Goal: Task Accomplishment & Management: Use online tool/utility

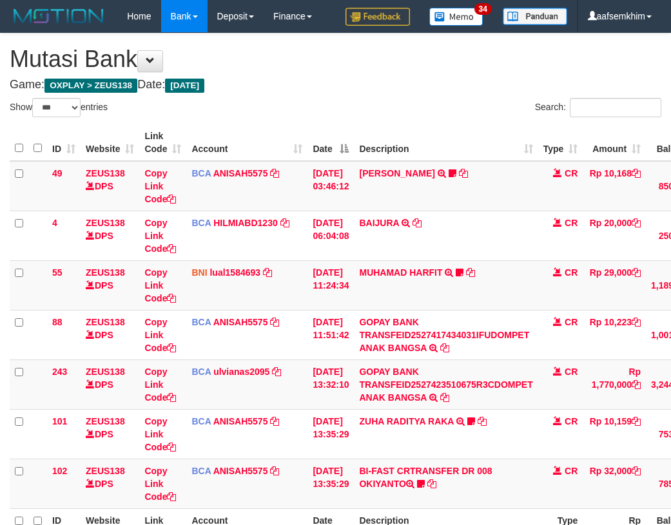
select select "***"
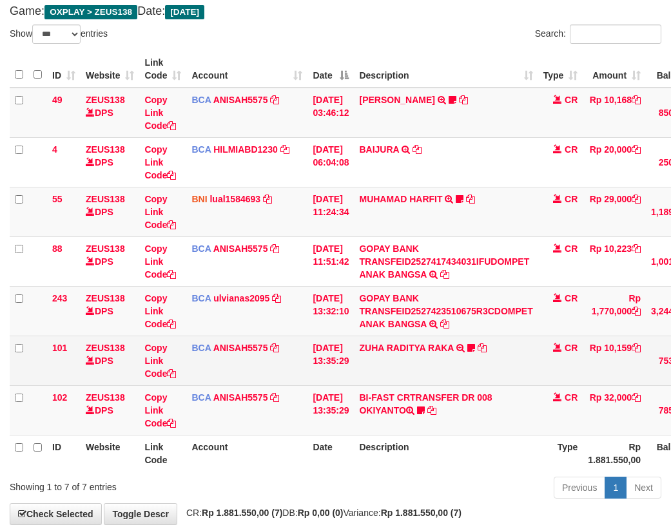
scroll to position [145, 0]
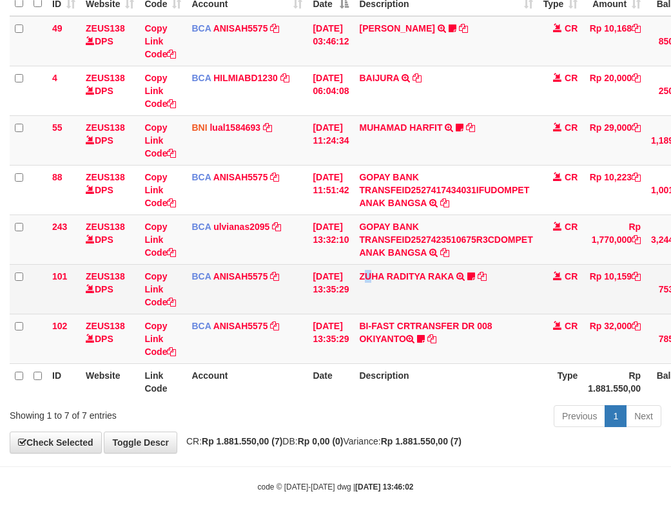
click at [379, 309] on td "ZUHA RADITYA RAKA TRSF E-BANKING CR 0110/FTSCY/WS95031 10159.00ZUHA RADITYA RAK…" at bounding box center [446, 289] width 184 height 50
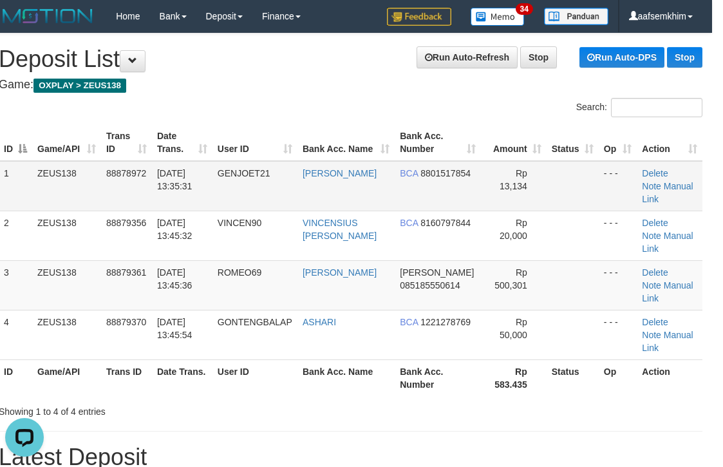
click at [528, 195] on td "Rp 13,134" at bounding box center [514, 186] width 66 height 50
click at [521, 171] on span "Rp 13,134" at bounding box center [514, 179] width 28 height 23
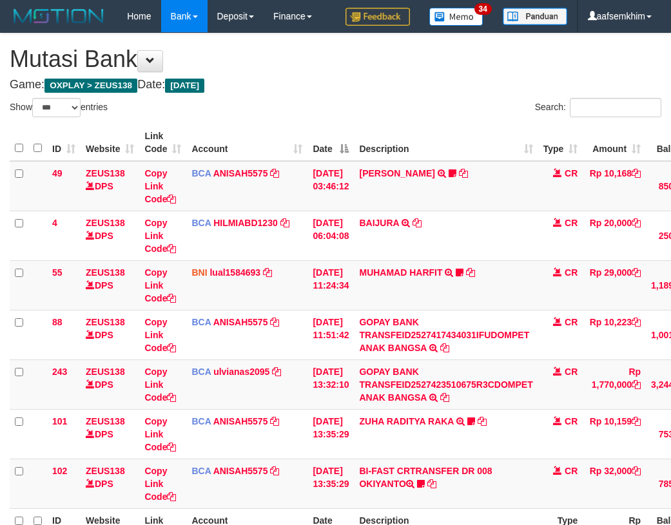
select select "***"
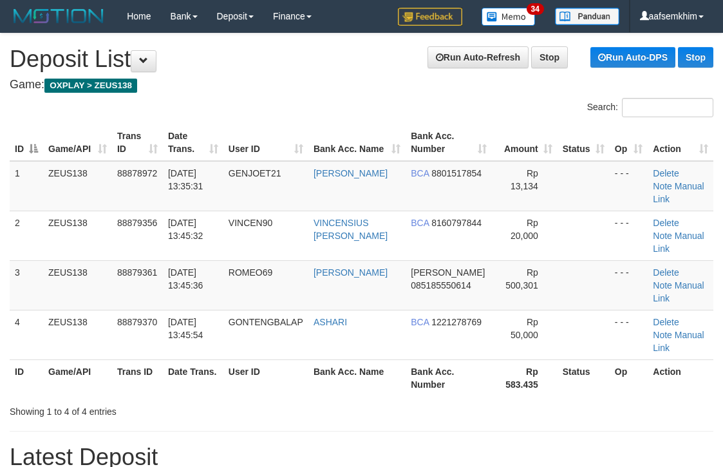
scroll to position [0, 11]
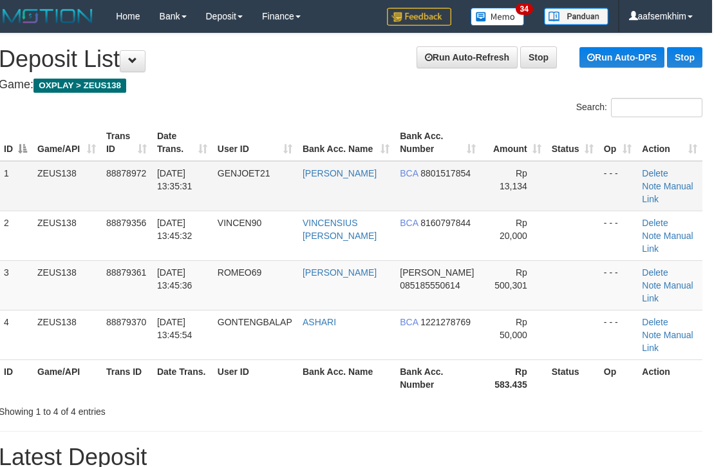
drag, startPoint x: 0, startPoint y: 0, endPoint x: 527, endPoint y: 171, distance: 554.0
click at [527, 171] on td "Rp 13,134" at bounding box center [514, 186] width 66 height 50
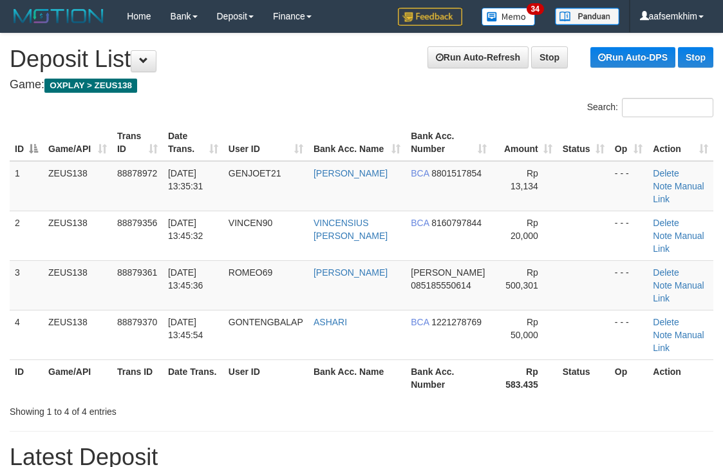
scroll to position [0, 11]
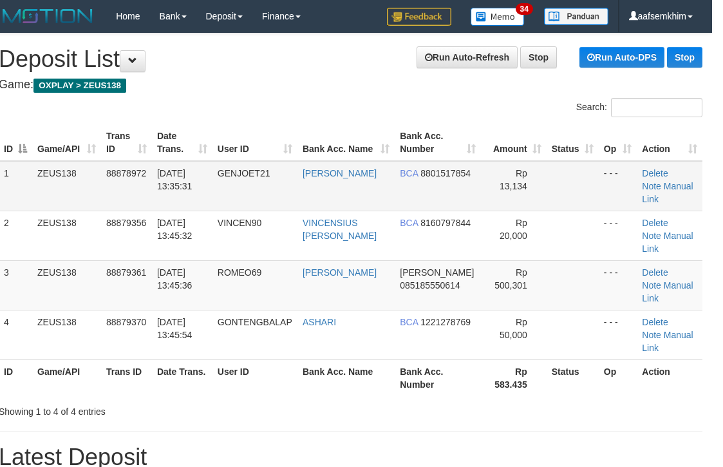
click at [535, 169] on td "Rp 13,134" at bounding box center [514, 186] width 66 height 50
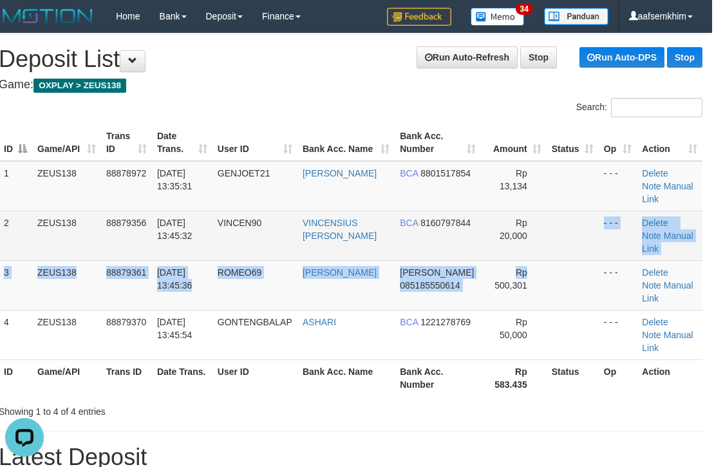
drag, startPoint x: 532, startPoint y: 240, endPoint x: 538, endPoint y: 227, distance: 14.4
click at [532, 238] on tbody "1 ZEUS138 88878972 01/10/2025 13:35:31 GENJOET21 SEPTIAN RENALDY BCA 8801517854…" at bounding box center [351, 260] width 704 height 199
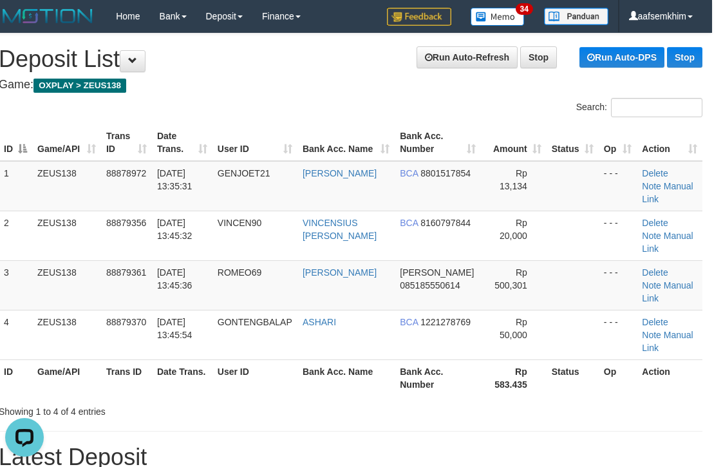
click at [441, 82] on h4 "Game: OXPLAY > ZEUS138" at bounding box center [351, 85] width 704 height 13
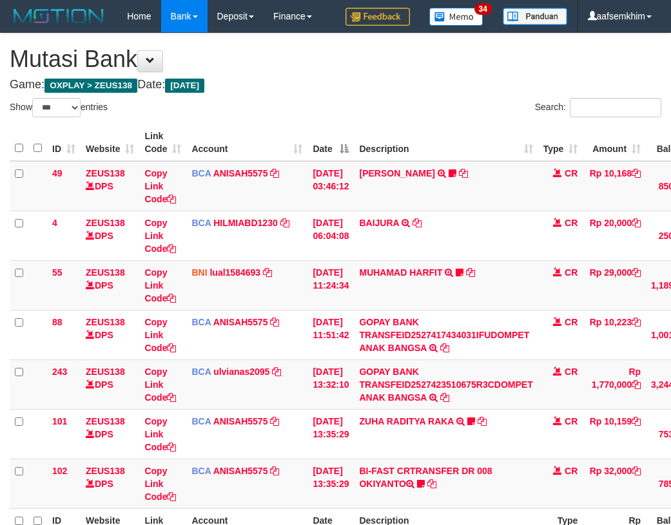
select select "***"
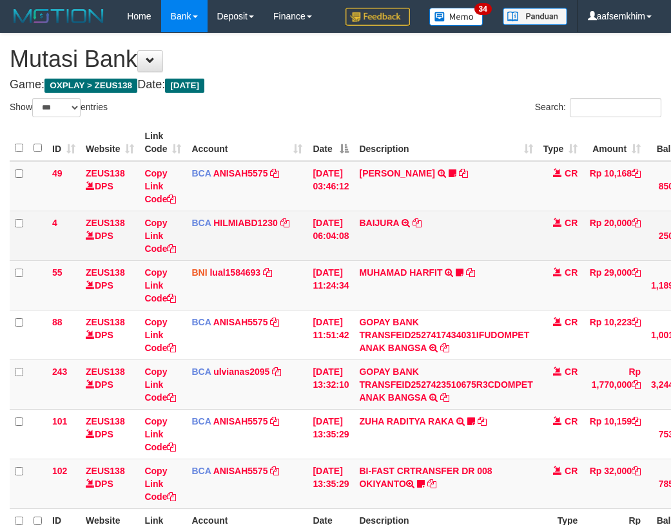
scroll to position [73, 0]
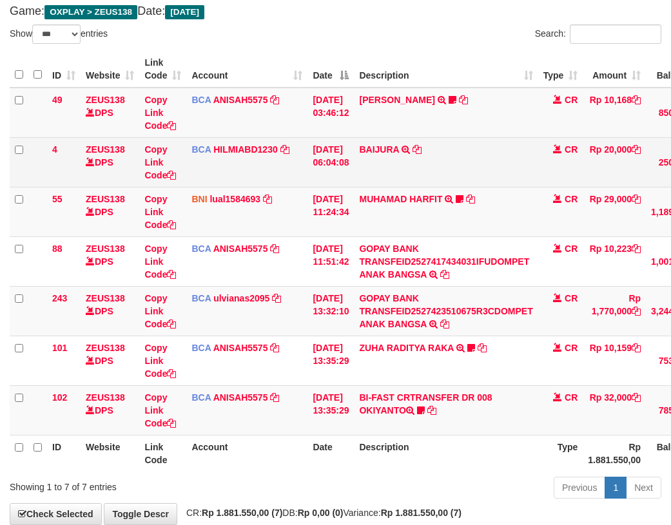
click at [338, 156] on td "[DATE] 06:04:08" at bounding box center [330, 162] width 46 height 50
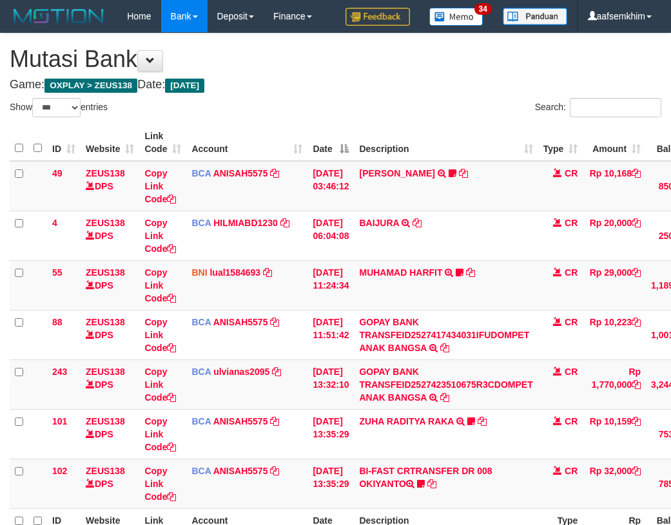
select select "***"
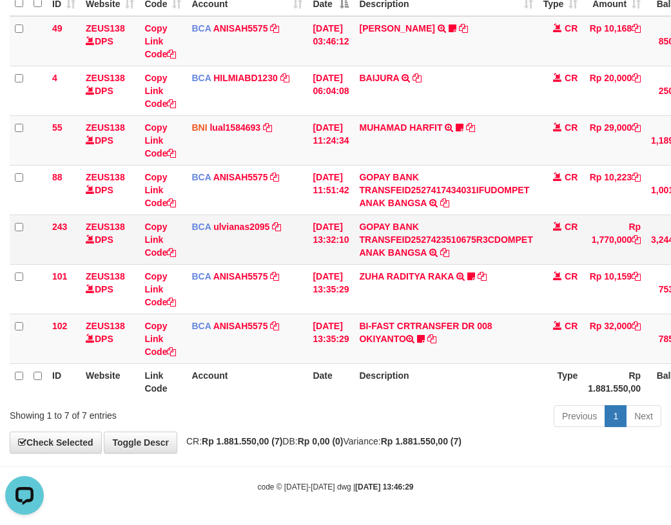
click at [310, 221] on td "[DATE] 13:32:10" at bounding box center [330, 239] width 46 height 50
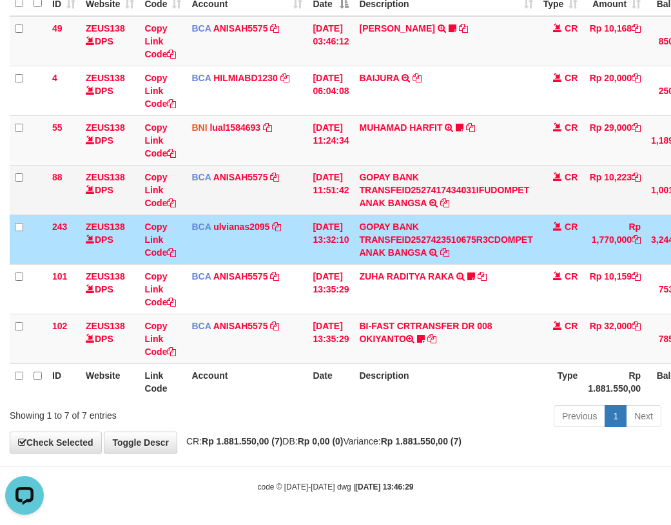
drag, startPoint x: 295, startPoint y: 209, endPoint x: 288, endPoint y: 207, distance: 7.2
click at [295, 207] on td "BCA ANISAH5575 DPS ANISAH mutasi_20251001_3827 | 88 mutasi_20251001_3827 | 88" at bounding box center [246, 190] width 121 height 50
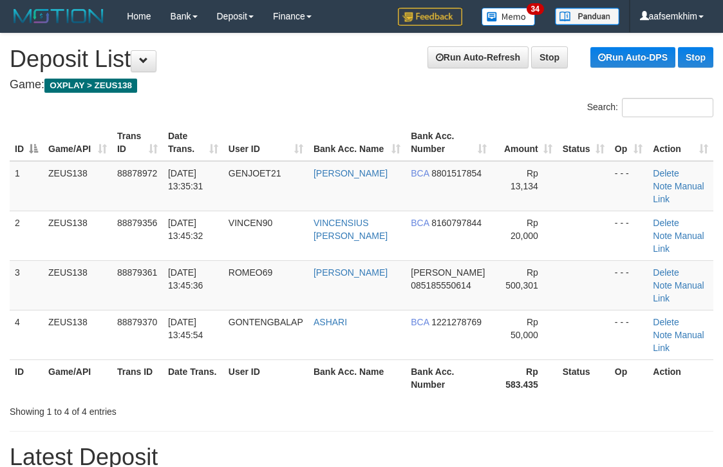
scroll to position [0, 11]
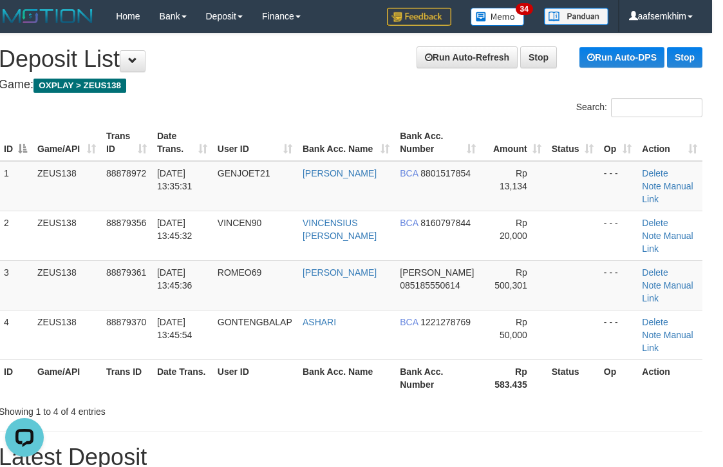
click at [336, 122] on div "ID Game/API Trans ID Date Trans. User ID Bank Acc. Name Bank Acc. Number Amount…" at bounding box center [350, 260] width 723 height 280
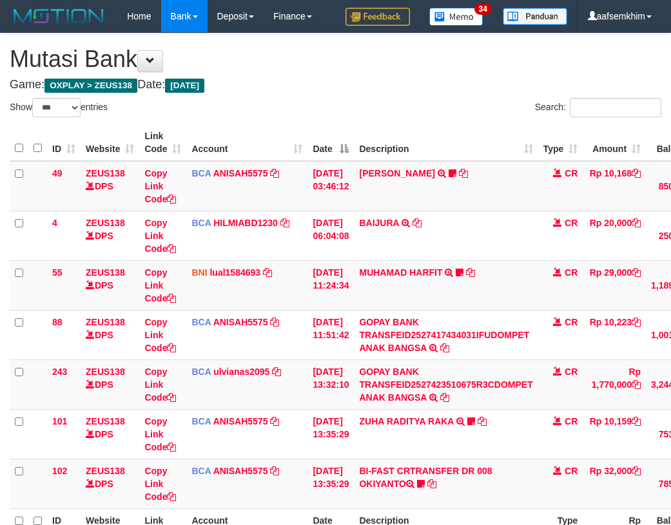
select select "***"
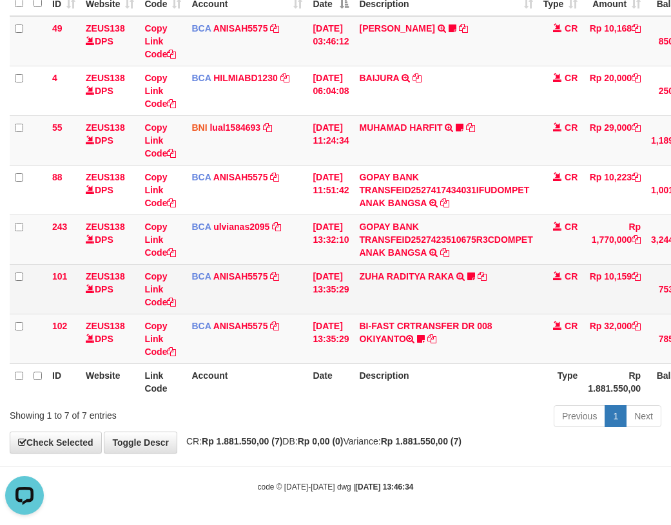
click at [285, 287] on td "BCA ANISAH5575 DPS ANISAH mutasi_20251001_3827 | 101 mutasi_20251001_3827 | 101" at bounding box center [246, 289] width 121 height 50
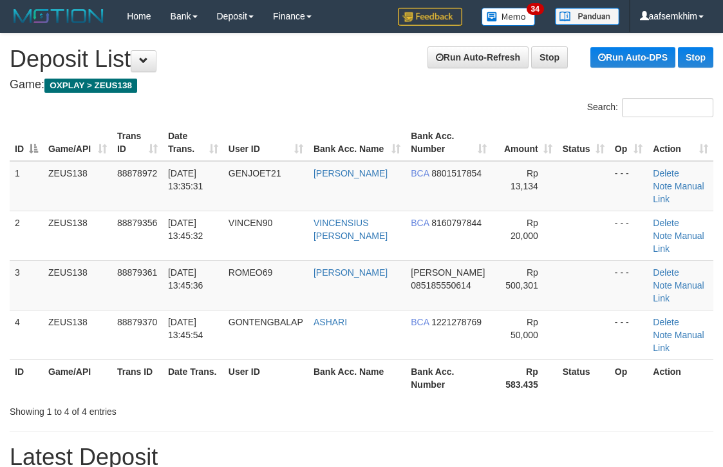
scroll to position [0, 11]
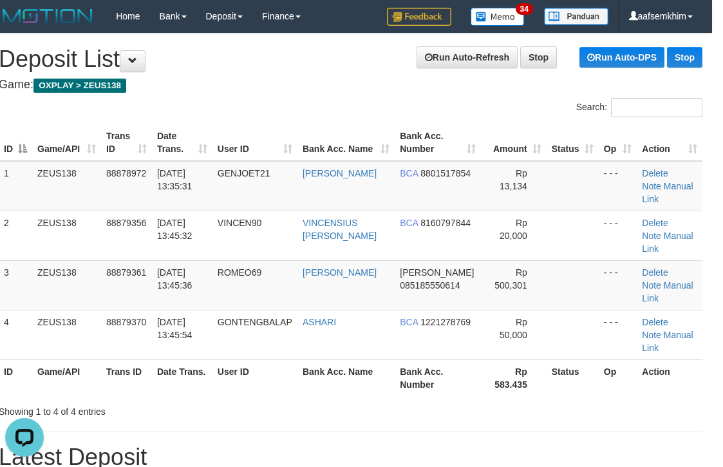
drag, startPoint x: 329, startPoint y: 109, endPoint x: 336, endPoint y: 106, distance: 7.2
click at [336, 106] on div "Search:" at bounding box center [350, 109] width 723 height 23
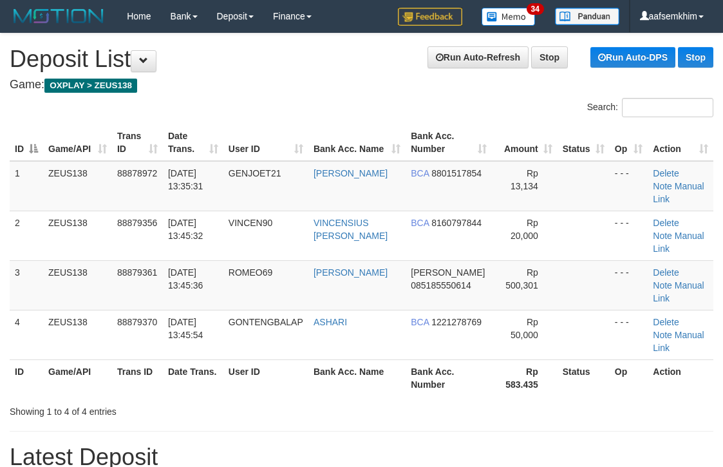
scroll to position [0, 11]
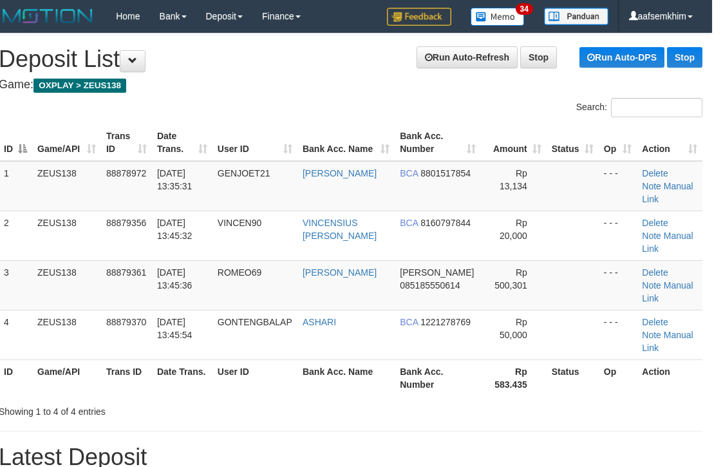
click at [357, 104] on div "Search:" at bounding box center [350, 109] width 723 height 23
click at [432, 126] on th "Bank Acc. Number" at bounding box center [438, 142] width 86 height 37
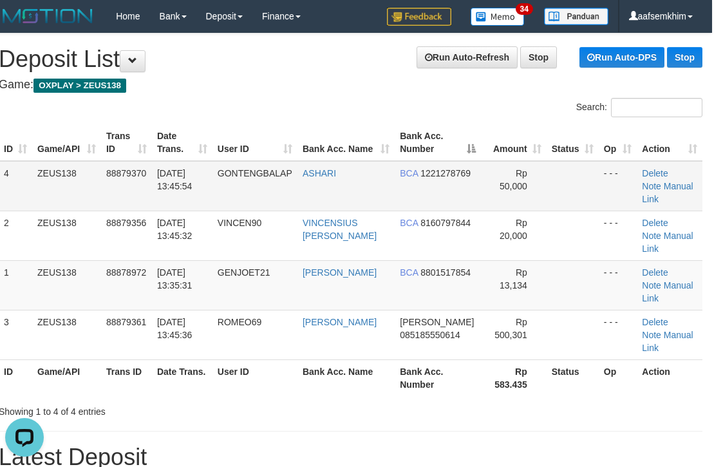
click at [273, 187] on td "GONTENGBALAP" at bounding box center [255, 186] width 85 height 50
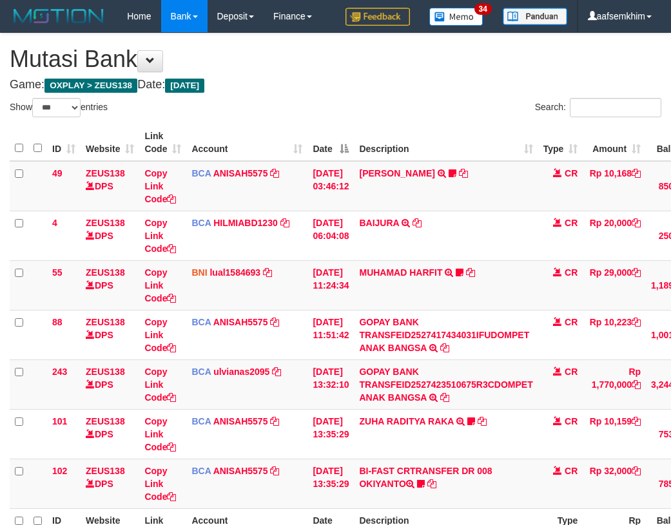
select select "***"
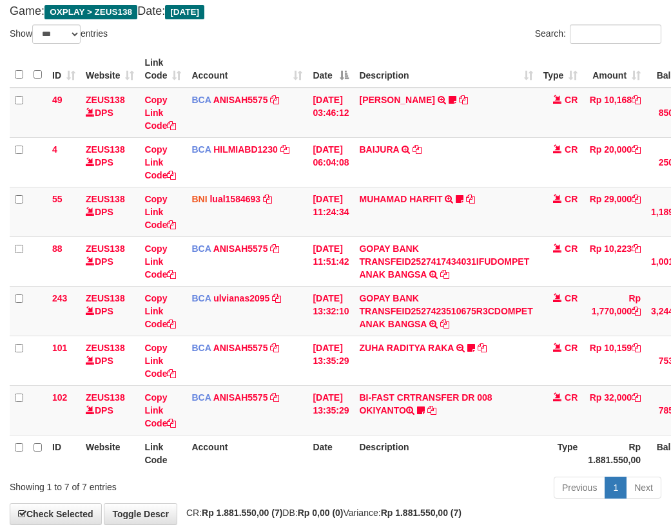
scroll to position [145, 0]
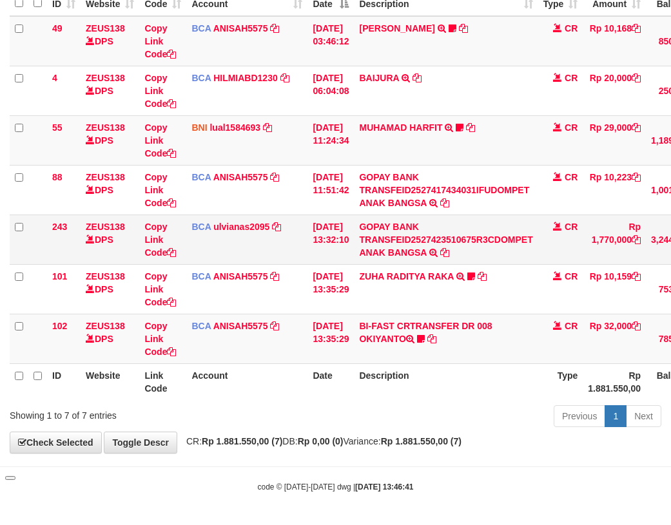
drag, startPoint x: 291, startPoint y: 229, endPoint x: 298, endPoint y: 228, distance: 7.1
click at [298, 228] on td "BCA ulvianas2095 DPS ULVIANASARI mutasi_20251001_4139 | 243 mutasi_20251001_413…" at bounding box center [246, 239] width 121 height 50
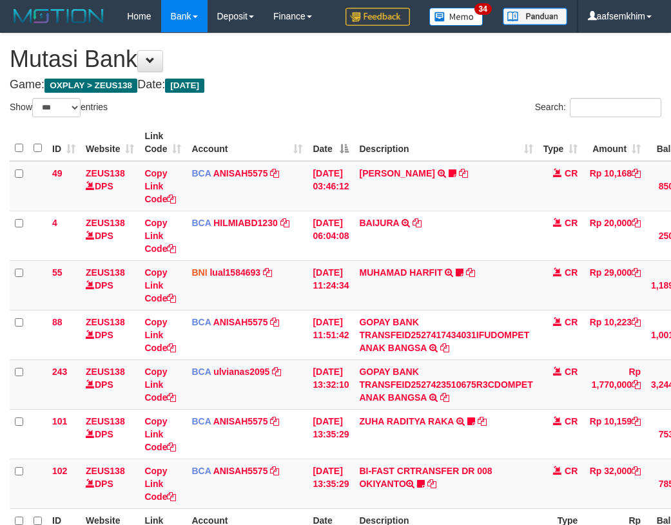
select select "***"
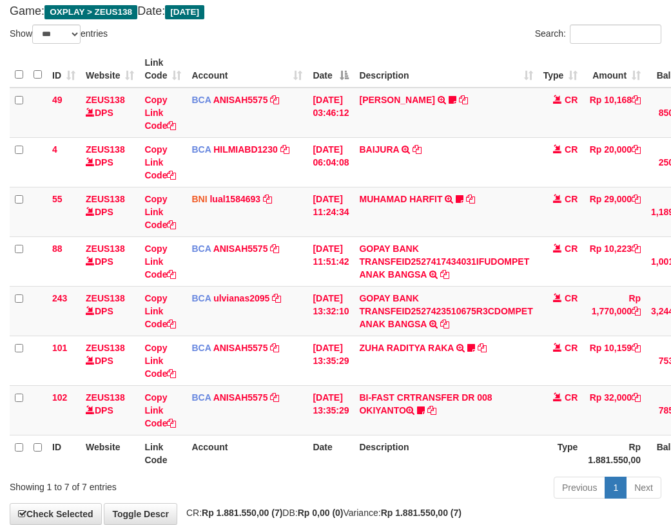
scroll to position [145, 0]
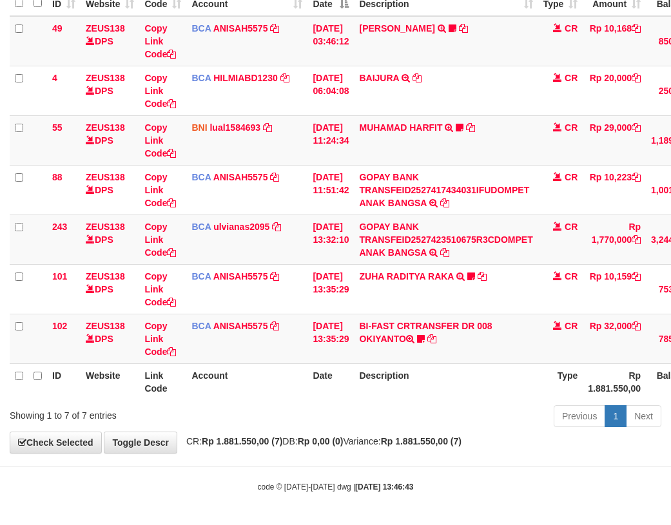
click at [555, 374] on th "Type" at bounding box center [560, 381] width 45 height 37
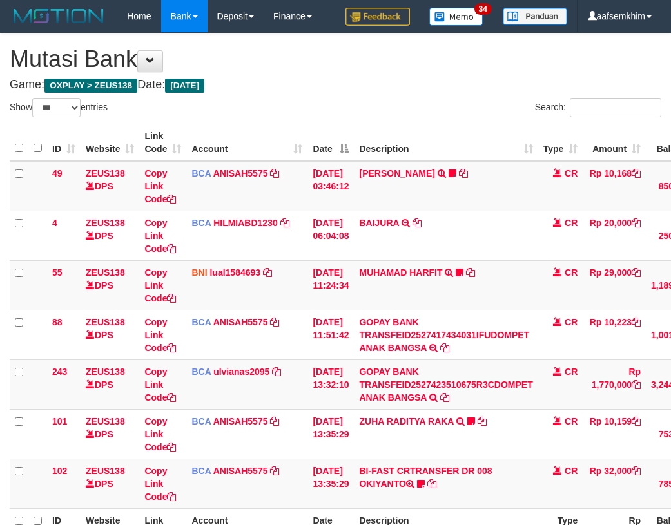
select select "***"
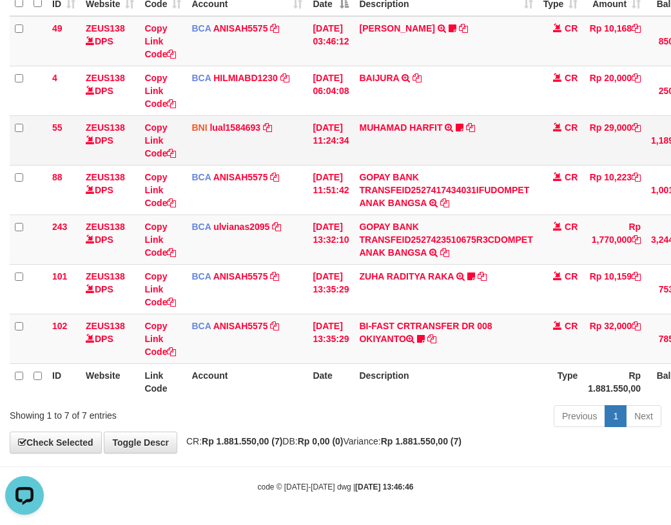
click at [219, 163] on td "BNI lual1584693 DPS LUCKY ALAMSYAH mutasi_20251001_2414 | 55 mutasi_20251001_24…" at bounding box center [246, 140] width 121 height 50
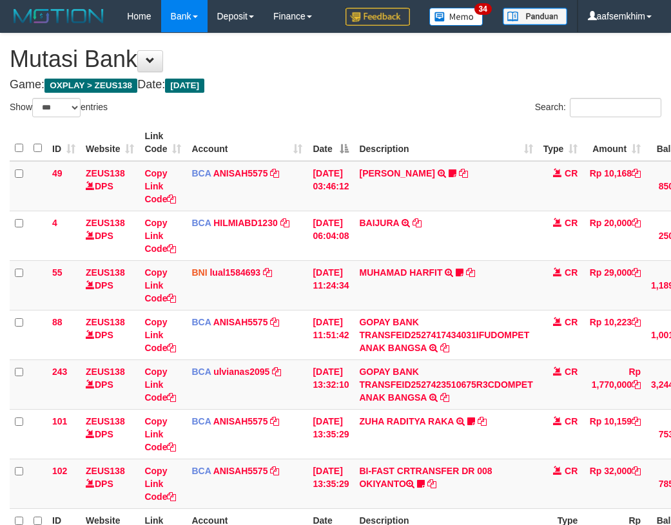
select select "***"
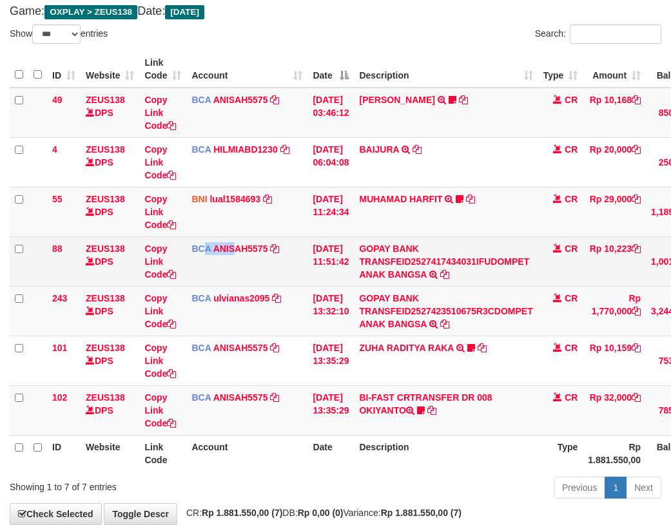
drag, startPoint x: 204, startPoint y: 249, endPoint x: 236, endPoint y: 268, distance: 37.0
click at [236, 268] on td "BCA ANISAH5575 DPS ANISAH mutasi_20251001_3827 | 88 mutasi_20251001_3827 | 88" at bounding box center [246, 261] width 121 height 50
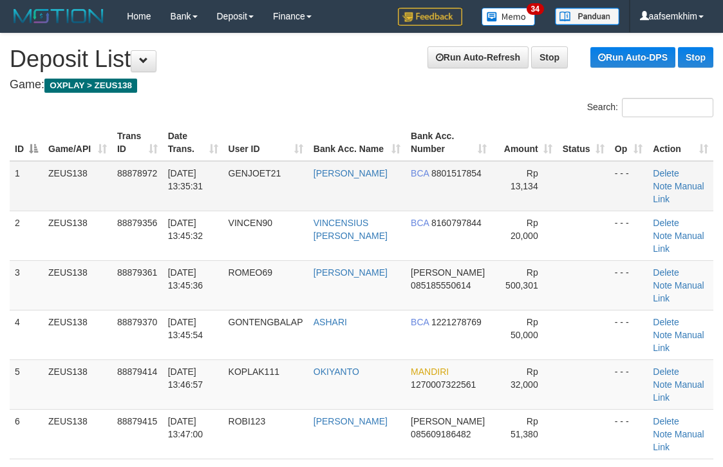
click at [454, 255] on tbody "1 ZEUS138 88878972 01/10/2025 13:35:31 GENJOET21 SEPTIAN RENALDY BCA 8801517854…" at bounding box center [362, 310] width 704 height 298
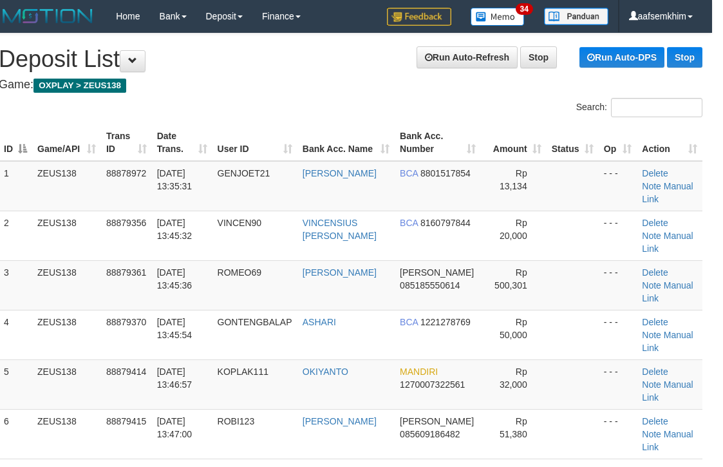
click at [350, 119] on div "Search:" at bounding box center [350, 109] width 723 height 23
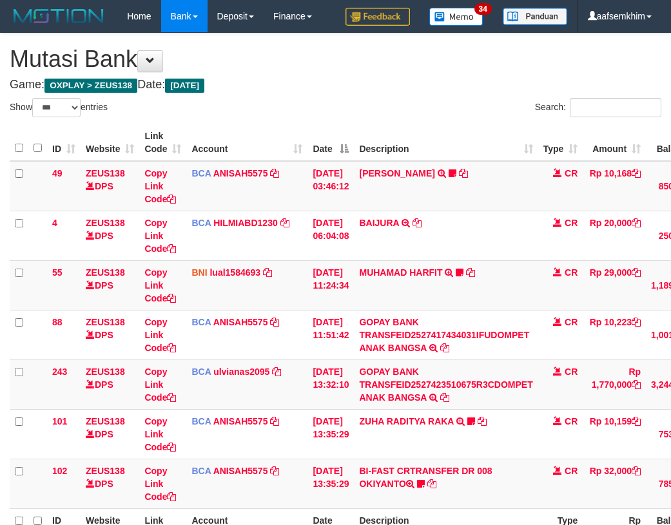
select select "***"
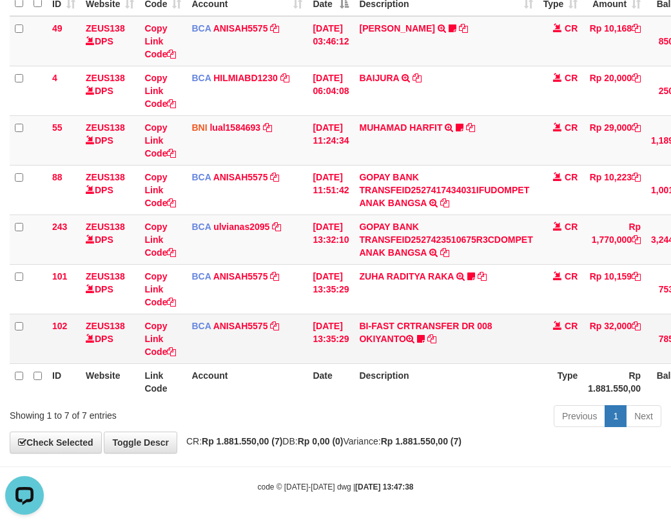
click at [412, 333] on td "BI-FAST CRTRANSFER DR 008 OKIYANTO Koplak111 https://prnt.sc/-My2c2aHAcOl" at bounding box center [446, 339] width 184 height 50
click at [424, 339] on icon at bounding box center [421, 338] width 8 height 9
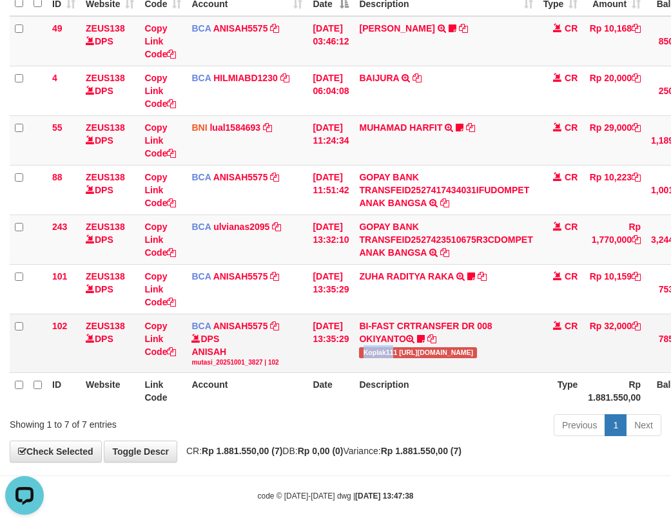
copy span "Koplak11"
drag, startPoint x: 370, startPoint y: 357, endPoint x: 401, endPoint y: 356, distance: 30.9
click at [401, 356] on span "Koplak111 https://prnt.sc/-My2c2aHAcOl" at bounding box center [418, 352] width 118 height 11
click at [161, 326] on link "Copy Link Code" at bounding box center [160, 339] width 32 height 36
copy span "Koplak11"
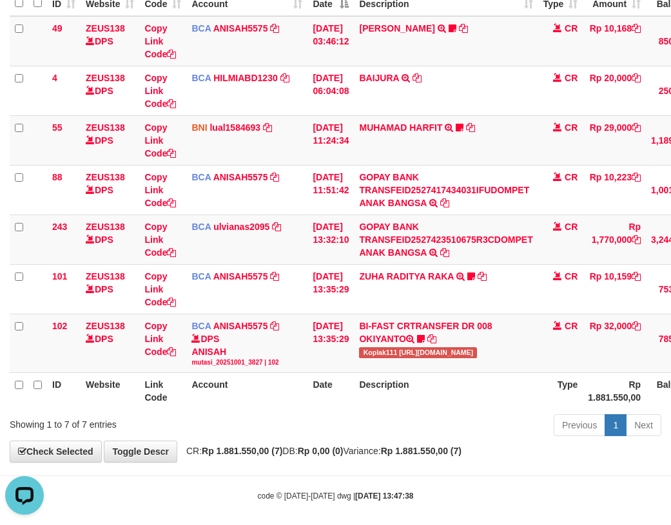
scroll to position [191, 0]
drag, startPoint x: 216, startPoint y: 257, endPoint x: 168, endPoint y: 246, distance: 48.9
click at [215, 257] on td "BCA ulvianas2095 DPS ULVIANASARI mutasi_20251001_4139 | 243 mutasi_20251001_413…" at bounding box center [246, 239] width 121 height 50
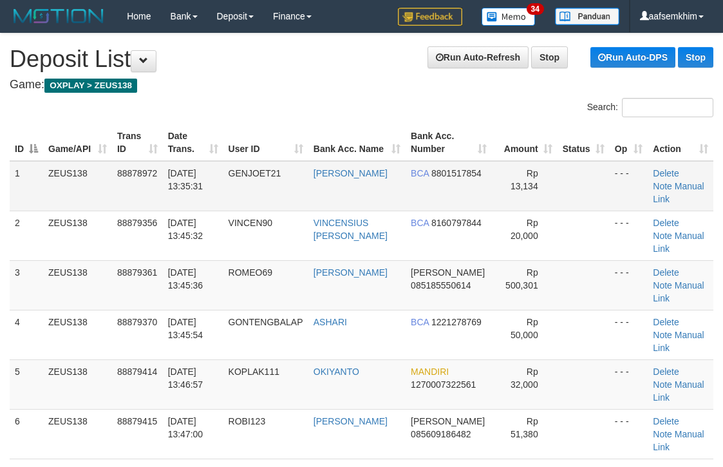
scroll to position [0, 11]
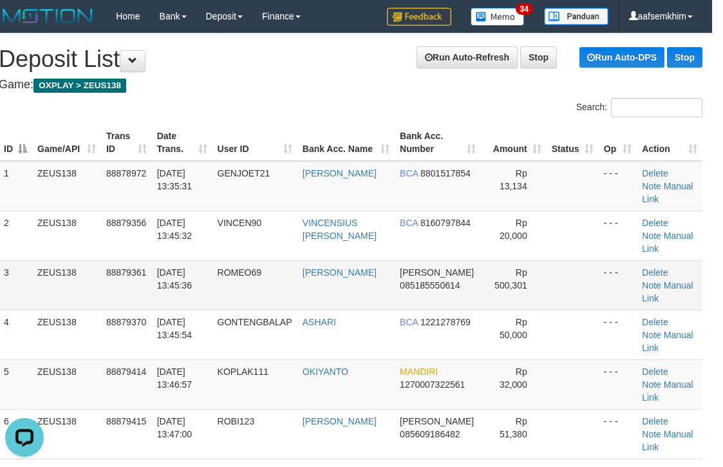
click at [556, 263] on td at bounding box center [573, 285] width 52 height 50
click at [658, 379] on link "Manual Link" at bounding box center [667, 390] width 51 height 23
click at [647, 379] on link "Manual Link" at bounding box center [667, 390] width 51 height 23
click at [642, 379] on link "Manual Link" at bounding box center [667, 390] width 51 height 23
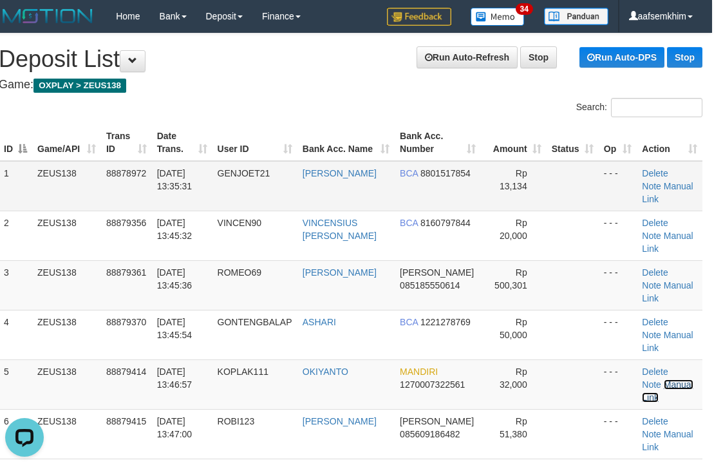
click at [642, 379] on link "Manual Link" at bounding box center [667, 390] width 51 height 23
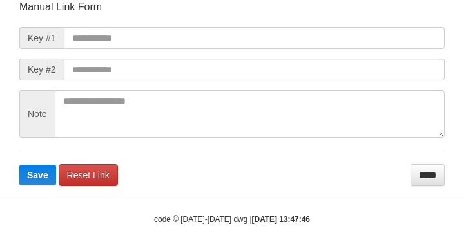
scroll to position [150, 0]
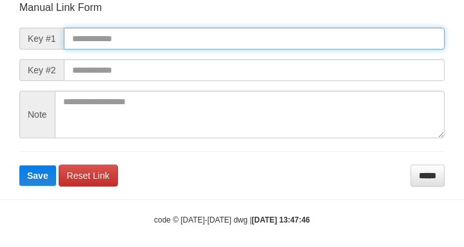
click at [354, 32] on input "text" at bounding box center [254, 39] width 381 height 22
paste input "**********"
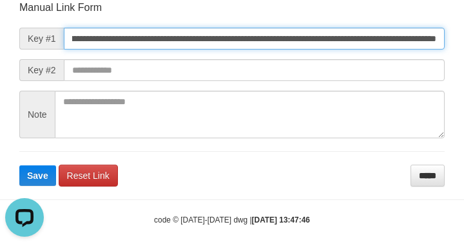
scroll to position [0, 0]
type input "**********"
click at [19, 166] on button "Save" at bounding box center [37, 176] width 37 height 21
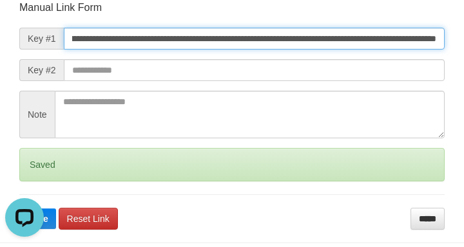
click at [19, 209] on button "Save" at bounding box center [37, 219] width 37 height 21
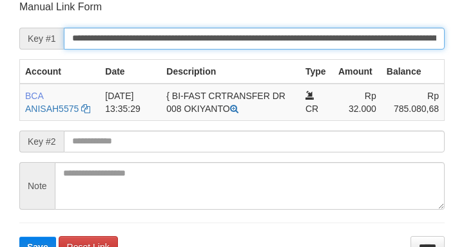
click at [379, 42] on input "**********" at bounding box center [254, 39] width 381 height 22
click at [19, 237] on button "Save" at bounding box center [37, 247] width 37 height 21
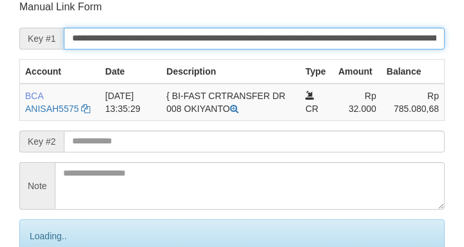
scroll to position [252, 0]
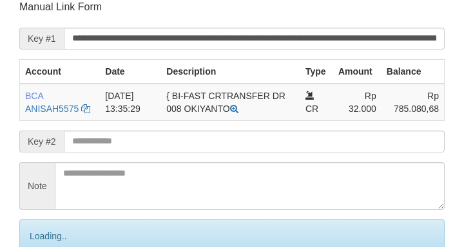
click at [385, 44] on input "**********" at bounding box center [254, 39] width 381 height 22
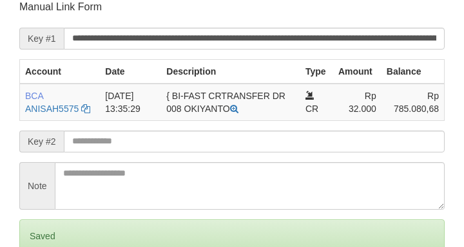
click at [390, 43] on input "**********" at bounding box center [254, 39] width 381 height 22
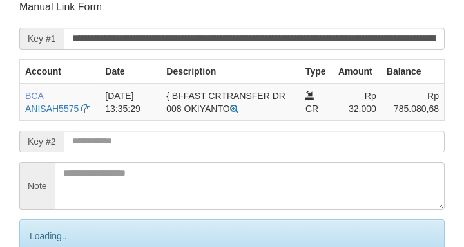
scroll to position [252, 0]
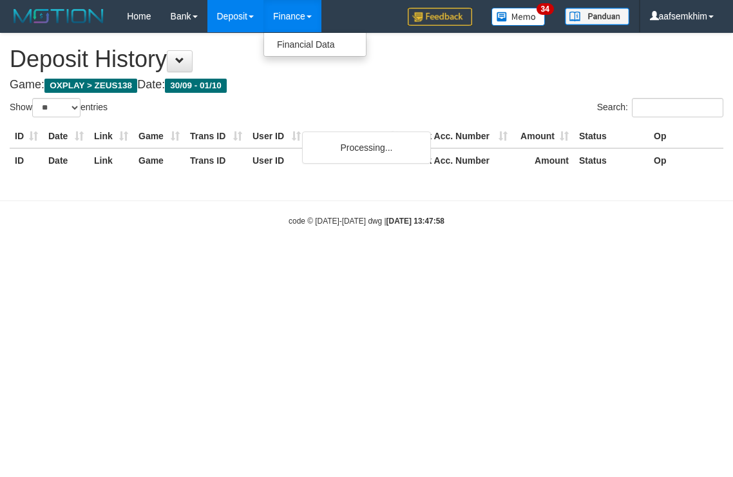
select select "**"
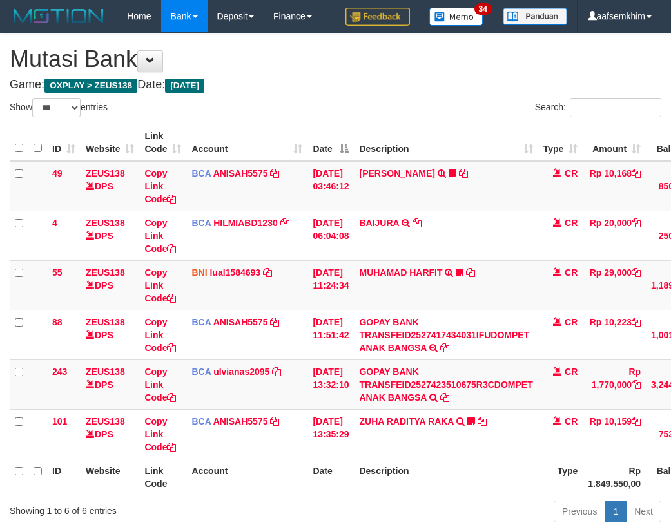
select select "***"
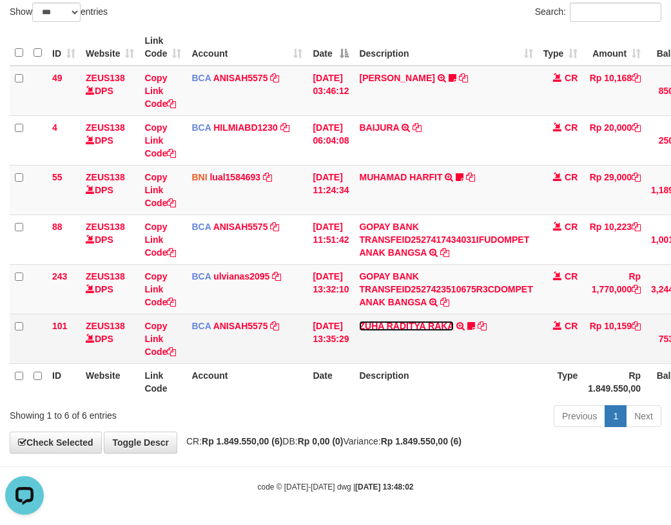
click at [378, 327] on link "ZUHA RADITYA RAKA" at bounding box center [406, 326] width 94 height 10
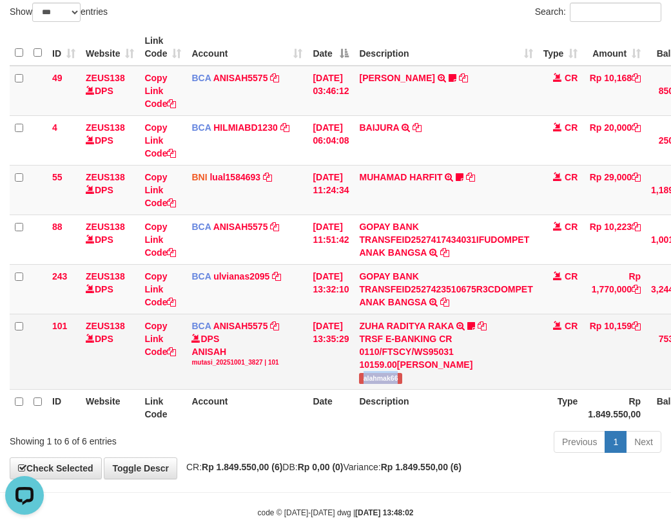
drag, startPoint x: 405, startPoint y: 380, endPoint x: 432, endPoint y: 379, distance: 27.1
click at [432, 379] on td "ZUHA RADITYA RAKA TRSF E-BANKING CR 0110/FTSCY/WS95031 10159.00ZUHA RADITYA RAK…" at bounding box center [446, 351] width 184 height 75
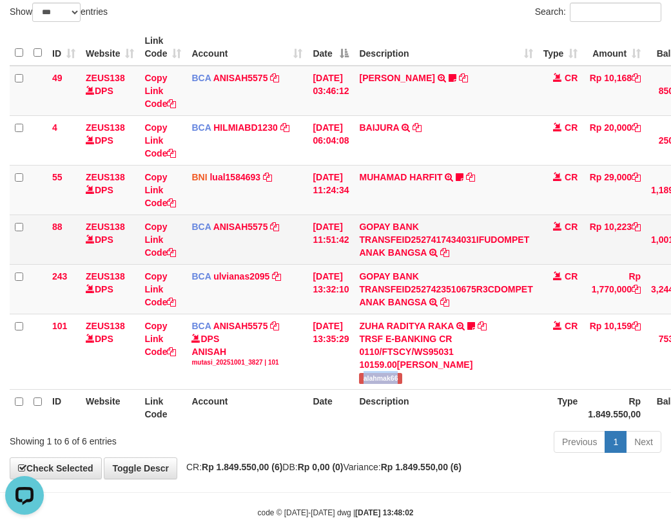
click at [315, 263] on td "01/10/2025 11:51:42" at bounding box center [330, 239] width 46 height 50
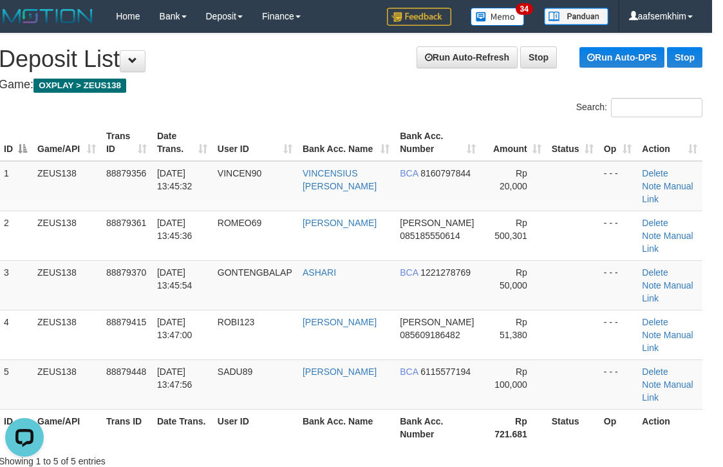
click at [550, 147] on th "Status" at bounding box center [573, 142] width 52 height 37
drag, startPoint x: 550, startPoint y: 147, endPoint x: 595, endPoint y: 144, distance: 45.2
click at [594, 144] on tr "ID Game/API Trans ID Date Trans. User ID Bank Acc. Name Bank Acc. Number Amount…" at bounding box center [351, 142] width 704 height 37
click at [437, 120] on div "ID Game/API Trans ID Date Trans. User ID Bank Acc. Name Bank Acc. Number Amount…" at bounding box center [350, 284] width 723 height 329
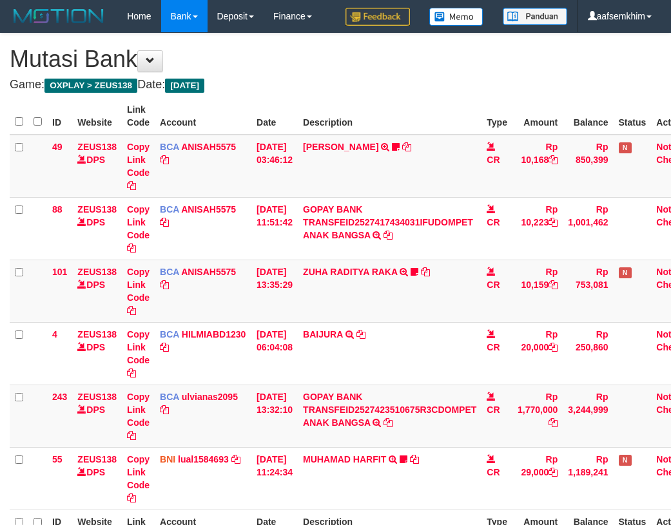
scroll to position [95, 0]
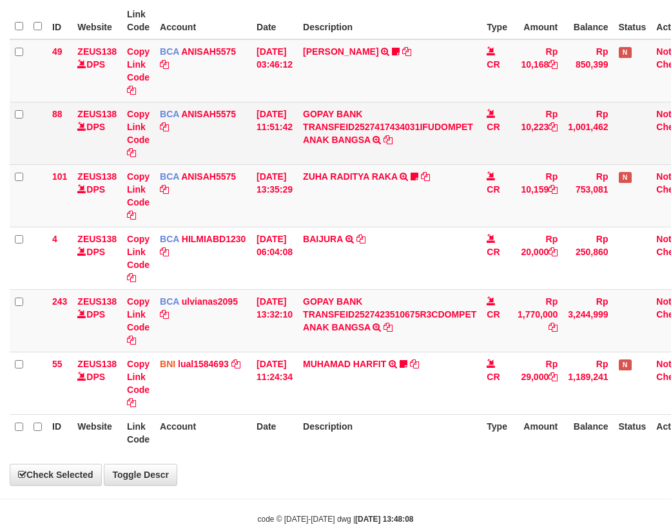
select select "***"
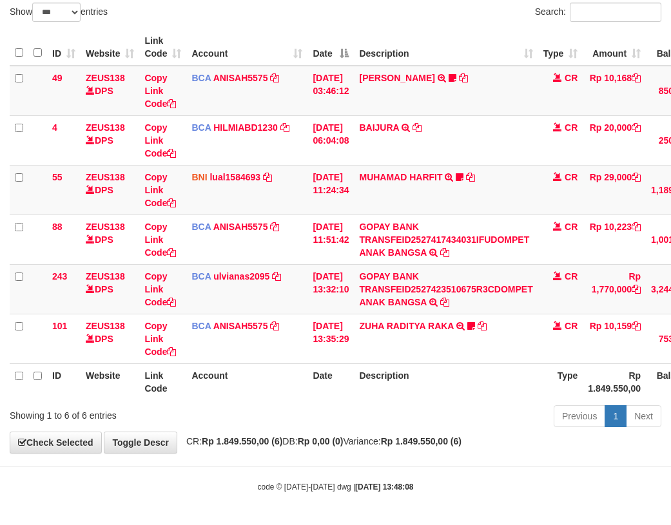
click at [317, 214] on td "[DATE] 11:51:42" at bounding box center [330, 239] width 46 height 50
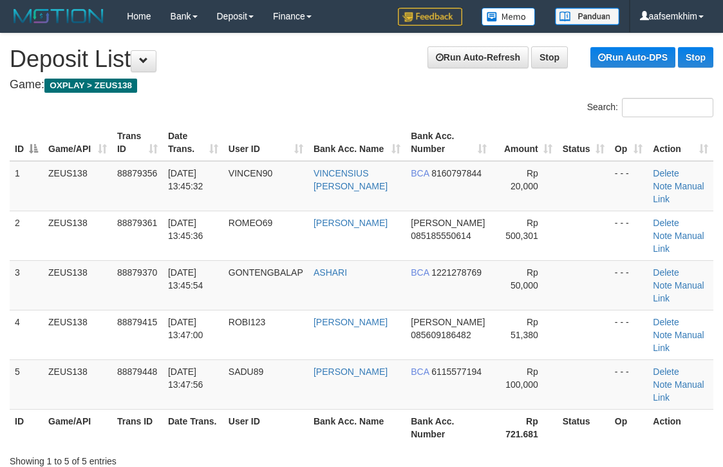
scroll to position [0, 11]
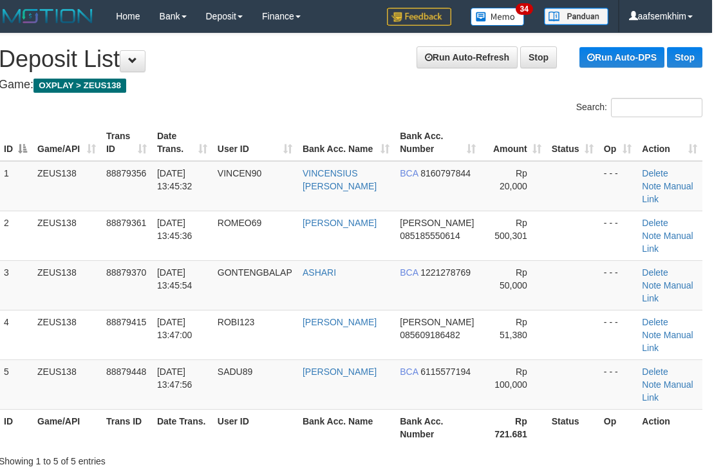
drag, startPoint x: 441, startPoint y: 137, endPoint x: 453, endPoint y: 133, distance: 13.6
click at [453, 133] on th "Bank Acc. Number" at bounding box center [438, 142] width 86 height 37
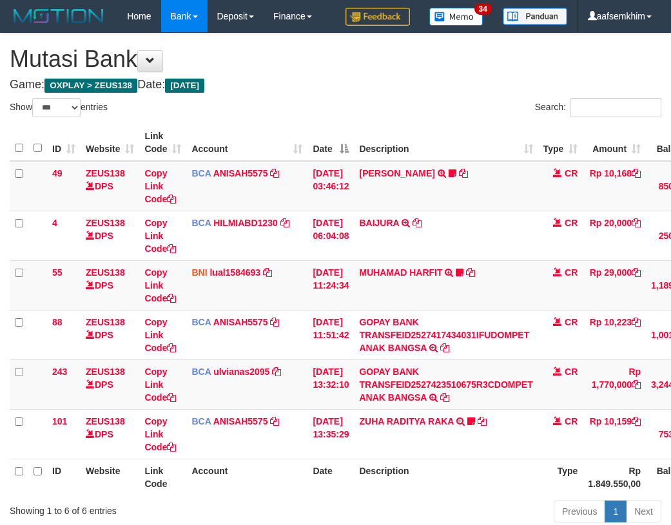
select select "***"
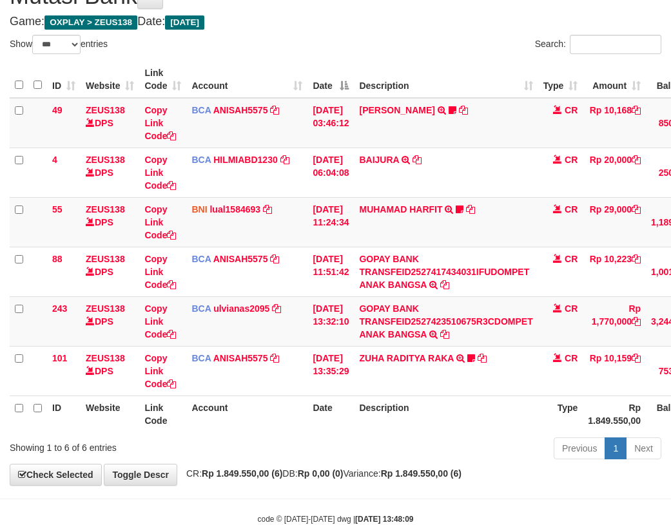
scroll to position [95, 0]
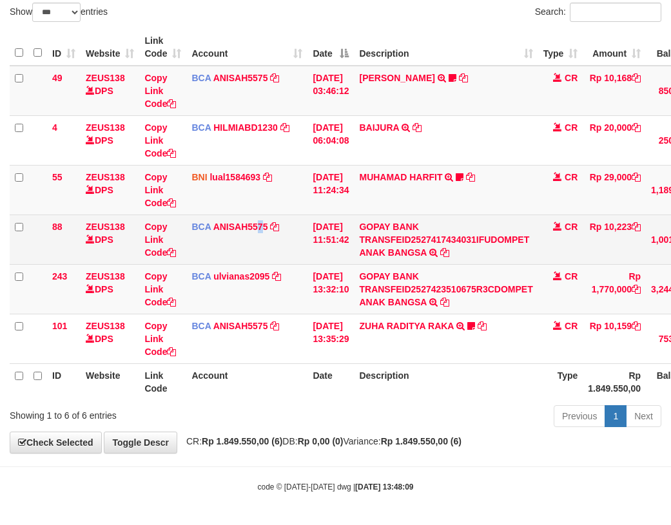
click at [260, 242] on td "BCA ANISAH5575 DPS ANISAH mutasi_20251001_3827 | 88 mutasi_20251001_3827 | 88" at bounding box center [246, 239] width 121 height 50
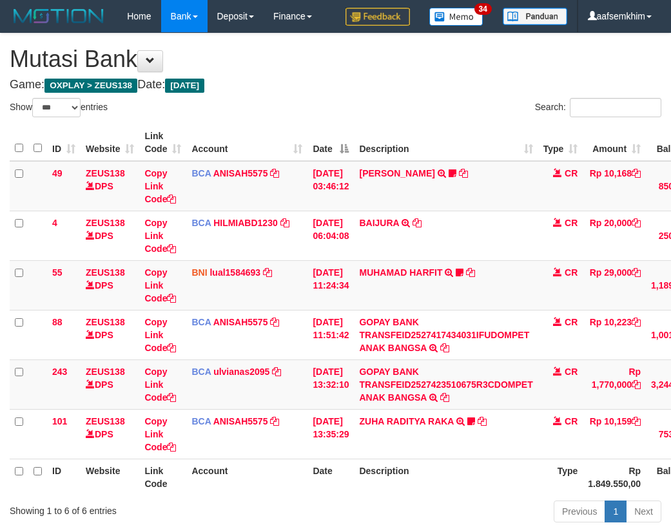
select select "***"
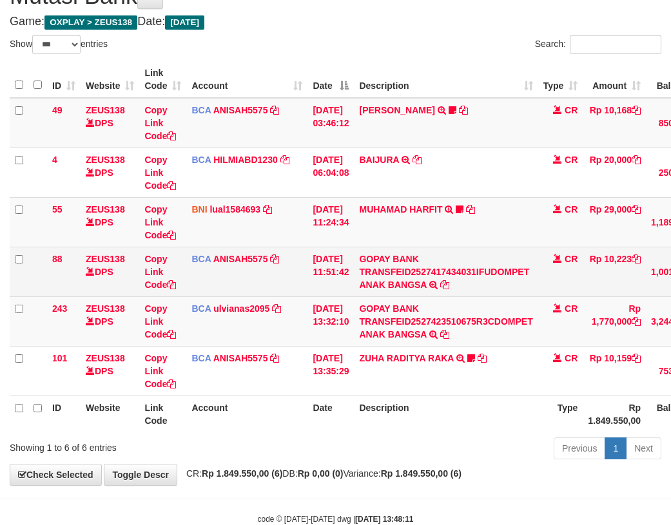
scroll to position [95, 0]
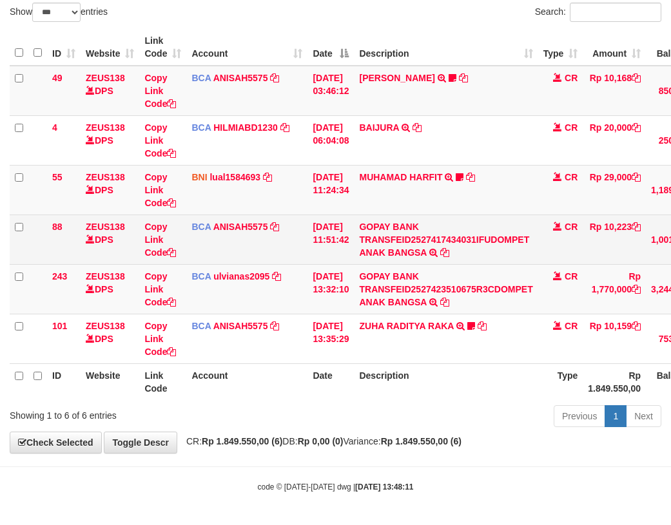
click at [300, 262] on td "BCA ANISAH5575 DPS ANISAH mutasi_20251001_3827 | 88 mutasi_20251001_3827 | 88" at bounding box center [246, 239] width 121 height 50
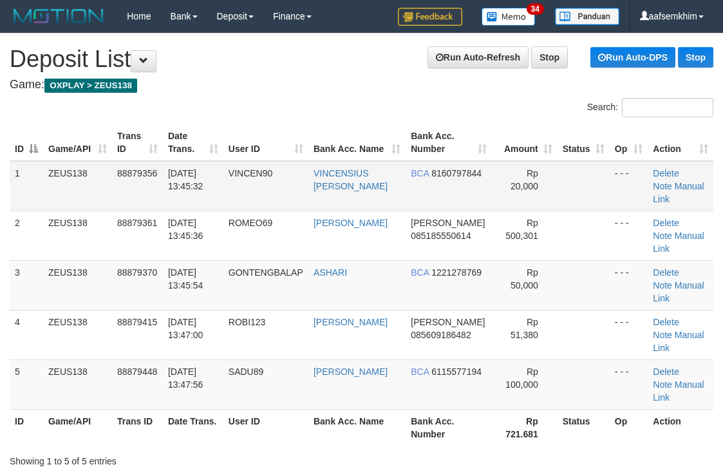
scroll to position [0, 11]
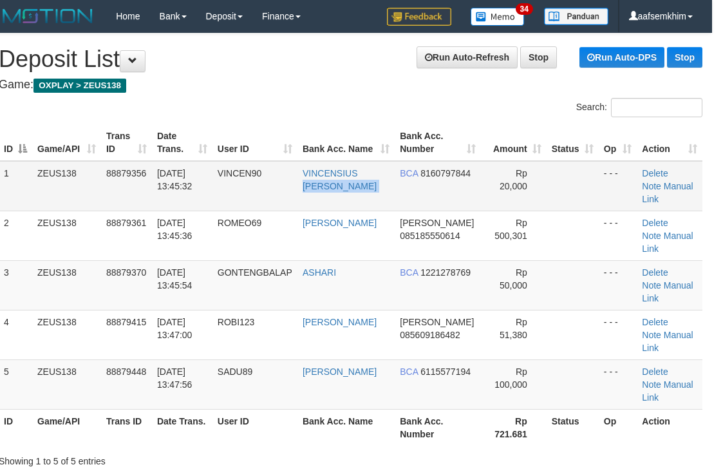
click at [395, 178] on tr "1 ZEUS138 88879356 [DATE] 13:45:32 VINCEN90 VINCENSIUS [PERSON_NAME] BCA 816079…" at bounding box center [351, 186] width 704 height 50
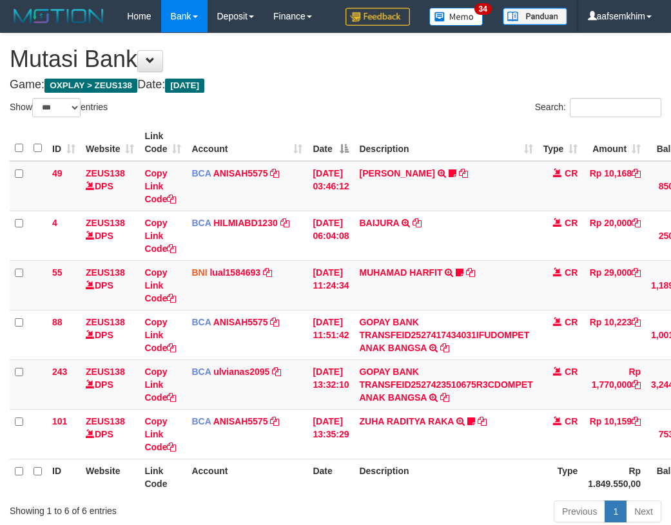
select select "***"
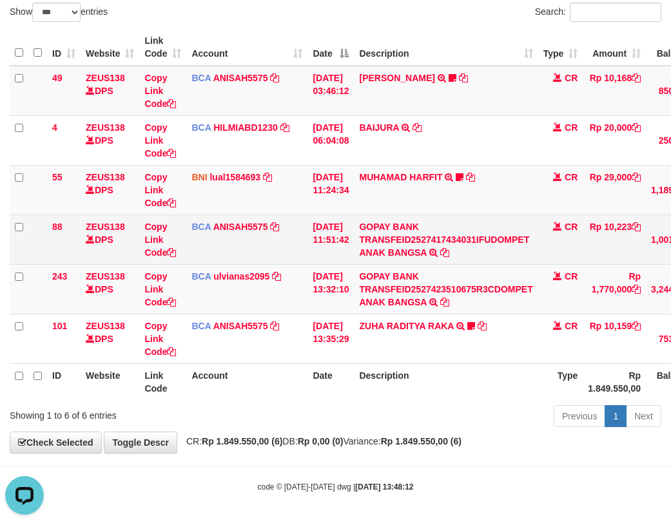
click at [279, 257] on td "BCA ANISAH5575 DPS ANISAH mutasi_20251001_3827 | 88 mutasi_20251001_3827 | 88" at bounding box center [246, 239] width 121 height 50
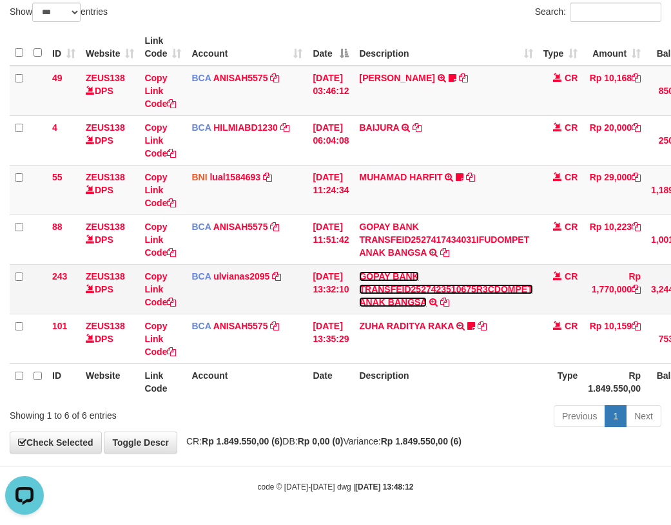
click at [427, 272] on link "GOPAY BANK TRANSFEID2527423510675R3CDOMPET ANAK BANGSA" at bounding box center [445, 289] width 173 height 36
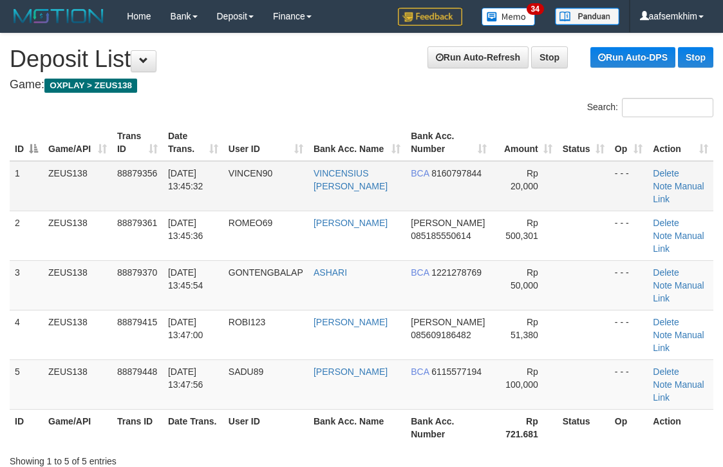
scroll to position [0, 11]
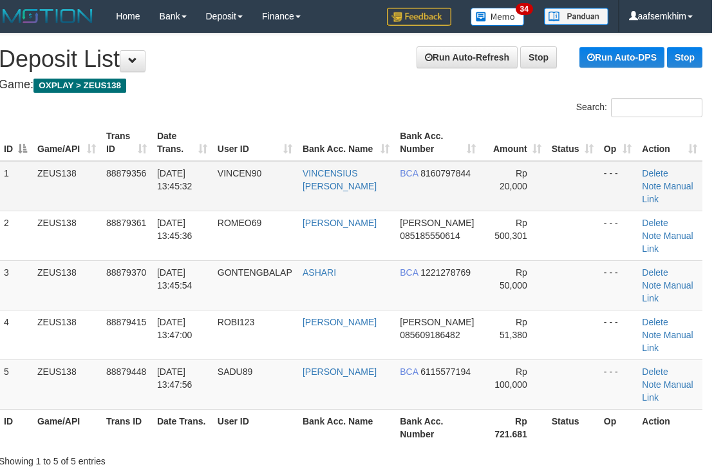
click at [411, 170] on span "BCA" at bounding box center [409, 173] width 18 height 10
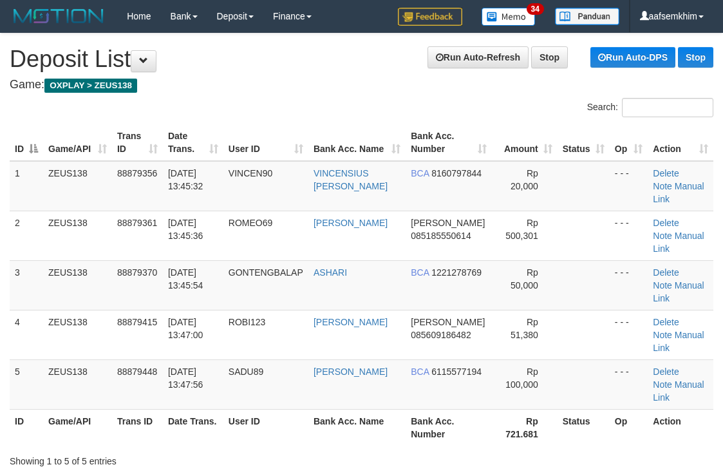
scroll to position [0, 11]
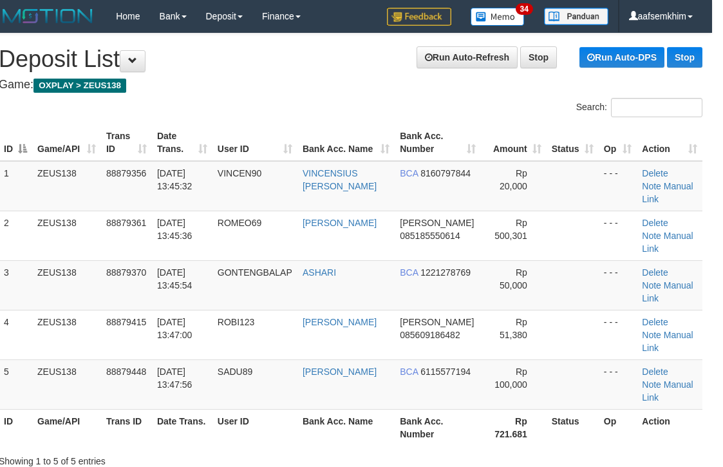
click at [433, 136] on th "Bank Acc. Number" at bounding box center [438, 142] width 86 height 37
click at [502, 194] on td "Rp 20,000" at bounding box center [514, 186] width 66 height 50
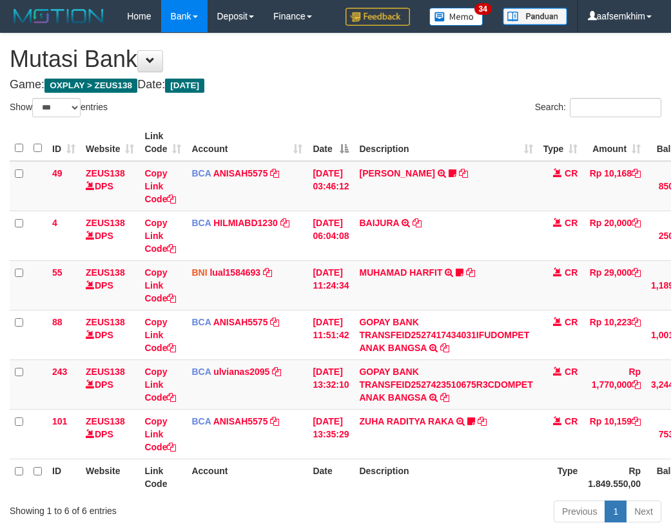
select select "***"
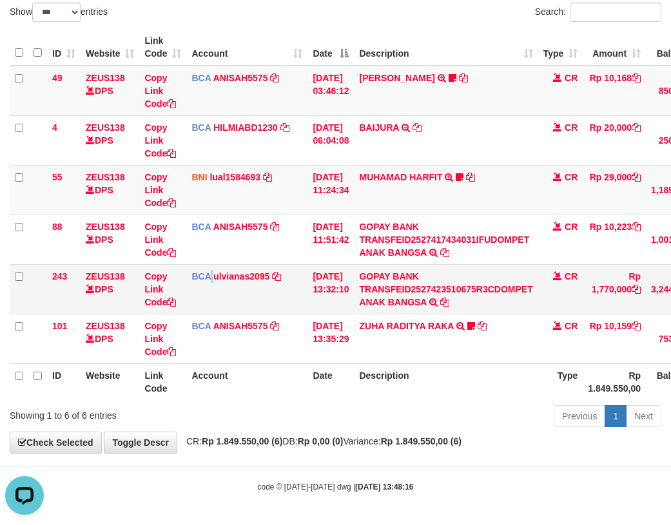
click at [210, 283] on td "BCA ulvianas2095 DPS ULVIANASARI mutasi_20251001_4139 | 243 mutasi_20251001_413…" at bounding box center [246, 289] width 121 height 50
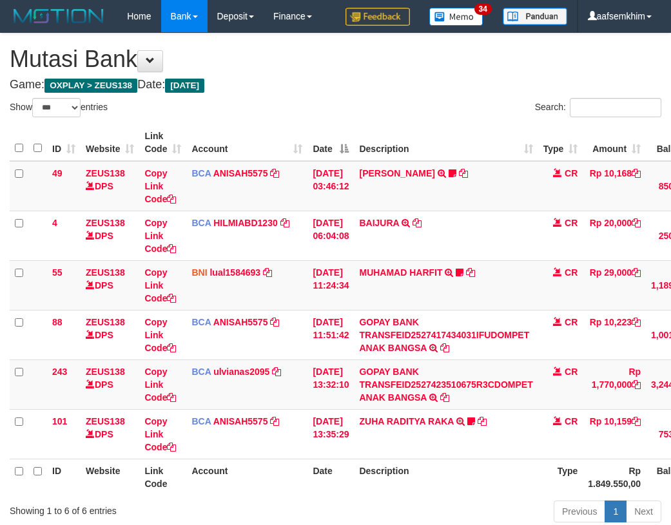
select select "***"
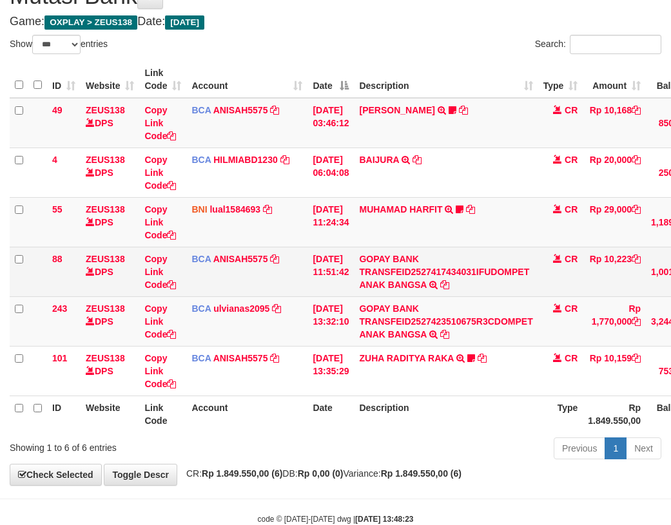
click at [332, 280] on tbody "49 ZEUS138 DPS Copy Link Code BCA ANISAH5575 DPS ANISAH mutasi_20251001_3827 | …" at bounding box center [398, 247] width 777 height 298
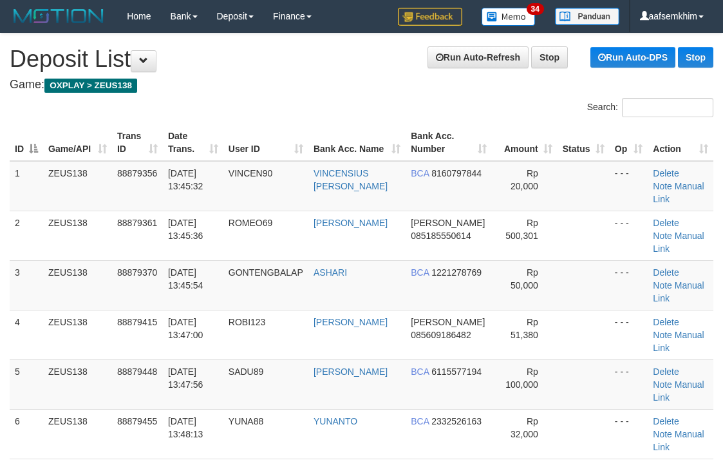
scroll to position [0, 11]
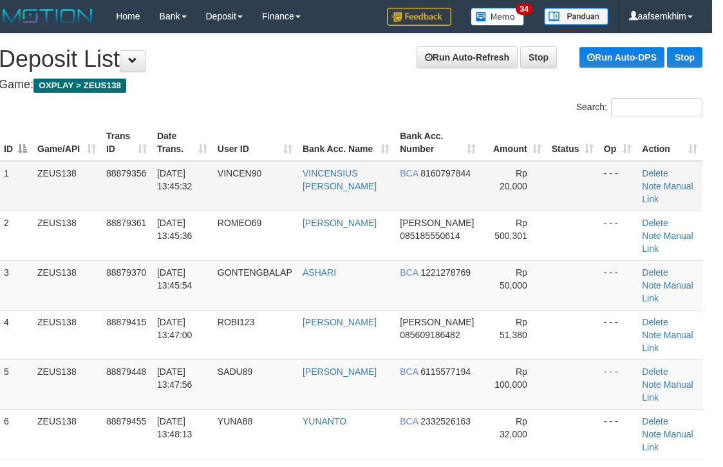
click at [605, 171] on td "- - -" at bounding box center [618, 186] width 38 height 50
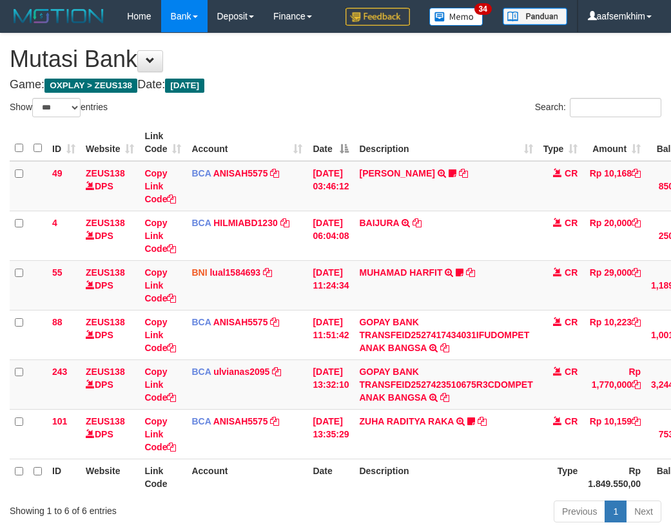
select select "***"
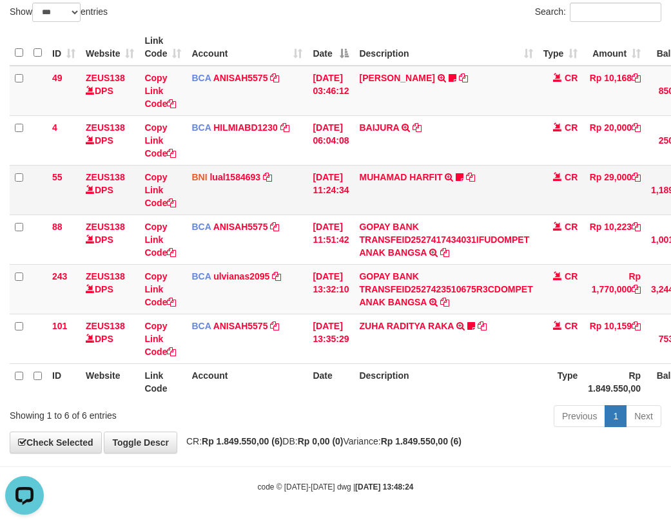
drag, startPoint x: 318, startPoint y: 200, endPoint x: 329, endPoint y: 199, distance: 11.0
click at [325, 199] on td "01/10/2025 11:24:34" at bounding box center [330, 190] width 46 height 50
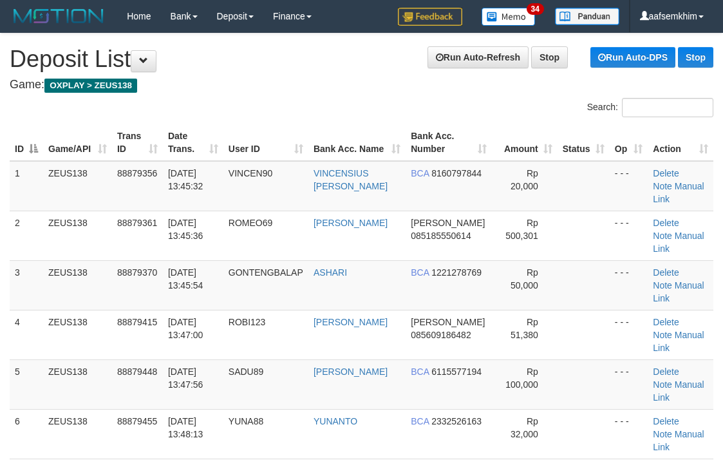
scroll to position [0, 11]
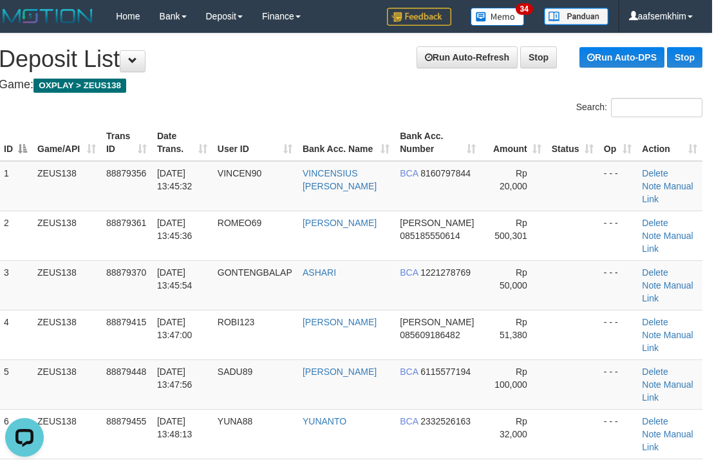
drag, startPoint x: 555, startPoint y: 155, endPoint x: 601, endPoint y: 145, distance: 47.5
click at [575, 151] on th "Status" at bounding box center [573, 142] width 52 height 37
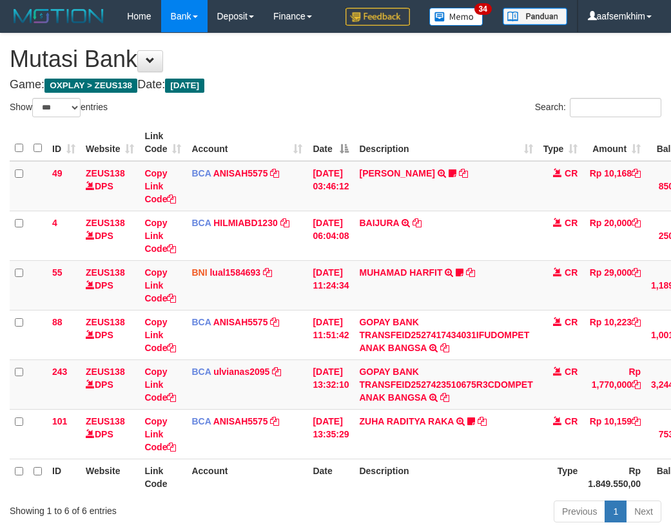
select select "***"
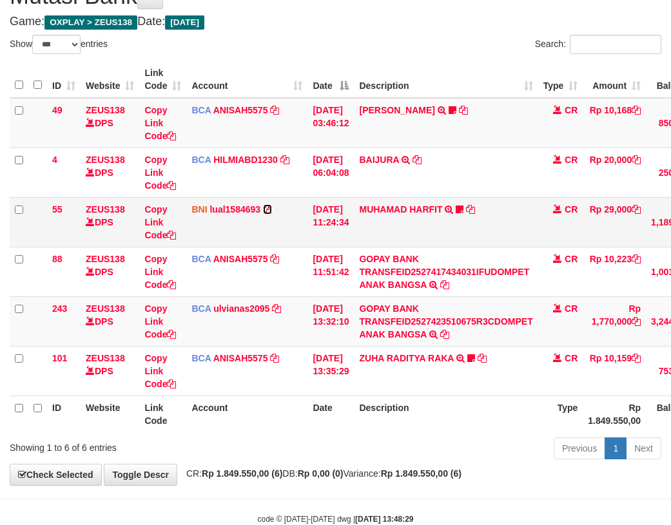
scroll to position [95, 0]
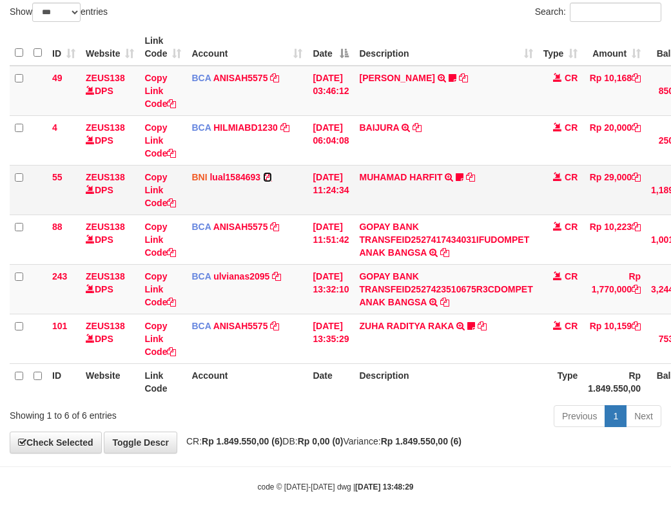
drag, startPoint x: 267, startPoint y: 210, endPoint x: 279, endPoint y: 204, distance: 13.0
click at [279, 204] on td "BNI lual1584693 DPS LUCKY ALAMSYAH mutasi_20251001_2414 | 55 mutasi_20251001_24…" at bounding box center [246, 190] width 121 height 50
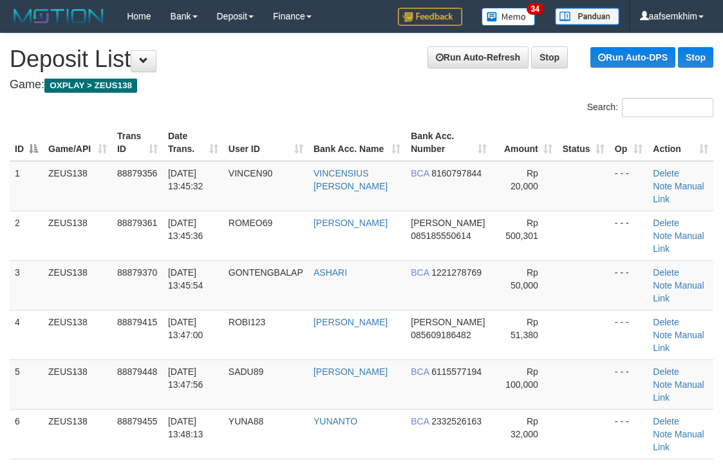
scroll to position [0, 11]
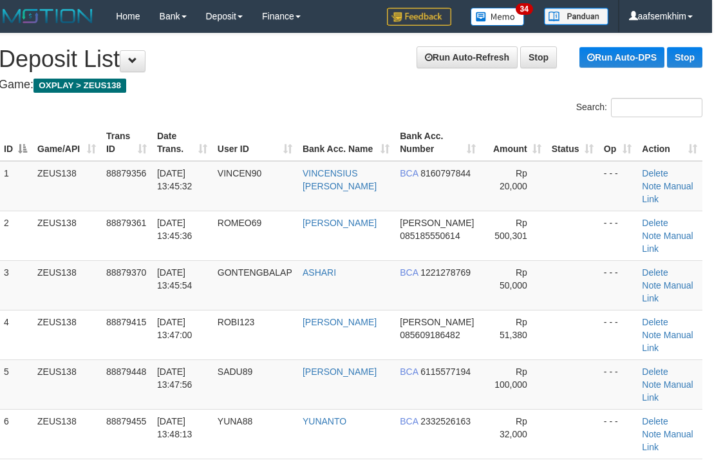
drag, startPoint x: 526, startPoint y: 151, endPoint x: 661, endPoint y: 145, distance: 135.4
click at [529, 150] on th "Amount" at bounding box center [514, 142] width 66 height 37
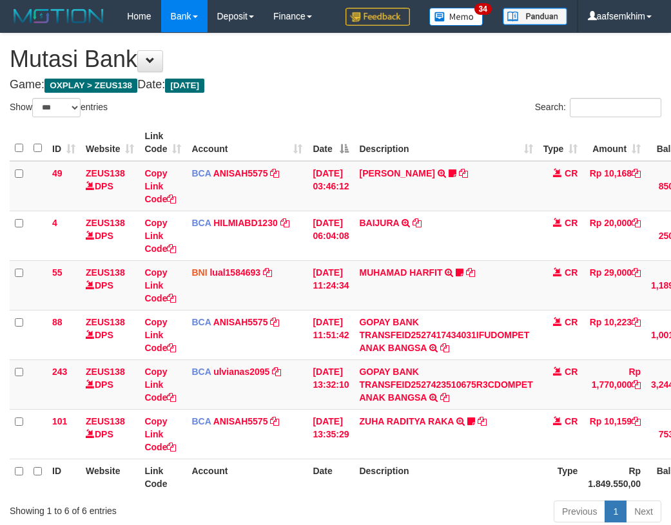
select select "***"
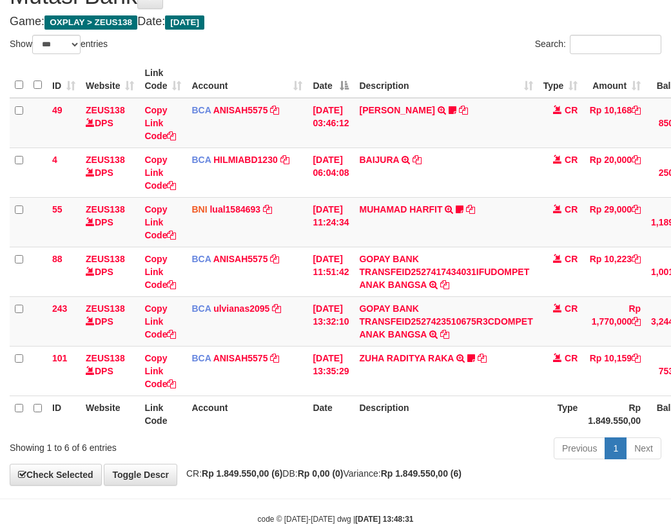
click at [279, 204] on td "BNI lual1584693 DPS LUCKY ALAMSYAH mutasi_20251001_2414 | 55 mutasi_20251001_24…" at bounding box center [246, 222] width 121 height 50
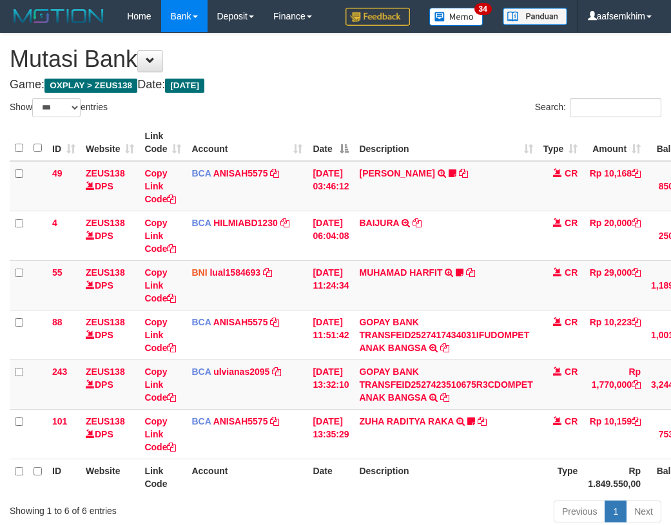
select select "***"
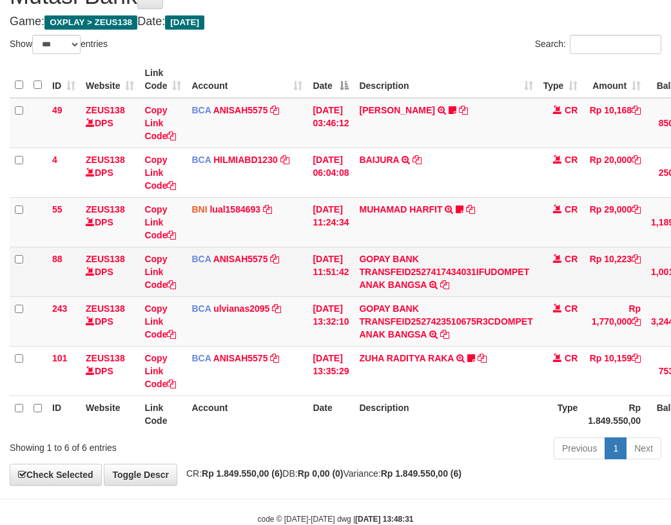
scroll to position [95, 0]
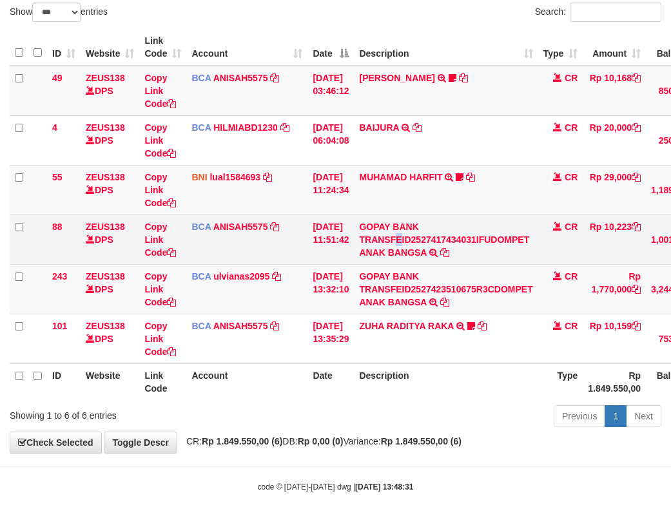
click at [410, 245] on td "GOPAY BANK TRANSFEID2527417434031IFUDOMPET ANAK BANGSA TRSF E-BANKING CR 0110/F…" at bounding box center [446, 239] width 184 height 50
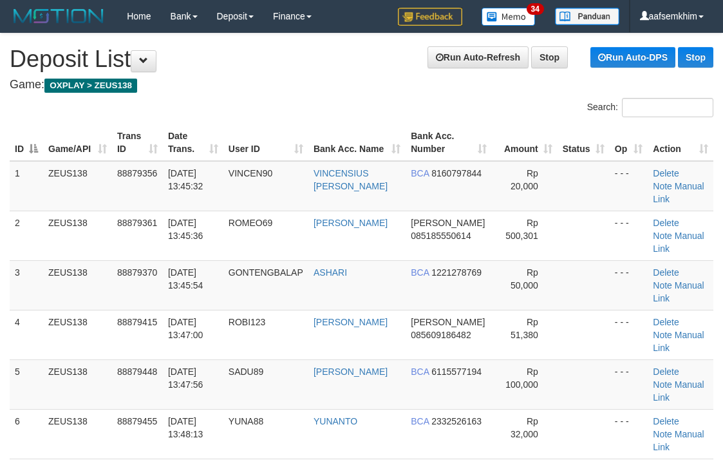
scroll to position [0, 11]
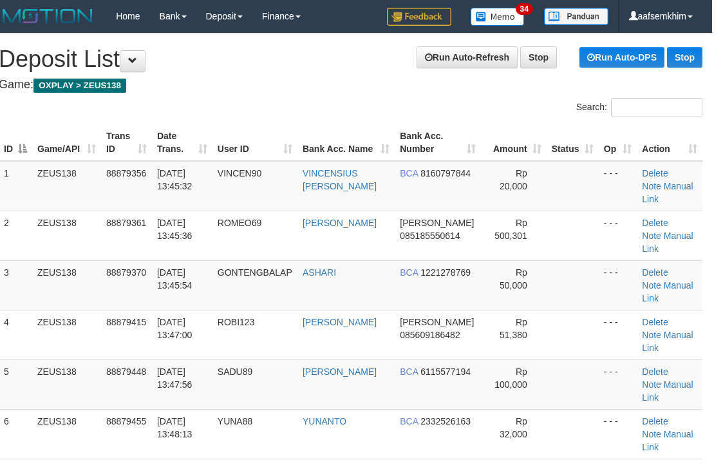
drag, startPoint x: 455, startPoint y: 155, endPoint x: 457, endPoint y: 148, distance: 7.3
click at [460, 152] on th "Bank Acc. Number" at bounding box center [438, 142] width 86 height 37
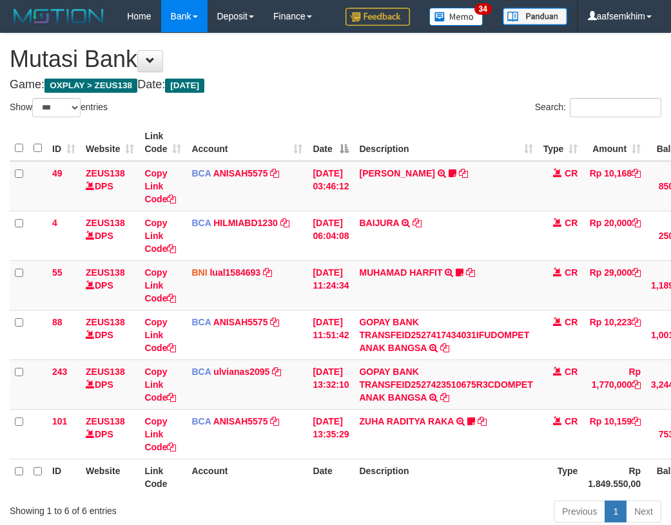
select select "***"
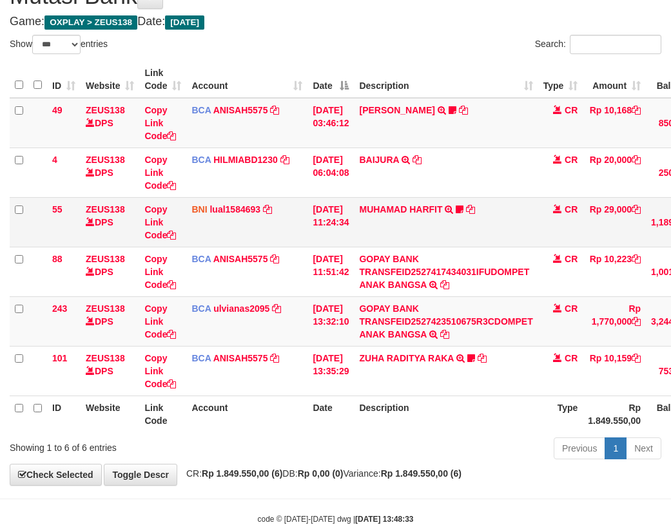
click at [410, 241] on td "MUHAMAD HARFIT TRANSFER DARI SDR MUHAMAD HARFIT Sano27" at bounding box center [446, 222] width 184 height 50
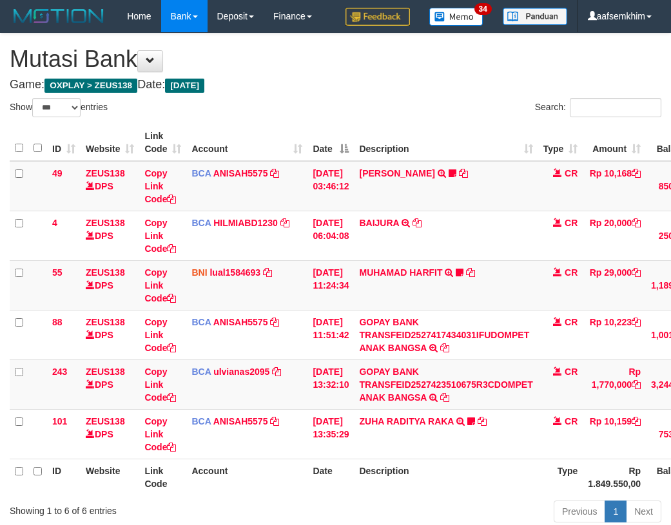
select select "***"
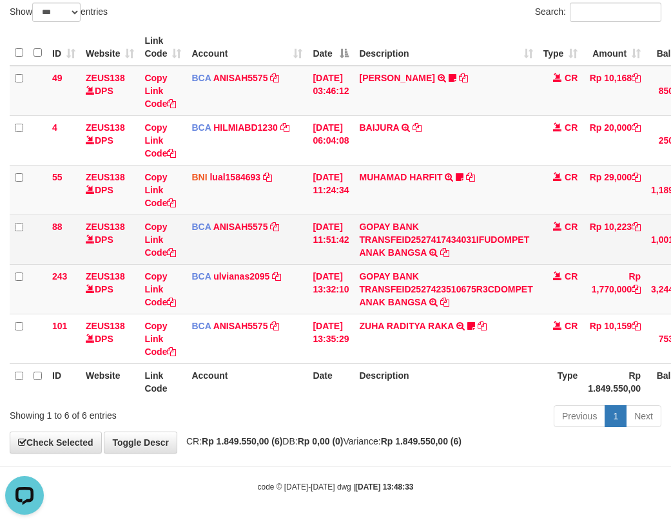
click at [324, 236] on td "01/10/2025 11:51:42" at bounding box center [330, 239] width 46 height 50
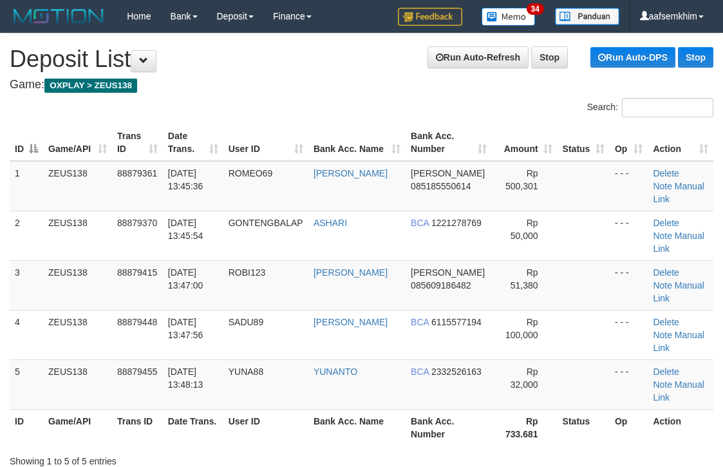
scroll to position [0, 11]
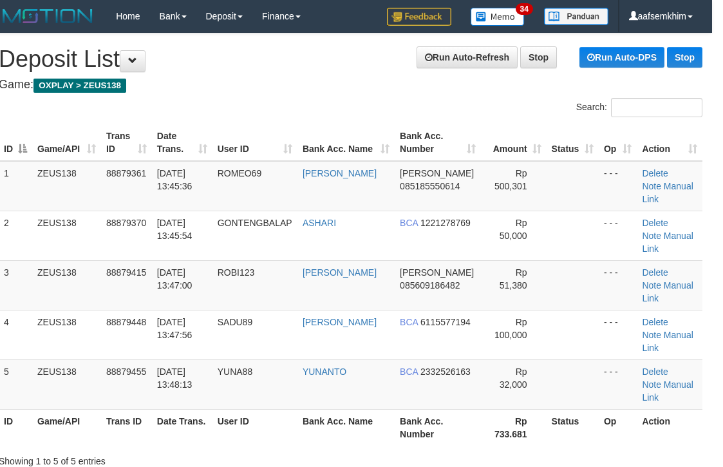
click at [383, 129] on th "Bank Acc. Name" at bounding box center [346, 142] width 97 height 37
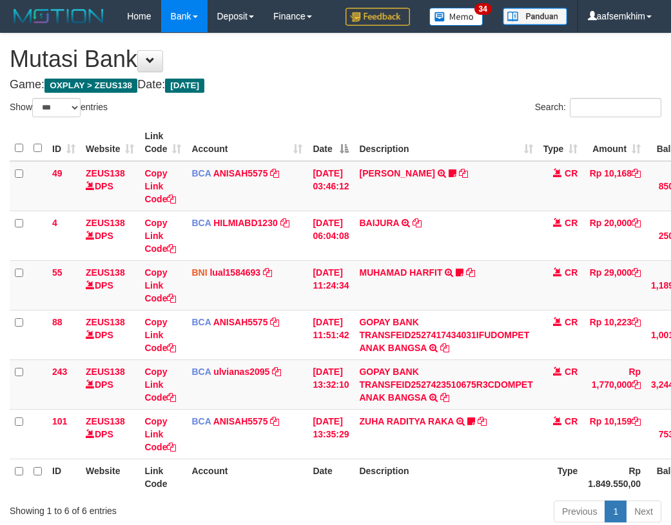
select select "***"
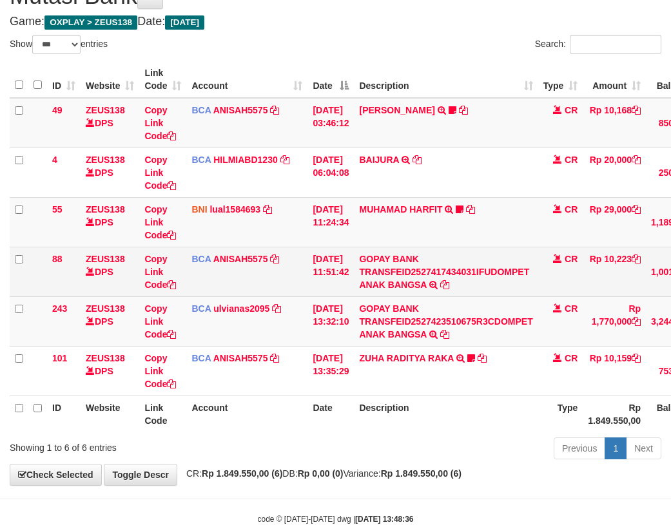
scroll to position [95, 0]
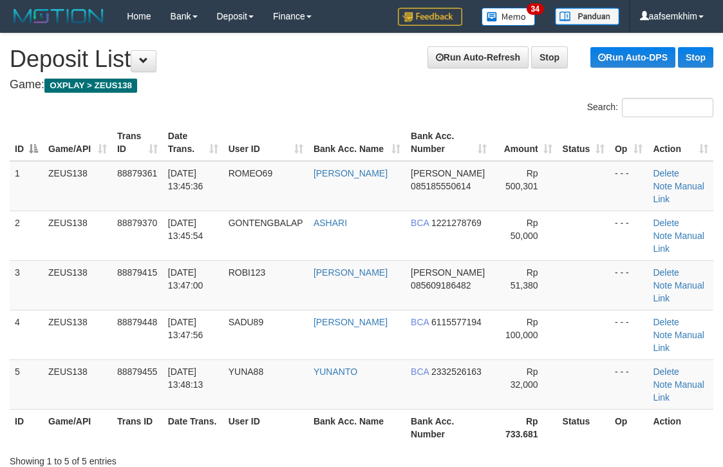
scroll to position [0, 11]
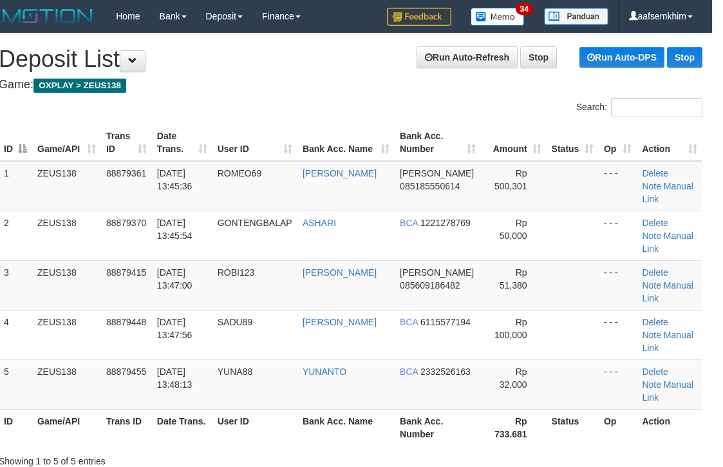
click at [358, 160] on th "Bank Acc. Name" at bounding box center [346, 142] width 97 height 37
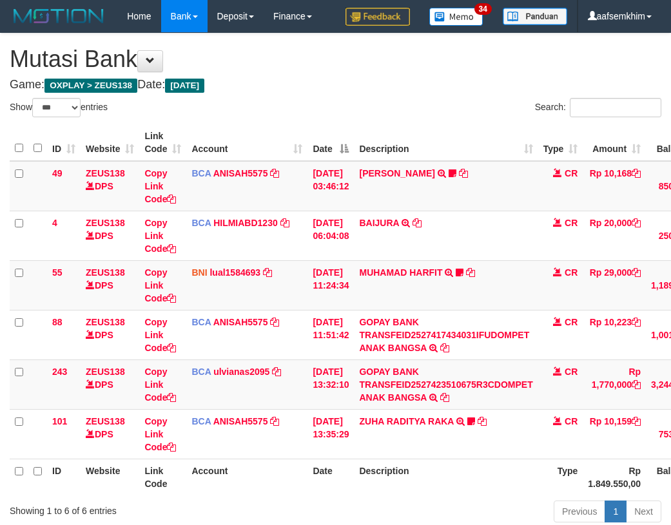
select select "***"
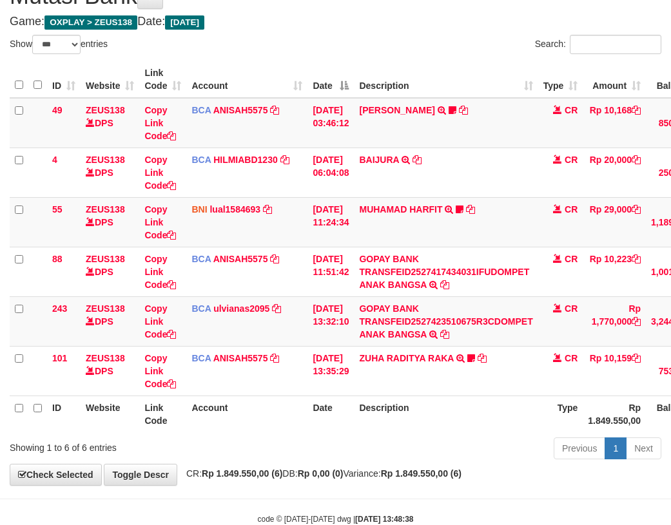
scroll to position [95, 0]
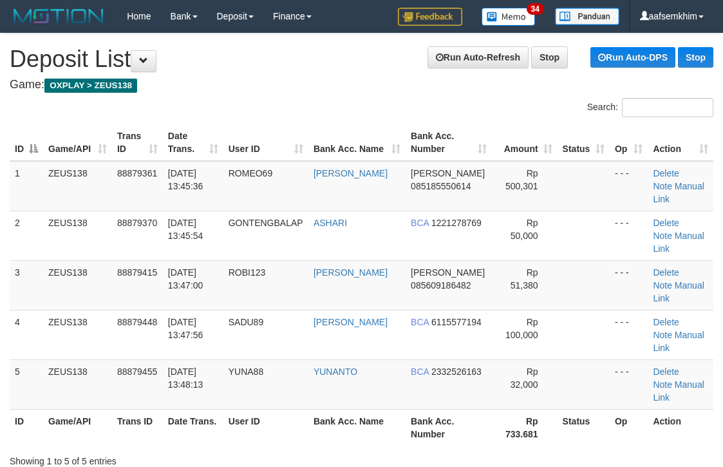
scroll to position [0, 11]
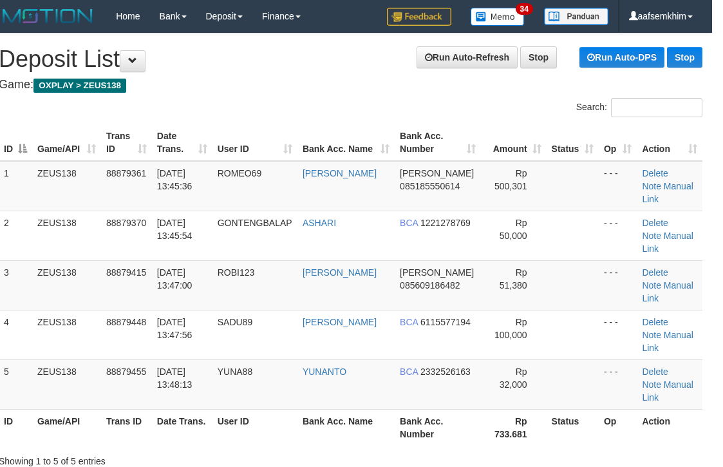
click at [466, 150] on th "Bank Acc. Number" at bounding box center [438, 142] width 86 height 37
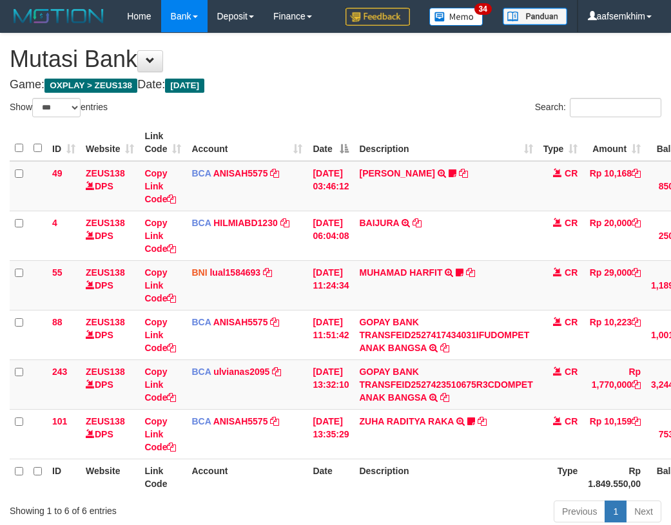
select select "***"
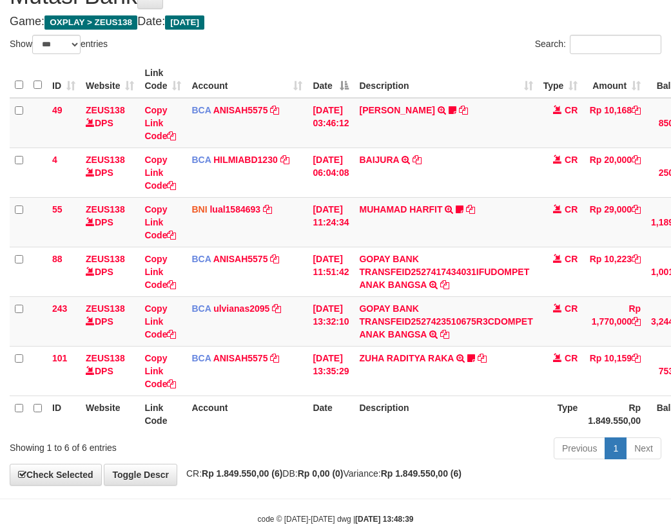
scroll to position [95, 0]
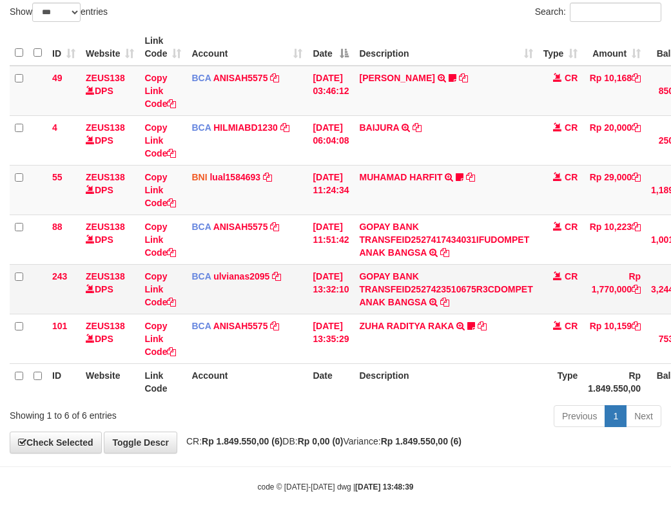
click at [323, 274] on td "[DATE] 13:32:10" at bounding box center [330, 289] width 46 height 50
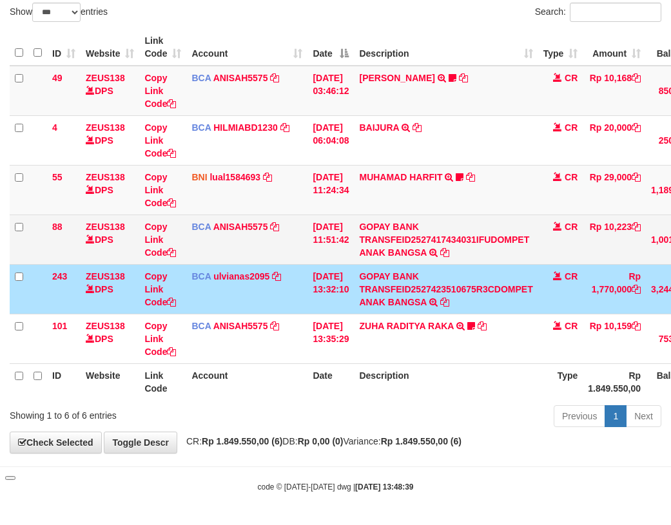
click at [275, 252] on td "BCA ANISAH5575 DPS ANISAH mutasi_20251001_3827 | 88 mutasi_20251001_3827 | 88" at bounding box center [246, 239] width 121 height 50
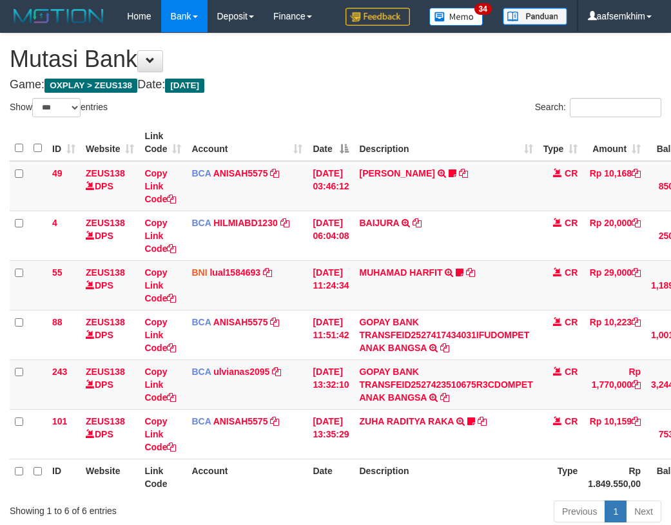
select select "***"
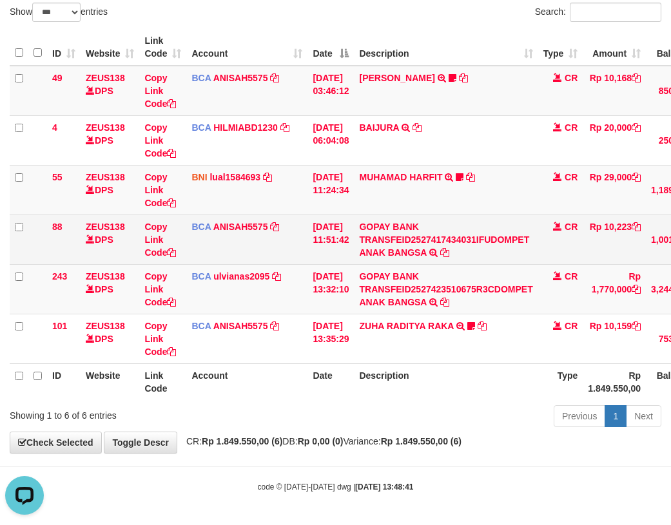
click at [253, 252] on td "BCA ANISAH5575 DPS ANISAH mutasi_20251001_3827 | 88 mutasi_20251001_3827 | 88" at bounding box center [246, 239] width 121 height 50
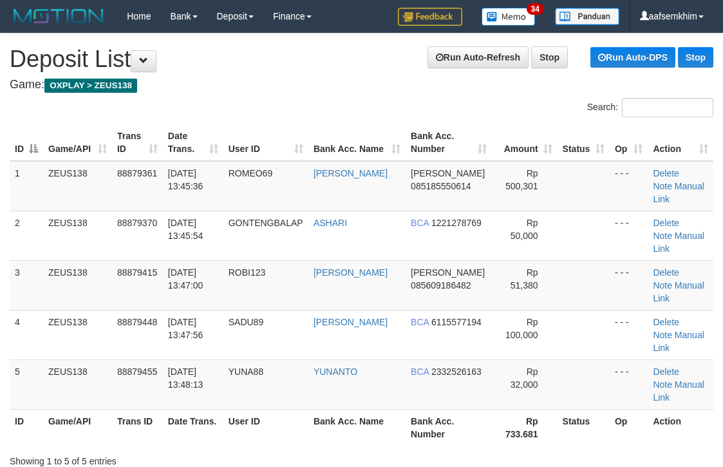
scroll to position [0, 11]
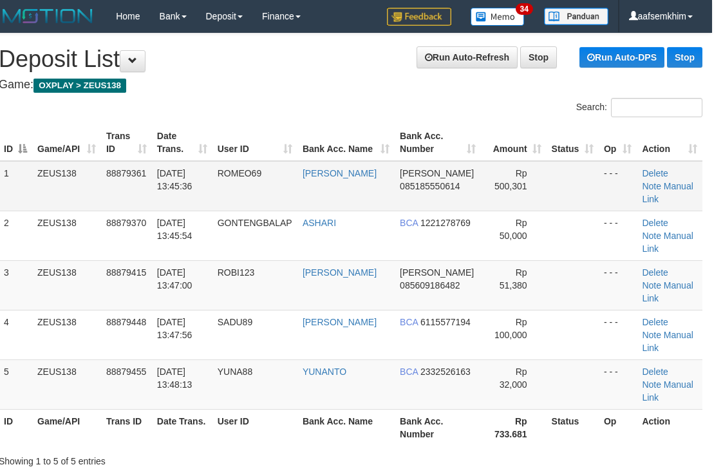
click at [452, 177] on td "DANA 085185550614" at bounding box center [438, 186] width 86 height 50
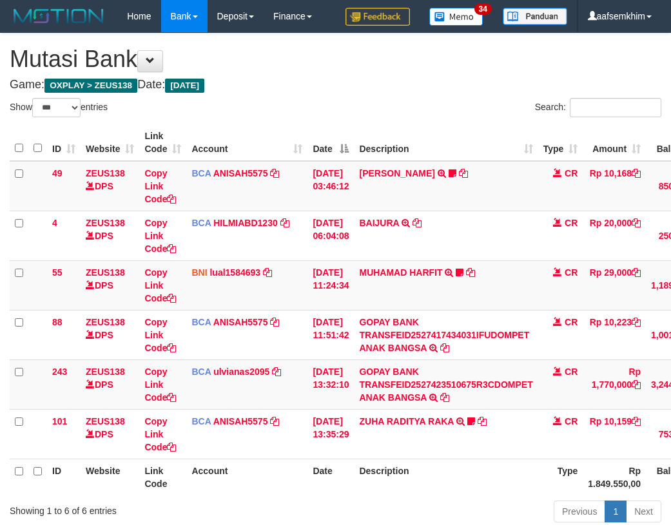
select select "***"
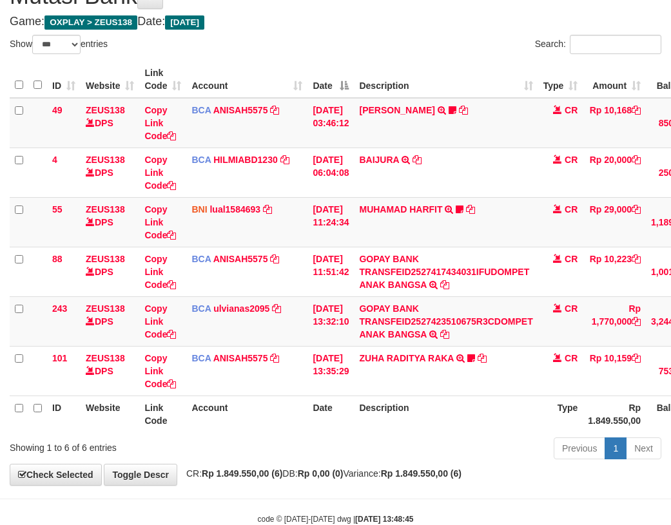
scroll to position [95, 0]
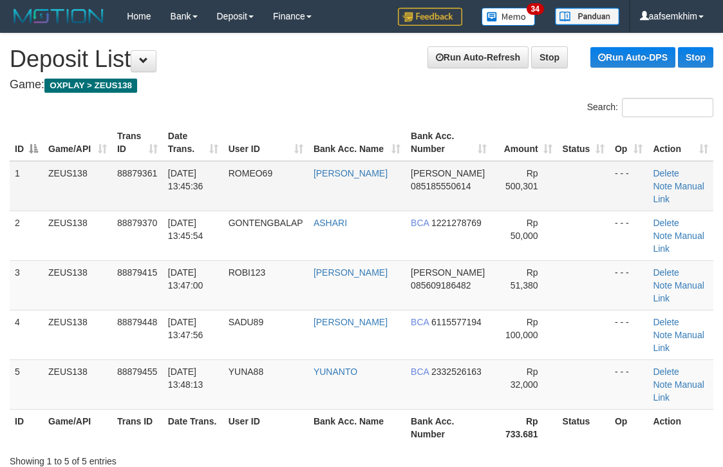
scroll to position [0, 11]
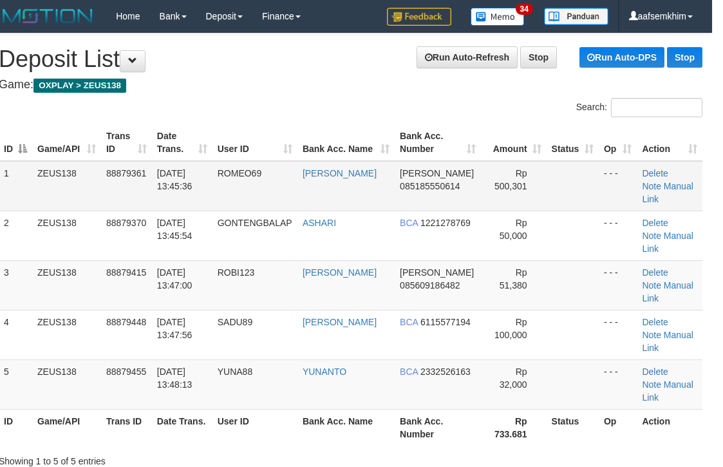
click at [402, 189] on span "085185550614" at bounding box center [430, 186] width 60 height 10
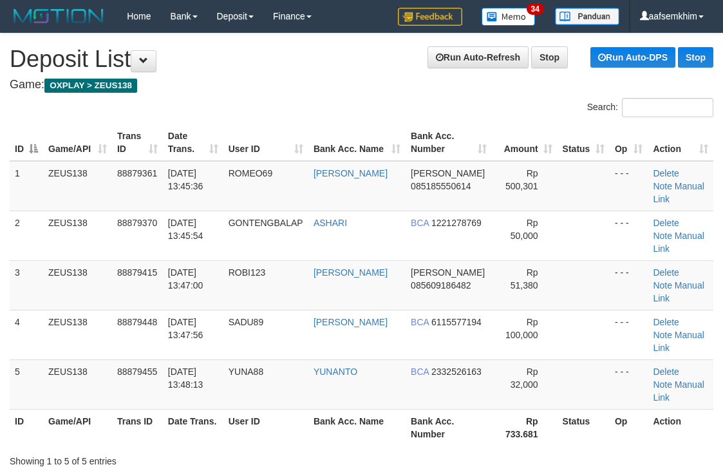
scroll to position [0, 11]
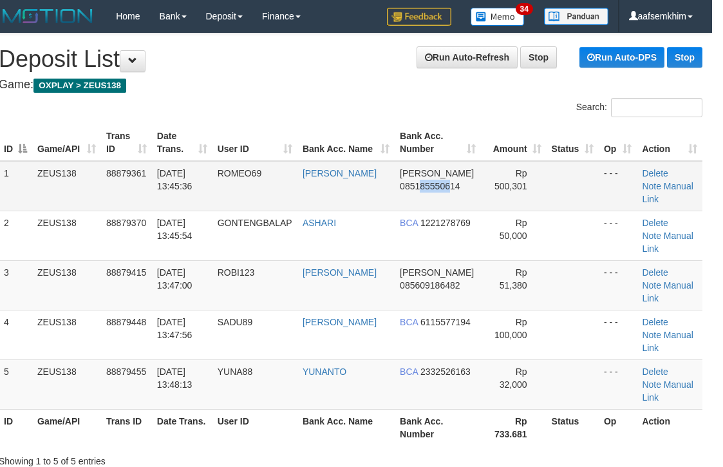
drag, startPoint x: 428, startPoint y: 187, endPoint x: 488, endPoint y: 181, distance: 60.2
click at [464, 181] on td "DANA 085185550614" at bounding box center [438, 186] width 86 height 50
click at [459, 166] on td "DANA 085185550614" at bounding box center [438, 186] width 86 height 50
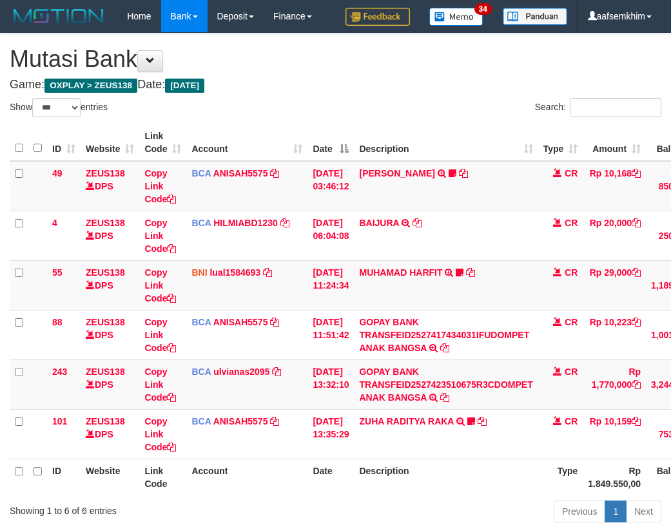
select select "***"
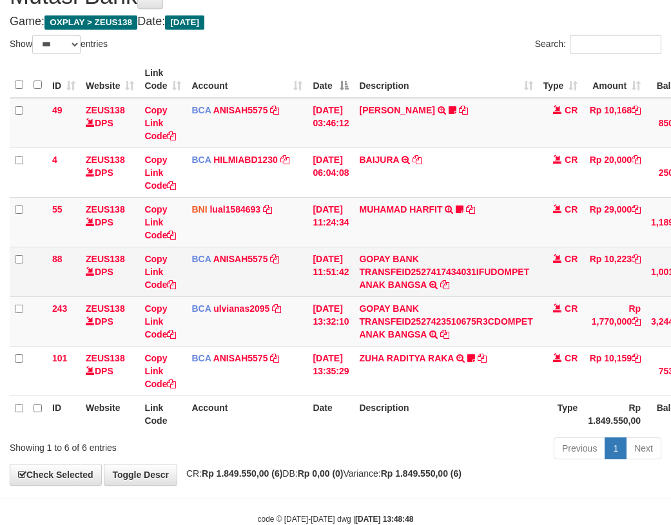
scroll to position [95, 0]
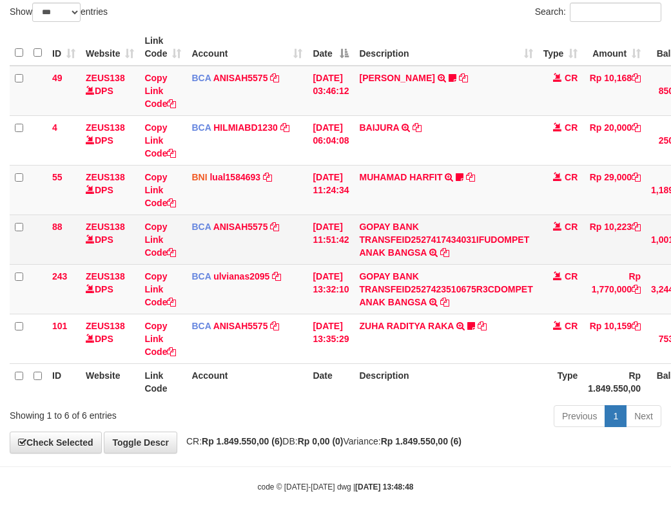
click at [222, 251] on td "BCA ANISAH5575 DPS ANISAH mutasi_20251001_3827 | 88 mutasi_20251001_3827 | 88" at bounding box center [246, 239] width 121 height 50
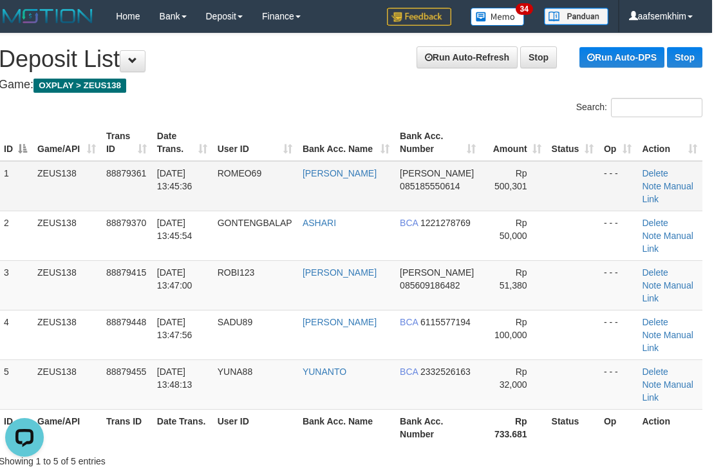
click at [481, 172] on td "Rp 500,301" at bounding box center [514, 186] width 66 height 50
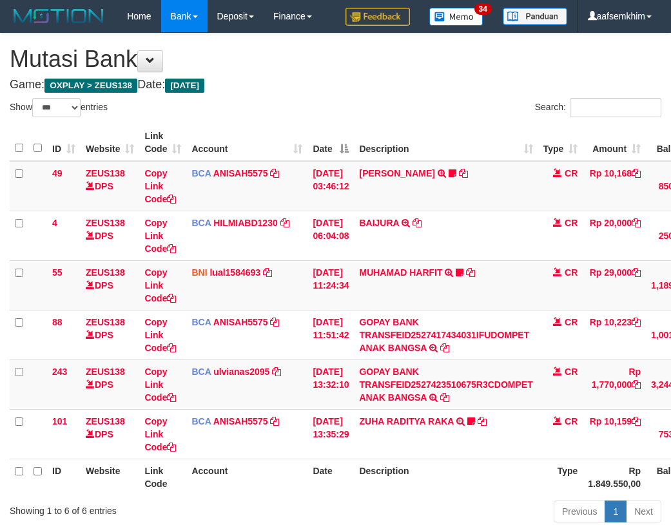
select select "***"
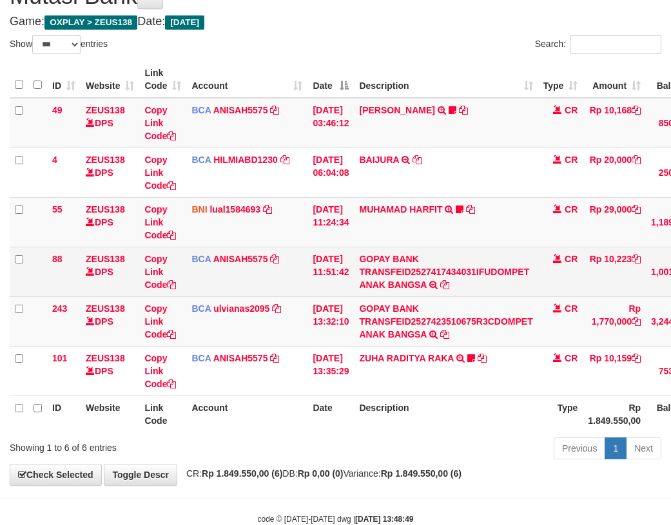
drag, startPoint x: 196, startPoint y: 251, endPoint x: 188, endPoint y: 251, distance: 8.4
click at [196, 251] on td "BCA ANISAH5575 DPS ANISAH mutasi_20251001_3827 | 88 mutasi_20251001_3827 | 88" at bounding box center [246, 272] width 121 height 50
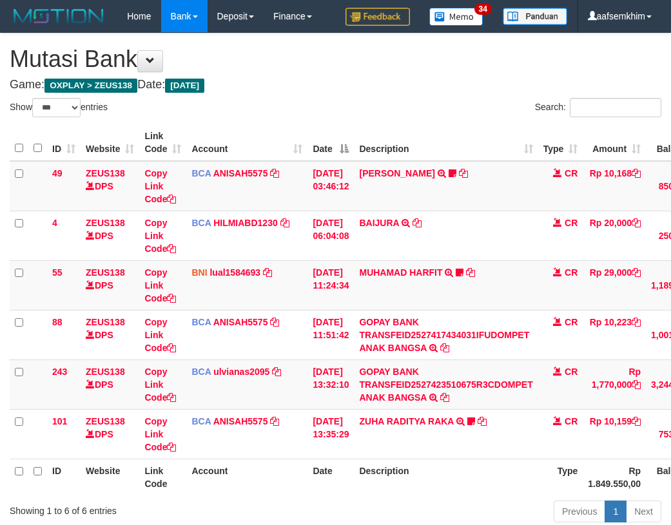
select select "***"
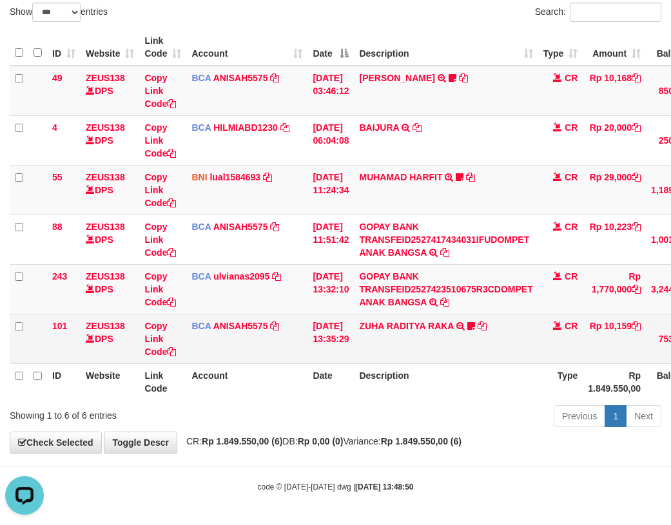
drag, startPoint x: 150, startPoint y: 314, endPoint x: 138, endPoint y: 318, distance: 12.0
click at [148, 316] on td "Copy Link Code" at bounding box center [162, 339] width 47 height 50
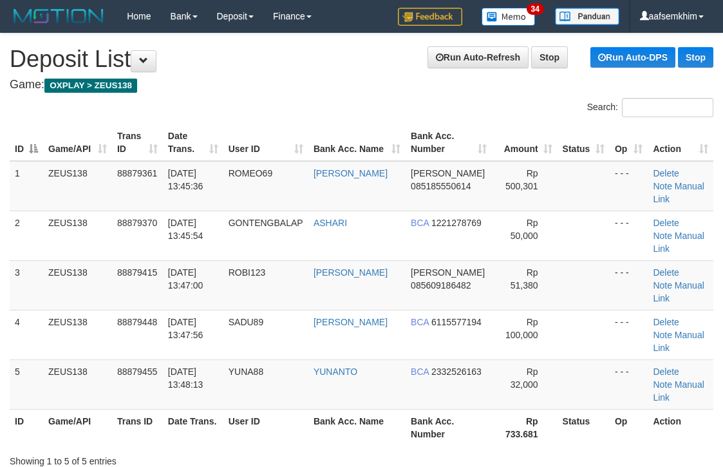
scroll to position [0, 11]
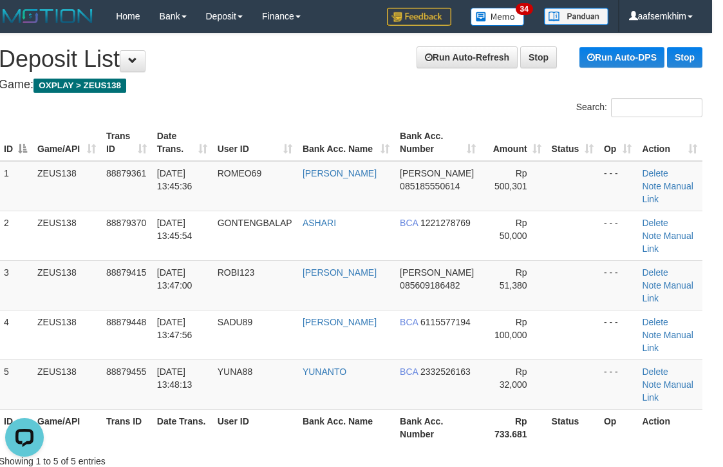
click at [164, 121] on div "ID Game/API Trans ID Date Trans. User ID Bank Acc. Name Bank Acc. Number Amount…" at bounding box center [350, 284] width 723 height 329
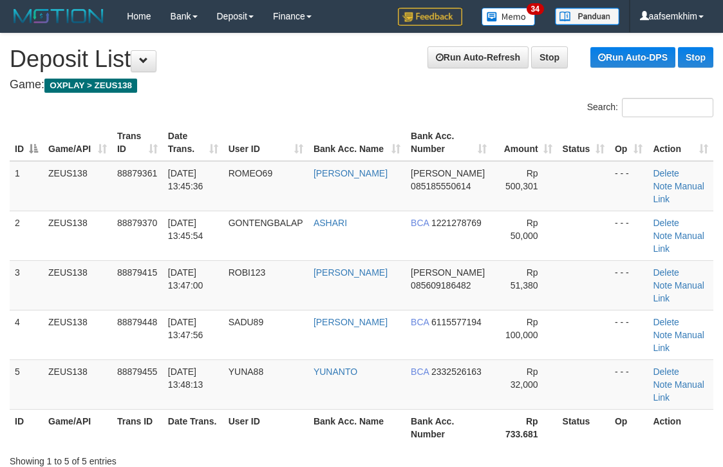
scroll to position [0, 11]
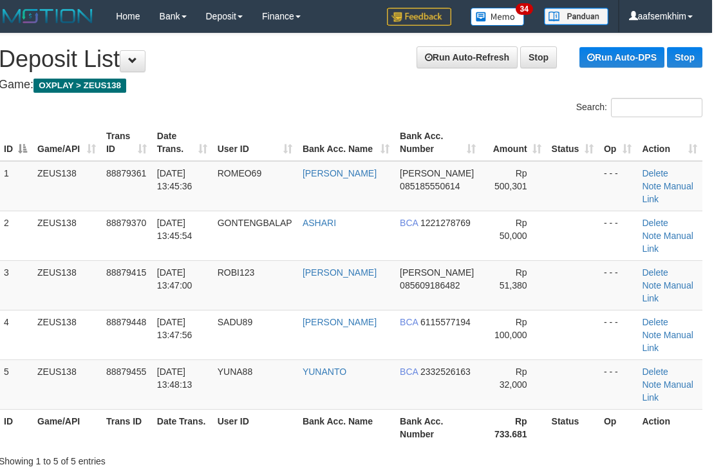
click at [191, 136] on th "Date Trans." at bounding box center [182, 142] width 61 height 37
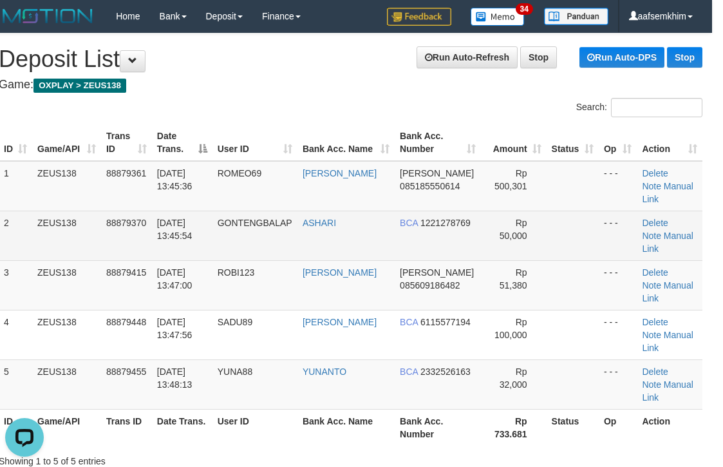
click at [366, 231] on td "ASHARI" at bounding box center [346, 236] width 97 height 50
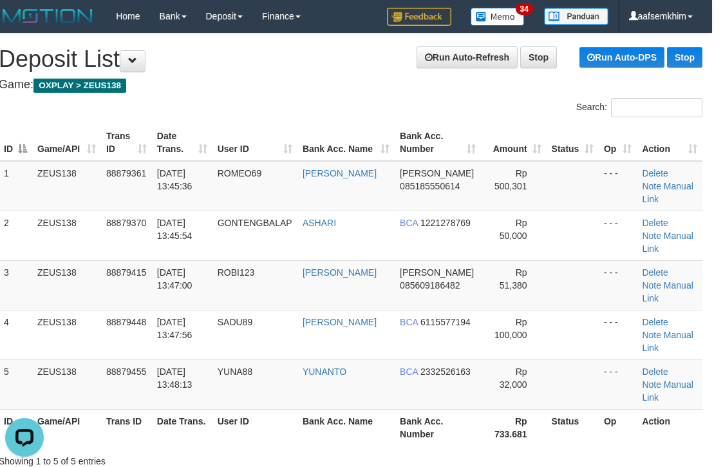
click at [430, 135] on th "Bank Acc. Number" at bounding box center [438, 142] width 86 height 37
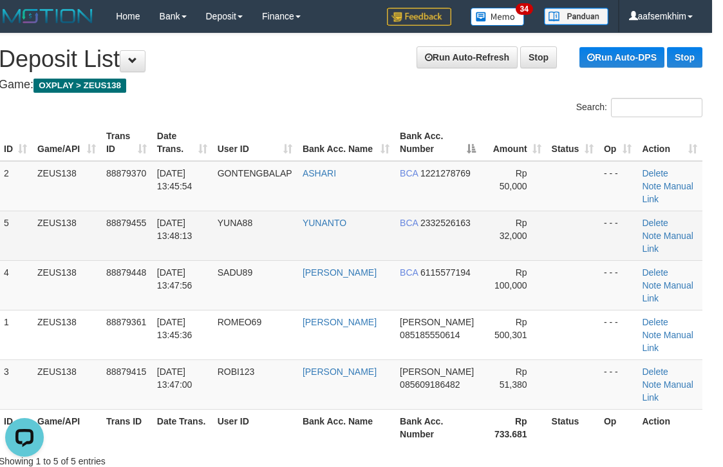
click at [507, 218] on span "Rp 32,000" at bounding box center [514, 229] width 28 height 23
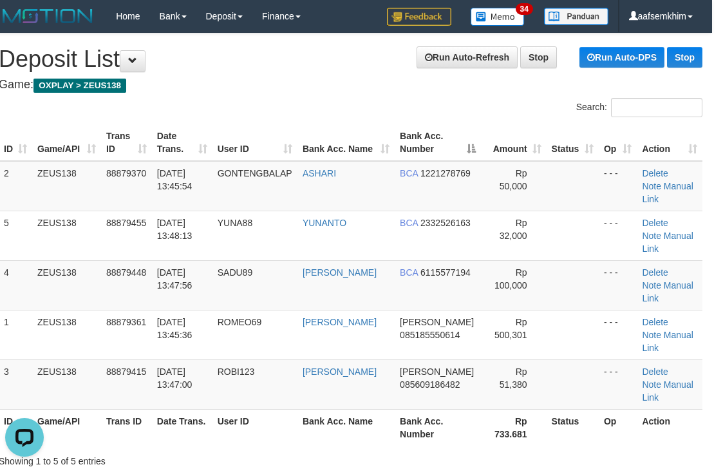
drag, startPoint x: 376, startPoint y: 124, endPoint x: 380, endPoint y: 132, distance: 8.6
click at [377, 125] on th "Bank Acc. Name" at bounding box center [346, 142] width 97 height 37
click at [403, 151] on th "Bank Acc. Number" at bounding box center [438, 142] width 86 height 37
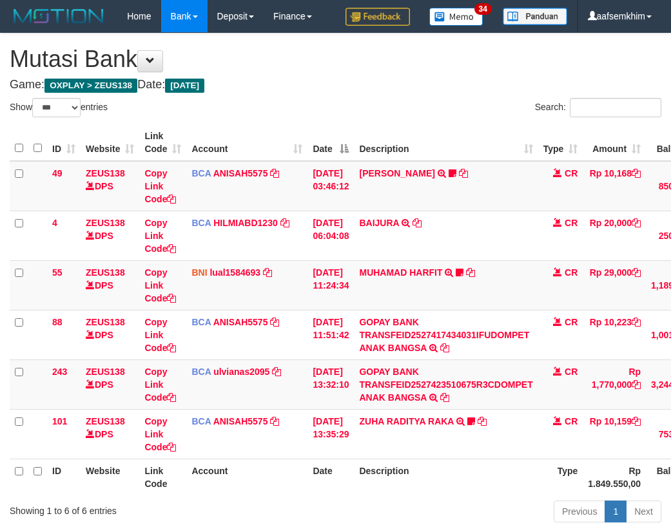
select select "***"
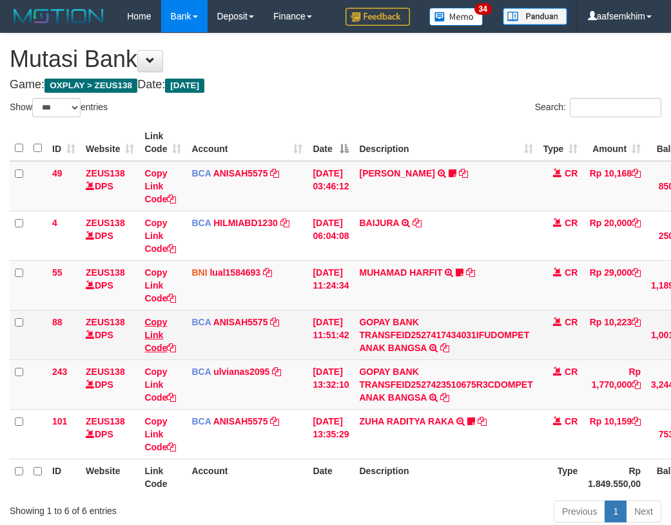
scroll to position [63, 0]
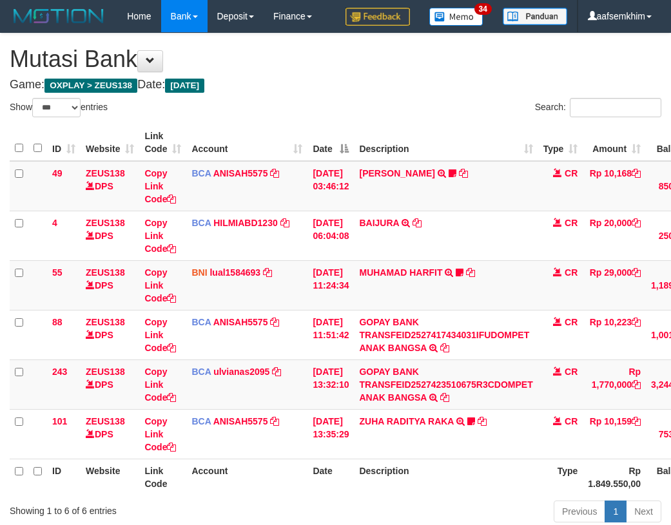
select select "***"
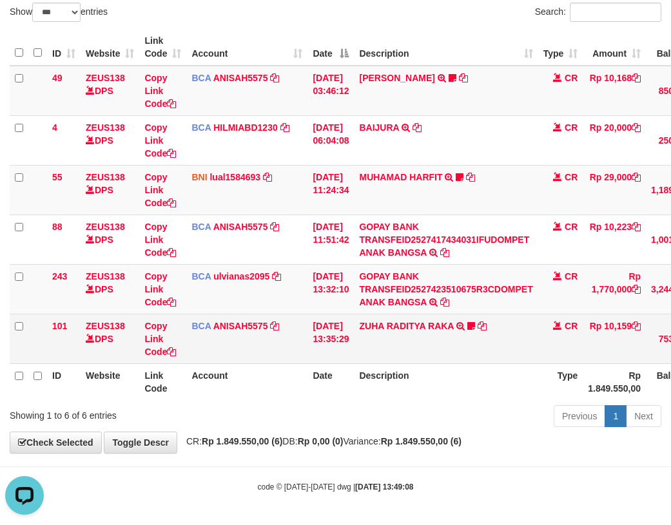
click at [237, 352] on td "BCA ANISAH5575 DPS ANISAH mutasi_20251001_3827 | 101 mutasi_20251001_3827 | 101" at bounding box center [246, 339] width 121 height 50
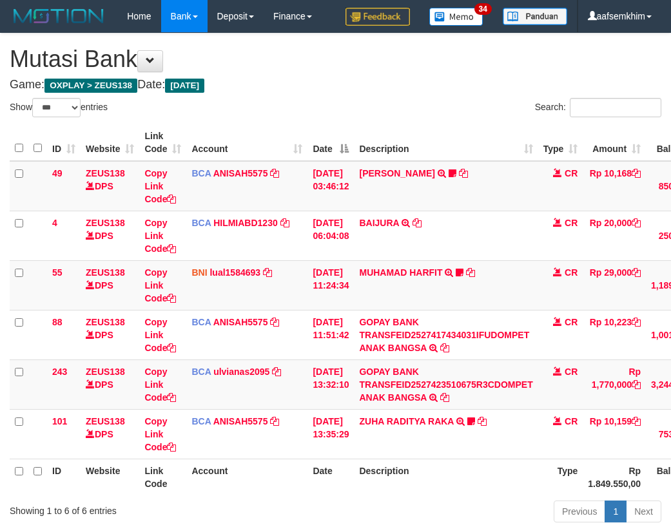
select select "***"
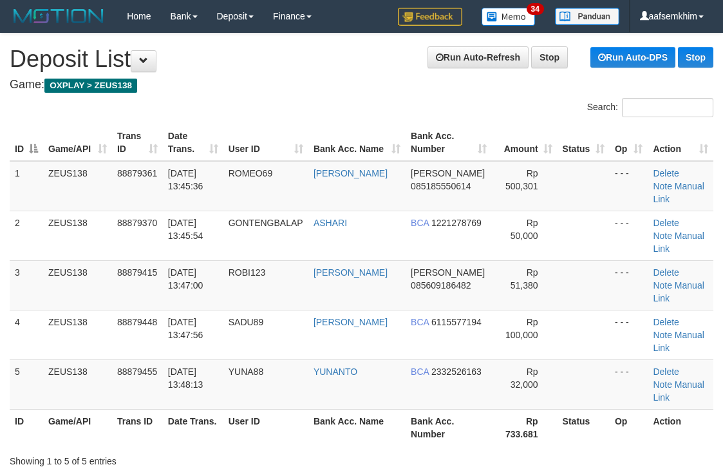
scroll to position [0, 11]
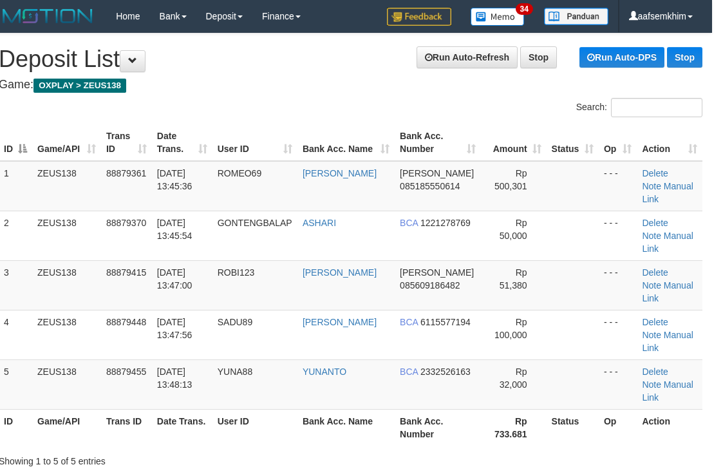
click at [427, 153] on th "Bank Acc. Number" at bounding box center [438, 142] width 86 height 37
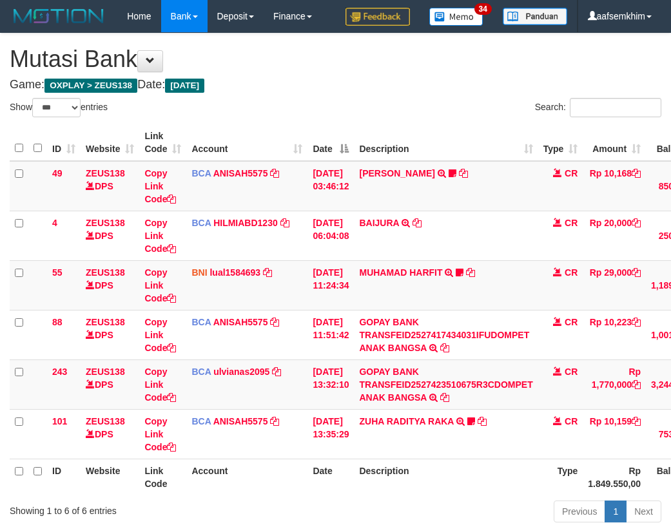
select select "***"
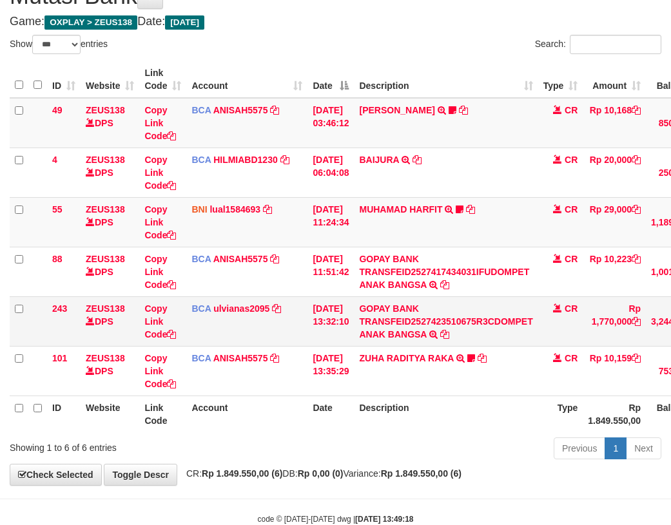
drag, startPoint x: 0, startPoint y: 0, endPoint x: 286, endPoint y: 311, distance: 422.6
click at [286, 311] on td "BCA ulvianas2095 DPS ULVIANASARI mutasi_20251001_4139 | 243 mutasi_20251001_413…" at bounding box center [246, 321] width 121 height 50
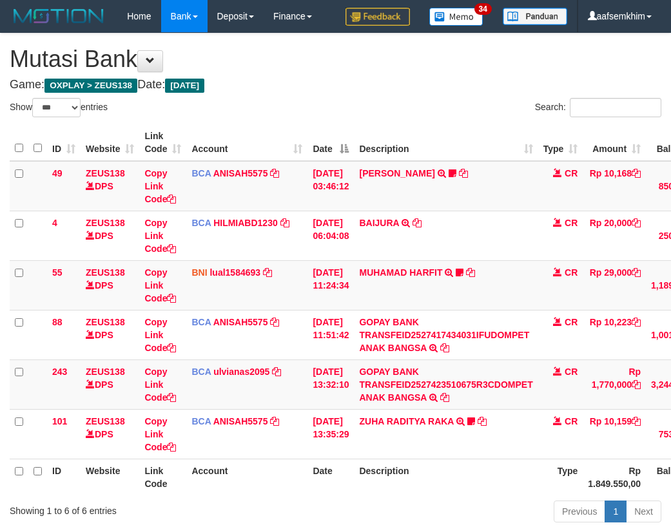
select select "***"
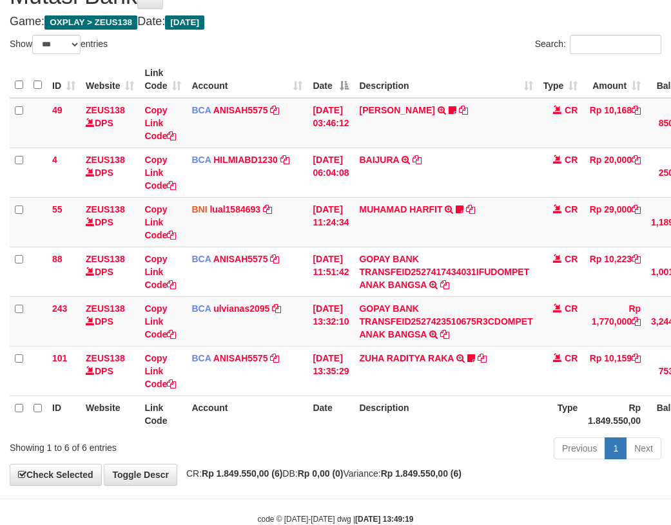
scroll to position [95, 0]
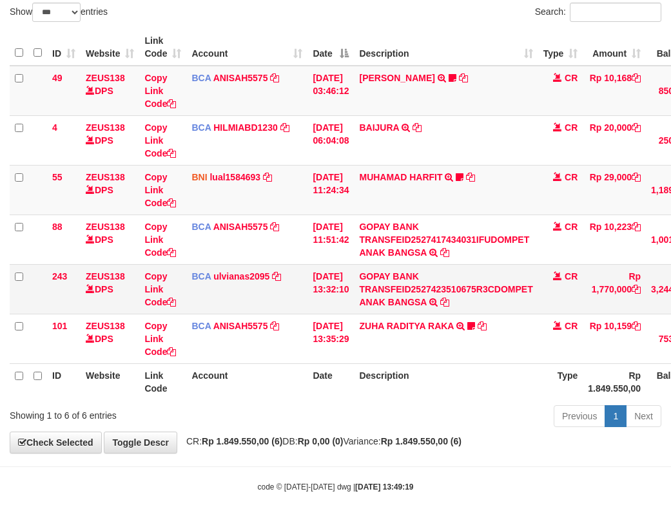
drag, startPoint x: 339, startPoint y: 299, endPoint x: 349, endPoint y: 290, distance: 12.8
click at [345, 295] on td "[DATE] 13:32:10" at bounding box center [330, 289] width 46 height 50
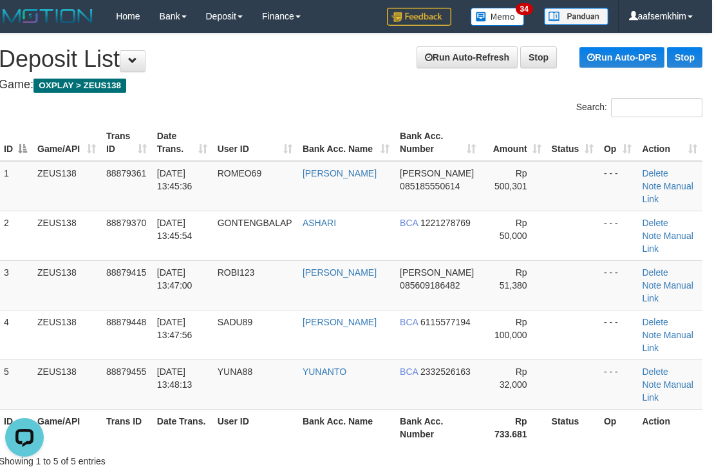
click at [531, 98] on div "Search:" at bounding box center [532, 109] width 343 height 23
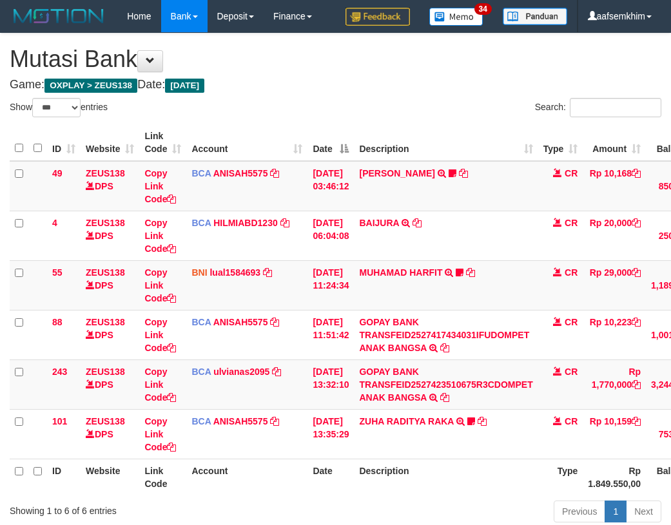
select select "***"
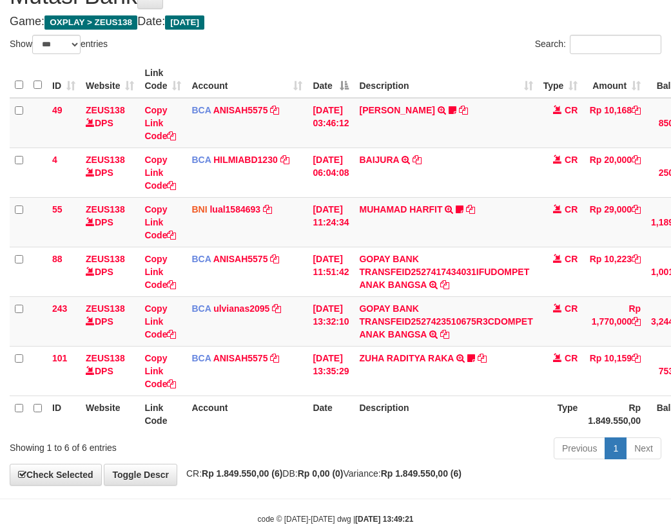
click at [292, 233] on td "BNI lual1584693 DPS LUCKY ALAMSYAH mutasi_20251001_2414 | 55 mutasi_20251001_24…" at bounding box center [246, 222] width 121 height 50
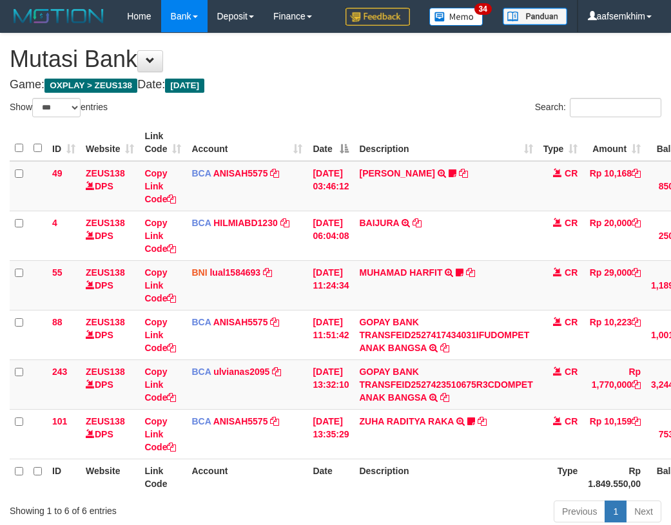
select select "***"
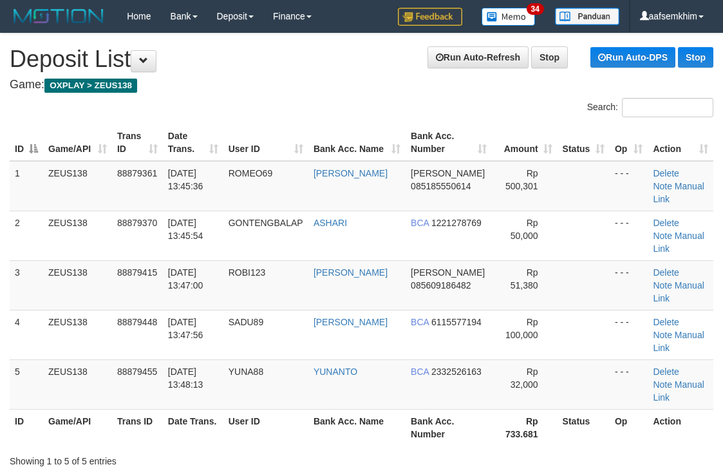
scroll to position [0, 11]
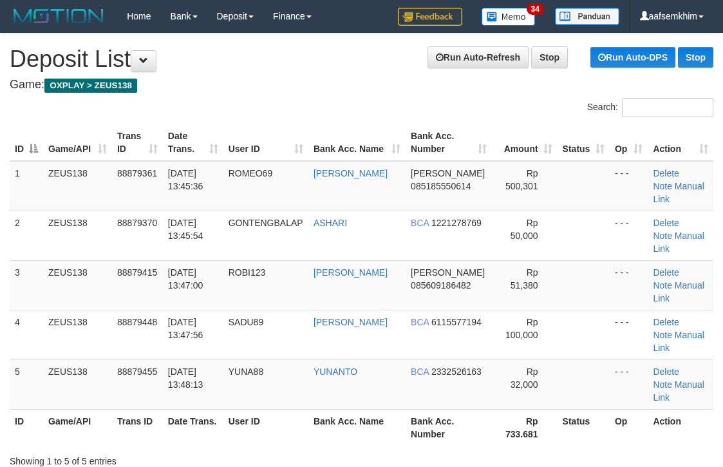
scroll to position [0, 11]
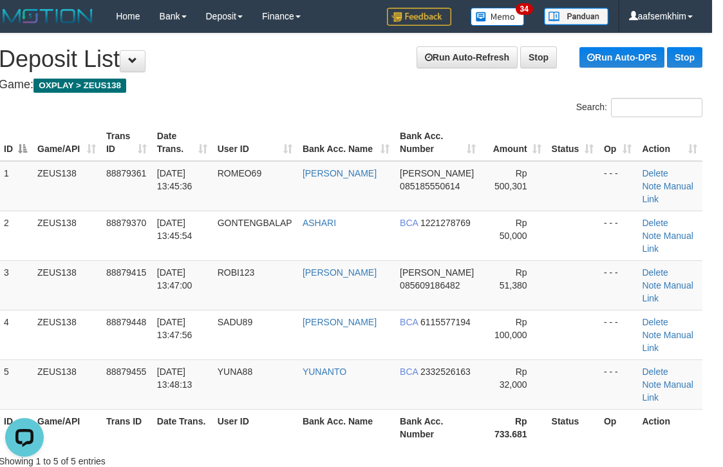
drag, startPoint x: 542, startPoint y: 141, endPoint x: 588, endPoint y: 151, distance: 47.5
click at [547, 141] on th "Status" at bounding box center [573, 142] width 52 height 37
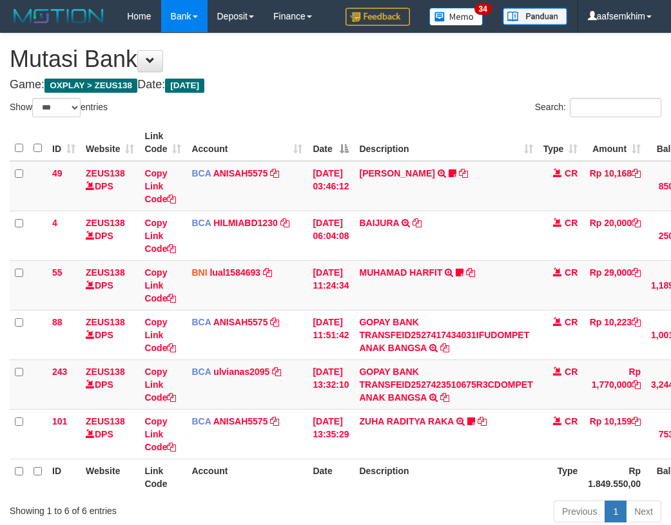
select select "***"
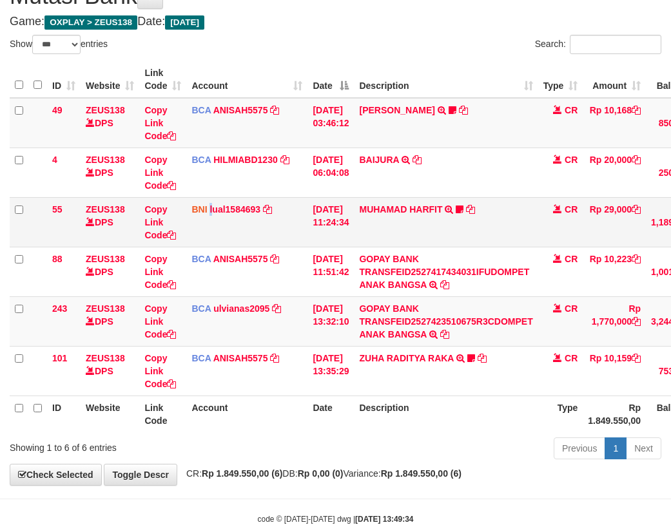
drag, startPoint x: 211, startPoint y: 223, endPoint x: 73, endPoint y: 202, distance: 138.7
click at [202, 220] on td "BNI lual1584693 DPS LUCKY ALAMSYAH mutasi_20251001_2414 | 55 mutasi_20251001_24…" at bounding box center [246, 222] width 121 height 50
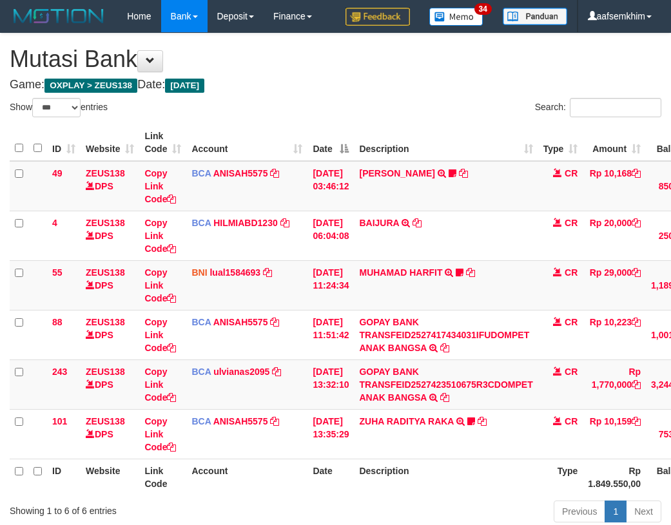
select select "***"
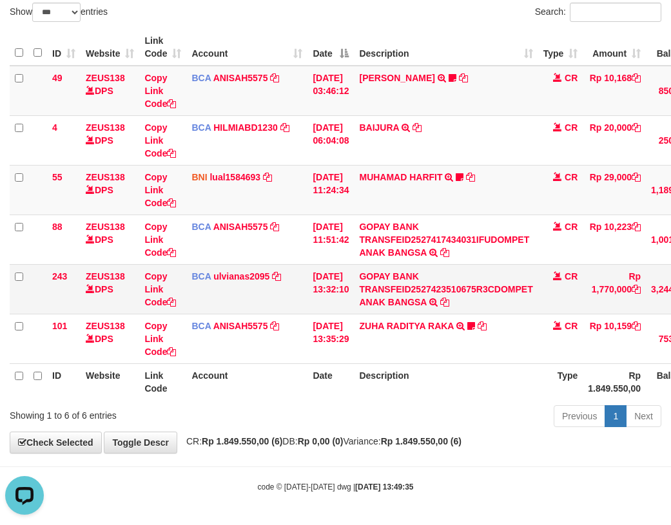
click at [211, 284] on td "BCA ulvianas2095 DPS ULVIANASARI mutasi_20251001_4139 | 243 mutasi_20251001_413…" at bounding box center [246, 289] width 121 height 50
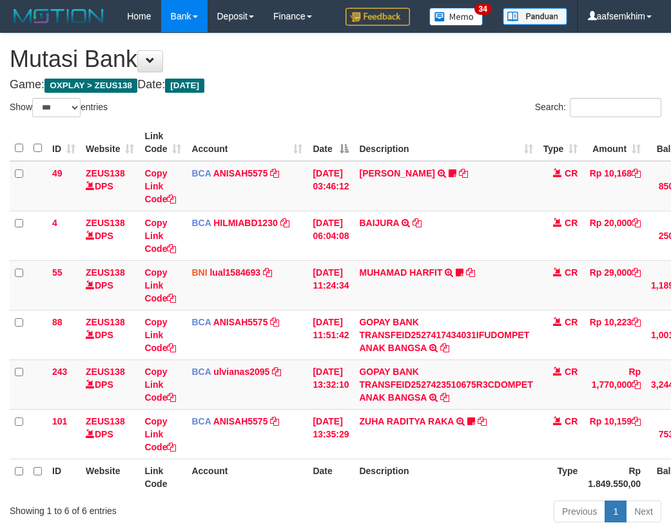
select select "***"
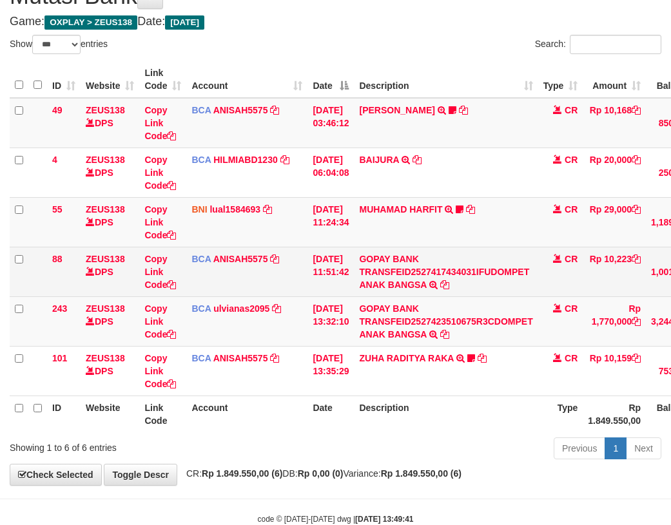
scroll to position [95, 0]
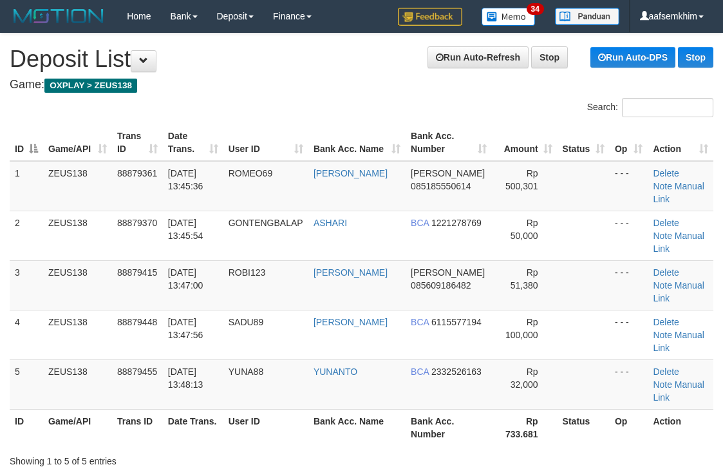
scroll to position [0, 11]
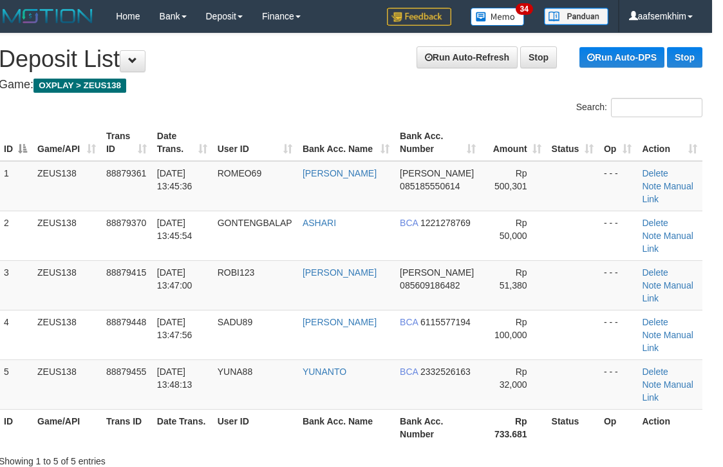
drag, startPoint x: 345, startPoint y: 158, endPoint x: 361, endPoint y: 157, distance: 16.2
click at [360, 160] on th "Bank Acc. Name" at bounding box center [346, 142] width 97 height 37
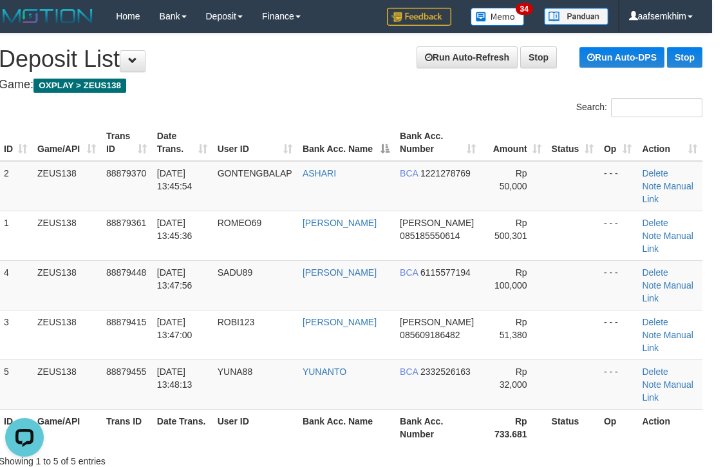
scroll to position [0, 0]
click at [356, 113] on div "Search:" at bounding box center [532, 109] width 362 height 23
click at [357, 119] on div "Search:" at bounding box center [532, 109] width 362 height 23
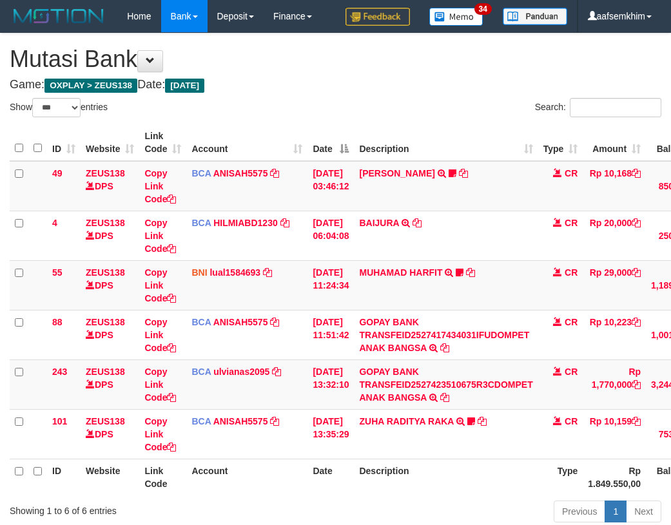
select select "***"
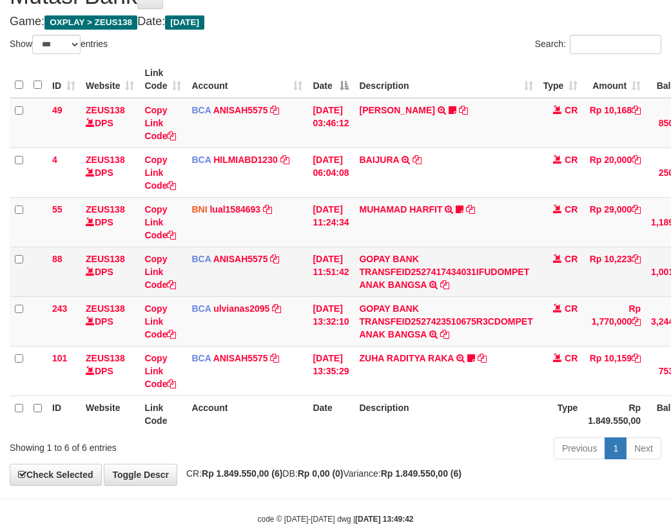
scroll to position [95, 0]
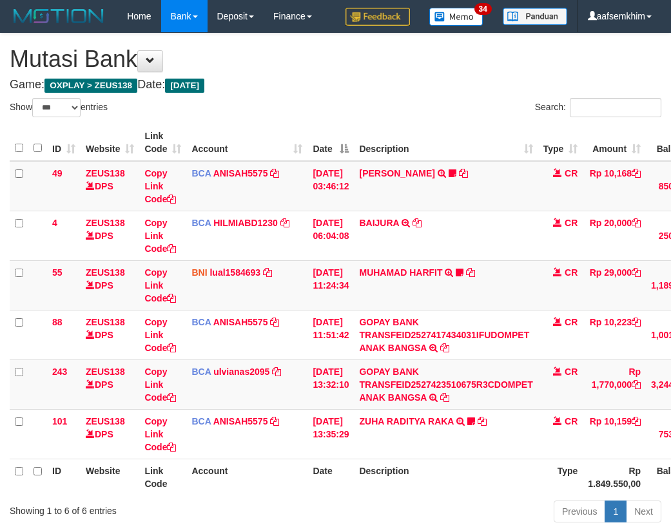
select select "***"
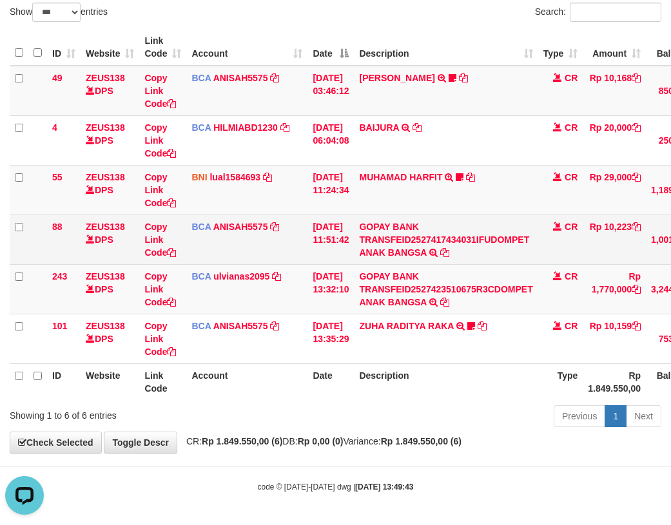
click at [234, 241] on td "BCA ANISAH5575 DPS ANISAH mutasi_20251001_3827 | 88 mutasi_20251001_3827 | 88" at bounding box center [246, 239] width 121 height 50
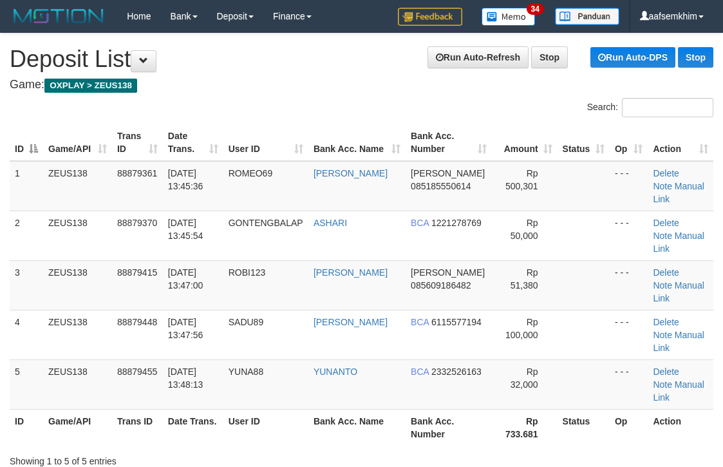
scroll to position [0, 11]
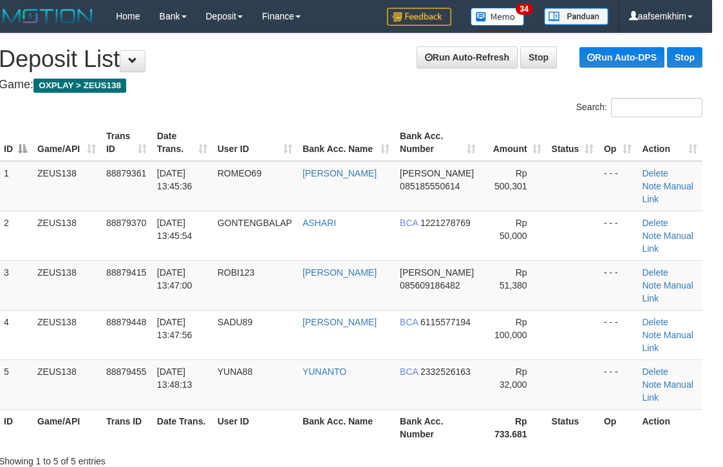
click at [461, 114] on div "Search:" at bounding box center [532, 109] width 343 height 23
click at [402, 108] on div "Search:" at bounding box center [532, 109] width 343 height 23
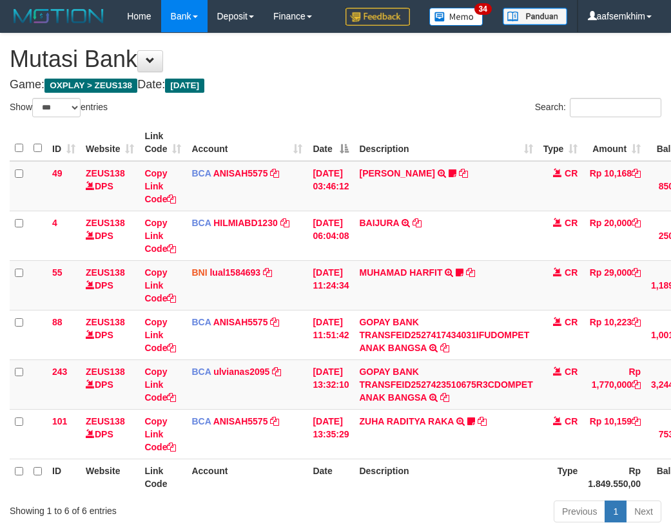
select select "***"
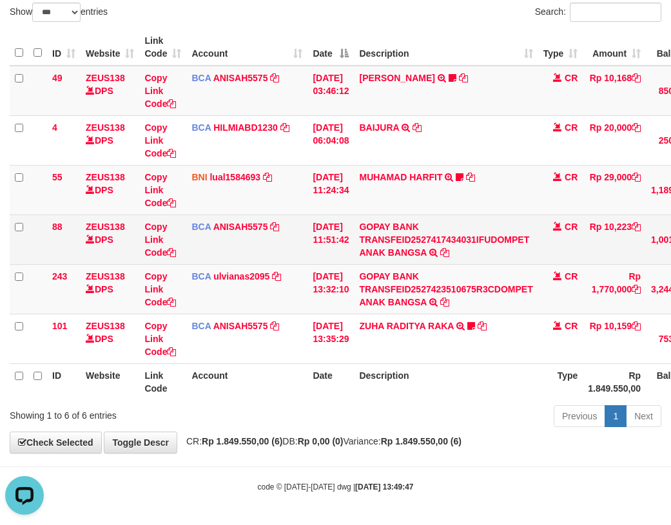
click at [290, 243] on td "BCA ANISAH5575 DPS ANISAH mutasi_20251001_3827 | 88 mutasi_20251001_3827 | 88" at bounding box center [246, 239] width 121 height 50
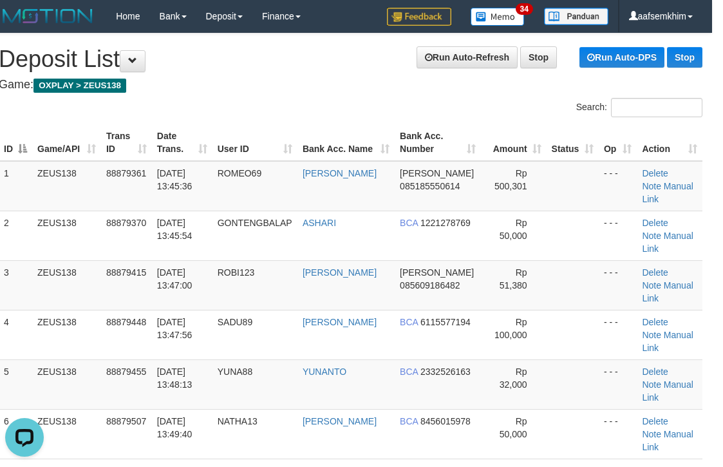
click at [531, 137] on th "Amount" at bounding box center [514, 142] width 66 height 37
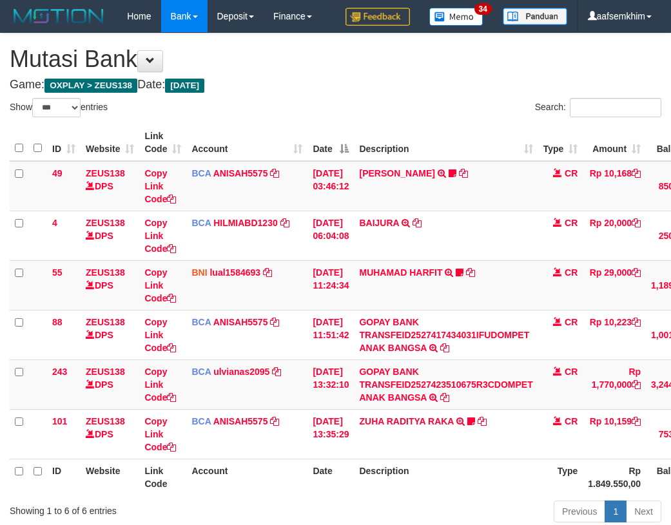
select select "***"
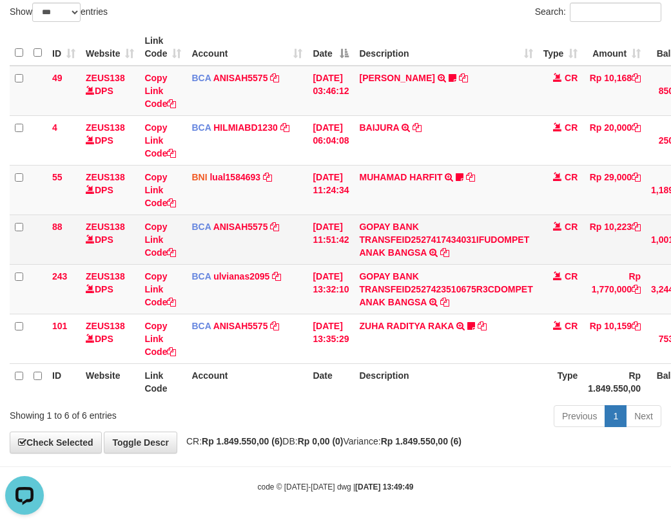
click at [213, 258] on td "BCA ANISAH5575 DPS ANISAH mutasi_20251001_3827 | 88 mutasi_20251001_3827 | 88" at bounding box center [246, 239] width 121 height 50
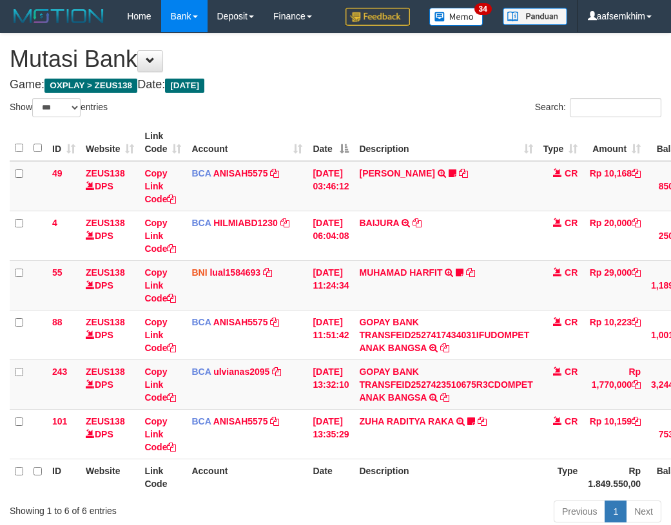
select select "***"
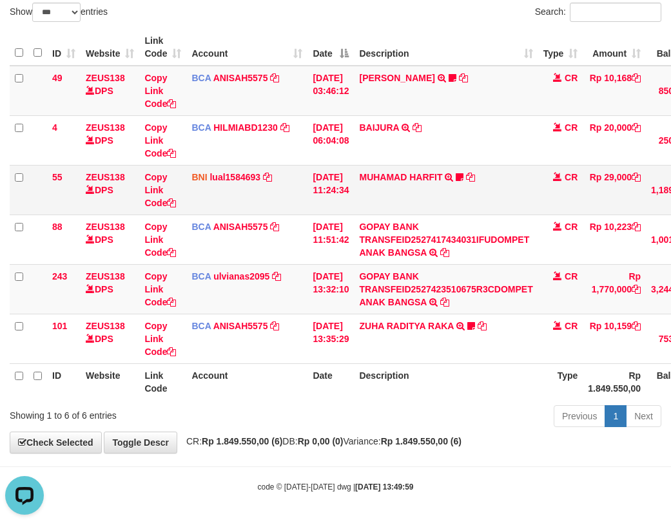
click at [363, 202] on td "MUHAMAD HARFIT TRANSFER DARI SDR MUHAMAD HARFIT Sano27" at bounding box center [446, 190] width 184 height 50
click at [307, 184] on td "[DATE] 11:24:34" at bounding box center [330, 190] width 46 height 50
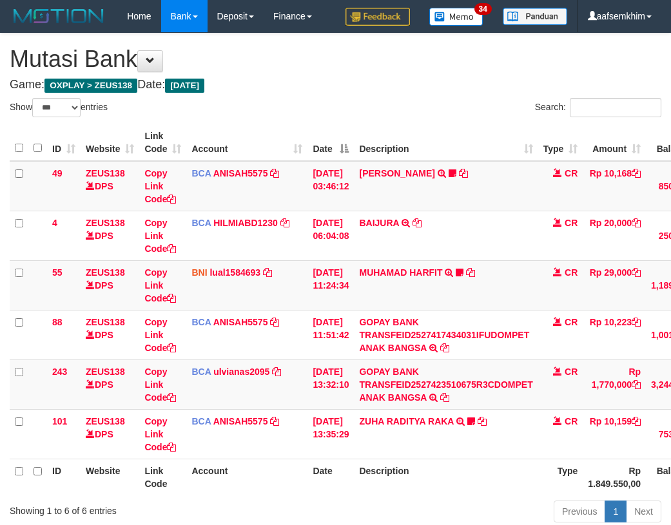
select select "***"
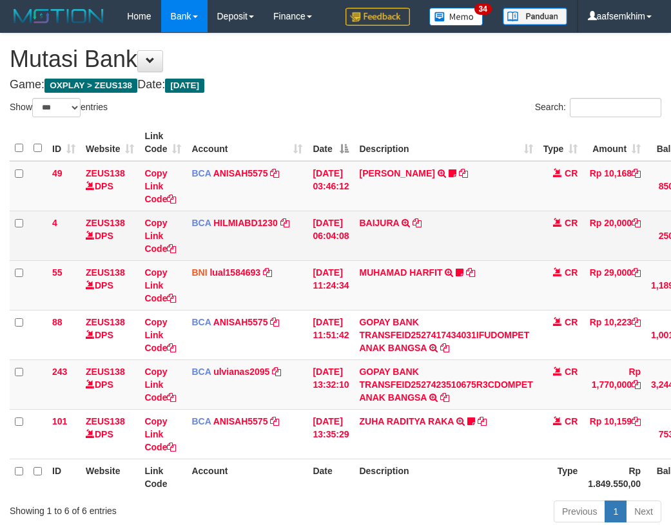
scroll to position [63, 0]
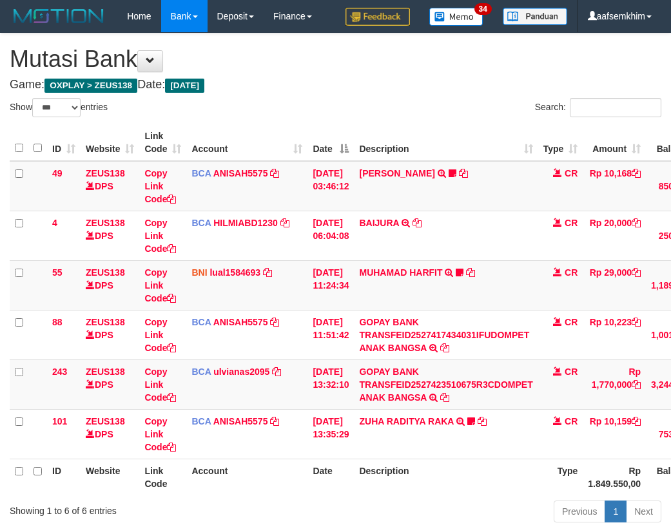
select select "***"
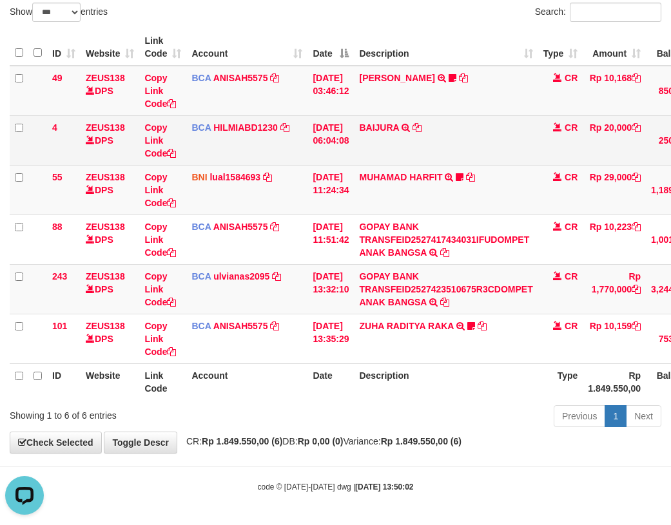
click at [239, 143] on td "BCA HILMIABD1230 DPS HILMI ABDILLAH mutasi_20251001_4766 | 4 mutasi_20251001_47…" at bounding box center [246, 140] width 121 height 50
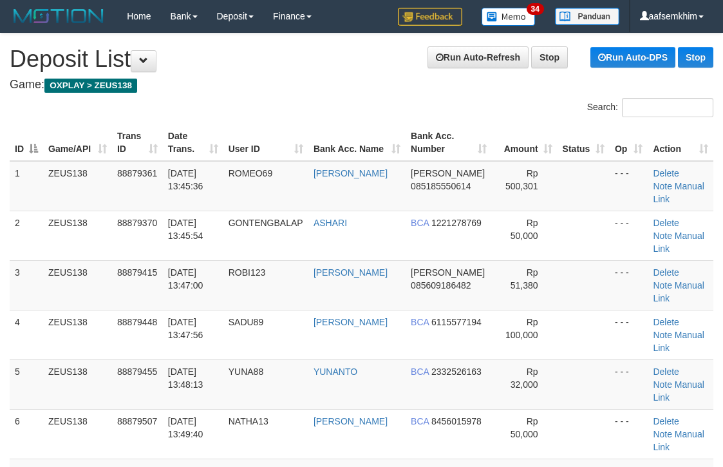
scroll to position [0, 11]
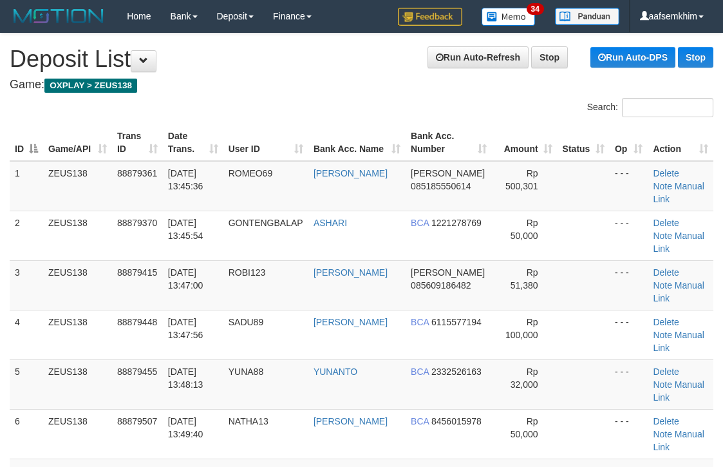
scroll to position [0, 11]
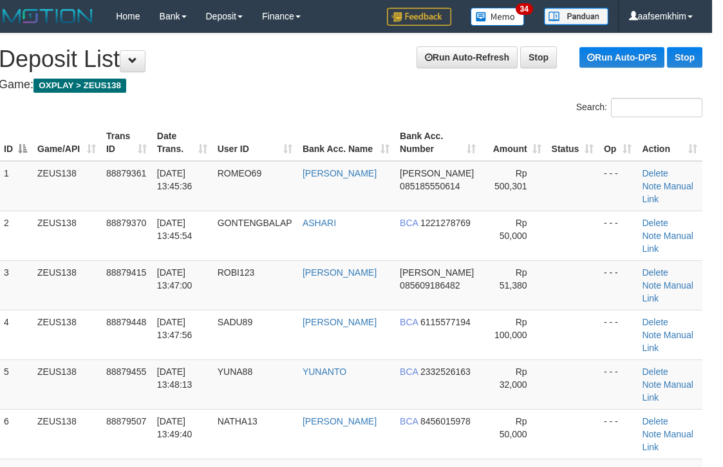
click at [443, 84] on h4 "Game: OXPLAY > ZEUS138" at bounding box center [351, 85] width 704 height 13
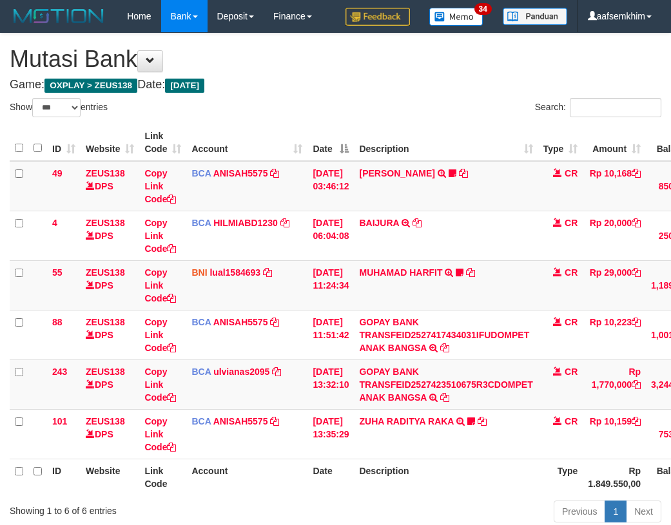
select select "***"
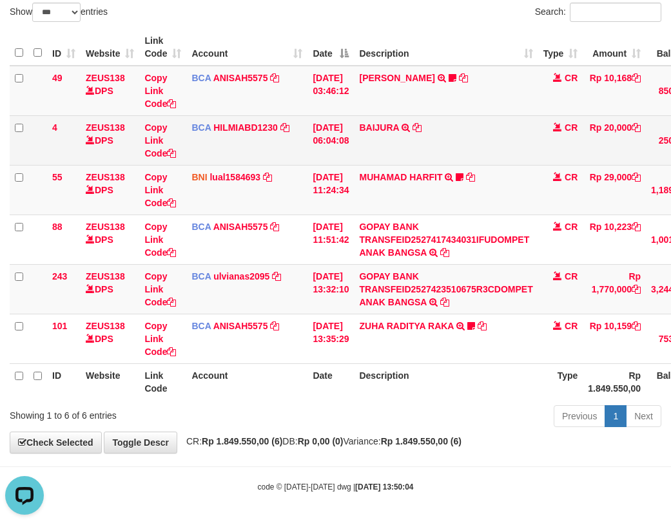
click at [211, 157] on td "BCA HILMIABD1230 DPS HILMI ABDILLAH mutasi_20251001_4766 | 4 mutasi_20251001_47…" at bounding box center [246, 140] width 121 height 50
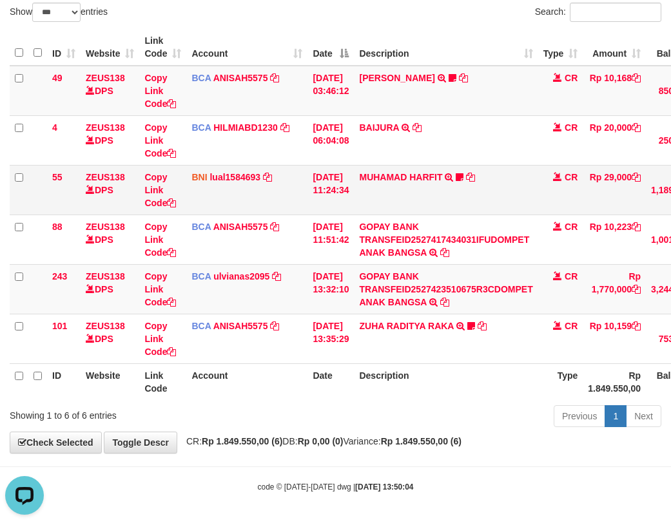
click at [269, 186] on td "BNI lual1584693 DPS LUCKY ALAMSYAH mutasi_20251001_2414 | 55 mutasi_20251001_24…" at bounding box center [246, 190] width 121 height 50
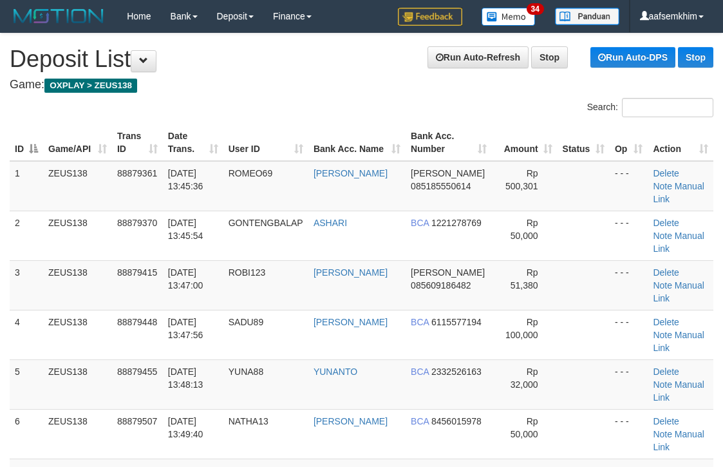
scroll to position [0, 11]
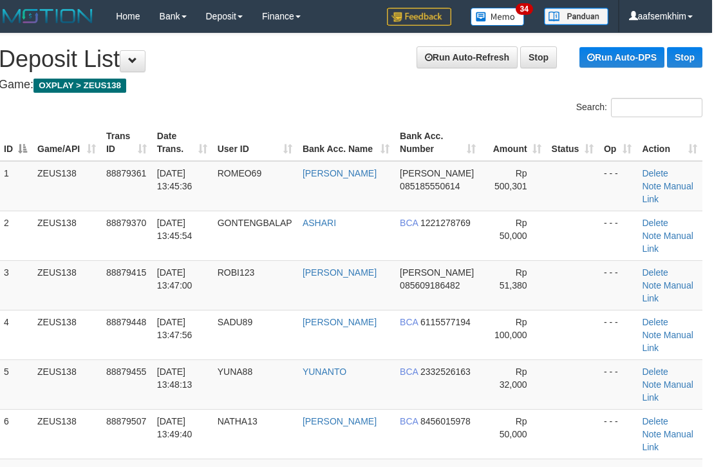
click at [549, 105] on div "Search:" at bounding box center [532, 109] width 343 height 23
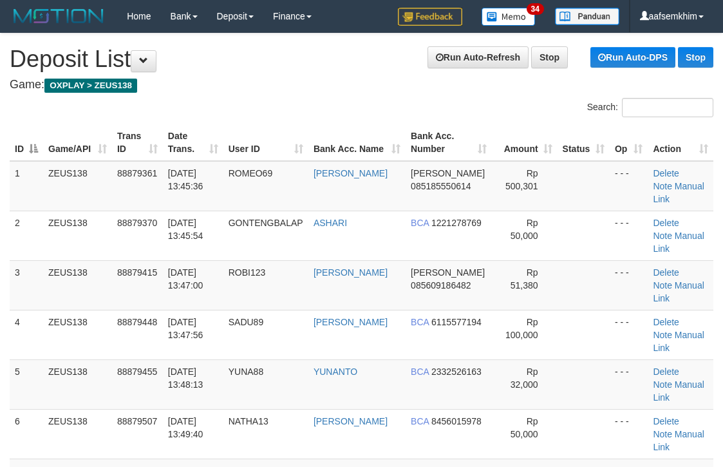
scroll to position [0, 11]
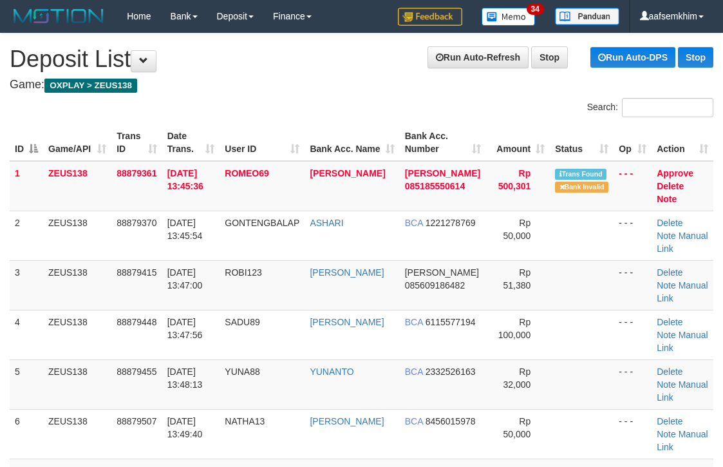
scroll to position [0, 11]
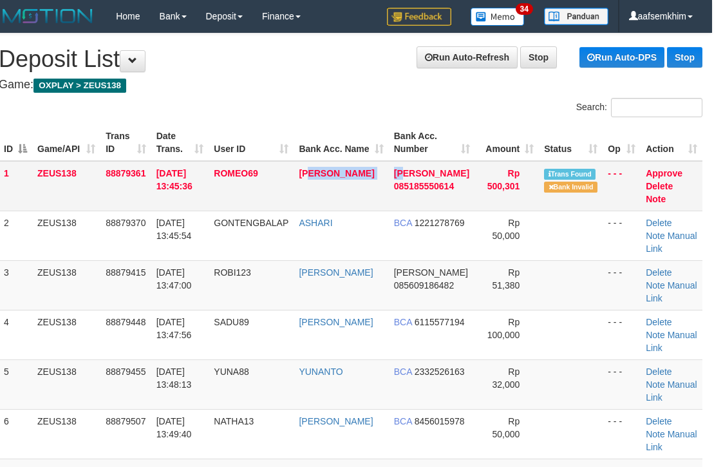
drag, startPoint x: 354, startPoint y: 179, endPoint x: 306, endPoint y: 184, distance: 48.6
click at [406, 175] on tr "1 ZEUS138 88879361 01/10/2025 13:45:36 ROMEO69 BADRUL DANA 085185550614 Rp 500,…" at bounding box center [351, 186] width 704 height 50
drag, startPoint x: 335, startPoint y: 185, endPoint x: 495, endPoint y: 178, distance: 160.5
click at [377, 178] on td "BADRUL" at bounding box center [341, 186] width 95 height 50
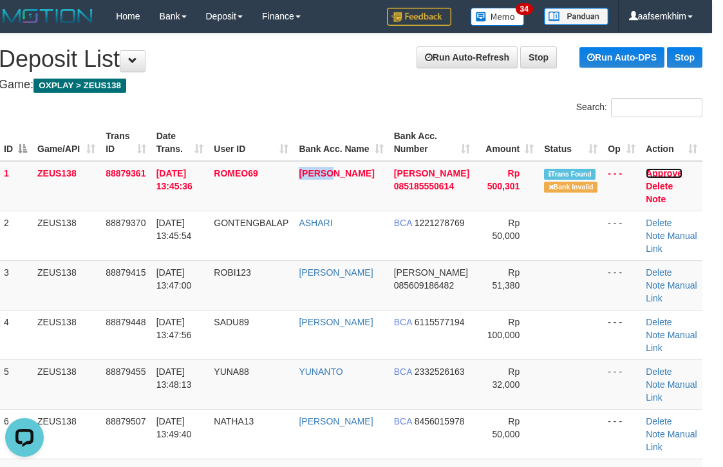
drag, startPoint x: 668, startPoint y: 168, endPoint x: 432, endPoint y: 151, distance: 237.0
click at [668, 168] on link "Approve" at bounding box center [664, 173] width 37 height 10
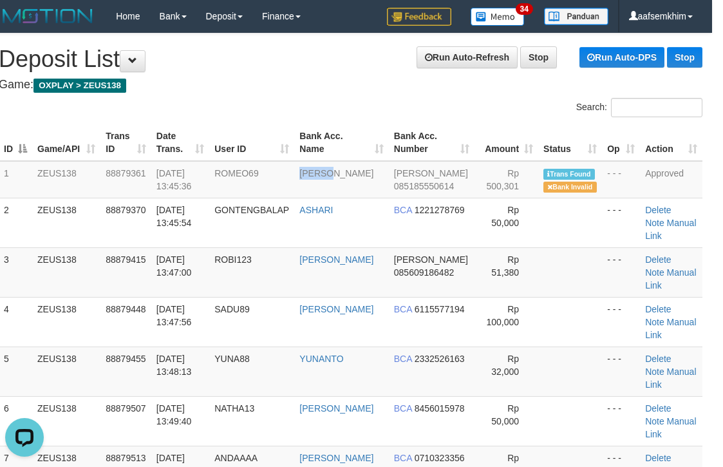
click at [433, 146] on th "Bank Acc. Number" at bounding box center [432, 142] width 86 height 37
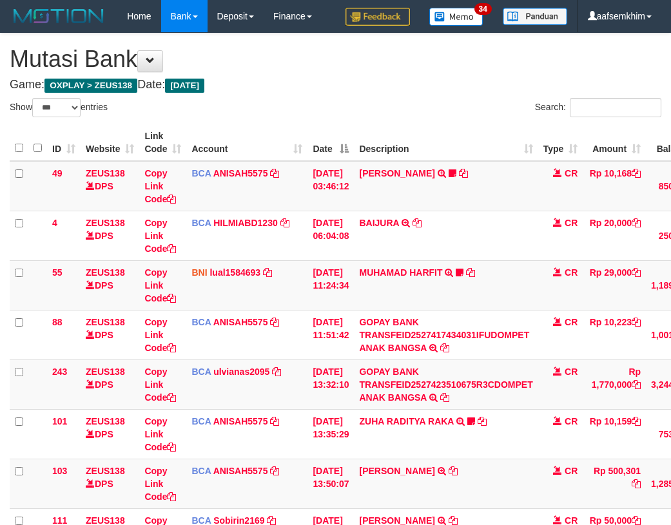
select select "***"
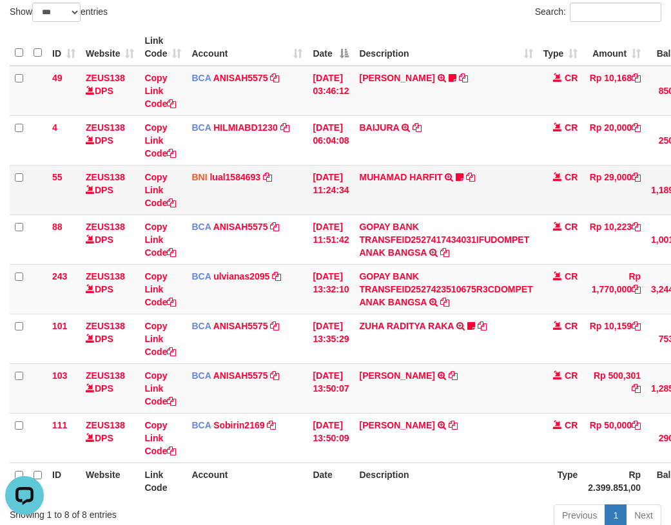
click at [324, 200] on td "01/10/2025 11:24:34" at bounding box center [330, 190] width 46 height 50
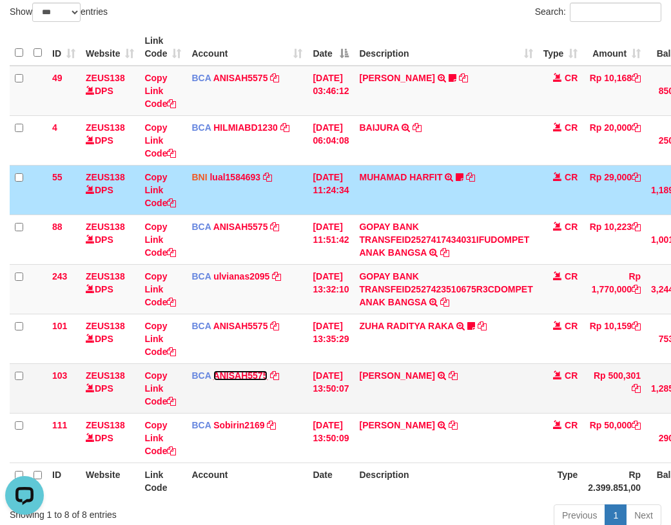
click at [236, 375] on link "ANISAH5575" at bounding box center [240, 375] width 55 height 10
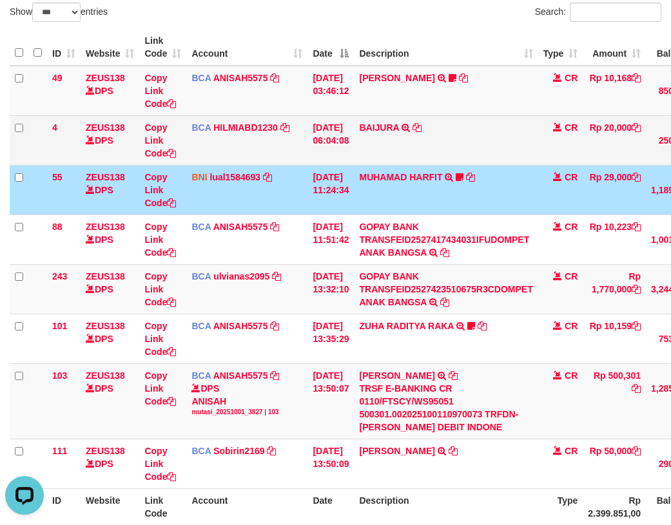
click at [466, 154] on td "BAIJURA TRSF E-BANKING CR 0110/FTSCY/WS95051 20000.002025100191215388 TRFDN-BAI…" at bounding box center [446, 140] width 184 height 50
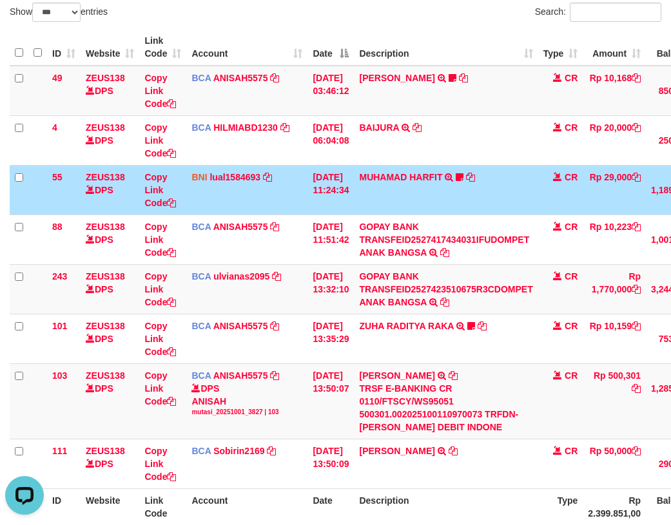
click at [239, 200] on td "BNI lual1584693 DPS LUCKY ALAMSYAH mutasi_20251001_2414 | 55 mutasi_20251001_24…" at bounding box center [246, 190] width 121 height 50
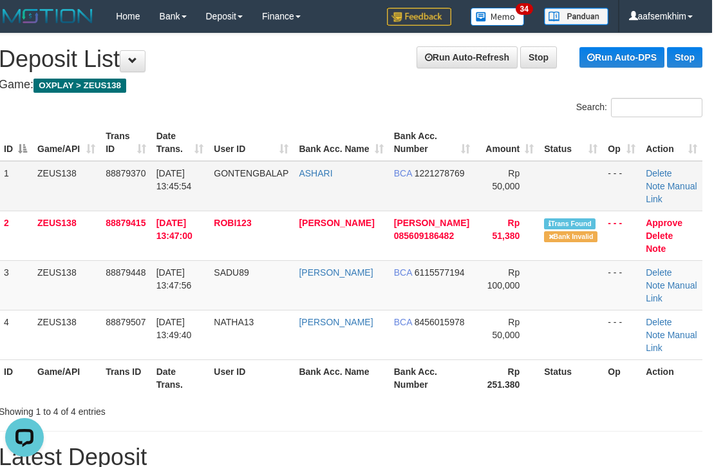
click at [448, 184] on td "BCA 1221278769" at bounding box center [432, 186] width 87 height 50
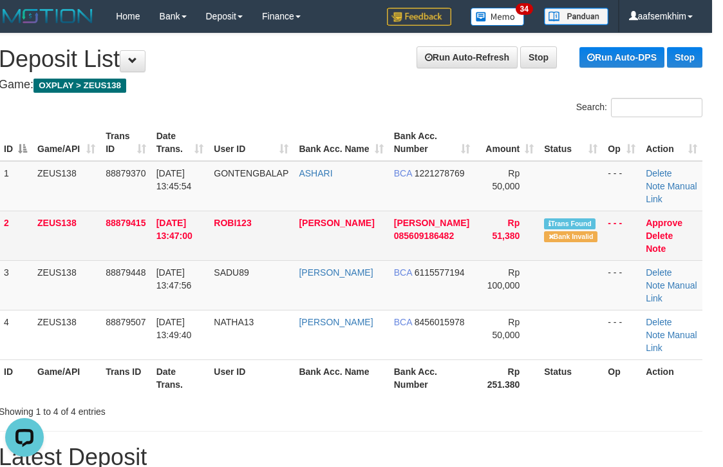
click at [685, 211] on td "Approve Delete Note" at bounding box center [672, 236] width 62 height 50
click at [677, 211] on td "Approve Delete Note" at bounding box center [672, 236] width 62 height 50
click at [669, 218] on link "Approve" at bounding box center [664, 223] width 37 height 10
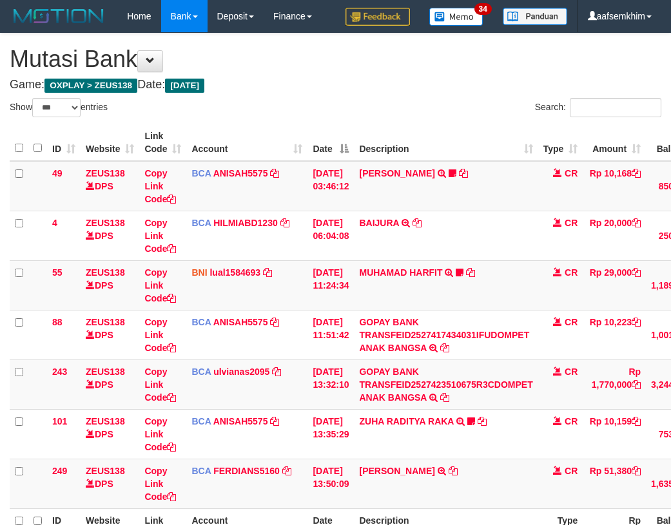
select select "***"
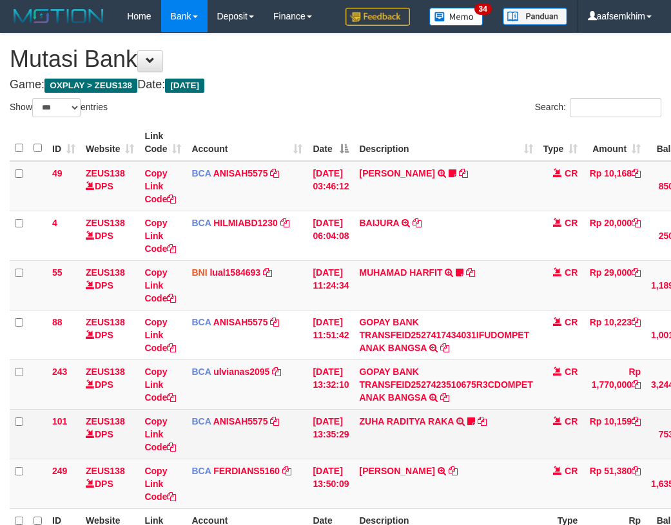
scroll to position [145, 0]
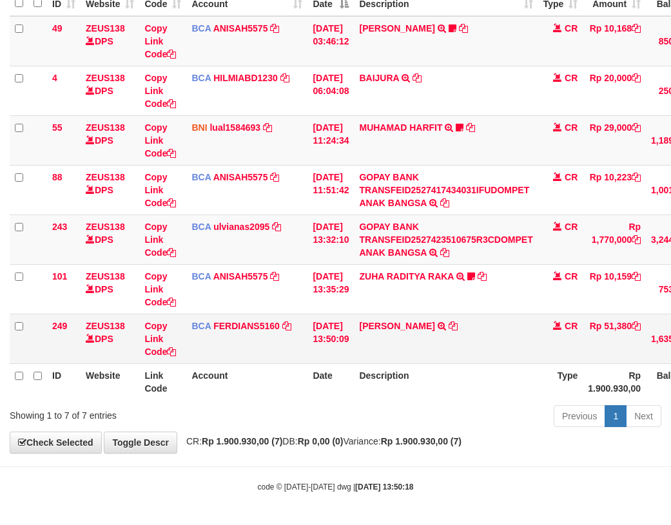
drag, startPoint x: 355, startPoint y: 340, endPoint x: 314, endPoint y: 332, distance: 41.4
click at [419, 334] on tr "249 ZEUS138 DPS Copy Link Code BCA FERDIANS5160 DPS FERDIANSYAH mutasi_20251001…" at bounding box center [398, 339] width 777 height 50
drag, startPoint x: 263, startPoint y: 324, endPoint x: 676, endPoint y: 292, distance: 414.1
click at [264, 324] on link "FERDIANS5160" at bounding box center [246, 326] width 66 height 10
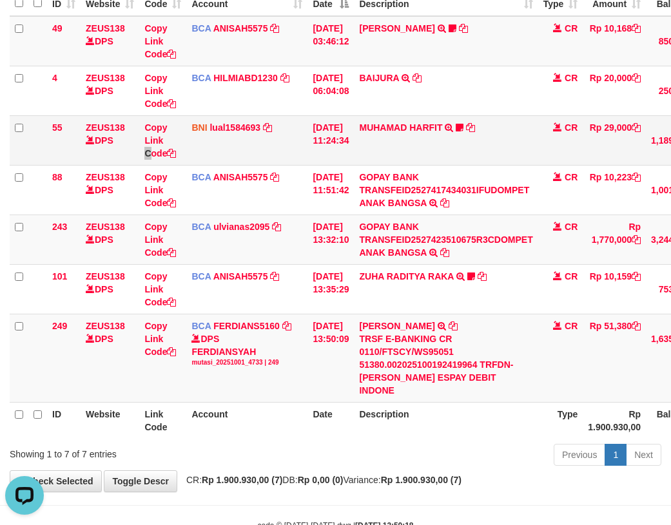
click at [150, 159] on td "Copy Link Code" at bounding box center [162, 140] width 47 height 50
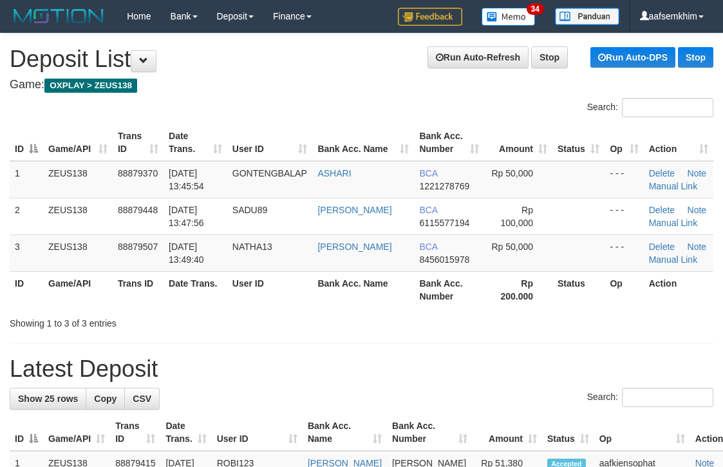
scroll to position [0, 11]
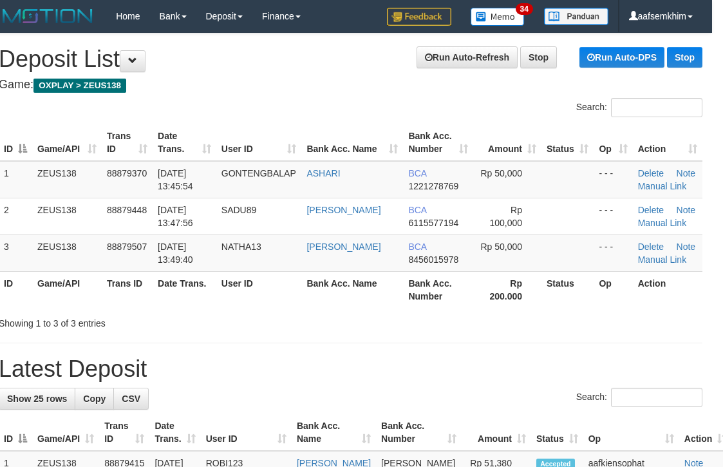
drag, startPoint x: 415, startPoint y: 87, endPoint x: 423, endPoint y: 87, distance: 7.1
click at [423, 87] on h4 "Game: OXPLAY > ZEUS138" at bounding box center [351, 85] width 704 height 13
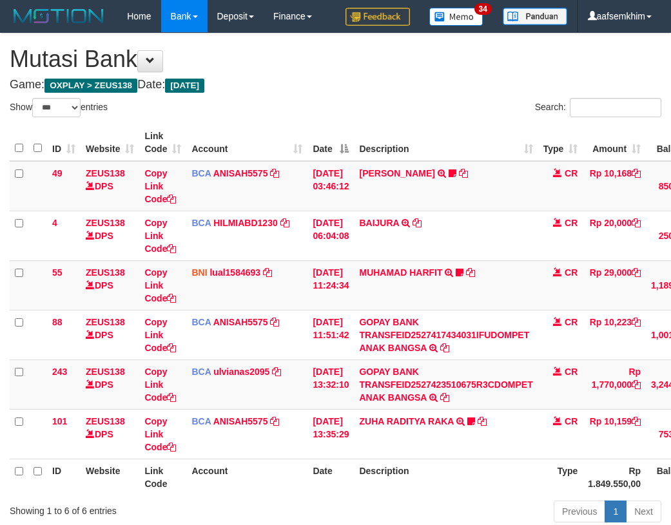
select select "***"
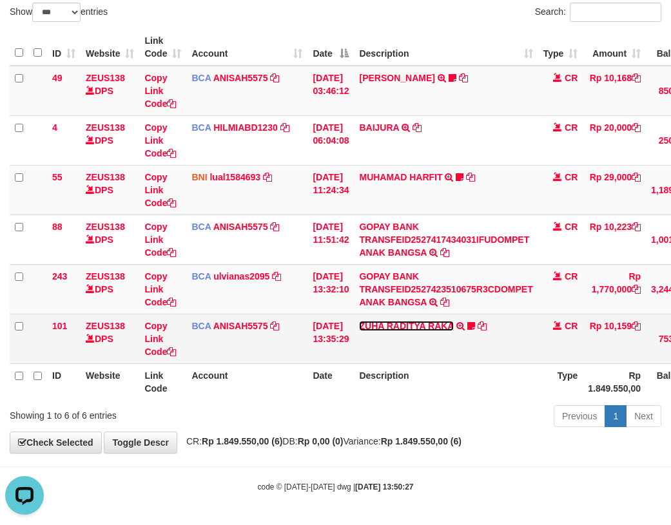
click at [432, 326] on link "ZUHA RADITYA RAKA" at bounding box center [406, 326] width 94 height 10
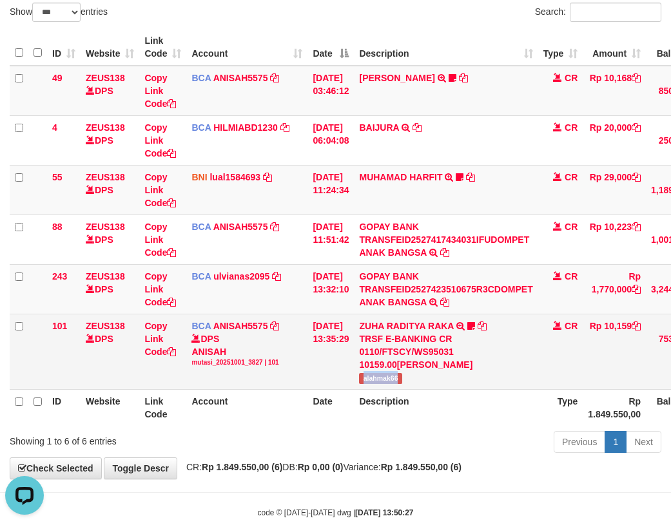
copy span "alahmak66"
drag, startPoint x: 373, startPoint y: 378, endPoint x: 435, endPoint y: 376, distance: 61.9
click at [435, 376] on td "ZUHA RADITYA RAKA TRSF E-BANKING CR 0110/FTSCY/WS95031 10159.00ZUHA RADITYA RAK…" at bounding box center [446, 351] width 184 height 75
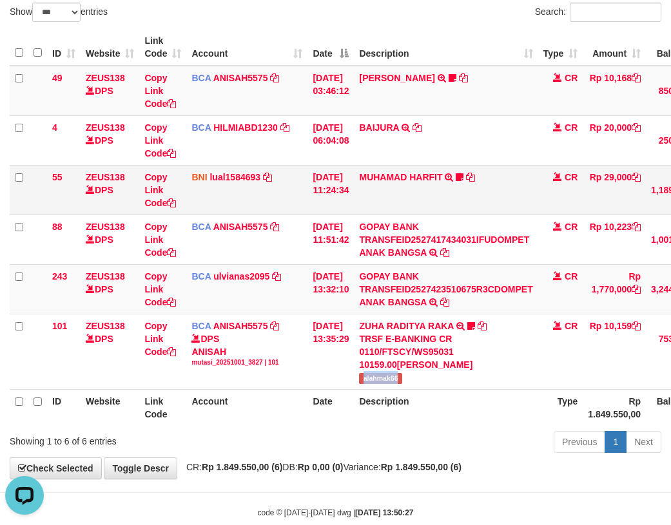
click at [368, 195] on tr "55 ZEUS138 DPS Copy Link Code BNI lual1584693 DPS LUCKY ALAMSYAH mutasi_2025100…" at bounding box center [398, 190] width 777 height 50
click at [281, 185] on td "BNI lual1584693 DPS LUCKY ALAMSYAH mutasi_20251001_2414 | 55 mutasi_20251001_24…" at bounding box center [246, 190] width 121 height 50
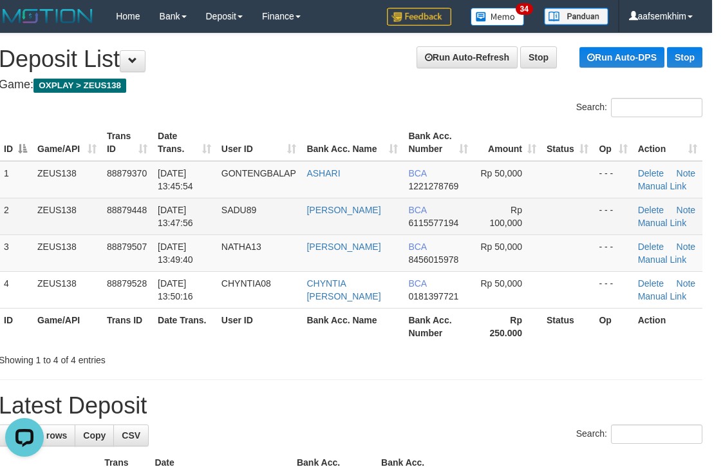
click at [564, 202] on td at bounding box center [568, 216] width 52 height 37
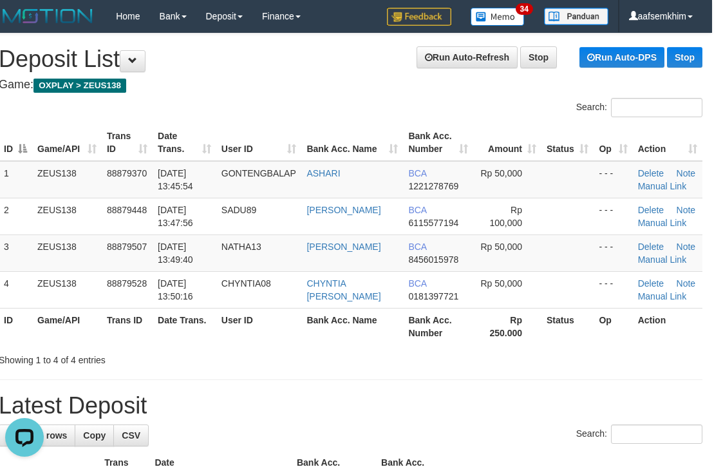
click at [448, 128] on th "Bank Acc. Number" at bounding box center [438, 142] width 70 height 37
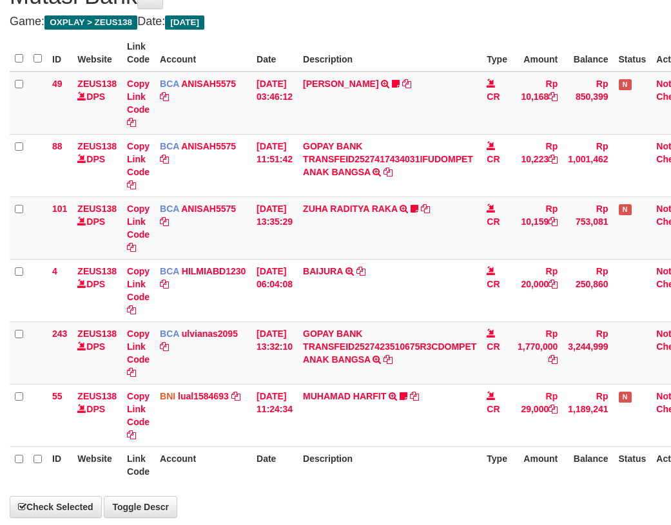
select select "***"
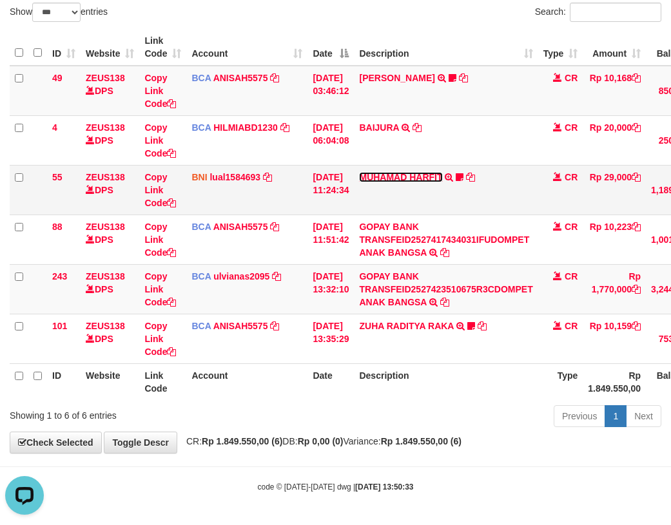
click at [405, 174] on link "MUHAMAD HARFIT" at bounding box center [400, 177] width 83 height 10
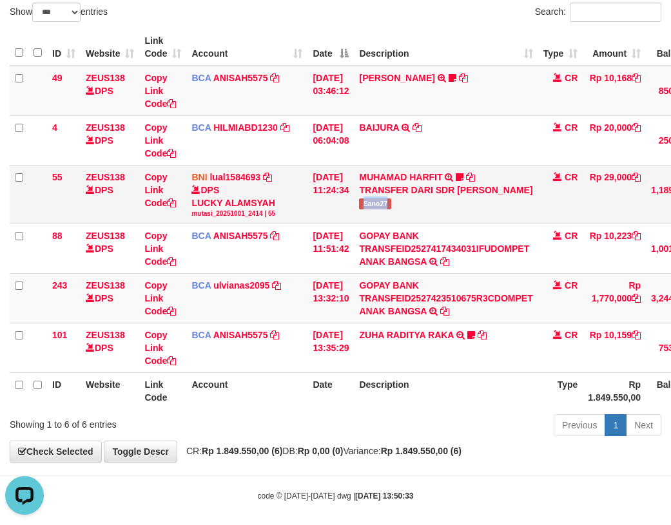
drag, startPoint x: 372, startPoint y: 221, endPoint x: 412, endPoint y: 218, distance: 40.0
click at [412, 218] on td "MUHAMAD HARFIT TRANSFER DARI SDR MUHAMAD HARFIT Sano27" at bounding box center [446, 194] width 184 height 59
copy span "Sano27"
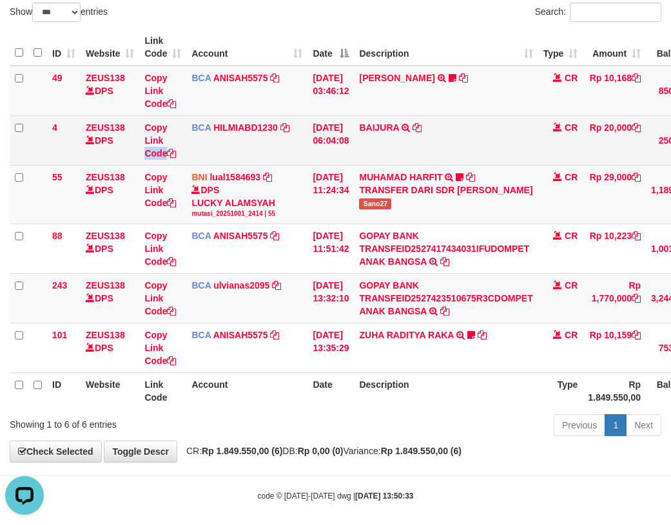
drag, startPoint x: 177, startPoint y: 135, endPoint x: 190, endPoint y: 133, distance: 13.0
click at [190, 133] on tr "4 ZEUS138 DPS Copy Link Code BCA HILMIABD1230 DPS HILMI ABDILLAH mutasi_2025100…" at bounding box center [398, 140] width 777 height 50
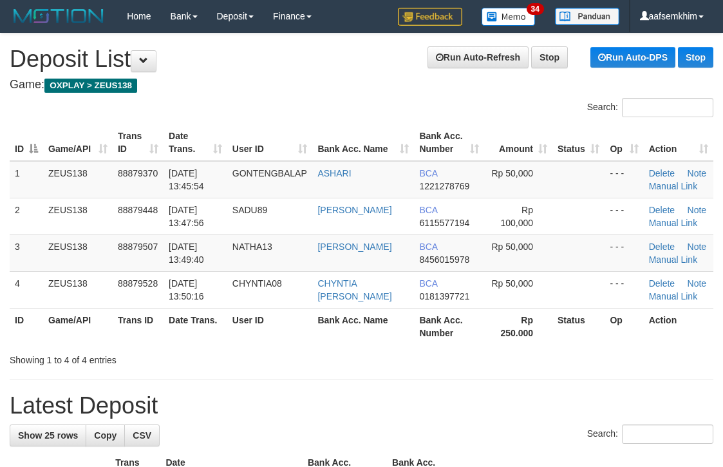
scroll to position [0, 11]
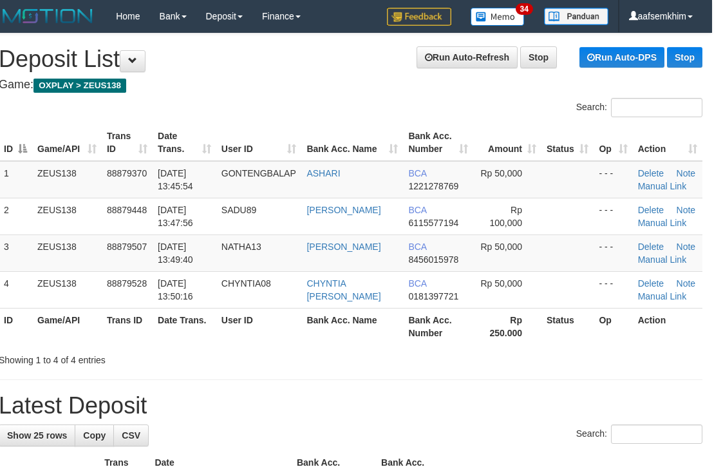
click at [426, 113] on div "Search:" at bounding box center [532, 109] width 343 height 23
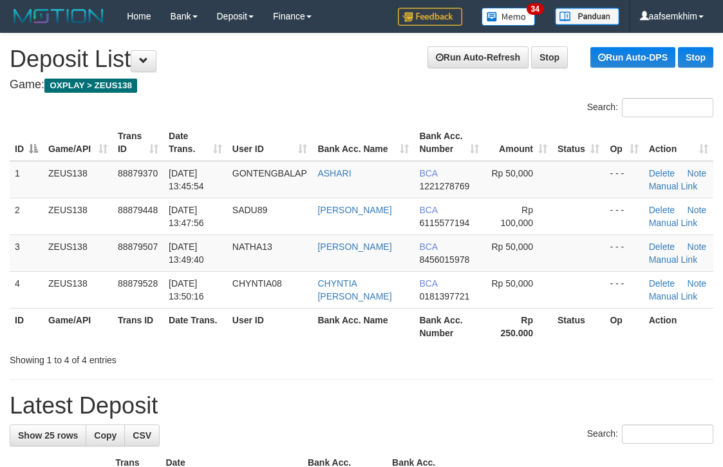
scroll to position [0, 11]
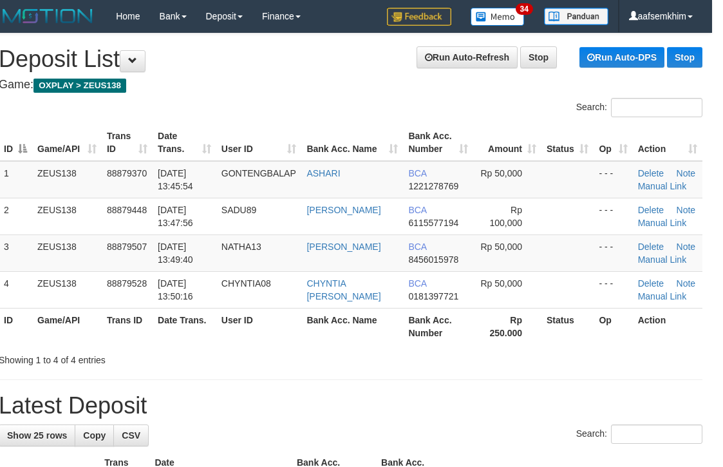
click at [453, 104] on div "Search:" at bounding box center [532, 109] width 343 height 23
click at [576, 102] on label "Search:" at bounding box center [639, 107] width 126 height 19
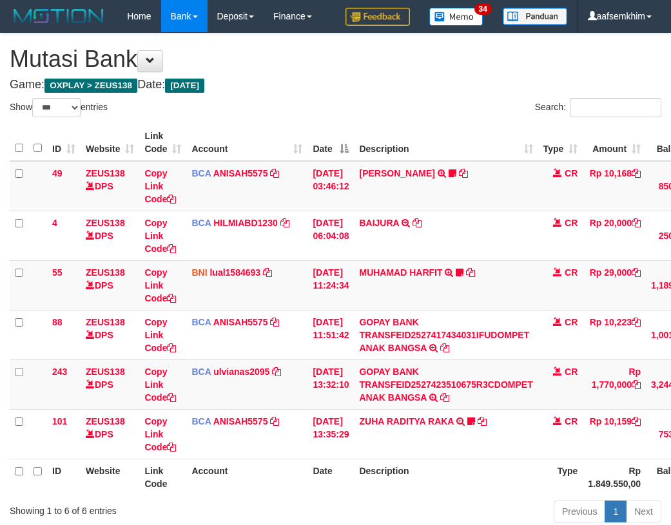
select select "***"
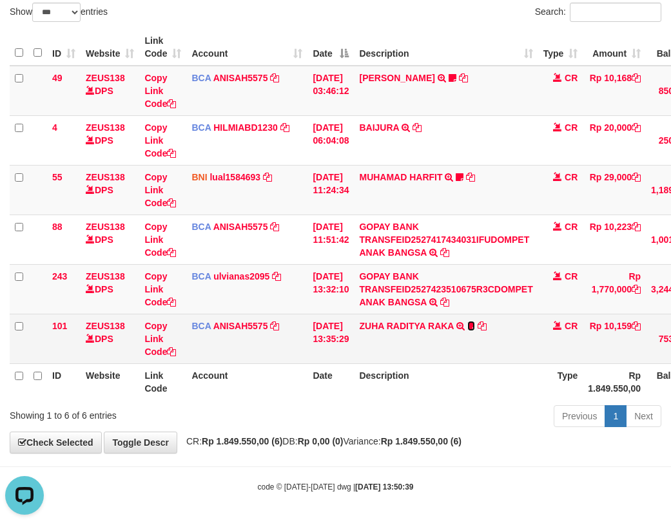
click at [475, 324] on icon at bounding box center [471, 325] width 8 height 9
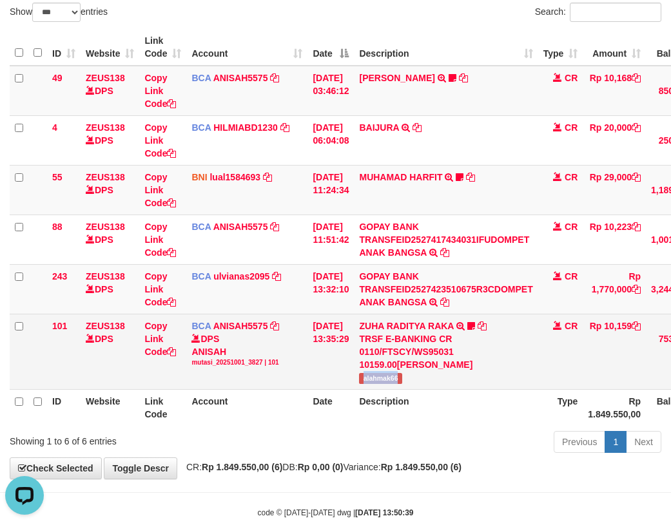
drag, startPoint x: 365, startPoint y: 375, endPoint x: 413, endPoint y: 374, distance: 47.7
click at [413, 374] on td "ZUHA RADITYA RAKA TRSF E-BANKING CR 0110/FTSCY/WS95031 10159.00ZUHA RADITYA RAK…" at bounding box center [446, 351] width 184 height 75
copy span "alahmak66"
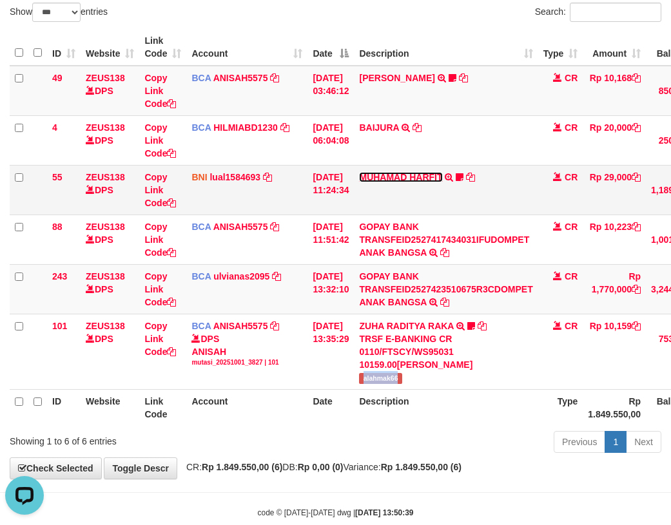
click at [401, 172] on link "MUHAMAD HARFIT" at bounding box center [400, 177] width 83 height 10
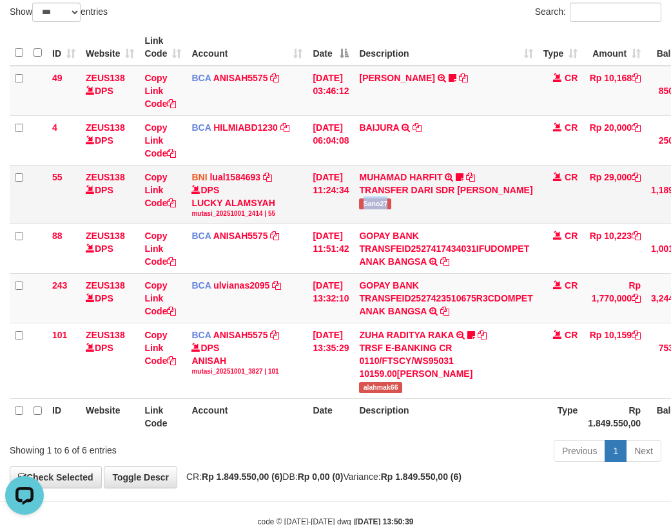
drag, startPoint x: 379, startPoint y: 226, endPoint x: 421, endPoint y: 225, distance: 41.9
click at [421, 224] on td "MUHAMAD HARFIT TRANSFER DARI SDR MUHAMAD HARFIT Sano27" at bounding box center [446, 194] width 184 height 59
copy span "Sano27"
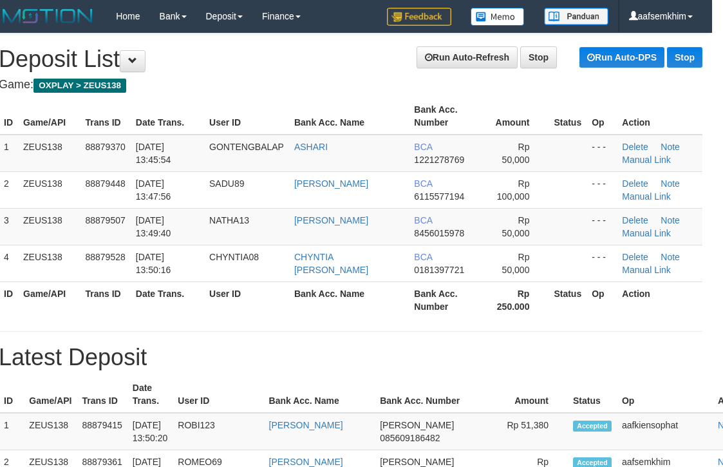
scroll to position [0, 11]
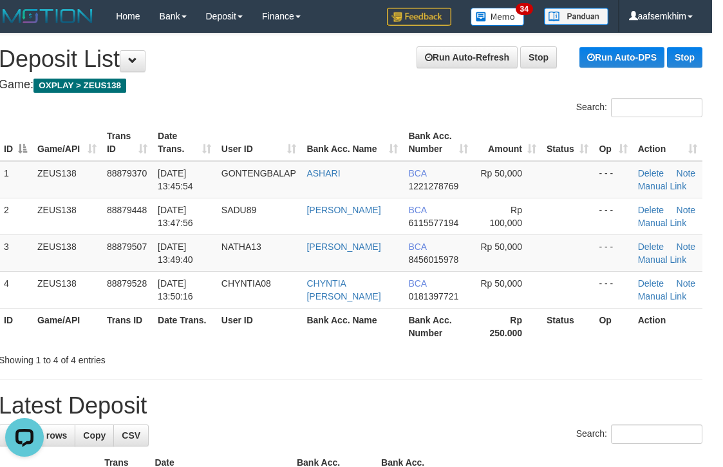
click at [490, 157] on th "Amount" at bounding box center [507, 142] width 68 height 37
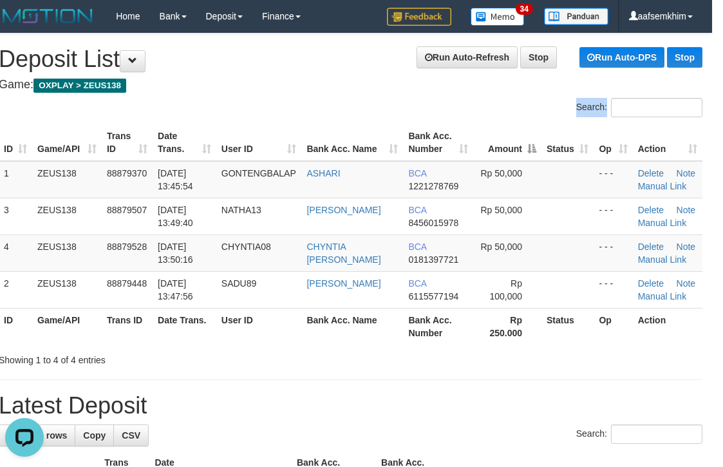
drag, startPoint x: 421, startPoint y: 117, endPoint x: 435, endPoint y: 114, distance: 13.9
click at [433, 115] on div "Search: ID Game/API Trans ID Date Trans. User ID Bank Acc. Name Bank Acc. Numbe…" at bounding box center [351, 232] width 704 height 269
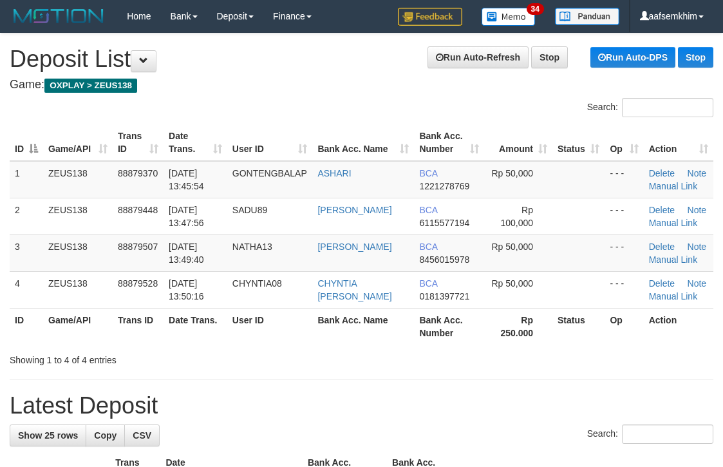
scroll to position [0, 11]
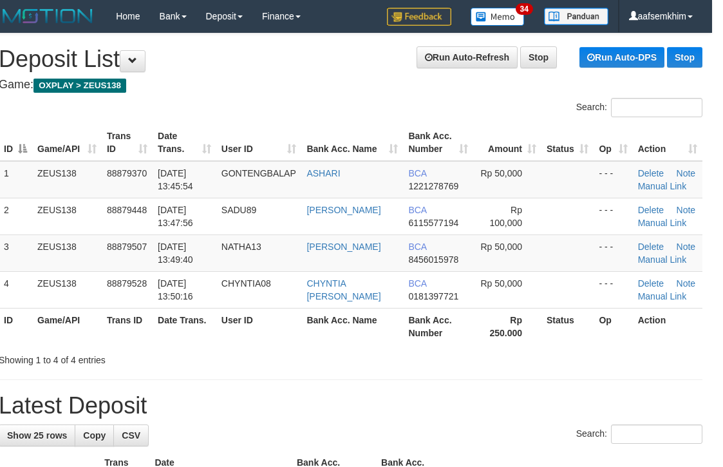
click at [527, 104] on div "Search:" at bounding box center [532, 109] width 343 height 23
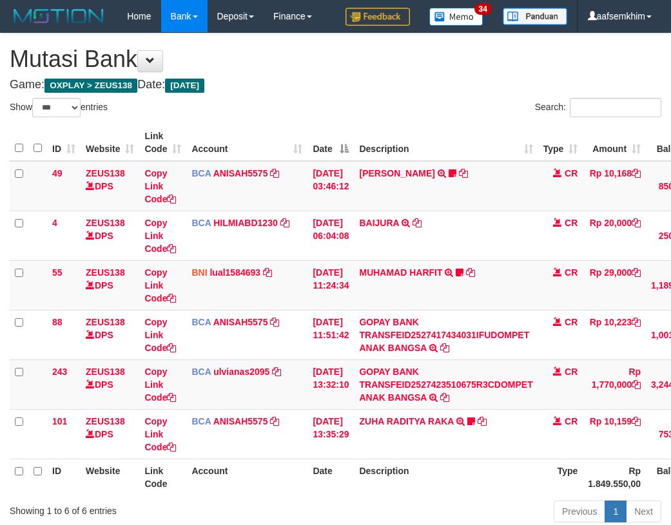
select select "***"
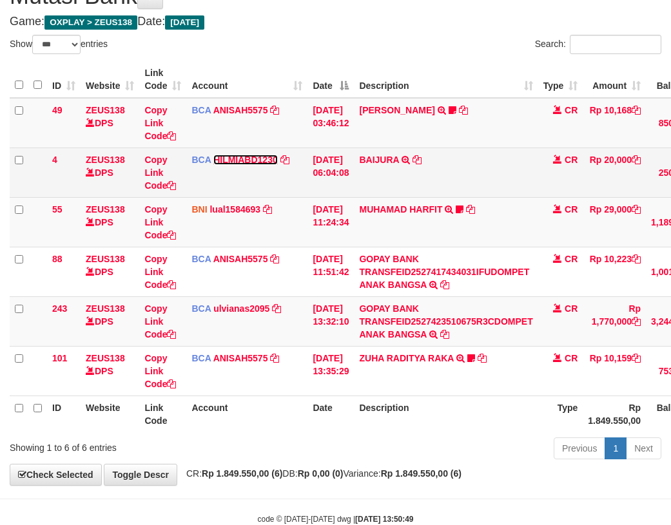
drag, startPoint x: 262, startPoint y: 164, endPoint x: 240, endPoint y: 169, distance: 21.9
click at [262, 164] on link "HILMIABD1230" at bounding box center [245, 160] width 64 height 10
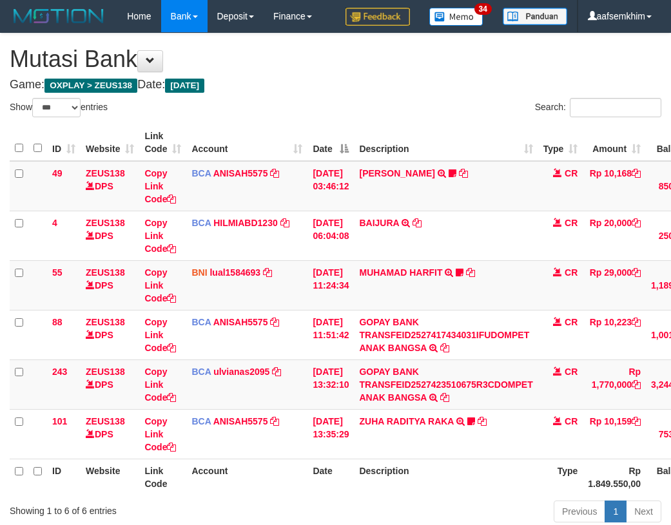
select select "***"
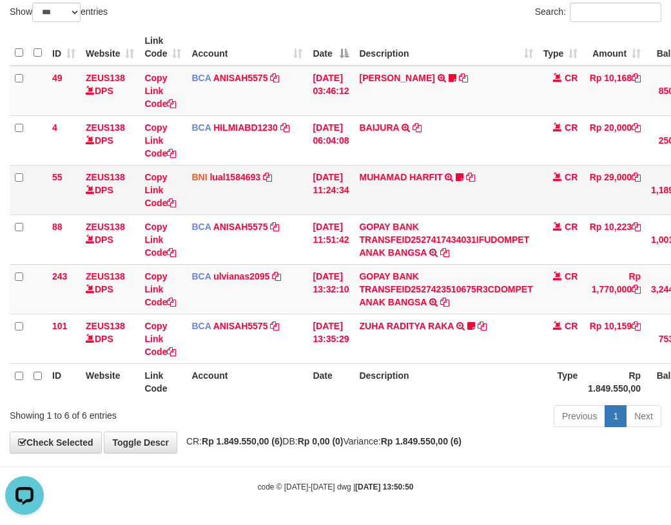
click at [258, 191] on td "BNI lual1584693 DPS LUCKY ALAMSYAH mutasi_20251001_2414 | 55 mutasi_20251001_24…" at bounding box center [246, 190] width 121 height 50
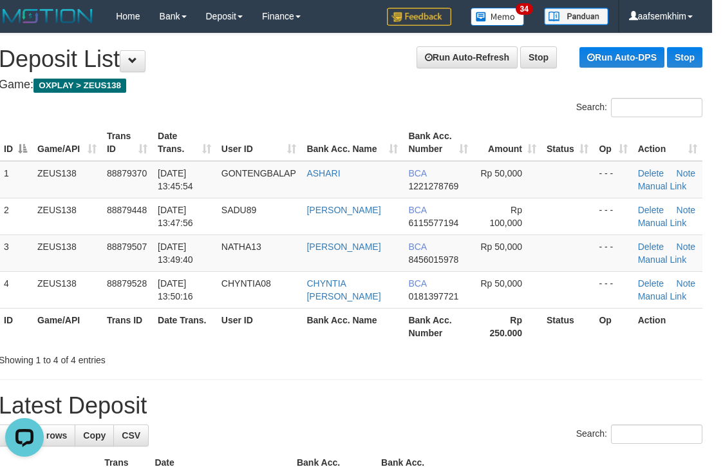
drag, startPoint x: 397, startPoint y: 124, endPoint x: 411, endPoint y: 122, distance: 13.8
click at [411, 122] on div "ID Game/API Trans ID Date Trans. User ID Bank Acc. Name Bank Acc. Number Amount…" at bounding box center [350, 234] width 723 height 228
drag, startPoint x: 415, startPoint y: 119, endPoint x: 483, endPoint y: 111, distance: 68.0
click at [416, 117] on div "Search: ID Game/API Trans ID Date Trans. User ID Bank Acc. Name Bank Acc. Numbe…" at bounding box center [351, 232] width 704 height 269
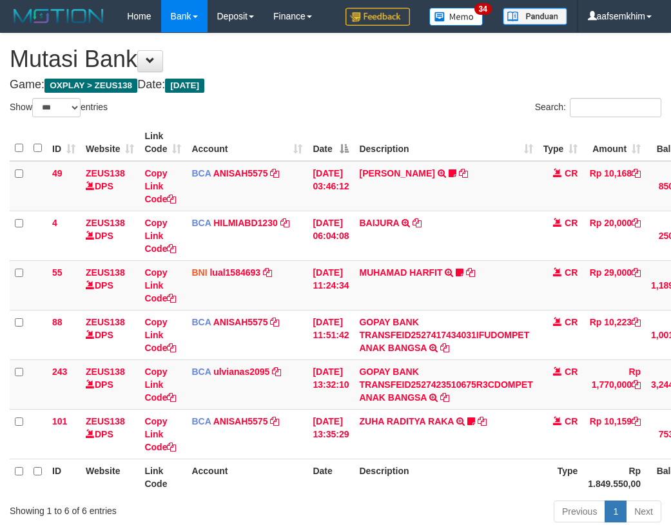
select select "***"
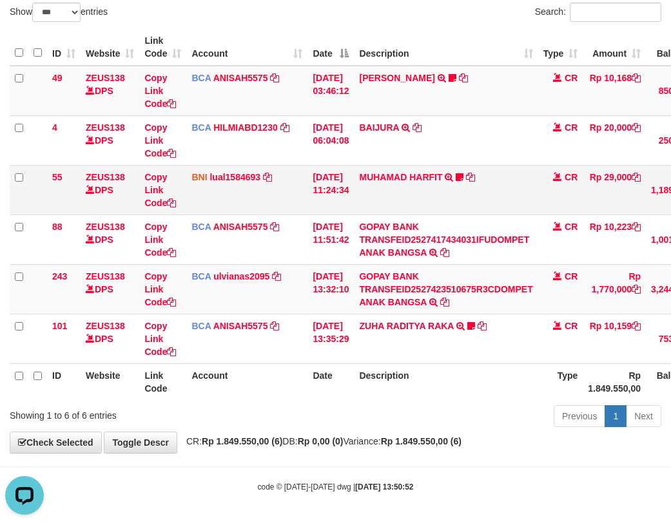
click at [300, 193] on td "BNI lual1584693 DPS LUCKY ALAMSYAH mutasi_20251001_2414 | 55 mutasi_20251001_24…" at bounding box center [246, 190] width 121 height 50
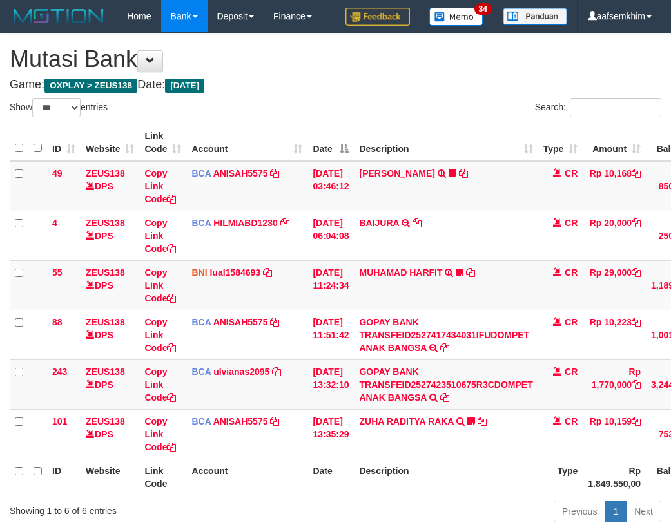
select select "***"
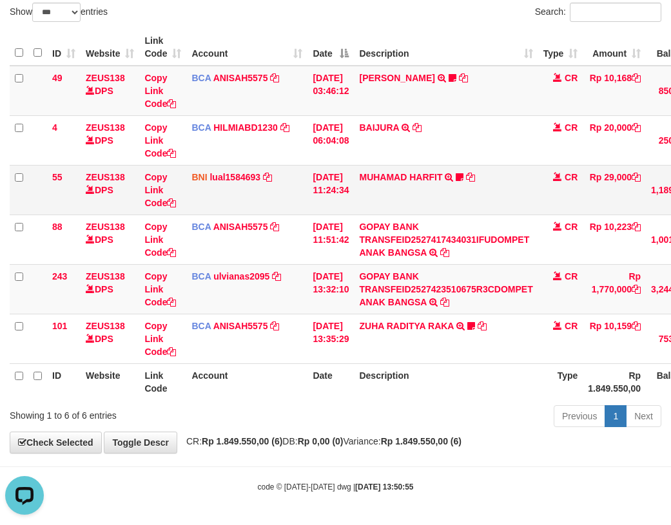
click at [298, 182] on td "BNI lual1584693 DPS LUCKY ALAMSYAH mutasi_20251001_2414 | 55 mutasi_20251001_24…" at bounding box center [246, 190] width 121 height 50
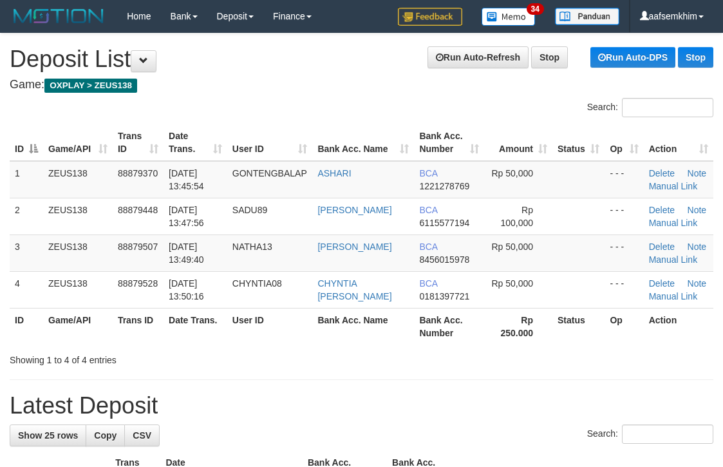
scroll to position [0, 11]
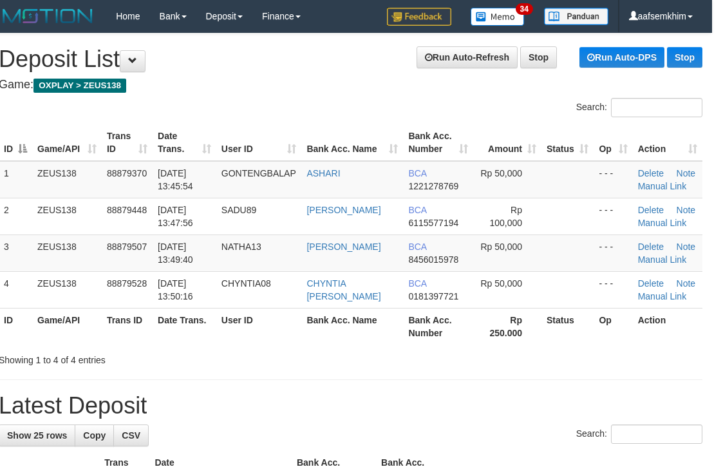
drag, startPoint x: 352, startPoint y: 111, endPoint x: 360, endPoint y: 111, distance: 7.7
click at [360, 111] on div "Search:" at bounding box center [350, 109] width 723 height 23
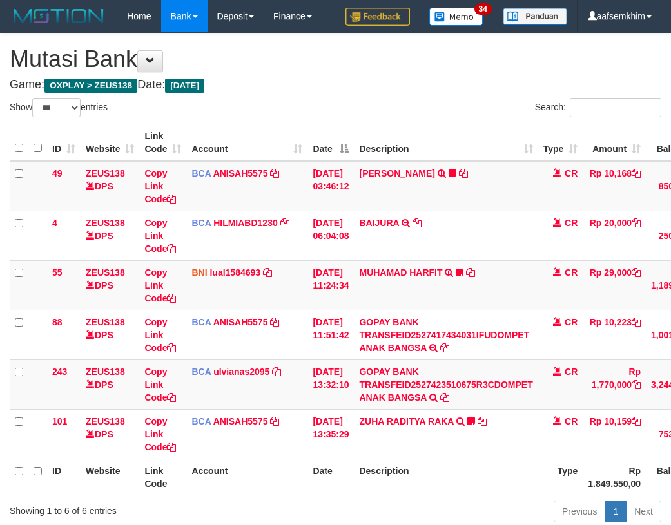
select select "***"
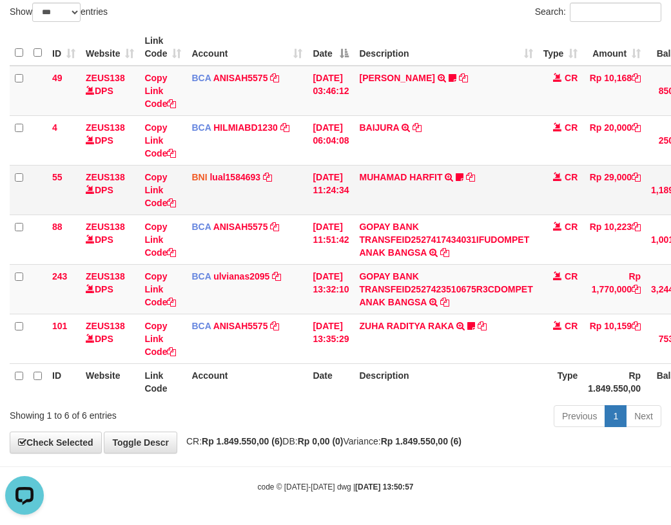
click at [296, 199] on td "BNI lual1584693 DPS LUCKY ALAMSYAH mutasi_20251001_2414 | 55 mutasi_20251001_24…" at bounding box center [246, 190] width 121 height 50
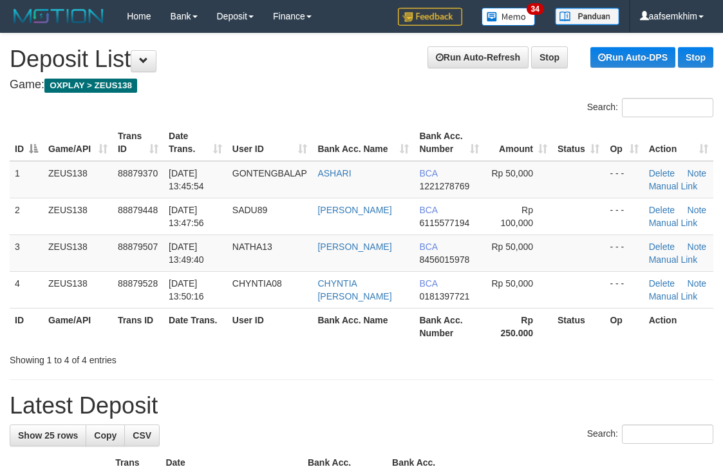
scroll to position [0, 11]
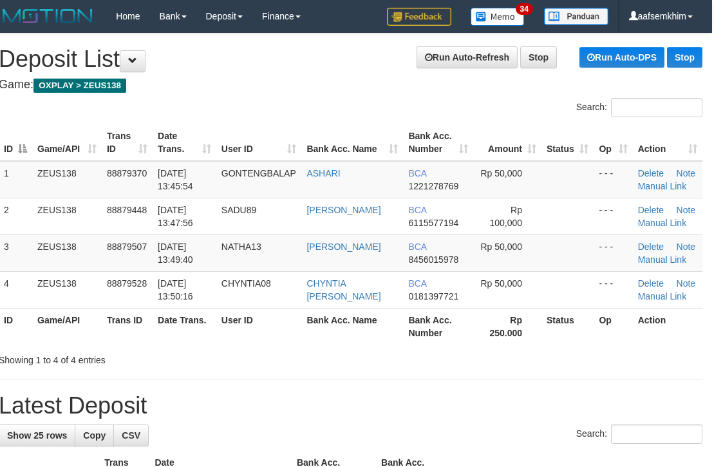
click at [428, 113] on div "Search:" at bounding box center [532, 109] width 343 height 23
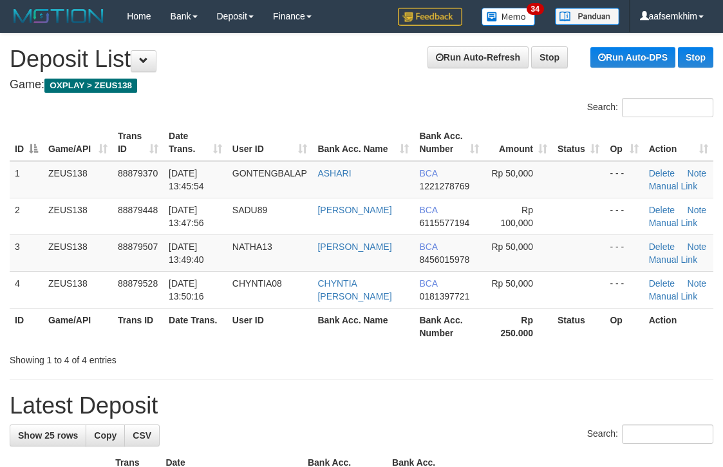
scroll to position [0, 11]
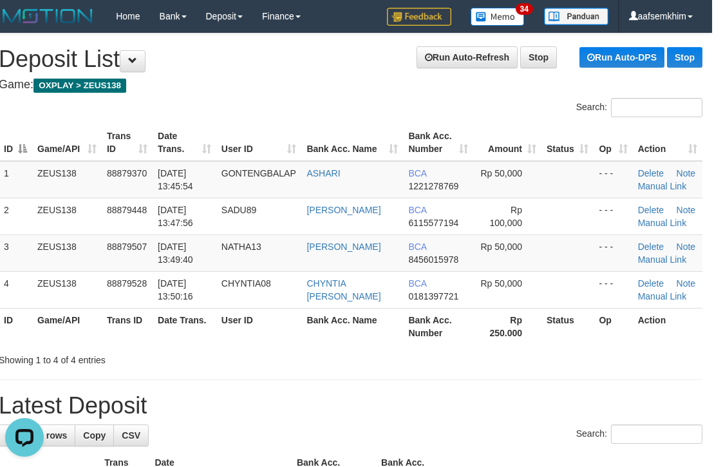
click at [460, 122] on div "ID Game/API Trans ID Date Trans. User ID Bank Acc. Name Bank Acc. Number Amount…" at bounding box center [350, 234] width 723 height 228
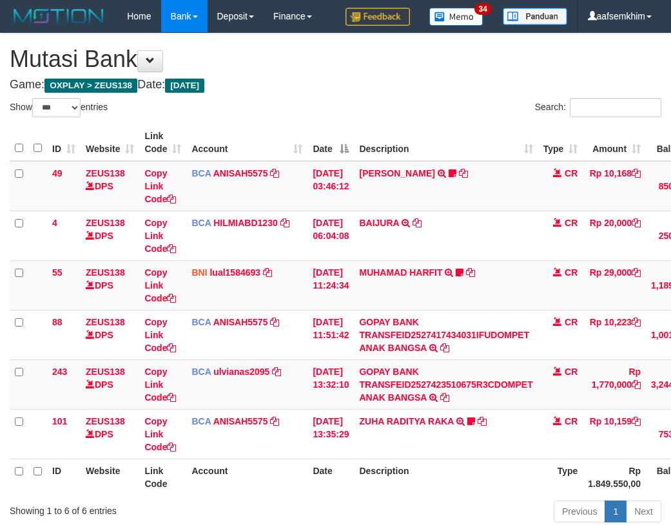
select select "***"
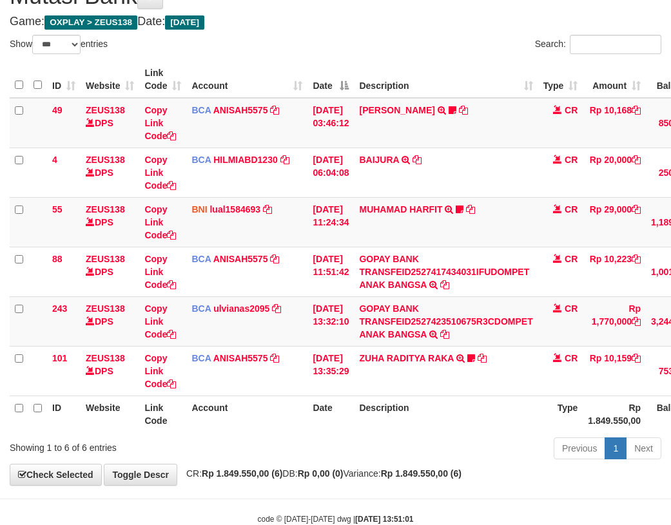
click at [297, 191] on td "BCA HILMIABD1230 DPS HILMI ABDILLAH mutasi_20251001_4766 | 4 mutasi_20251001_47…" at bounding box center [246, 173] width 121 height 50
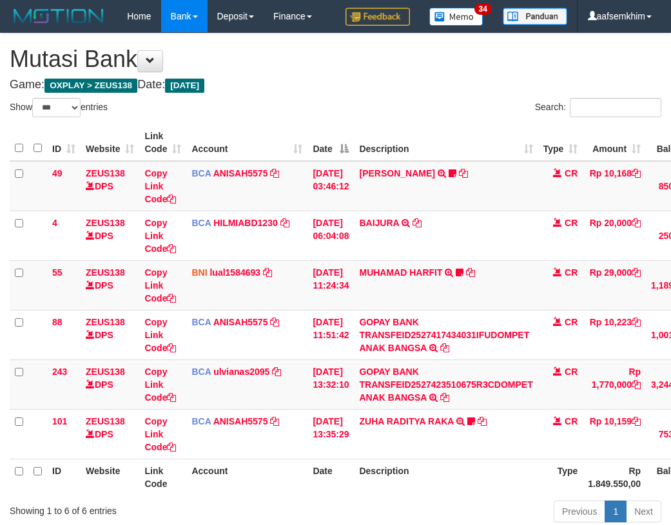
select select "***"
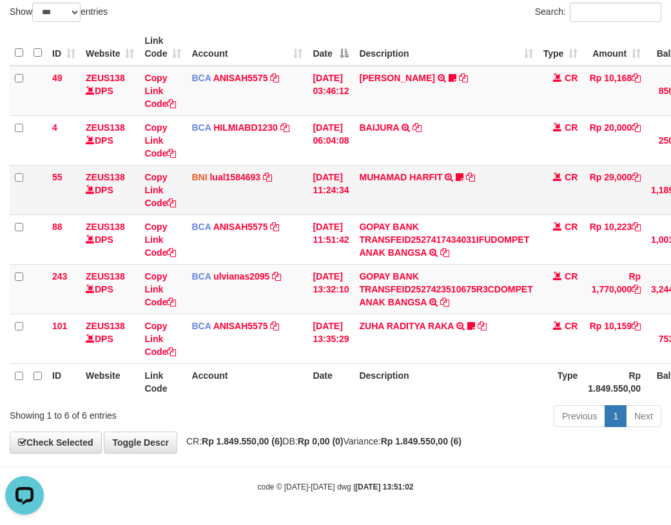
click at [301, 205] on td "BNI lual1584693 DPS LUCKY ALAMSYAH mutasi_20251001_2414 | 55 mutasi_20251001_24…" at bounding box center [246, 190] width 121 height 50
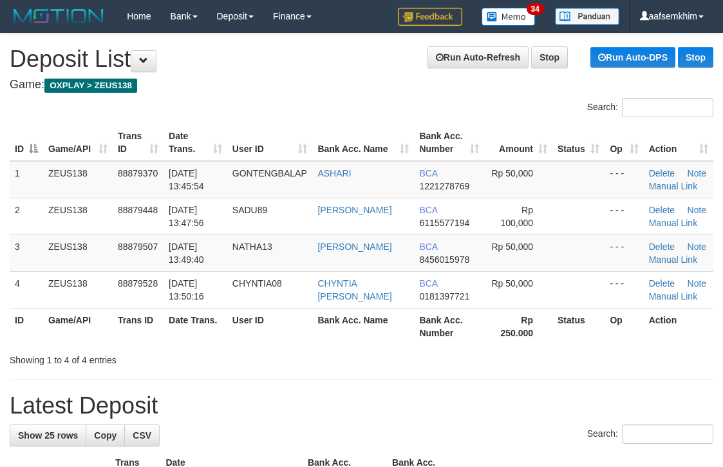
scroll to position [0, 11]
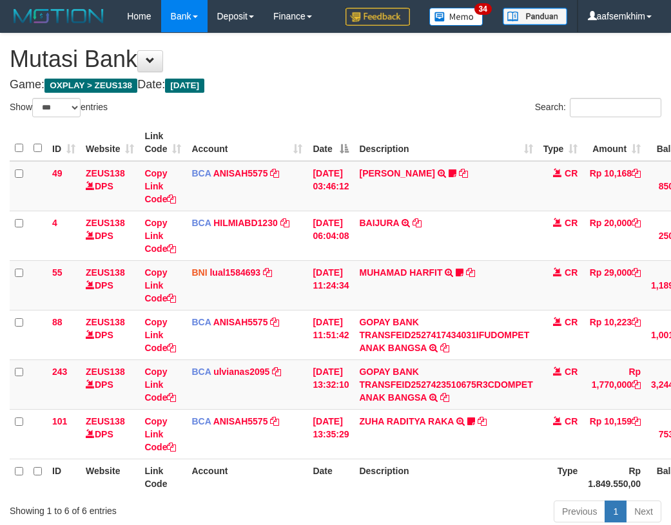
select select "***"
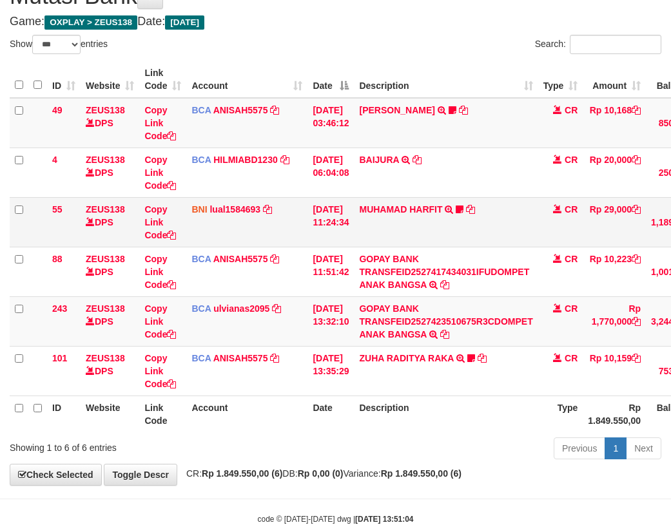
scroll to position [95, 0]
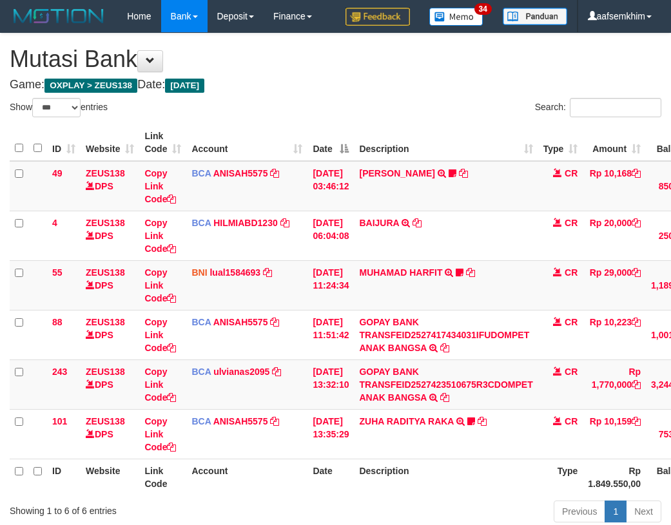
select select "***"
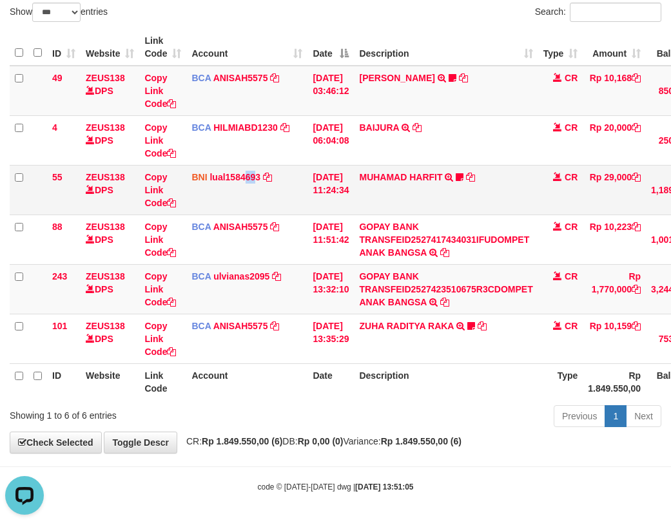
click at [253, 184] on td "BNI lual1584693 DPS LUCKY ALAMSYAH mutasi_20251001_2414 | 55 mutasi_20251001_24…" at bounding box center [246, 190] width 121 height 50
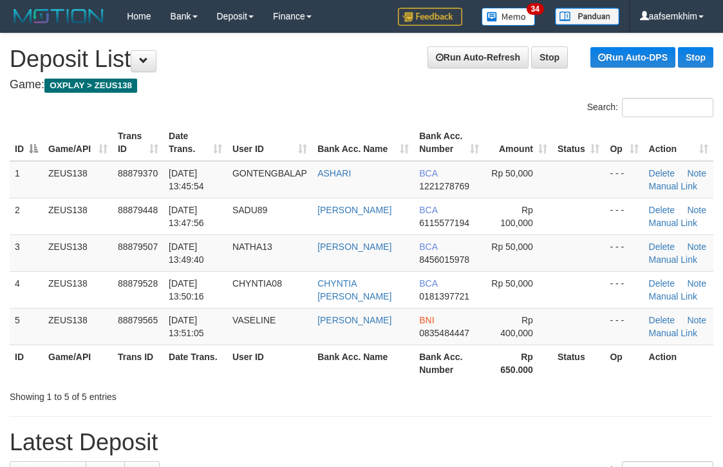
scroll to position [0, 11]
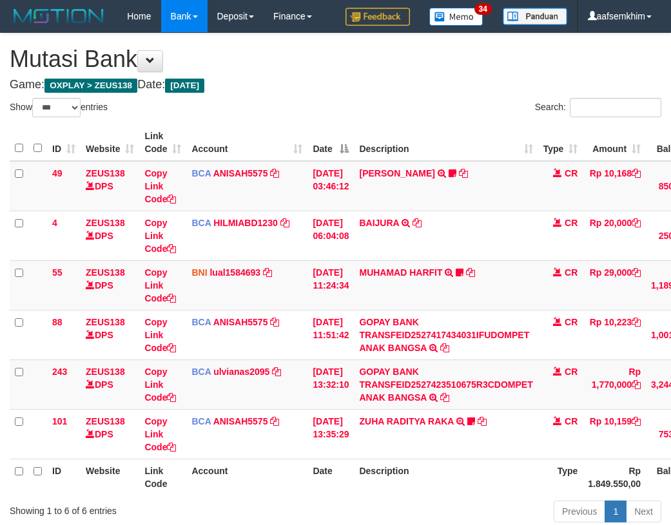
select select "***"
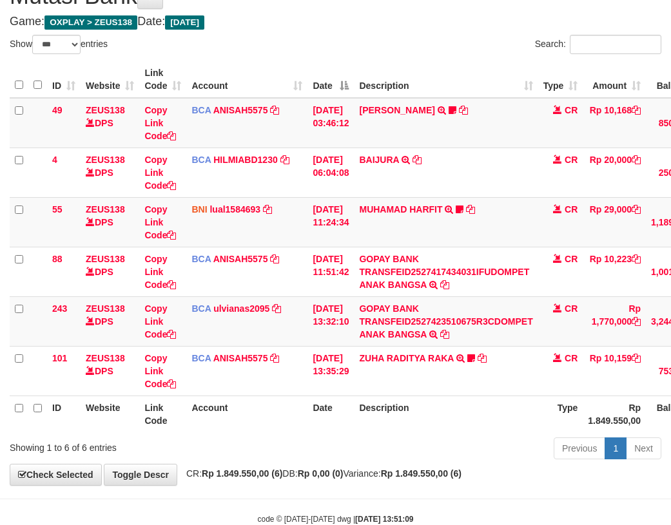
scroll to position [95, 0]
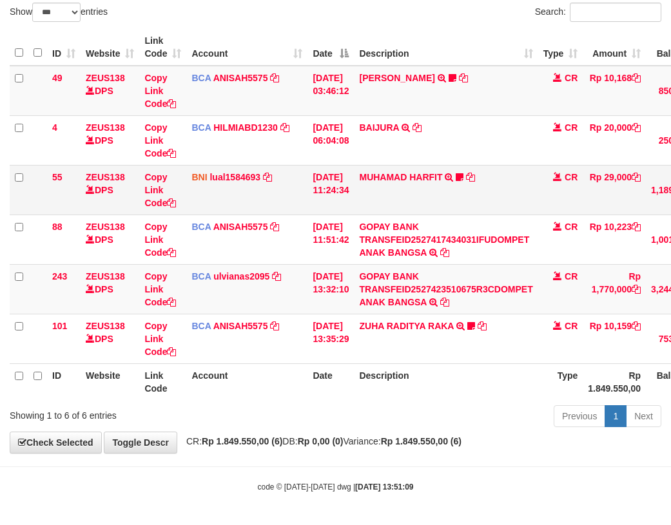
drag, startPoint x: 342, startPoint y: 178, endPoint x: 348, endPoint y: 180, distance: 6.7
click at [344, 178] on td "01/10/2025 11:24:34" at bounding box center [330, 190] width 46 height 50
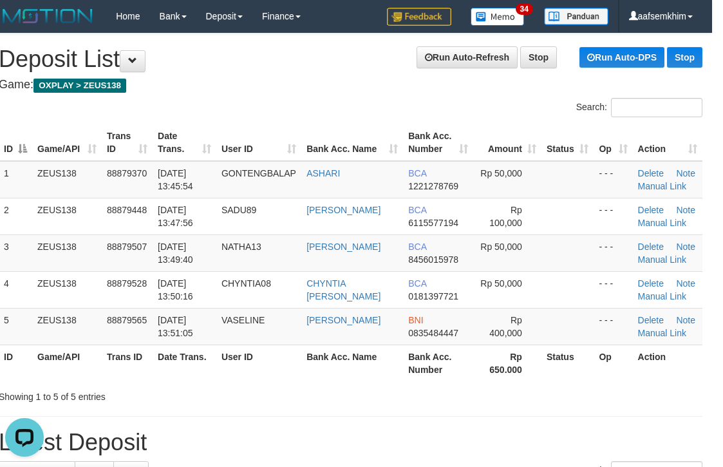
click at [380, 110] on div "Search:" at bounding box center [532, 109] width 343 height 23
drag, startPoint x: 365, startPoint y: 122, endPoint x: 423, endPoint y: 112, distance: 58.8
click at [372, 121] on div "ID Game/API Trans ID Date Trans. User ID Bank Acc. Name Bank Acc. Number Amount…" at bounding box center [350, 252] width 723 height 265
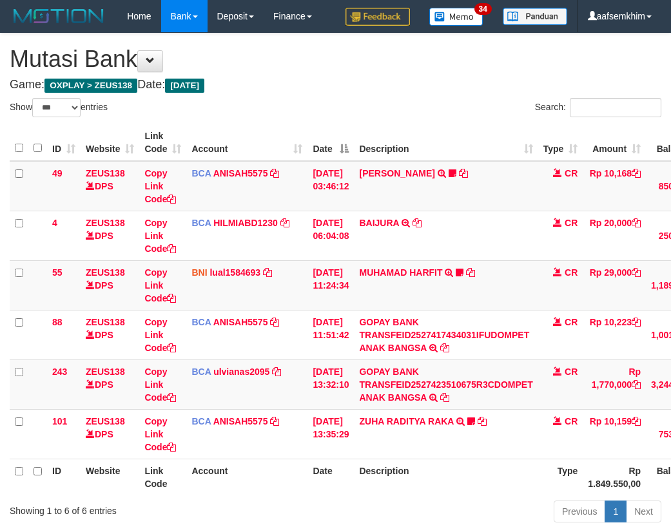
select select "***"
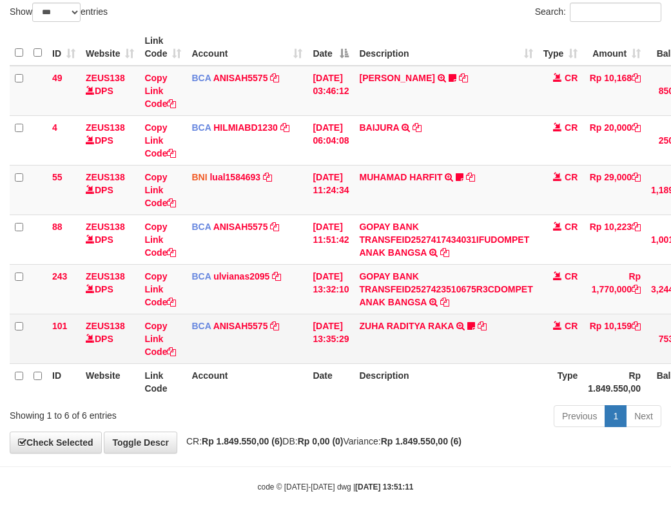
click at [451, 314] on td "ZUHA RADITYA RAKA TRSF E-BANKING CR 0110/FTSCY/WS95031 10159.00ZUHA RADITYA RAK…" at bounding box center [446, 339] width 184 height 50
click at [452, 318] on td "ZUHA RADITYA RAKA TRSF E-BANKING CR 0110/FTSCY/WS95031 10159.00ZUHA RADITYA RAK…" at bounding box center [446, 339] width 184 height 50
click at [452, 325] on link "ZUHA RADITYA RAKA" at bounding box center [406, 326] width 94 height 10
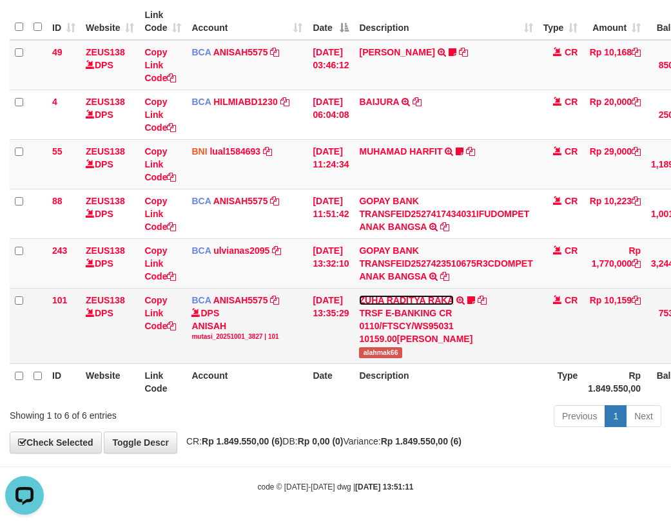
scroll to position [0, 0]
drag, startPoint x: 364, startPoint y: 345, endPoint x: 403, endPoint y: 344, distance: 39.3
click at [403, 344] on tr "101 ZEUS138 DPS Copy Link Code BCA ANISAH5575 DPS ANISAH mutasi_20251001_3827 |…" at bounding box center [398, 325] width 777 height 75
click at [387, 346] on td "ZUHA RADITYA RAKA TRSF E-BANKING CR 0110/FTSCY/WS95031 10159.00ZUHA RADITYA RAK…" at bounding box center [446, 325] width 184 height 75
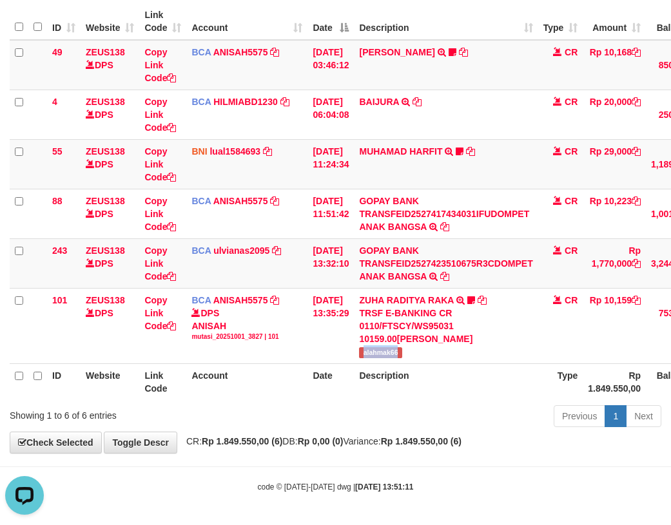
copy span "alahmak66"
click at [274, 173] on td "BNI lual1584693 DPS LUCKY ALAMSYAH mutasi_20251001_2414 | 55 mutasi_20251001_24…" at bounding box center [246, 164] width 121 height 50
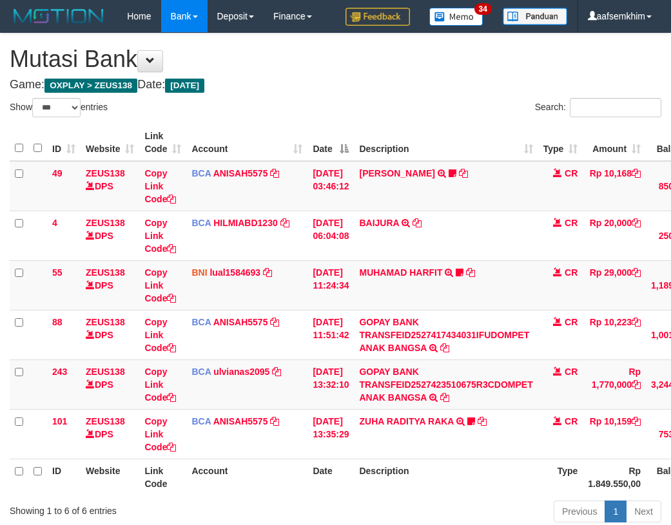
select select "***"
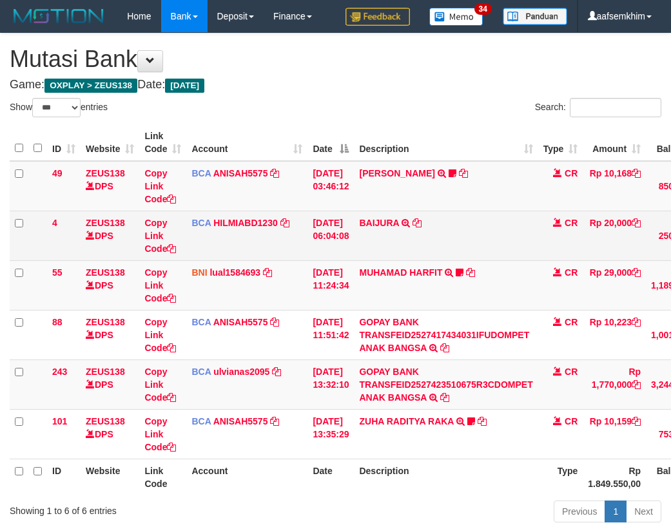
scroll to position [62, 0]
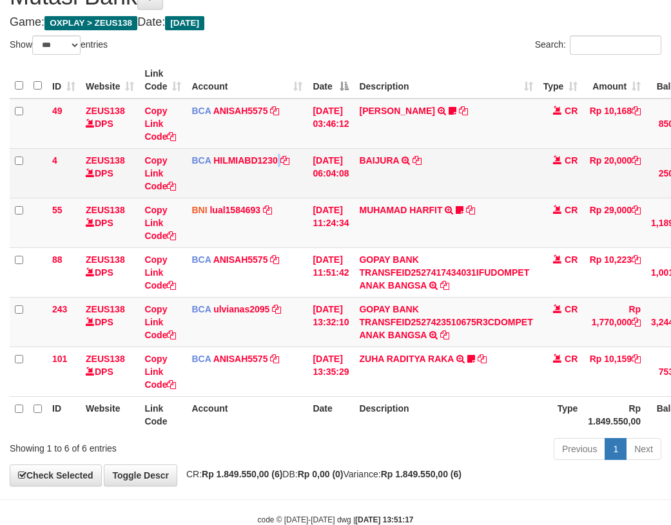
click at [281, 162] on td "BCA HILMIABD1230 DPS HILMI ABDILLAH mutasi_20251001_4766 | 4 mutasi_20251001_47…" at bounding box center [246, 173] width 121 height 50
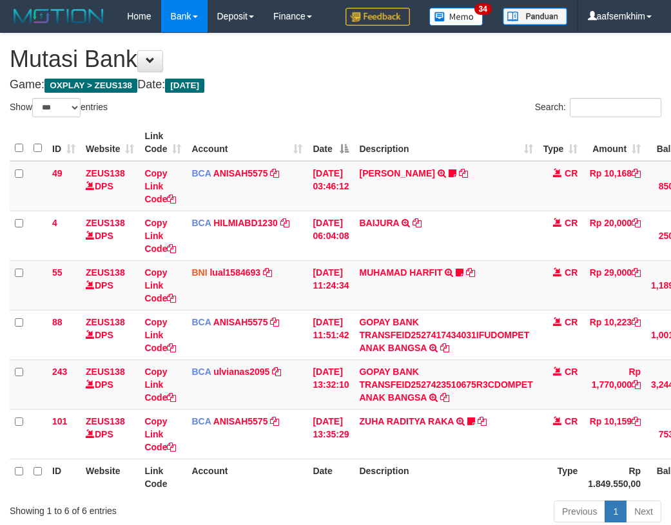
select select "***"
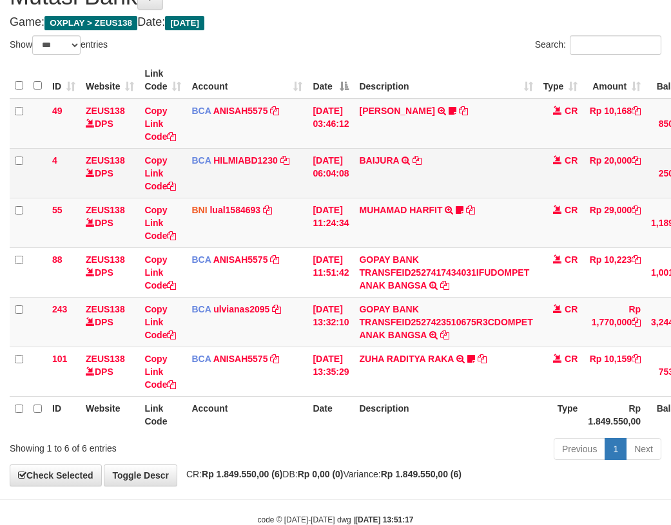
scroll to position [95, 0]
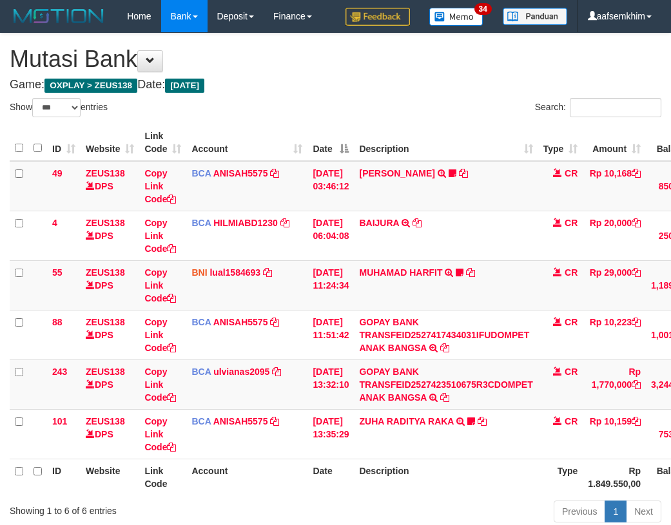
select select "***"
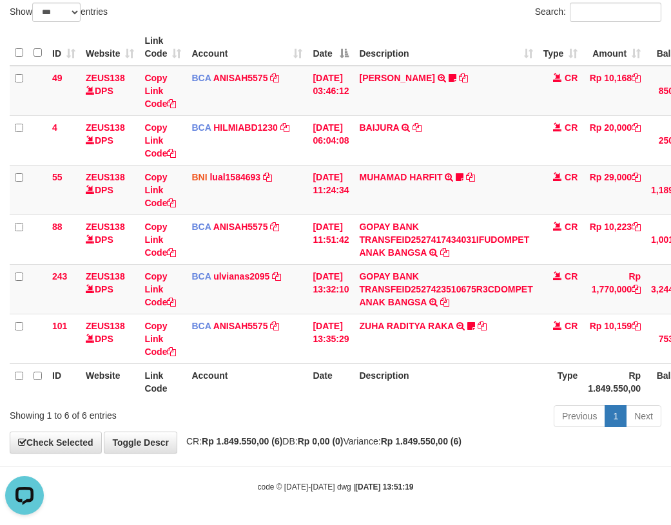
click at [294, 175] on td "BNI lual1584693 DPS LUCKY ALAMSYAH mutasi_20251001_2414 | 55 mutasi_20251001_24…" at bounding box center [246, 190] width 121 height 50
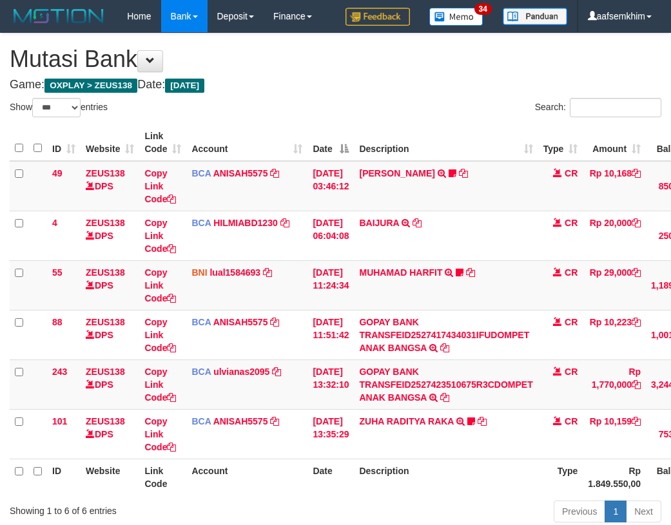
select select "***"
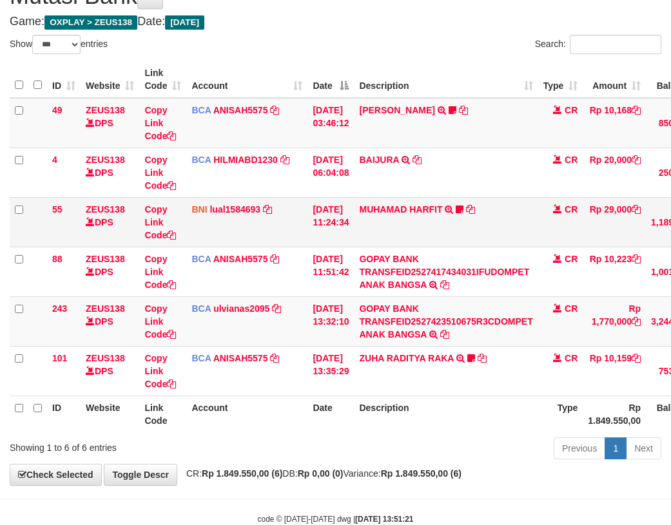
scroll to position [95, 0]
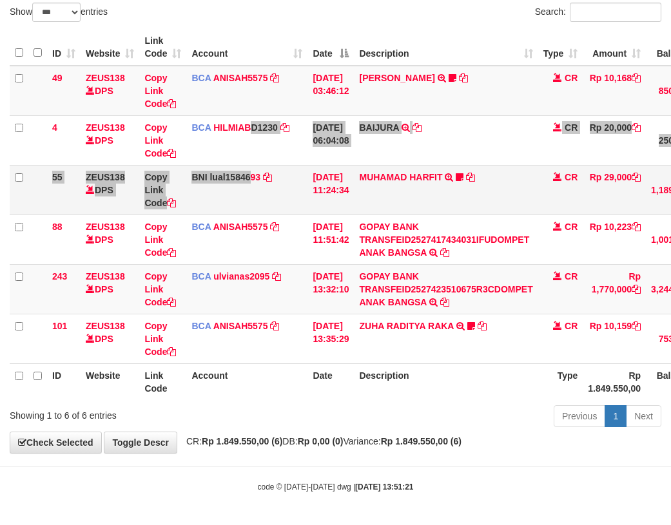
click at [249, 170] on tbody "49 ZEUS138 DPS Copy Link Code BCA ANISAH5575 DPS [PERSON_NAME] mutasi_20251001_…" at bounding box center [398, 215] width 777 height 298
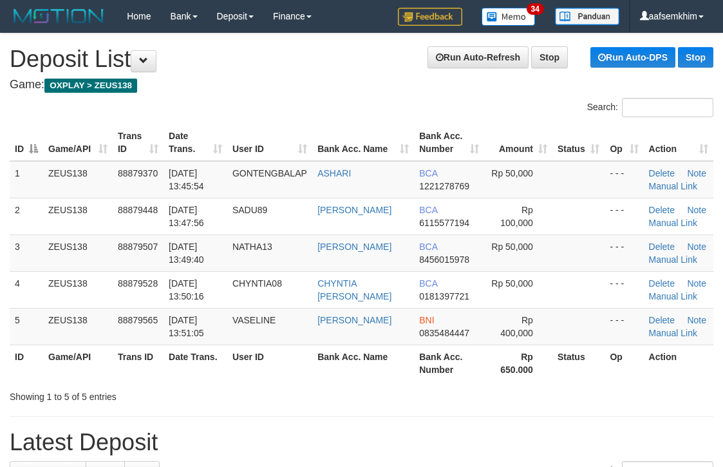
scroll to position [0, 11]
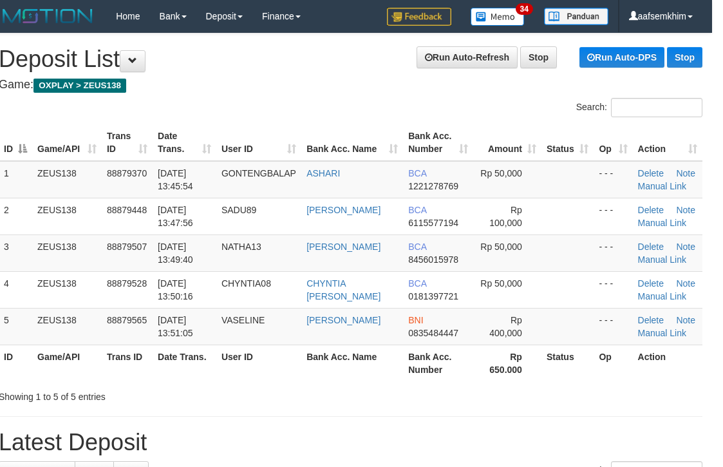
click at [581, 83] on h4 "Game: OXPLAY > ZEUS138" at bounding box center [351, 85] width 704 height 13
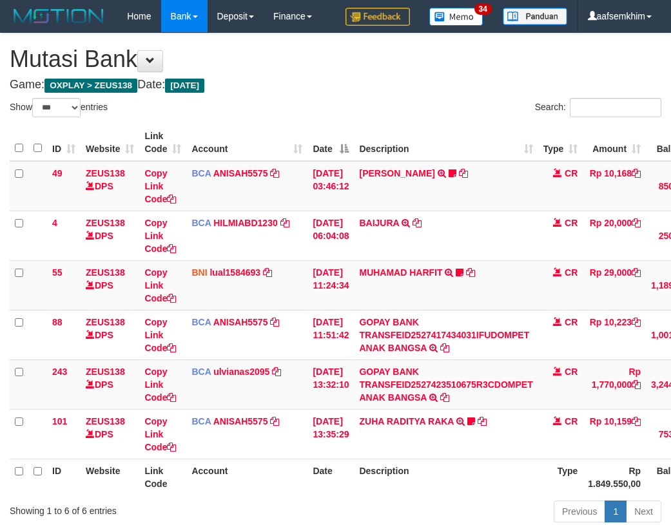
select select "***"
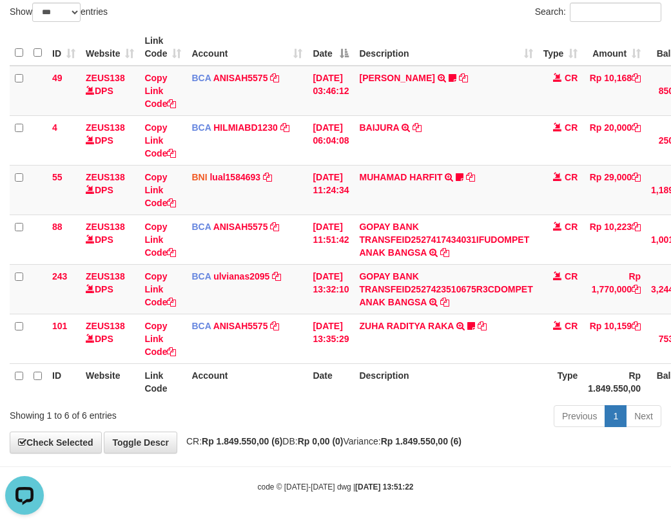
click at [377, 413] on div "Previous 1 Next" at bounding box center [475, 418] width 372 height 28
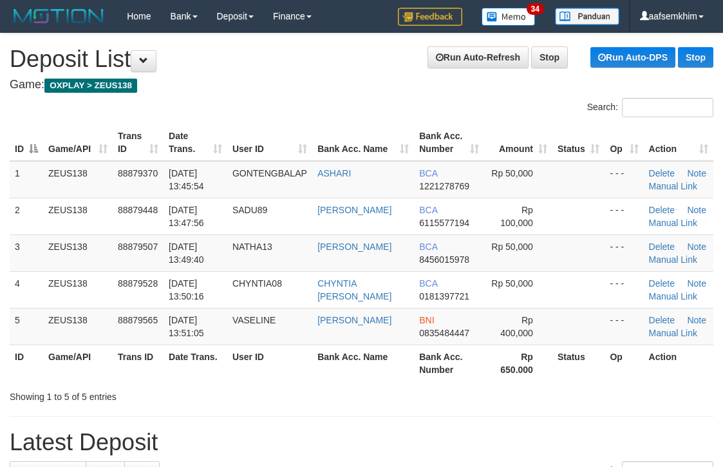
scroll to position [0, 11]
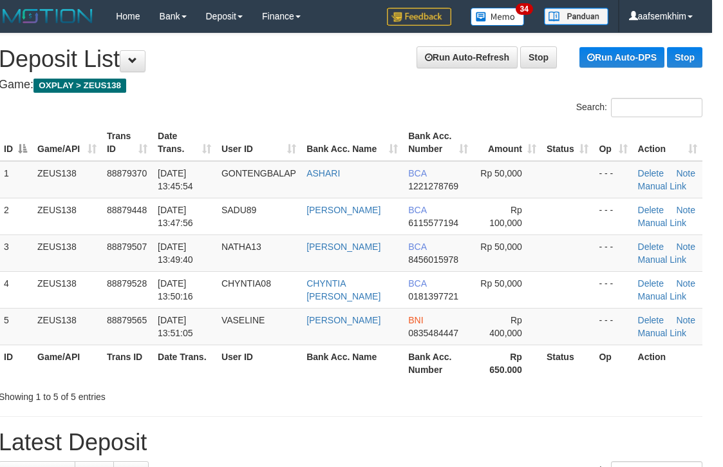
drag, startPoint x: 552, startPoint y: 108, endPoint x: 558, endPoint y: 111, distance: 6.6
click at [558, 111] on div "Search:" at bounding box center [532, 109] width 343 height 23
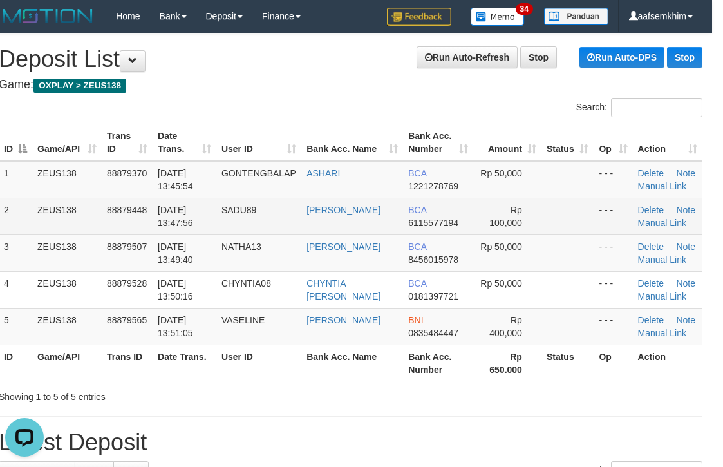
drag, startPoint x: 554, startPoint y: 209, endPoint x: 574, endPoint y: 204, distance: 20.8
click at [573, 204] on td at bounding box center [568, 216] width 52 height 37
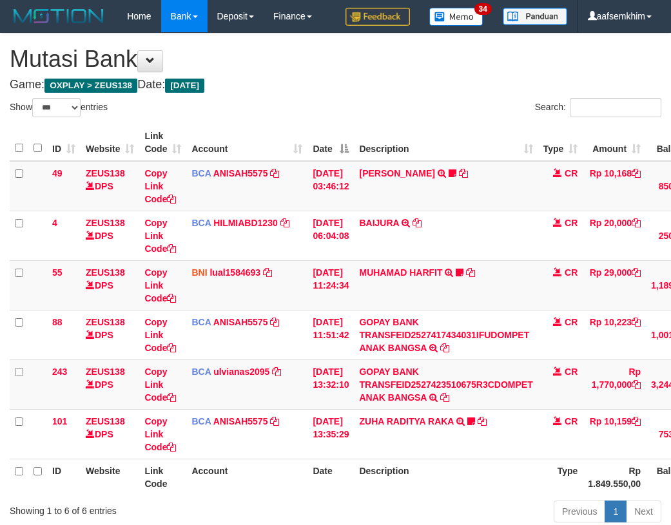
select select "***"
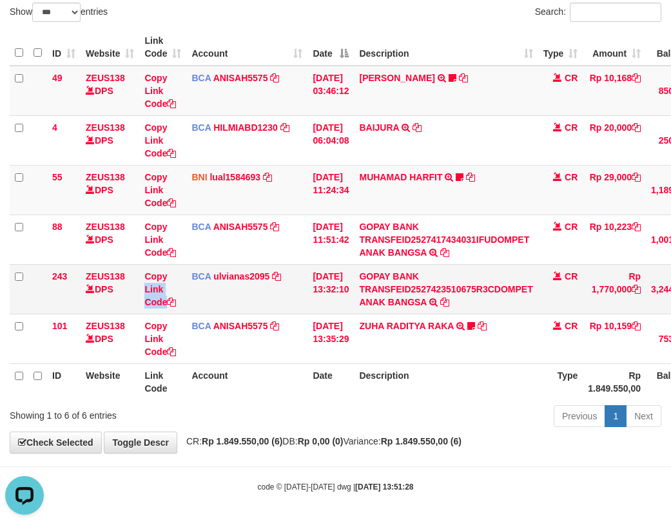
drag, startPoint x: 184, startPoint y: 265, endPoint x: 153, endPoint y: 265, distance: 30.9
click at [190, 264] on tr "243 ZEUS138 DPS Copy Link Code BCA ulvianas2095 DPS ULVIANASARI mutasi_20251001…" at bounding box center [398, 289] width 777 height 50
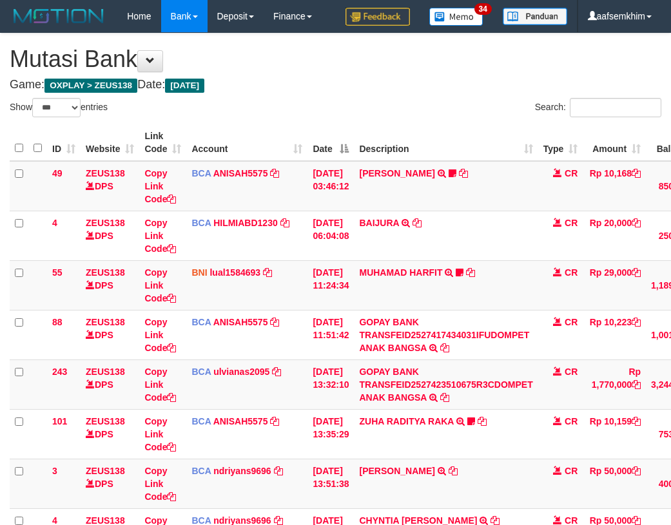
select select "***"
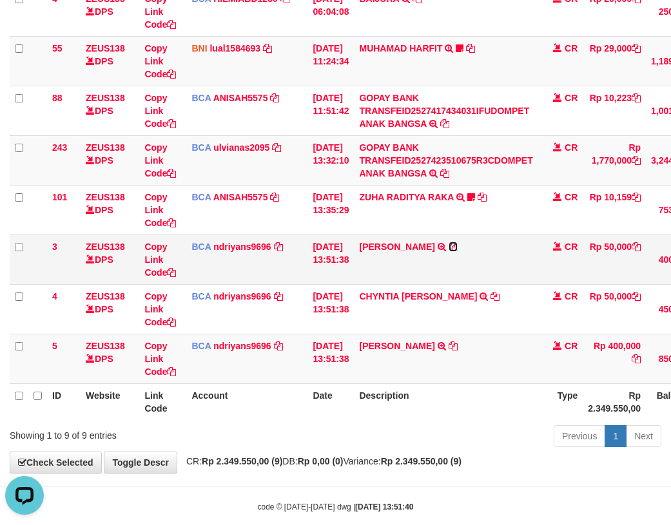
click at [448, 243] on icon at bounding box center [452, 246] width 9 height 9
click at [457, 345] on icon at bounding box center [452, 345] width 9 height 9
click at [267, 275] on td "BCA ndriyans9696 DPS ANDRIYANSYAH mutasi_20251001_3291 | 3 mutasi_20251001_3291…" at bounding box center [246, 259] width 121 height 50
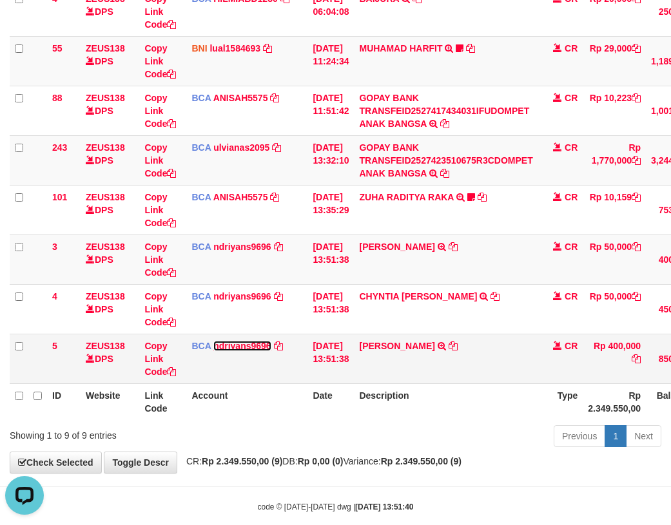
click at [243, 342] on link "ndriyans9696" at bounding box center [242, 346] width 58 height 10
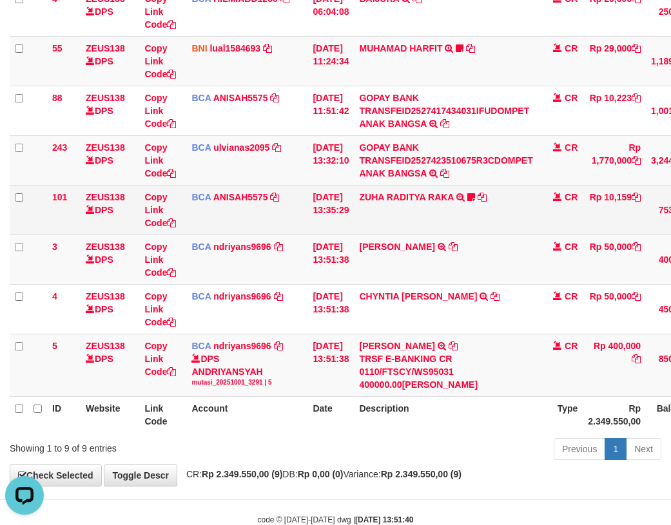
drag, startPoint x: 332, startPoint y: 188, endPoint x: 343, endPoint y: 191, distance: 11.4
click at [345, 191] on tbody "49 ZEUS138 DPS Copy Link Code BCA ANISAH5575 DPS ANISAH mutasi_20251001_3827 | …" at bounding box center [398, 167] width 777 height 460
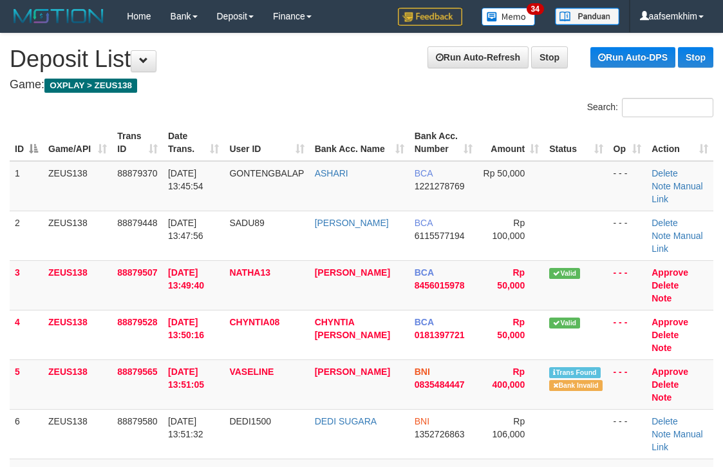
scroll to position [0, 11]
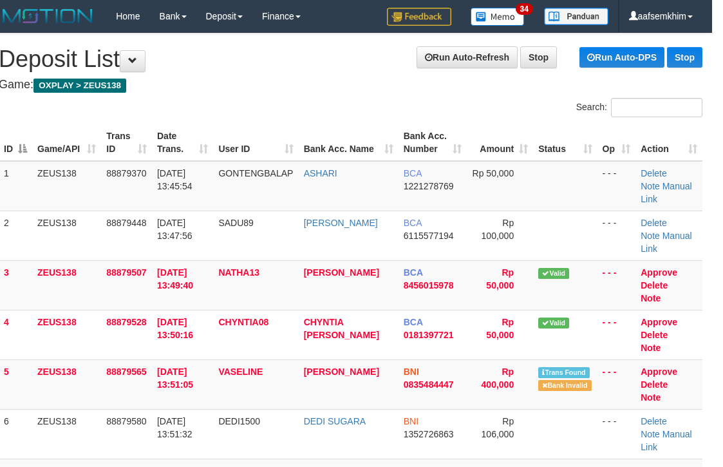
click at [487, 137] on th "Amount" at bounding box center [500, 142] width 66 height 37
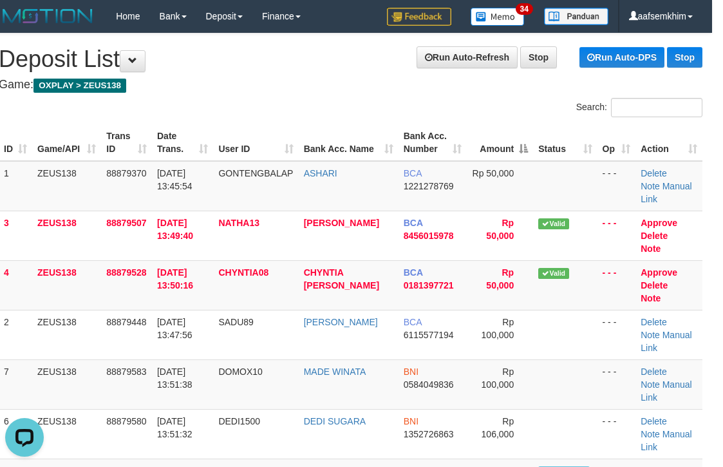
scroll to position [0, 0]
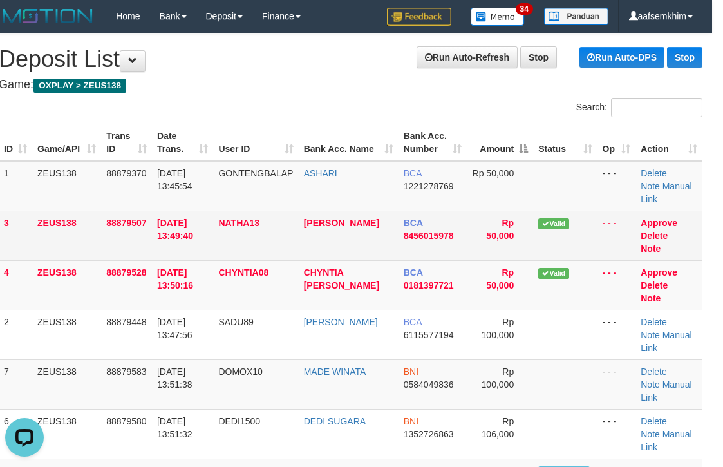
click at [638, 211] on td "Approve Delete Note" at bounding box center [669, 236] width 67 height 50
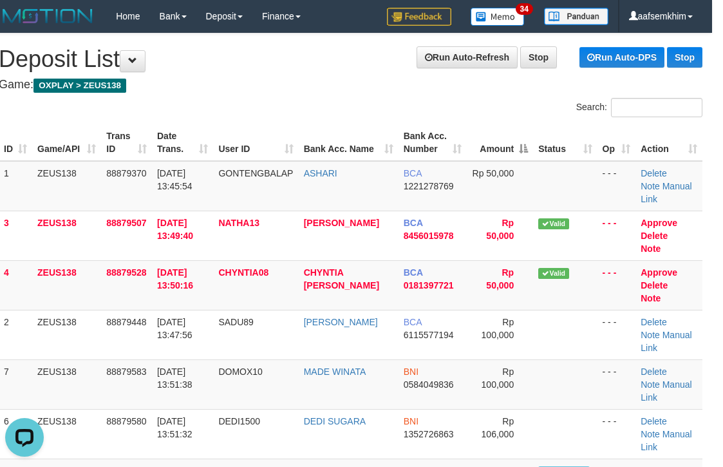
drag, startPoint x: 569, startPoint y: 155, endPoint x: 595, endPoint y: 149, distance: 26.4
click at [591, 151] on th "Status" at bounding box center [565, 142] width 64 height 37
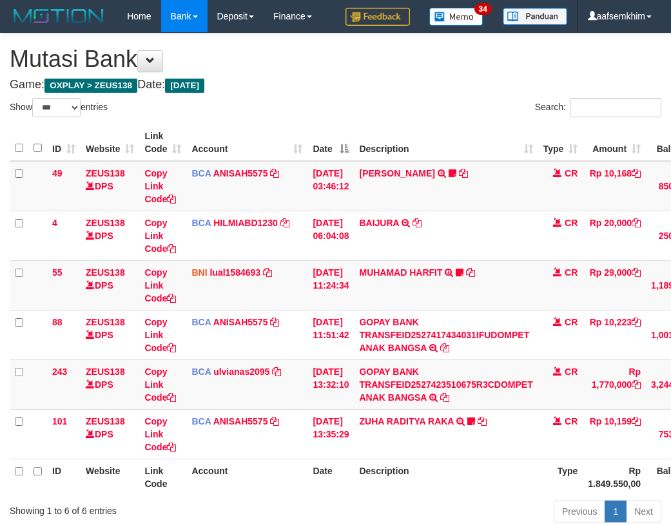
select select "***"
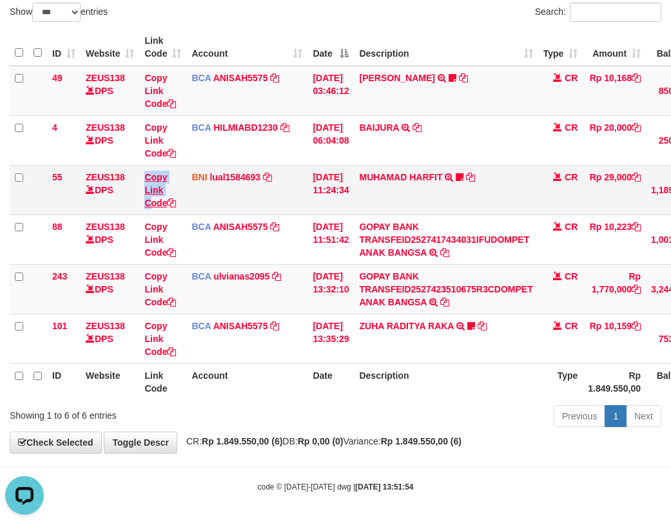
drag, startPoint x: 135, startPoint y: 213, endPoint x: 149, endPoint y: 207, distance: 14.5
click at [149, 207] on tr "55 ZEUS138 DPS Copy Link Code BNI lual1584693 DPS LUCKY ALAMSYAH mutasi_2025100…" at bounding box center [398, 190] width 777 height 50
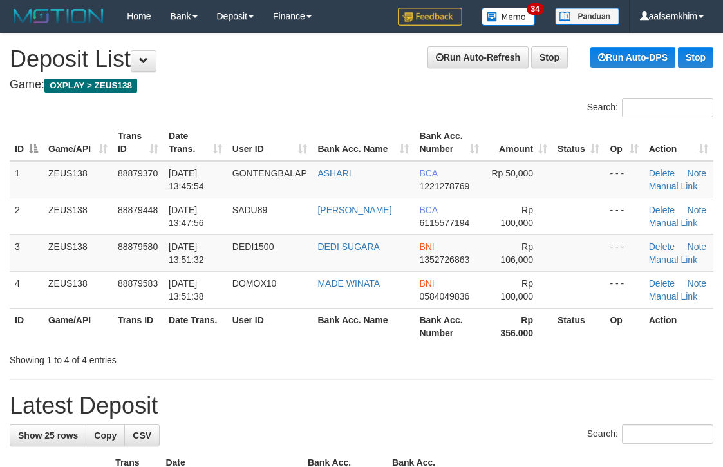
scroll to position [0, 11]
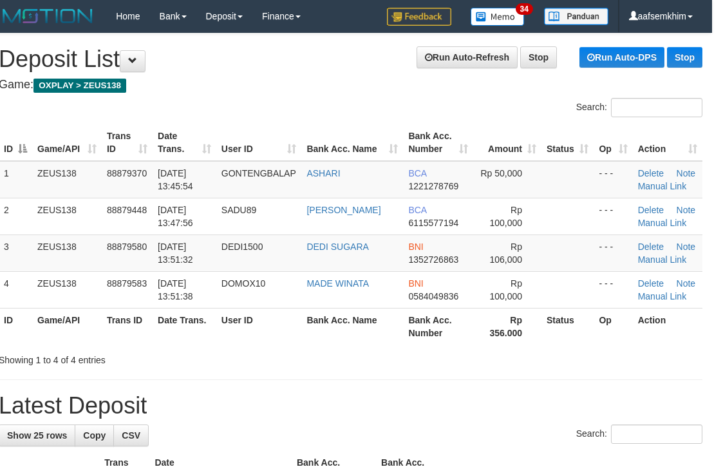
drag, startPoint x: 561, startPoint y: 144, endPoint x: 731, endPoint y: 144, distance: 170.0
click at [607, 143] on tr "ID Game/API Trans ID Date Trans. User ID Bank Acc. Name Bank Acc. Number Amount…" at bounding box center [351, 142] width 704 height 37
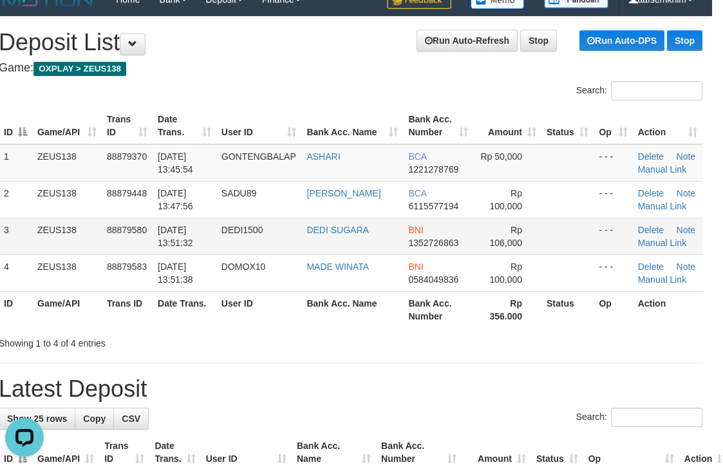
scroll to position [0, 11]
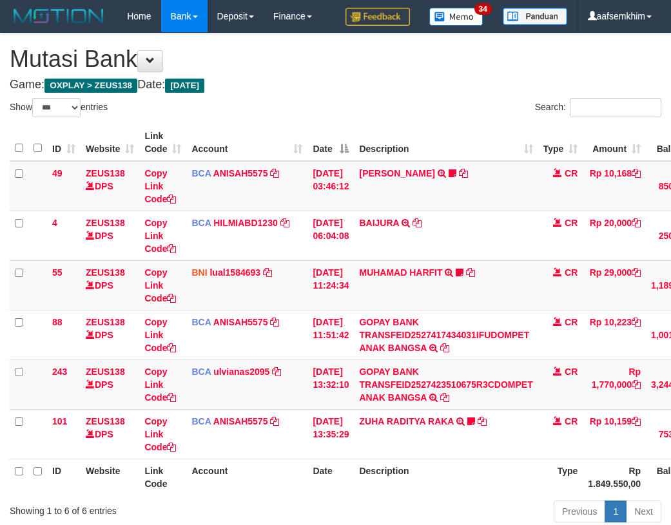
select select "***"
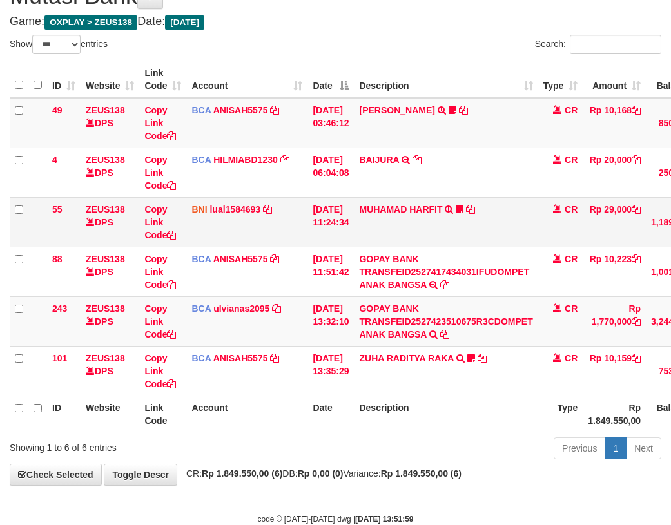
scroll to position [95, 0]
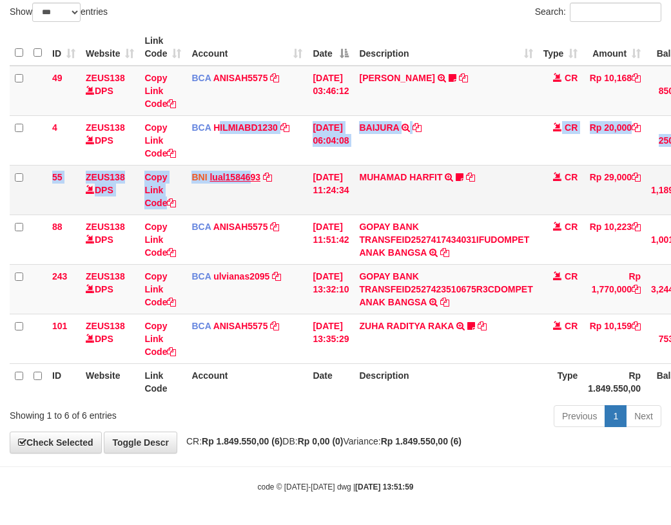
drag, startPoint x: 227, startPoint y: 189, endPoint x: 249, endPoint y: 179, distance: 23.9
click at [249, 179] on tbody "49 ZEUS138 DPS Copy Link Code BCA ANISAH5575 DPS [PERSON_NAME] mutasi_20251001_…" at bounding box center [398, 215] width 777 height 298
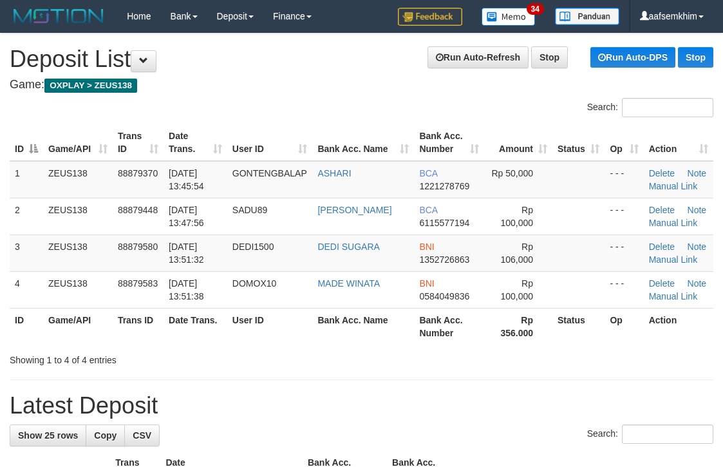
click at [454, 150] on th "Bank Acc. Number" at bounding box center [449, 142] width 70 height 37
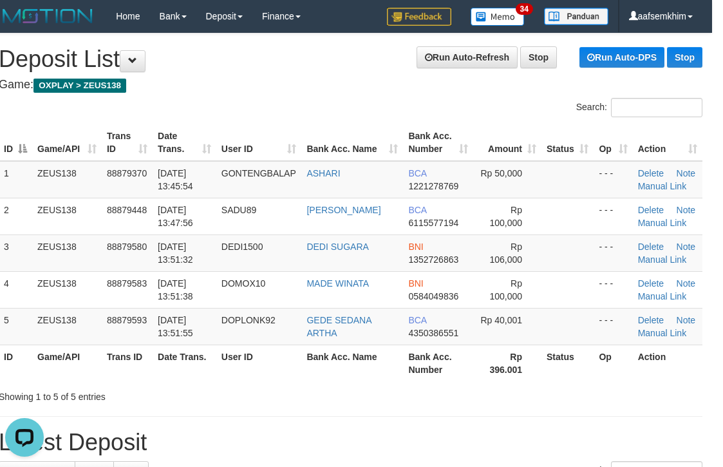
click at [276, 159] on th "User ID" at bounding box center [259, 142] width 86 height 37
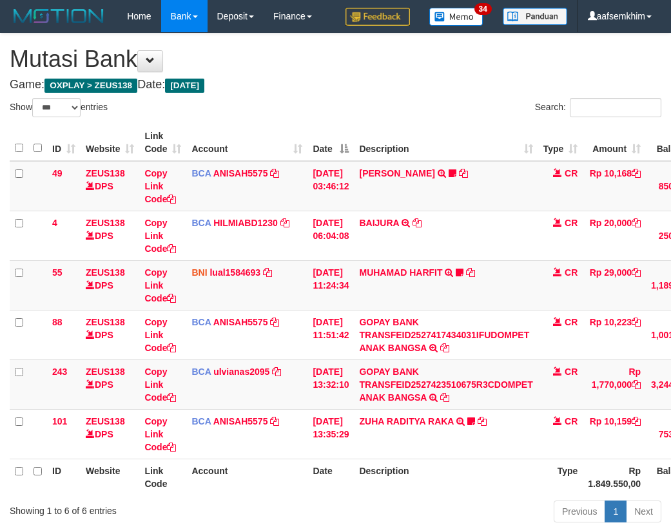
select select "***"
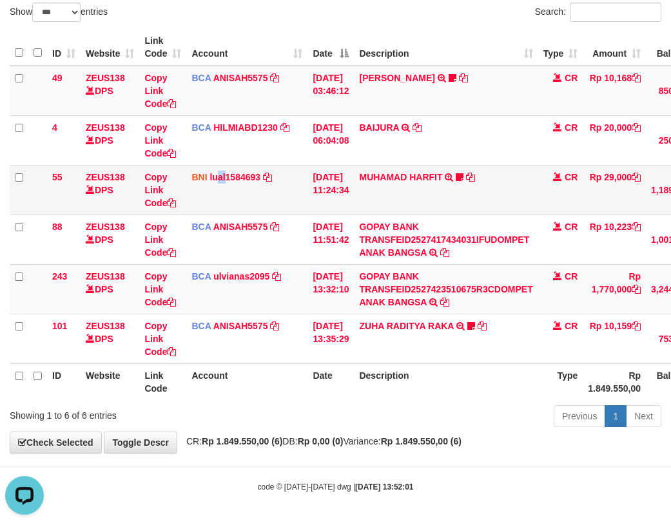
drag, startPoint x: 225, startPoint y: 186, endPoint x: 194, endPoint y: 176, distance: 32.4
click at [214, 180] on td "BNI lual1584693 DPS LUCKY ALAMSYAH mutasi_20251001_2414 | 55 mutasi_20251001_24…" at bounding box center [246, 190] width 121 height 50
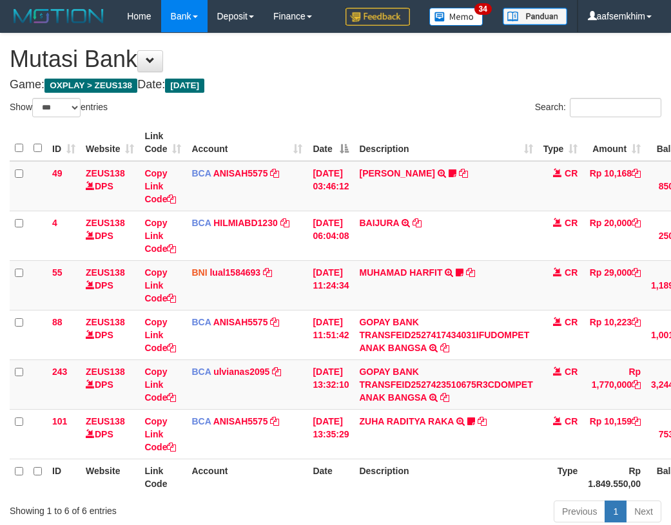
select select "***"
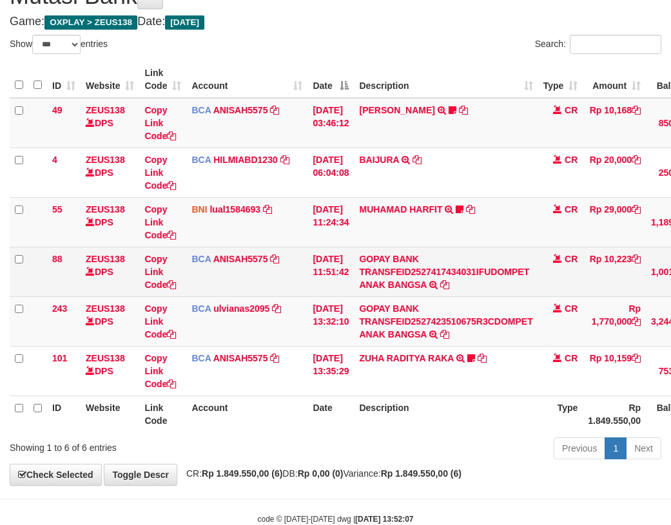
scroll to position [95, 0]
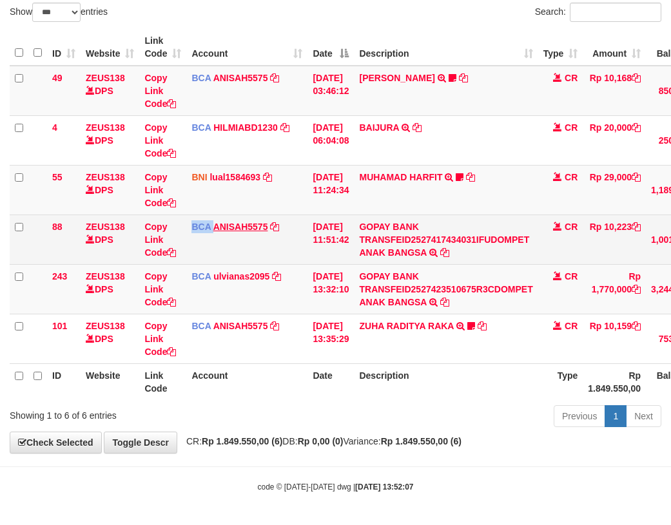
drag, startPoint x: 203, startPoint y: 231, endPoint x: 214, endPoint y: 231, distance: 11.0
click at [214, 231] on td "BCA ANISAH5575 DPS ANISAH mutasi_20251001_3827 | 88 mutasi_20251001_3827 | 88" at bounding box center [246, 239] width 121 height 50
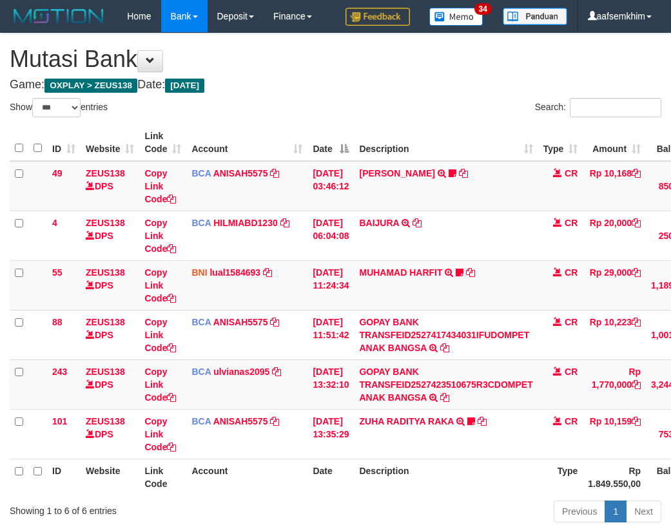
select select "***"
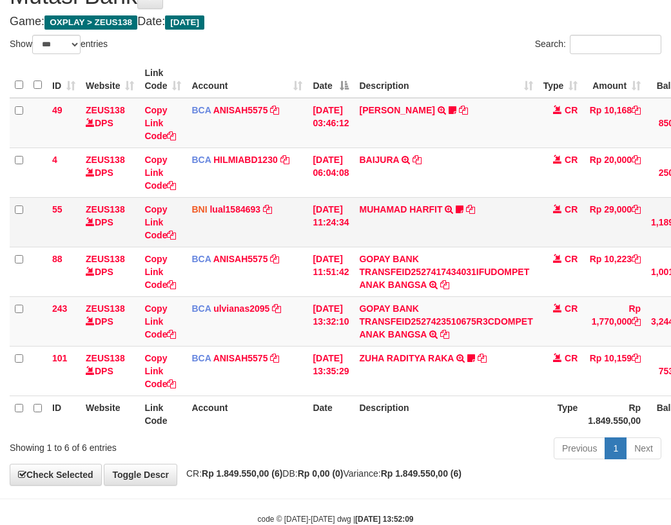
scroll to position [95, 0]
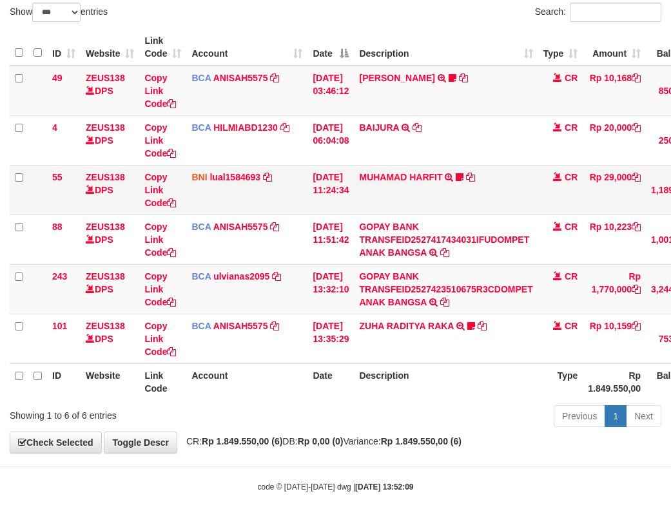
click at [31, 196] on td at bounding box center [37, 190] width 19 height 50
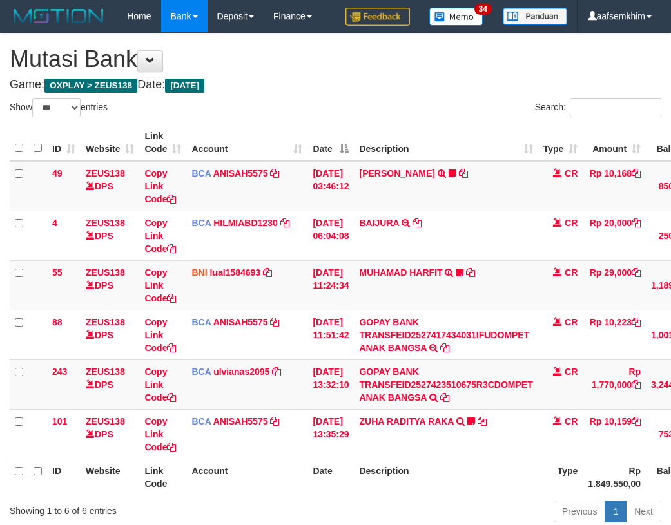
select select "***"
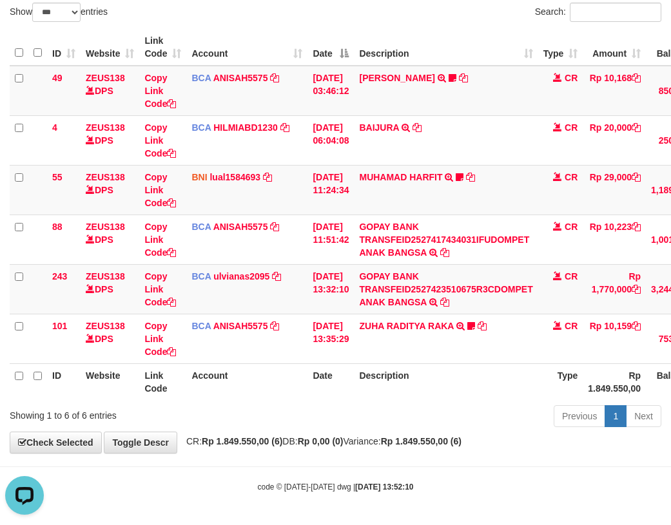
drag, startPoint x: 220, startPoint y: 367, endPoint x: 1, endPoint y: 324, distance: 223.2
click at [215, 369] on th "Account" at bounding box center [246, 381] width 121 height 37
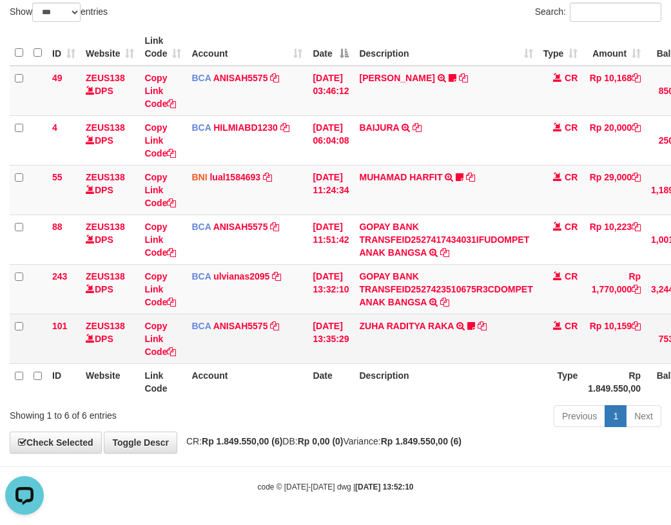
drag, startPoint x: 299, startPoint y: 347, endPoint x: 287, endPoint y: 344, distance: 12.5
click at [296, 347] on td "BCA ANISAH5575 DPS ANISAH mutasi_20251001_3827 | 101 mutasi_20251001_3827 | 101" at bounding box center [246, 339] width 121 height 50
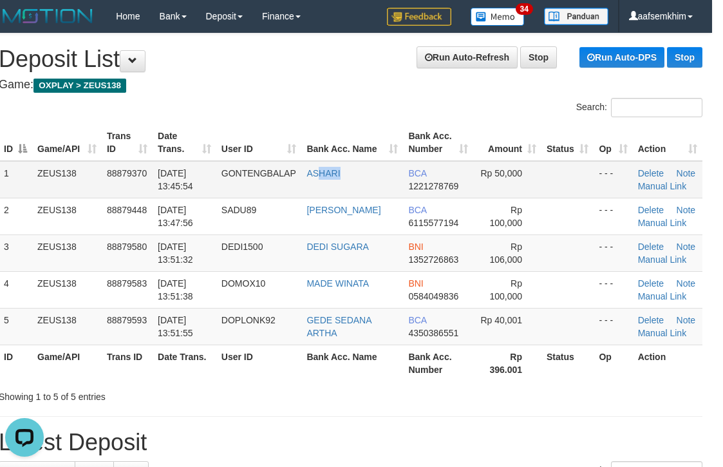
drag, startPoint x: 325, startPoint y: 195, endPoint x: 354, endPoint y: 194, distance: 29.7
click at [351, 195] on td "ASHARI" at bounding box center [352, 179] width 102 height 37
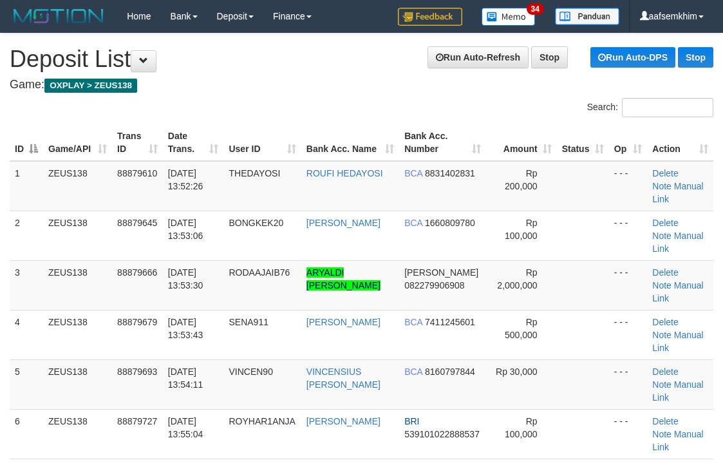
click at [401, 155] on tr "ID Game/API Trans ID Date Trans. User ID Bank Acc. Name Bank Acc. Number Amount…" at bounding box center [362, 142] width 704 height 37
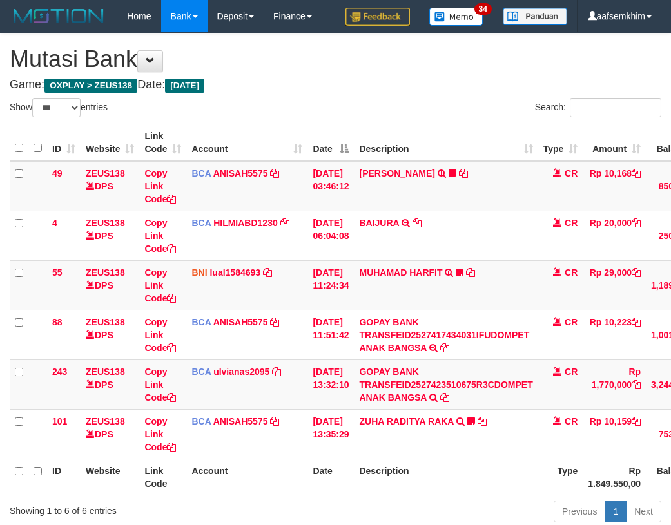
select select "***"
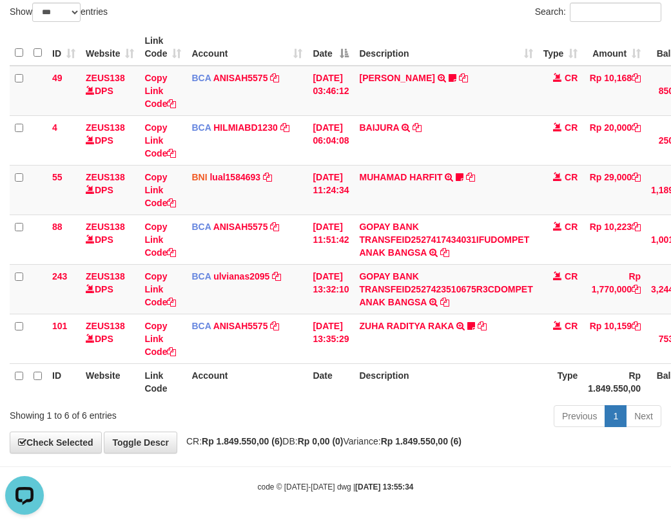
drag, startPoint x: 54, startPoint y: 203, endPoint x: 2, endPoint y: 193, distance: 53.2
click at [51, 203] on td "55" at bounding box center [63, 190] width 33 height 50
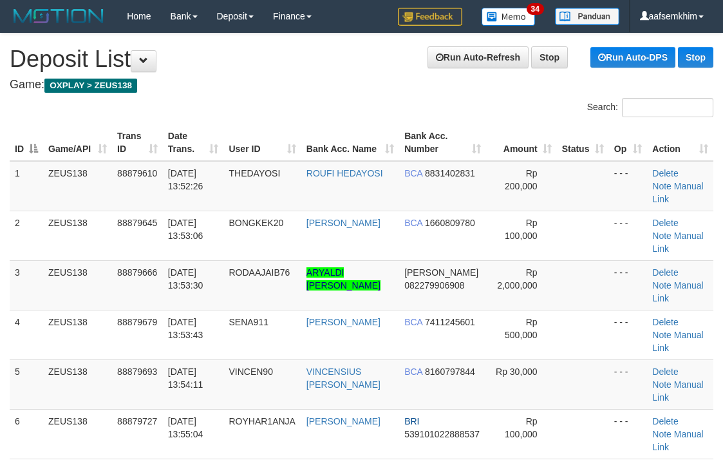
scroll to position [6, 8]
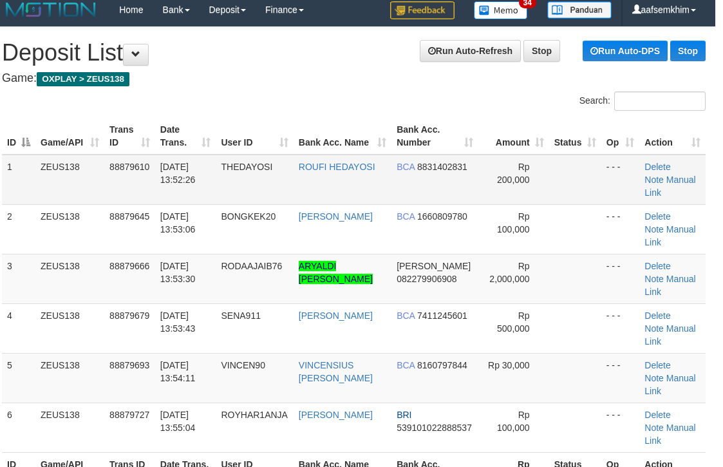
click at [392, 185] on td "BCA 8831402831" at bounding box center [435, 180] width 87 height 50
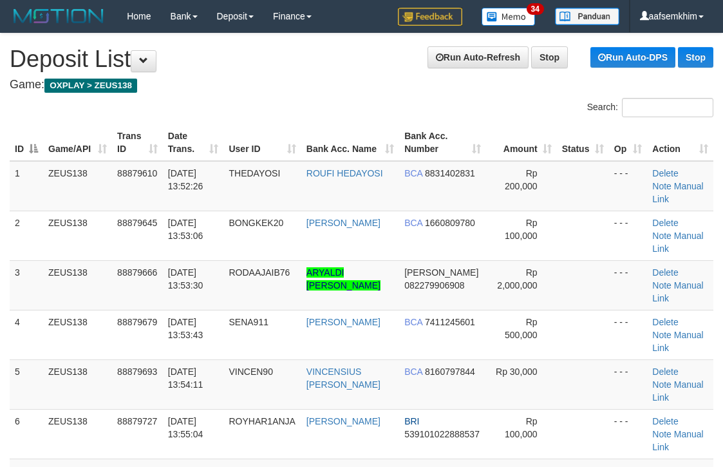
click at [267, 46] on h1 "Run Auto-Refresh Stop Run Auto-DPS Stop Deposit List" at bounding box center [362, 59] width 704 height 26
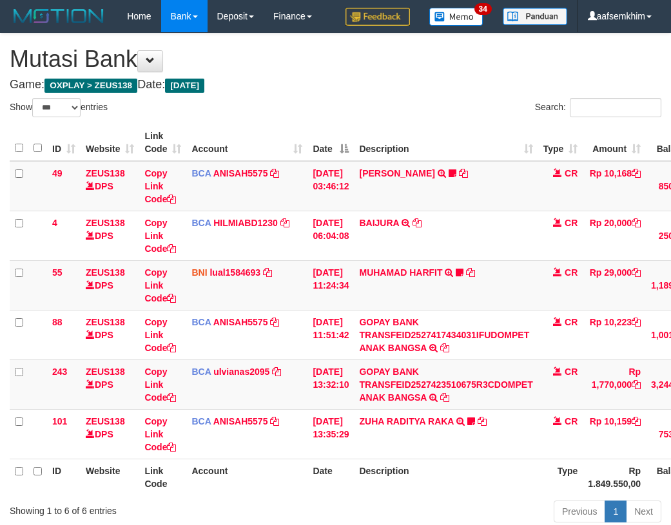
select select "***"
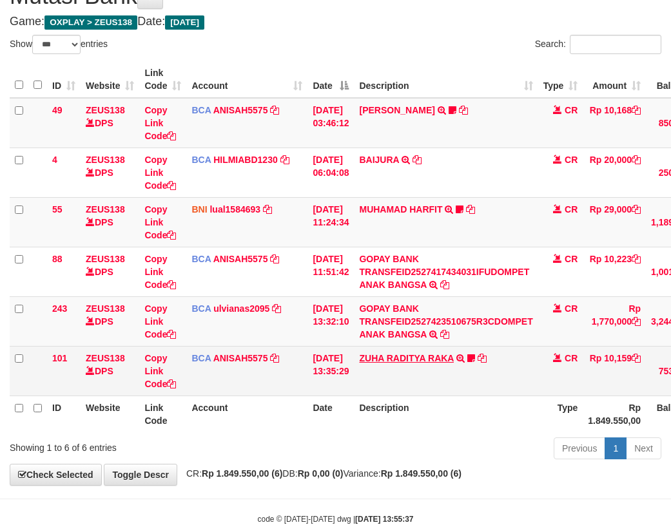
drag, startPoint x: 225, startPoint y: 242, endPoint x: 453, endPoint y: 363, distance: 257.3
click at [234, 246] on td "BNI lual1584693 DPS LUCKY ALAMSYAH mutasi_20251001_2414 | 55 mutasi_20251001_24…" at bounding box center [246, 222] width 121 height 50
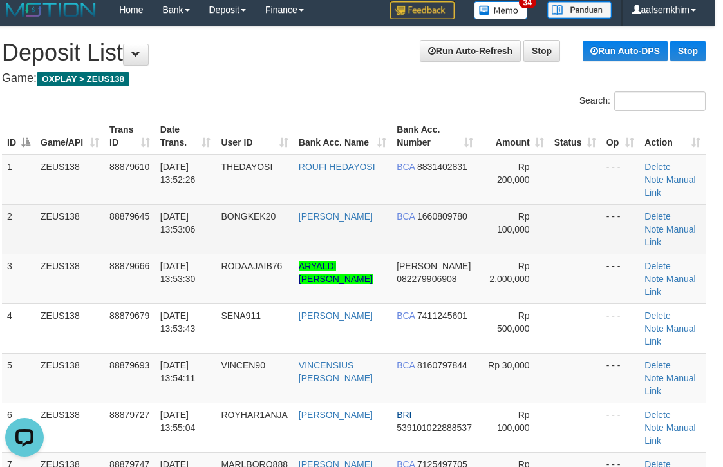
click at [444, 212] on td "BCA 1660809780" at bounding box center [435, 229] width 87 height 50
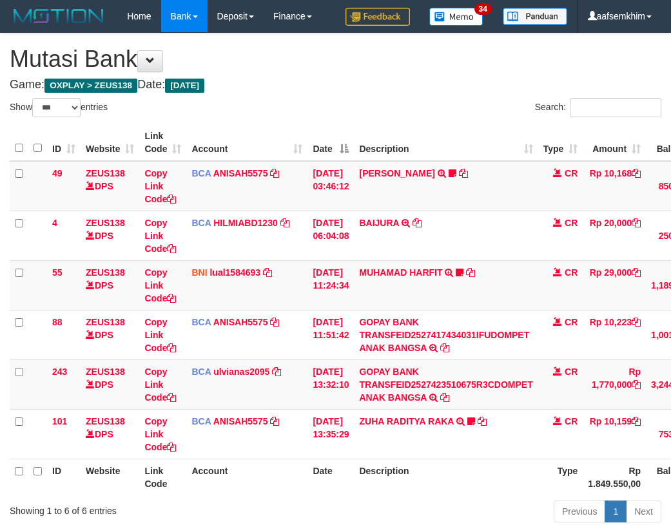
select select "***"
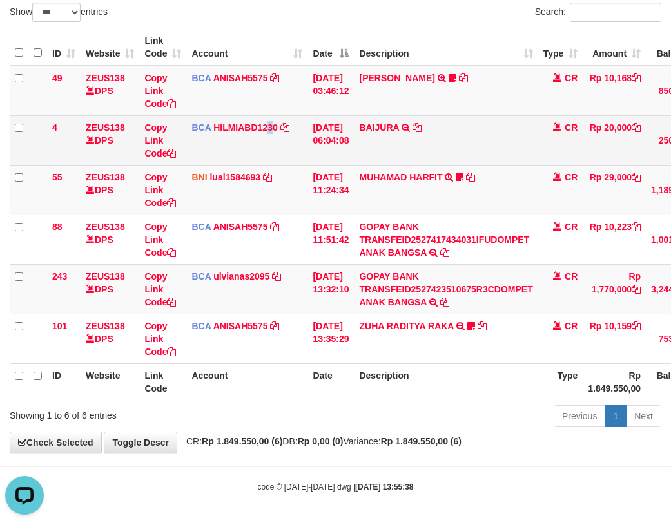
click at [267, 160] on td "BCA HILMIABD1230 DPS HILMI ABDILLAH mutasi_20251001_4766 | 4 mutasi_20251001_47…" at bounding box center [246, 140] width 121 height 50
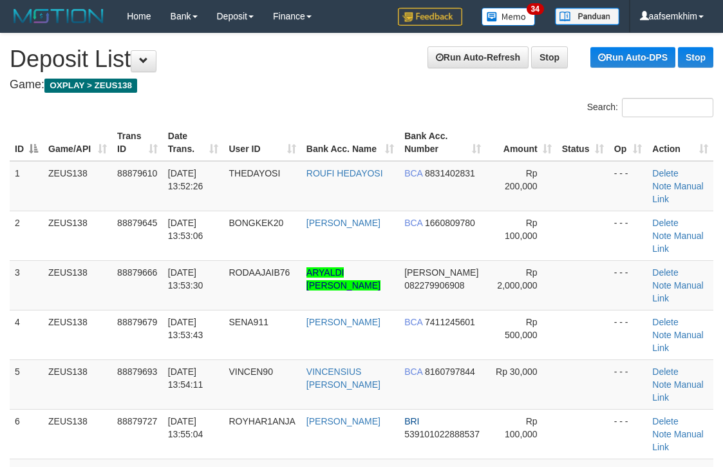
scroll to position [6, 8]
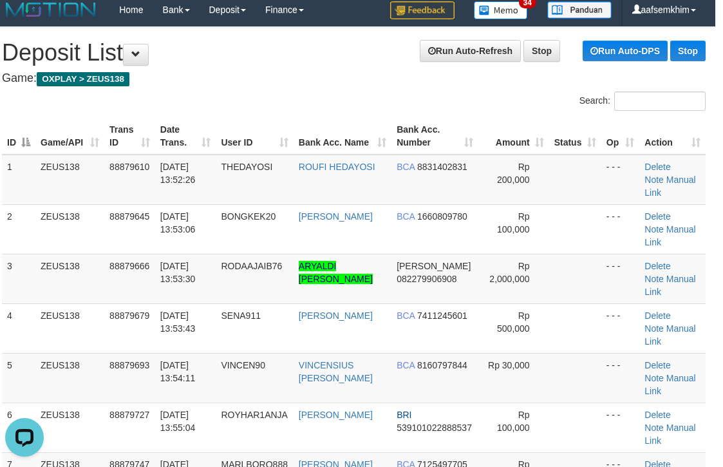
drag, startPoint x: 436, startPoint y: 106, endPoint x: 459, endPoint y: 107, distance: 22.6
click at [455, 107] on div "Search:" at bounding box center [535, 102] width 343 height 23
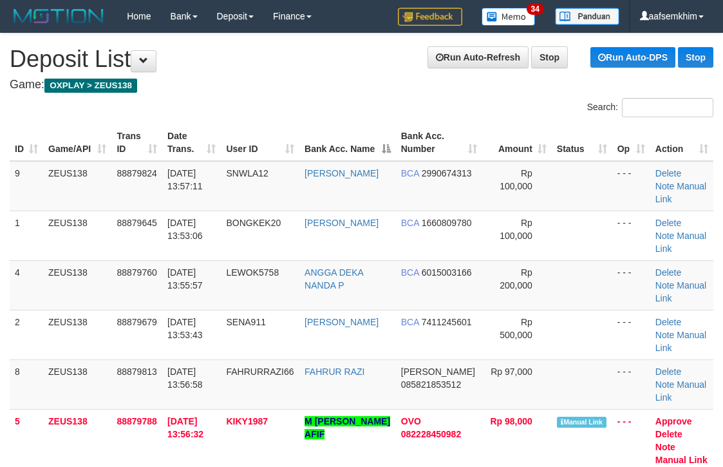
scroll to position [6, 8]
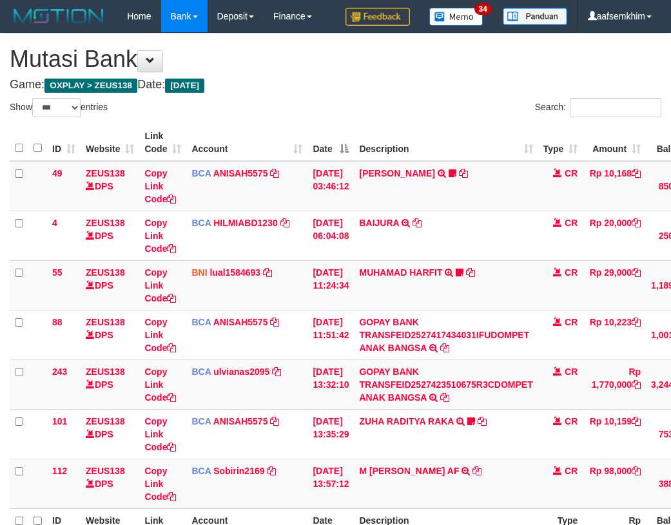
select select "***"
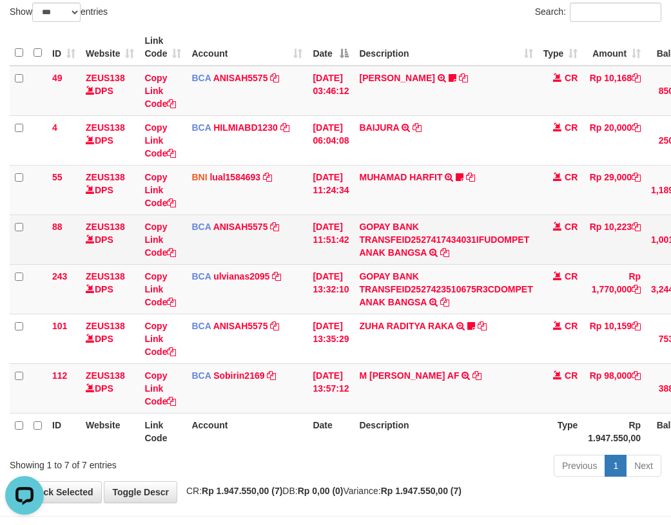
drag, startPoint x: 329, startPoint y: 315, endPoint x: 27, endPoint y: 254, distance: 308.1
click at [226, 303] on tr "243 ZEUS138 DPS Copy Link Code BCA ulvianas2095 DPS ULVIANASARI mutasi_20251001…" at bounding box center [398, 289] width 777 height 50
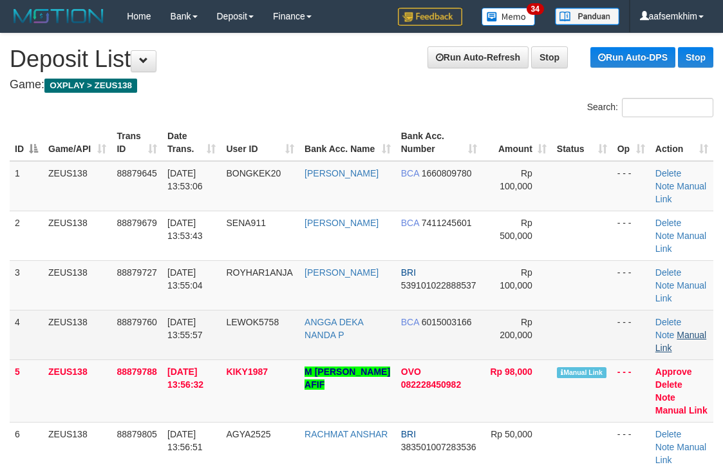
scroll to position [71, 8]
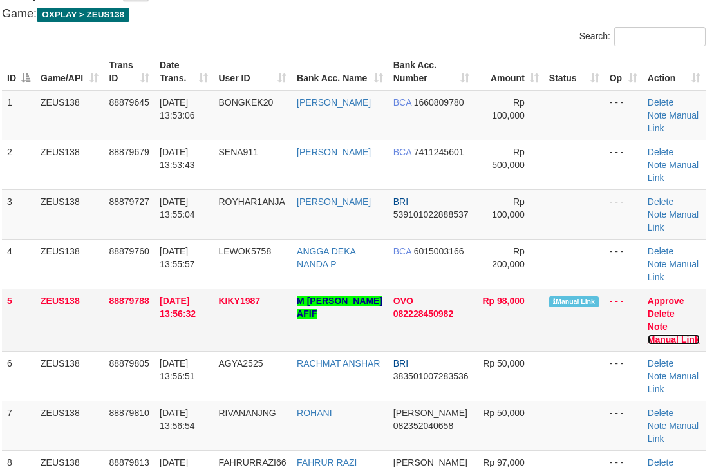
click at [678, 334] on link "Manual Link" at bounding box center [674, 339] width 52 height 10
click at [648, 334] on link "Manual Link" at bounding box center [674, 339] width 52 height 10
click at [398, 84] on th "Bank Acc. Number" at bounding box center [431, 71] width 86 height 37
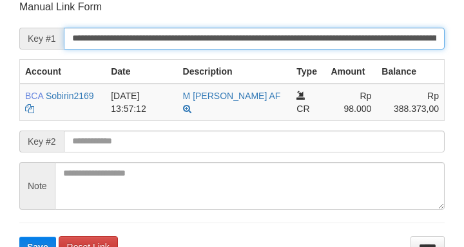
click at [300, 44] on input "**********" at bounding box center [254, 39] width 381 height 22
click at [19, 237] on button "Save" at bounding box center [37, 247] width 37 height 21
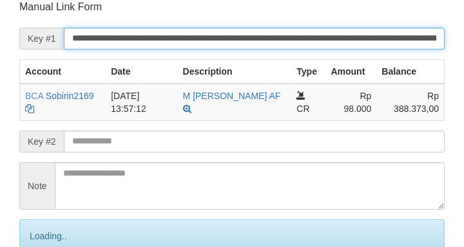
scroll to position [278, 0]
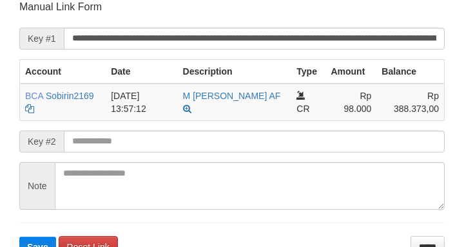
click at [380, 22] on form "**********" at bounding box center [231, 129] width 425 height 258
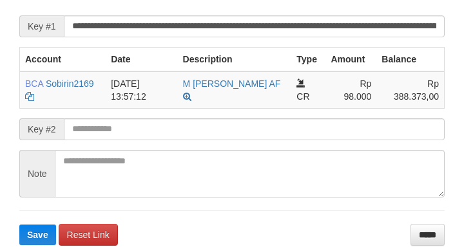
click at [388, 41] on form "**********" at bounding box center [231, 117] width 425 height 258
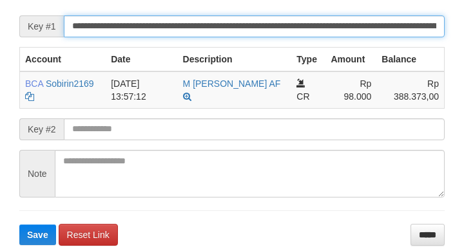
click at [399, 23] on input "**********" at bounding box center [254, 26] width 381 height 22
click at [19, 225] on button "Save" at bounding box center [37, 235] width 37 height 21
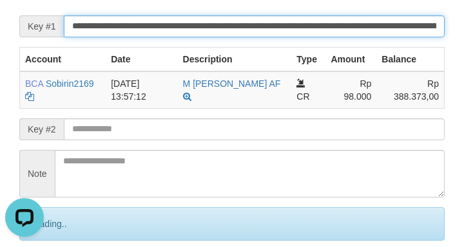
scroll to position [0, 0]
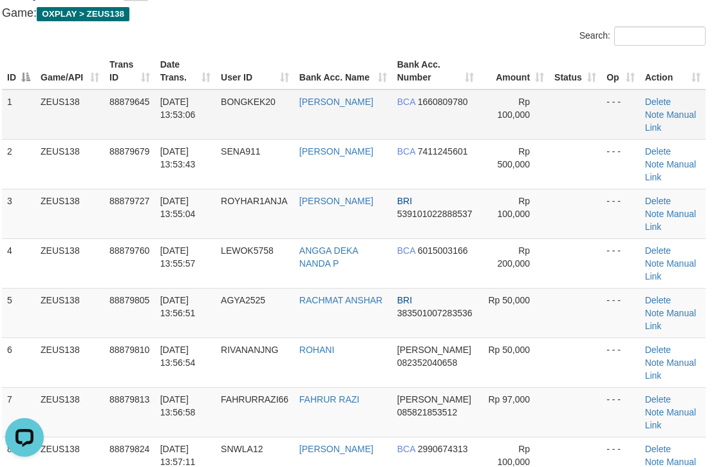
drag, startPoint x: 210, startPoint y: 138, endPoint x: 240, endPoint y: 108, distance: 41.9
click at [182, 139] on td "[DATE] 13:53:43" at bounding box center [185, 164] width 61 height 50
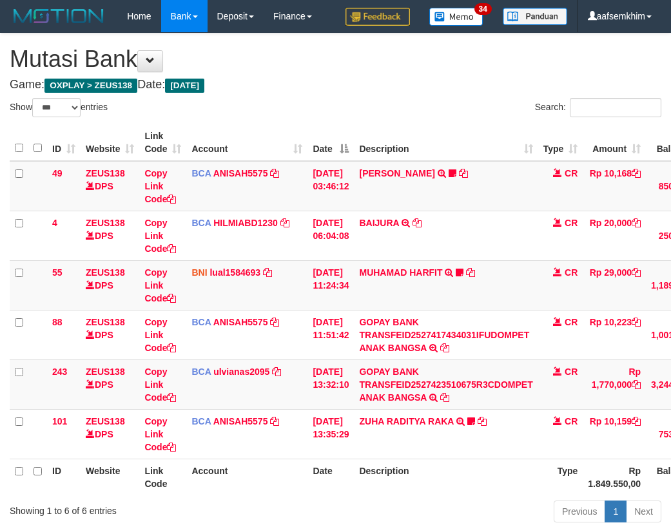
select select "***"
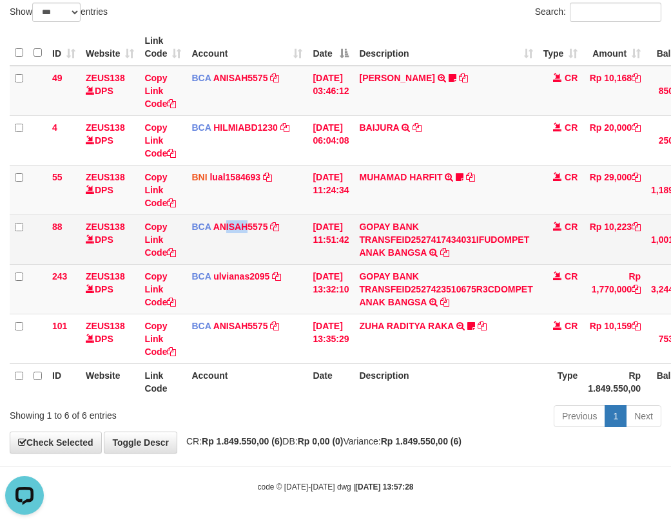
drag, startPoint x: 253, startPoint y: 235, endPoint x: 217, endPoint y: 236, distance: 36.1
click at [225, 236] on td "BCA ANISAH5575 DPS ANISAH mutasi_20251001_3827 | 88 mutasi_20251001_3827 | 88" at bounding box center [246, 239] width 121 height 50
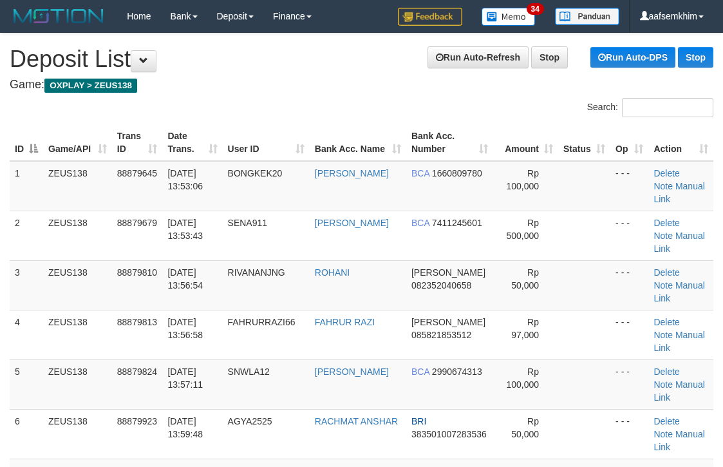
scroll to position [72, 8]
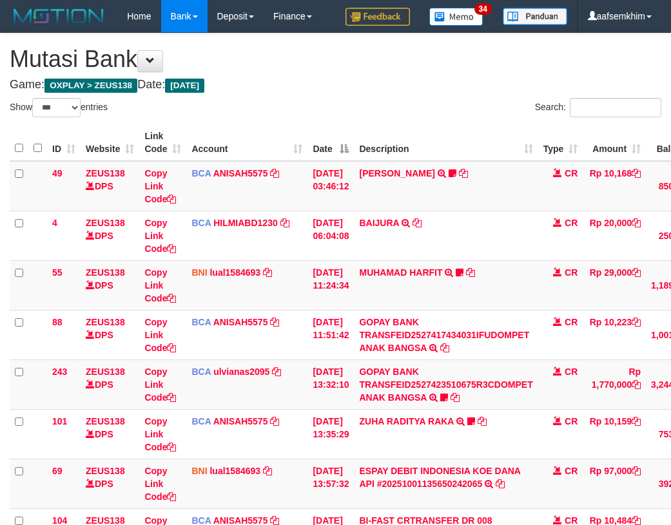
select select "***"
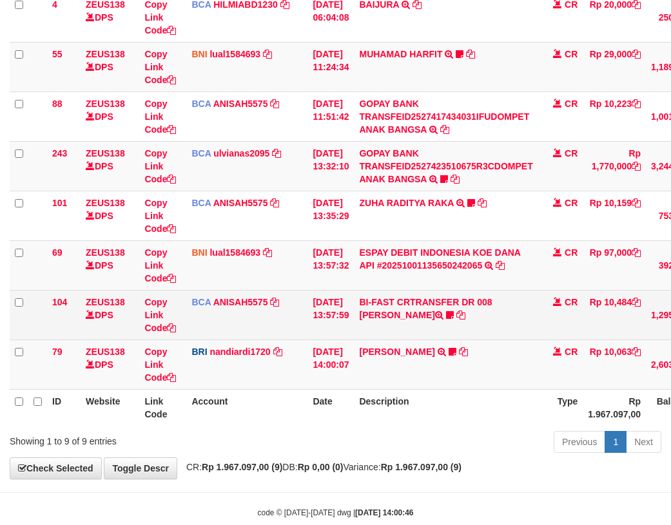
scroll to position [244, 0]
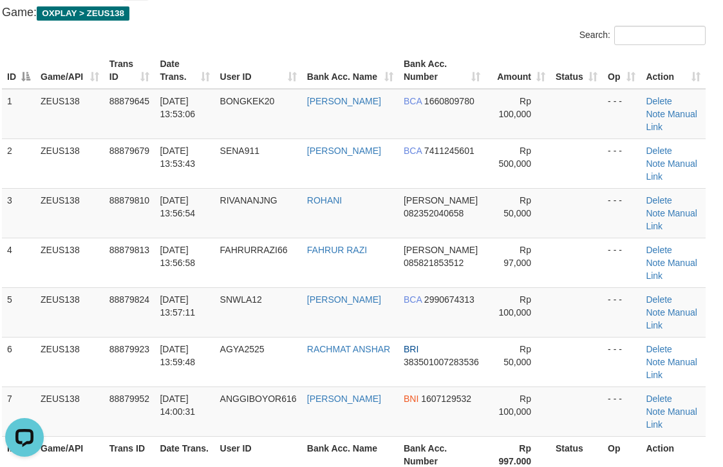
drag, startPoint x: 356, startPoint y: 53, endPoint x: 448, endPoint y: 37, distance: 92.9
click at [419, 33] on div "Search: ID Game/API Trans ID Date Trans. User ID Bank Acc. Name Bank Acc. Numbe…" at bounding box center [354, 260] width 704 height 469
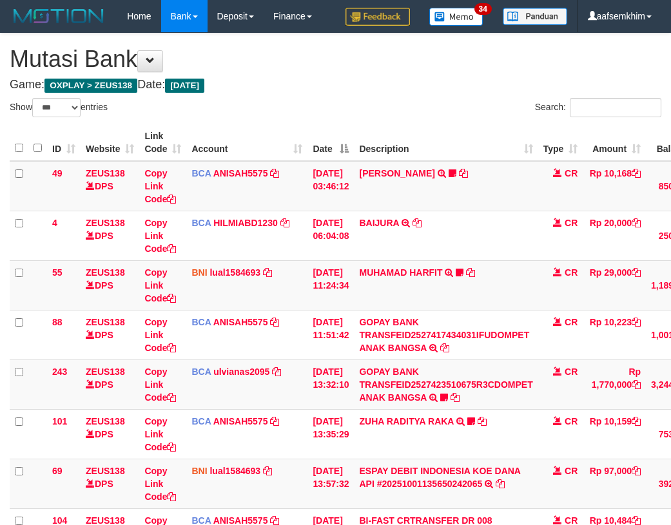
select select "***"
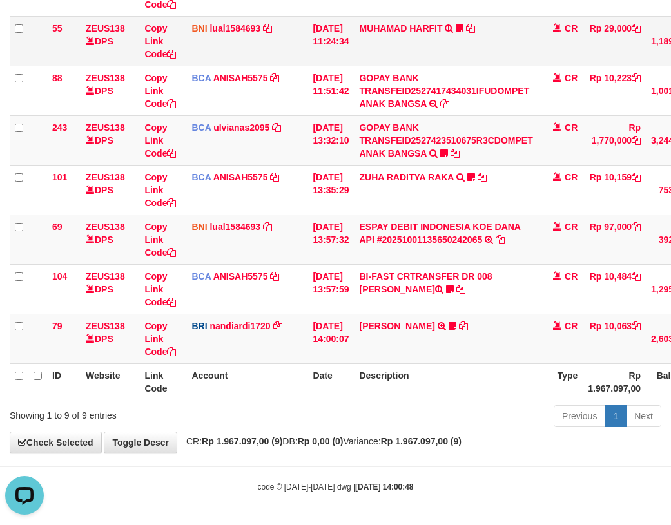
click at [181, 42] on td "Copy Link Code" at bounding box center [162, 41] width 47 height 50
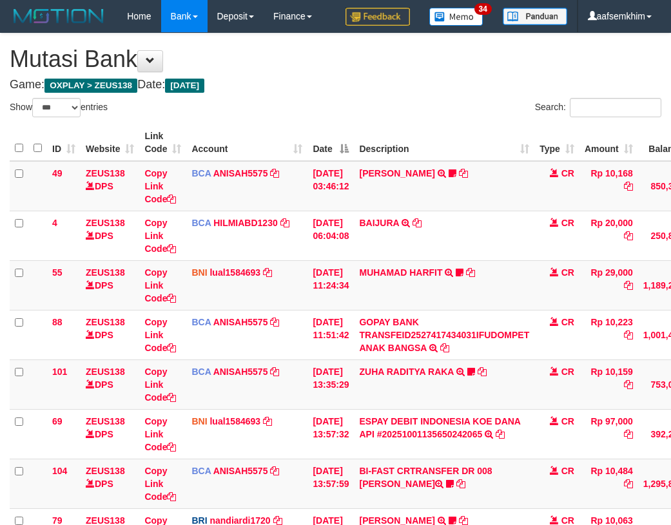
select select "***"
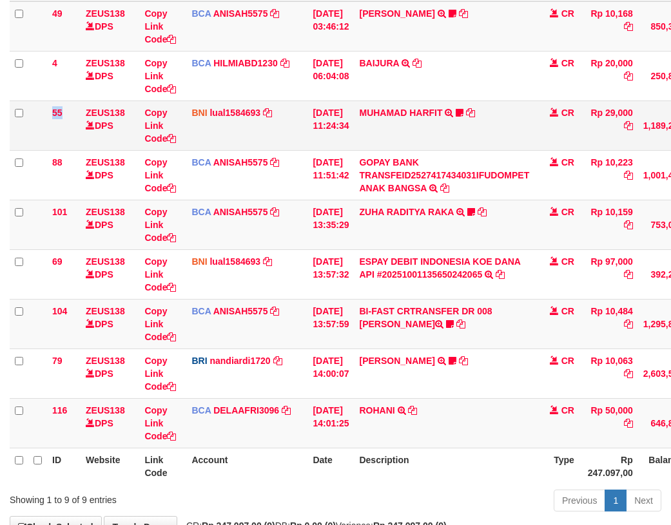
drag, startPoint x: 48, startPoint y: 135, endPoint x: 62, endPoint y: 135, distance: 14.2
click at [62, 135] on td "55" at bounding box center [63, 125] width 33 height 50
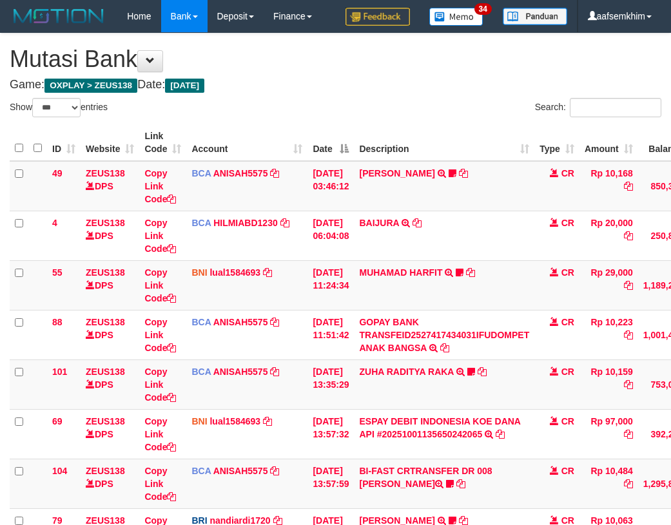
select select "***"
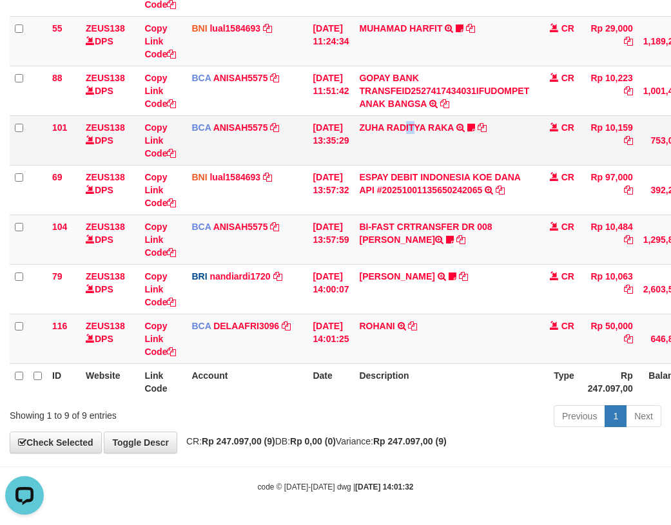
drag, startPoint x: 410, startPoint y: 148, endPoint x: 240, endPoint y: 147, distance: 170.1
click at [418, 152] on td "ZUHA RADITYA RAKA TRSF E-BANKING CR 0110/FTSCY/WS95031 10159.00ZUHA RADITYA RAK…" at bounding box center [444, 140] width 180 height 50
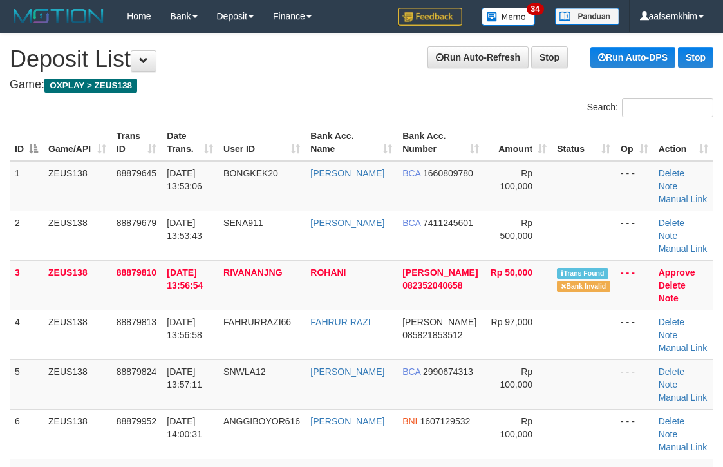
scroll to position [73, 8]
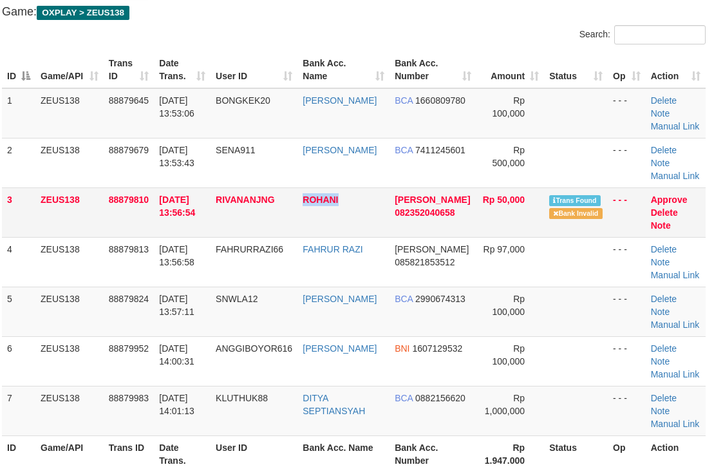
copy tr "ROHANI"
drag, startPoint x: 295, startPoint y: 216, endPoint x: 389, endPoint y: 192, distance: 97.0
click at [354, 207] on tr "3 ZEUS138 88879810 [DATE] 13:56:54 [GEOGRAPHIC_DATA] [PERSON_NAME] 082352040658…" at bounding box center [354, 212] width 704 height 50
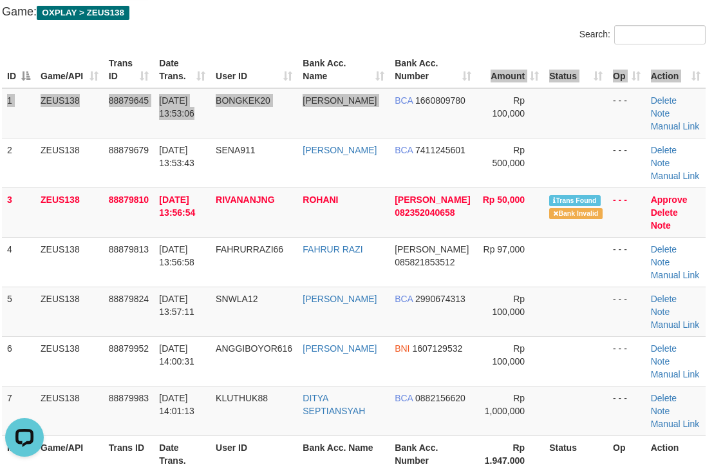
drag, startPoint x: 418, startPoint y: 86, endPoint x: 580, endPoint y: 80, distance: 161.8
click at [497, 77] on table "ID Game/API Trans ID Date Trans. User ID Bank Acc. Name Bank Acc. Number Amount…" at bounding box center [354, 262] width 704 height 421
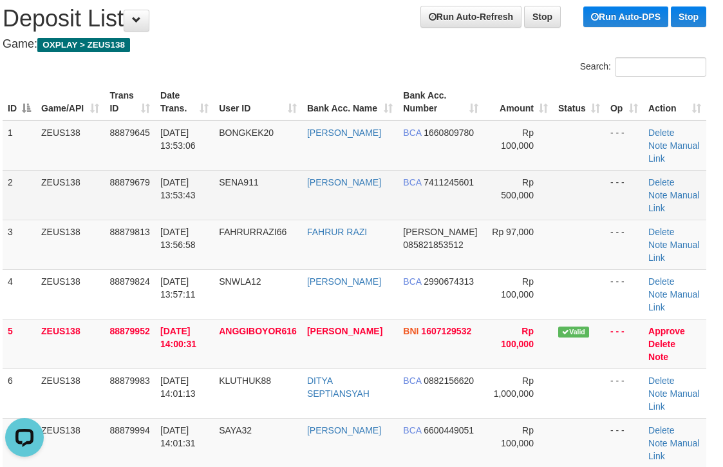
drag, startPoint x: 459, startPoint y: 184, endPoint x: 533, endPoint y: 187, distance: 73.5
click at [511, 185] on tr "2 ZEUS138 88879679 [DATE] 13:53:43 SENA911 AZKA AVICENNA BCA 7411245601 Rp 500,…" at bounding box center [355, 195] width 704 height 50
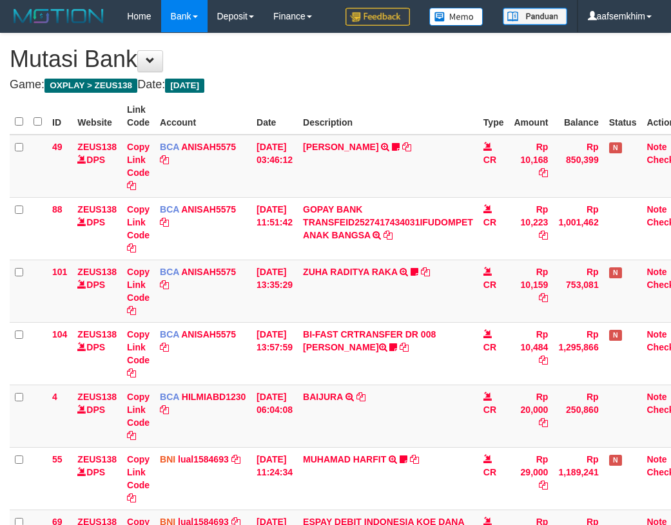
scroll to position [231, 0]
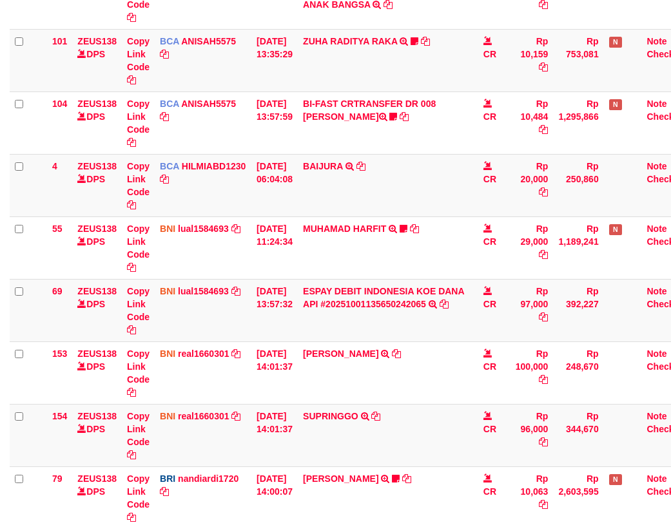
select select "***"
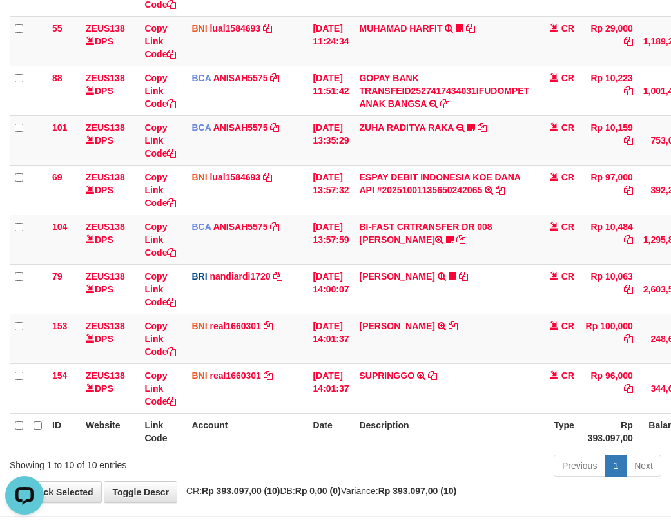
scroll to position [0, 0]
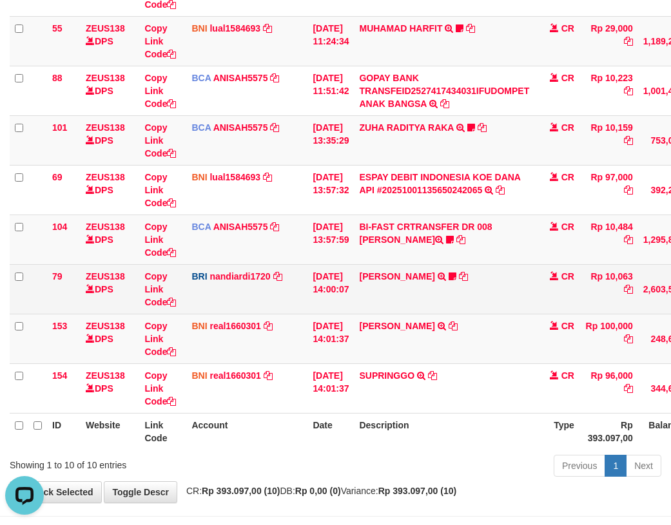
click at [180, 298] on td "Copy Link Code" at bounding box center [162, 289] width 47 height 50
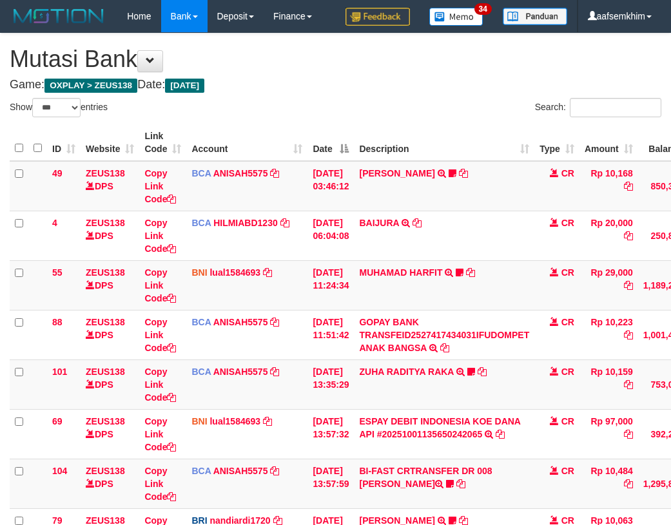
select select "***"
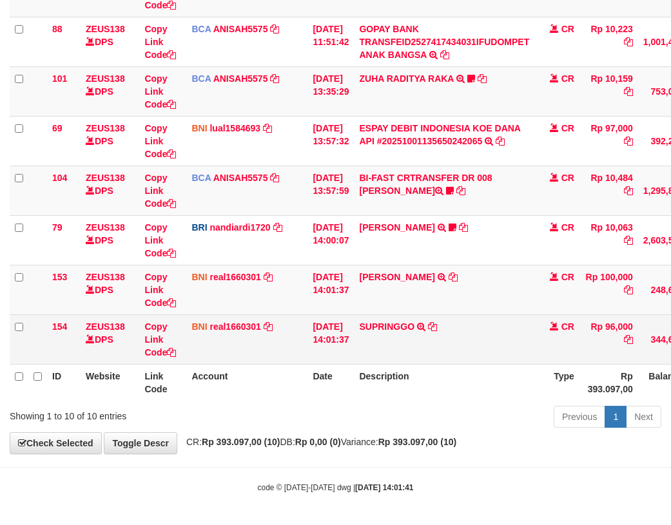
scroll to position [294, 0]
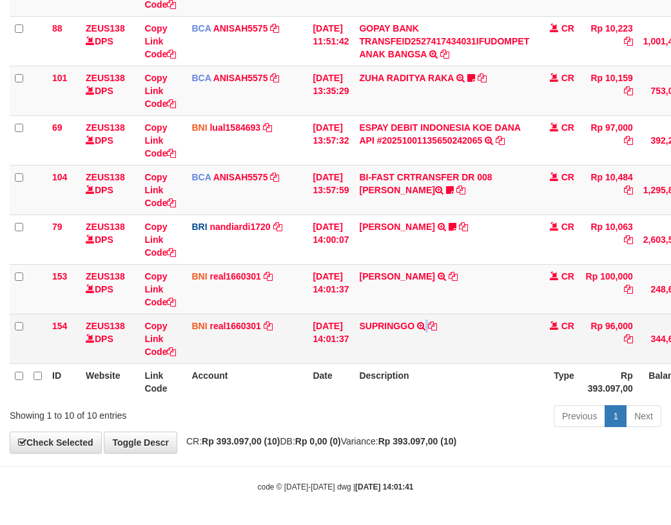
click at [435, 323] on td "SUPRINGGO TRANSFER DARI BPK SUPRINGGO" at bounding box center [444, 339] width 180 height 50
click at [437, 332] on td "SUPRINGGO TRANSFER DARI BPK SUPRINGGO" at bounding box center [444, 339] width 180 height 50
click at [437, 328] on icon at bounding box center [432, 325] width 9 height 9
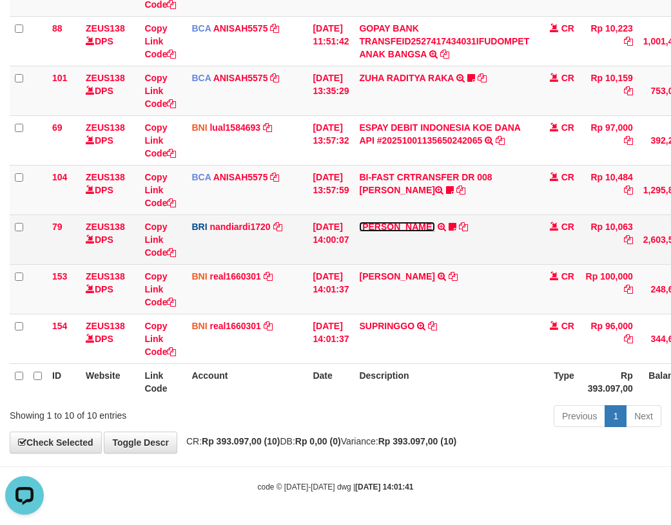
click at [434, 227] on link "DANA ABIYANROFIFS" at bounding box center [396, 227] width 75 height 10
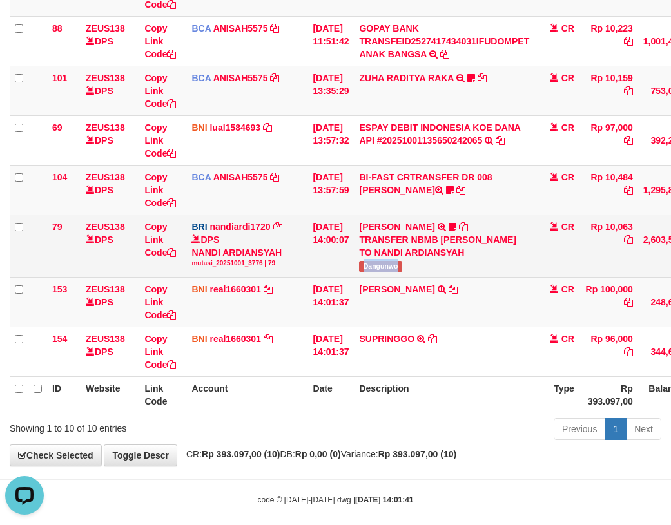
drag, startPoint x: 371, startPoint y: 283, endPoint x: 426, endPoint y: 278, distance: 54.9
click at [426, 277] on td "DANA ABIYANROFIFS TRANSFER NBMB DANA ABIYANROFIFS TO NANDI ARDIANSYAH Dangunwo" at bounding box center [444, 245] width 180 height 62
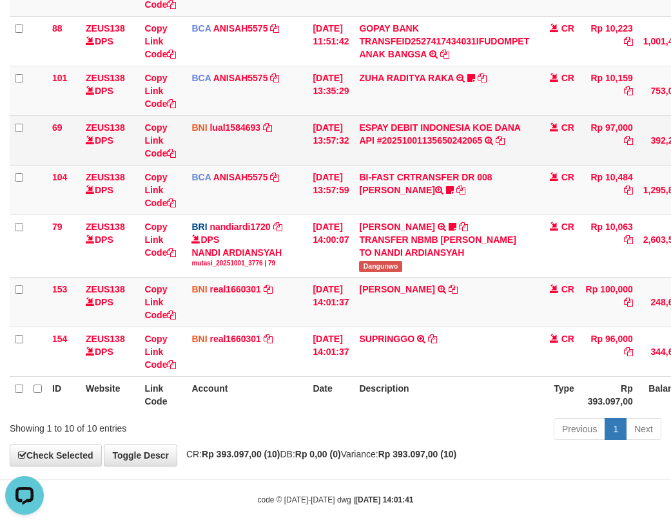
drag, startPoint x: 182, startPoint y: 162, endPoint x: 189, endPoint y: 160, distance: 7.2
click at [189, 160] on tr "69 ZEUS138 DPS Copy Link Code BNI lual1584693 DPS LUCKY ALAMSYAH mutasi_2025100…" at bounding box center [394, 140] width 768 height 50
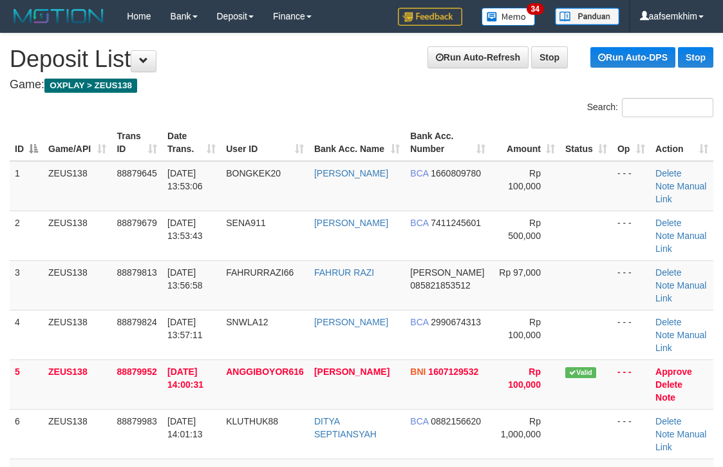
scroll to position [41, 7]
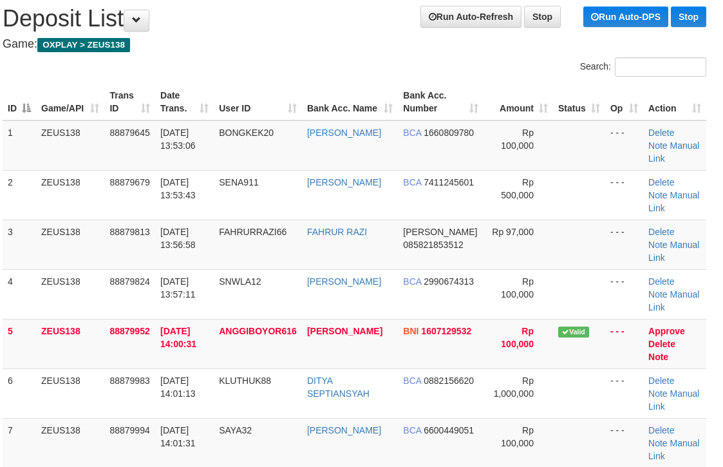
drag, startPoint x: 572, startPoint y: 267, endPoint x: 731, endPoint y: 276, distance: 159.3
click at [636, 267] on tr "3 ZEUS138 88879813 01/10/2025 13:56:58 FAHRURRAZI66 FAHRUR RAZI DANA 0858218535…" at bounding box center [355, 245] width 704 height 50
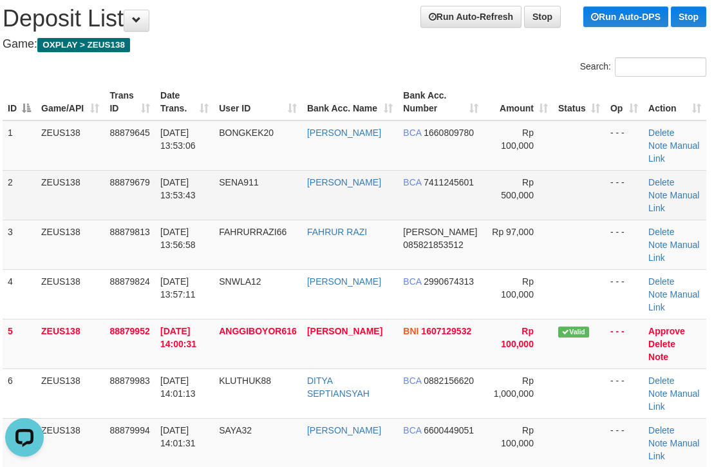
drag, startPoint x: 628, startPoint y: 196, endPoint x: 651, endPoint y: 196, distance: 23.2
click at [636, 196] on td "- - -" at bounding box center [624, 195] width 38 height 50
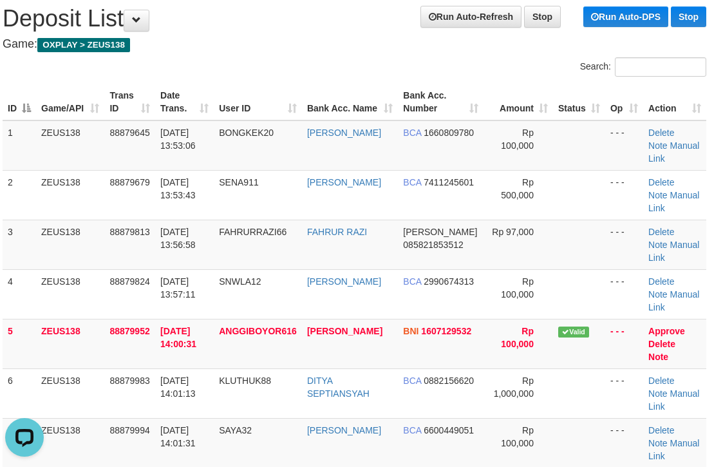
drag, startPoint x: 591, startPoint y: 151, endPoint x: 730, endPoint y: 157, distance: 139.3
click at [633, 149] on tr "1 ZEUS138 88879645 01/10/2025 13:53:06 BONGKEK20 ADITYA PRAMUDYA BCA 1660809780…" at bounding box center [355, 145] width 704 height 50
click at [563, 138] on td at bounding box center [579, 145] width 52 height 50
drag, startPoint x: 588, startPoint y: 146, endPoint x: 637, endPoint y: 135, distance: 50.0
click at [611, 138] on tr "1 ZEUS138 88879645 01/10/2025 13:53:06 BONGKEK20 ADITYA PRAMUDYA BCA 1660809780…" at bounding box center [355, 145] width 704 height 50
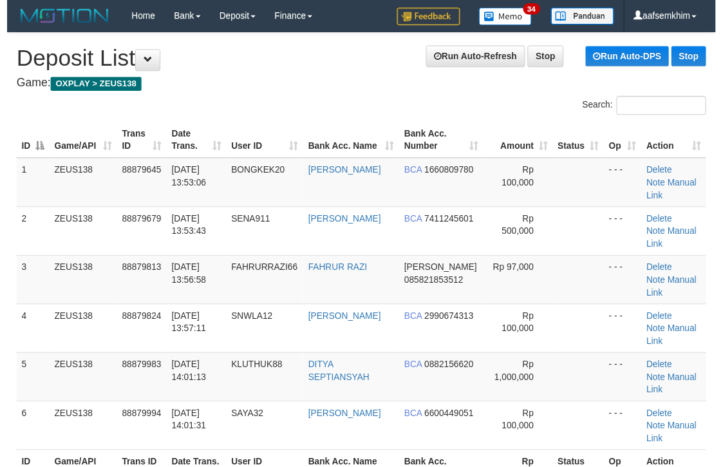
scroll to position [41, 7]
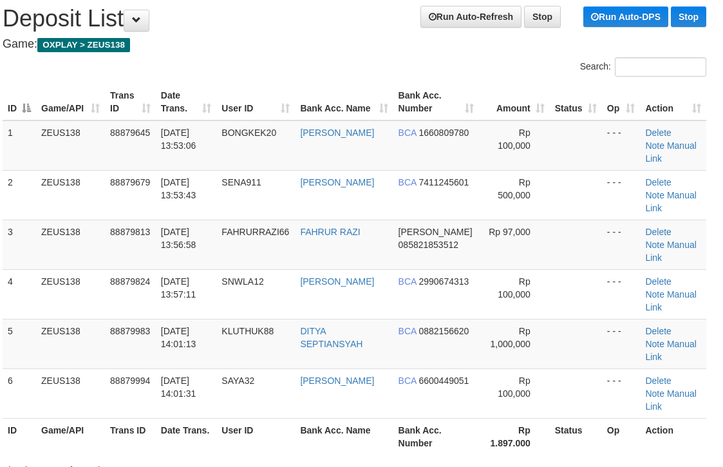
click at [420, 100] on th "Bank Acc. Number" at bounding box center [437, 102] width 86 height 37
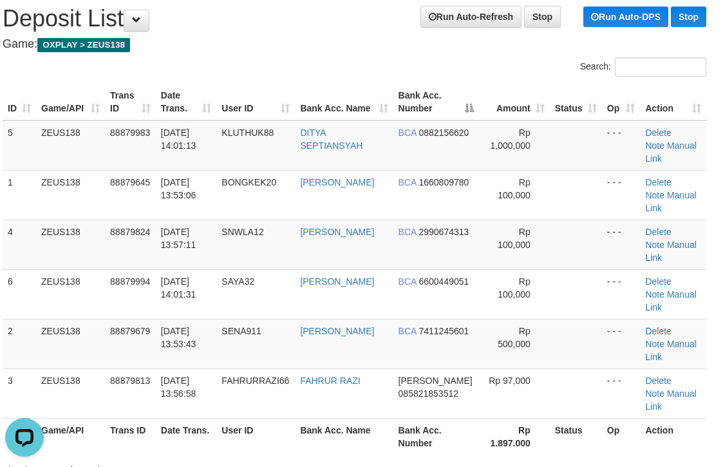
scroll to position [0, 0]
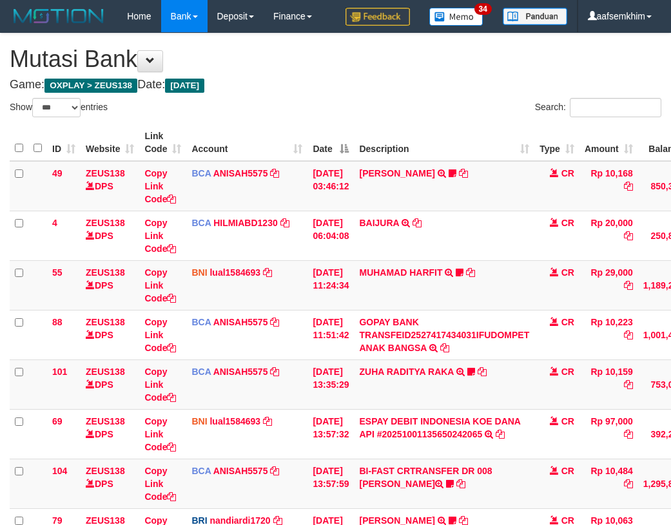
select select "***"
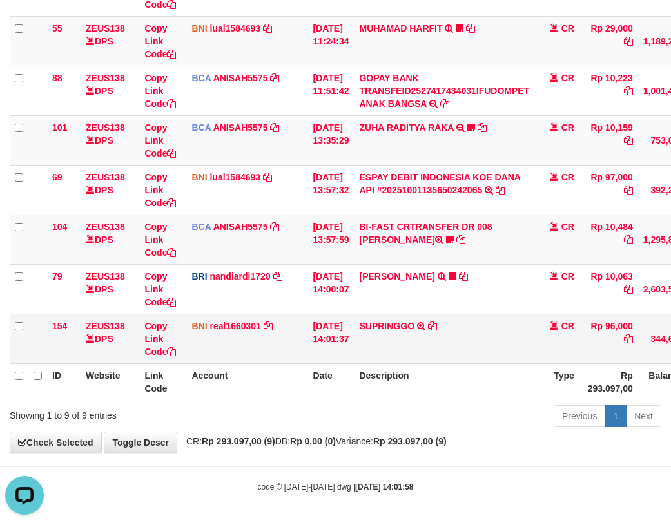
drag, startPoint x: 395, startPoint y: 354, endPoint x: 321, endPoint y: 334, distance: 75.9
click at [380, 355] on td "SUPRINGGO TRANSFER DARI BPK SUPRINGGO" at bounding box center [444, 339] width 180 height 50
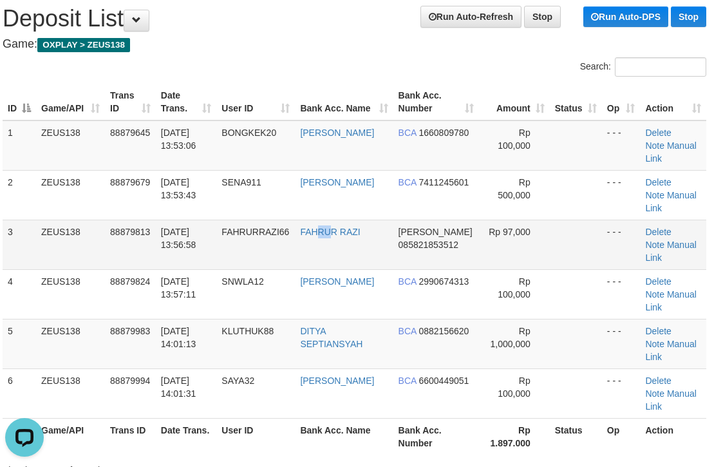
drag, startPoint x: 331, startPoint y: 225, endPoint x: 327, endPoint y: 214, distance: 11.0
click at [327, 224] on td "FAHRUR RAZI" at bounding box center [344, 245] width 98 height 50
drag, startPoint x: 730, startPoint y: 328, endPoint x: 720, endPoint y: 328, distance: 10.3
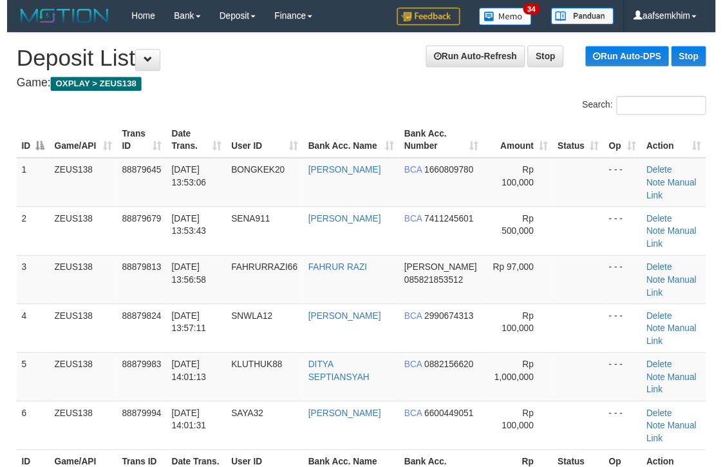
scroll to position [41, 7]
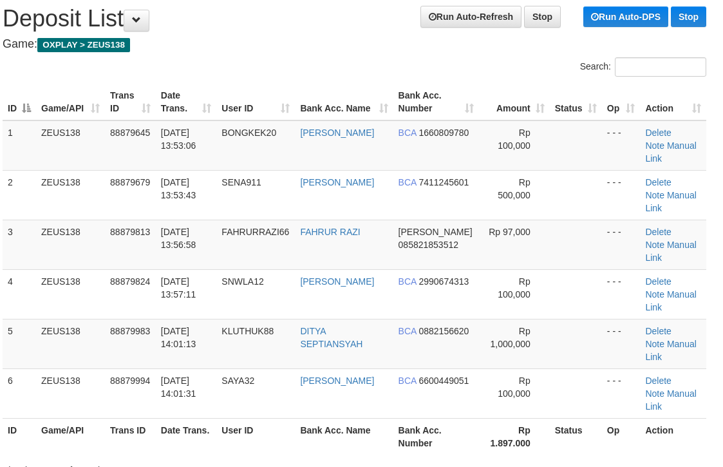
drag, startPoint x: 619, startPoint y: 198, endPoint x: 731, endPoint y: 221, distance: 114.5
click at [623, 220] on td "- - -" at bounding box center [621, 245] width 39 height 50
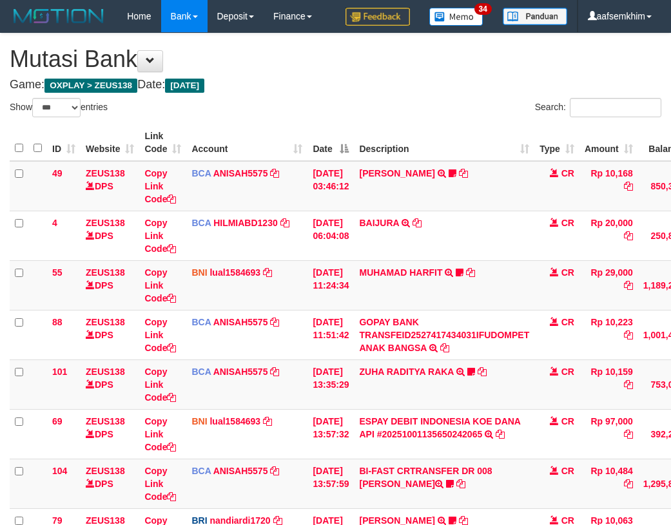
select select "***"
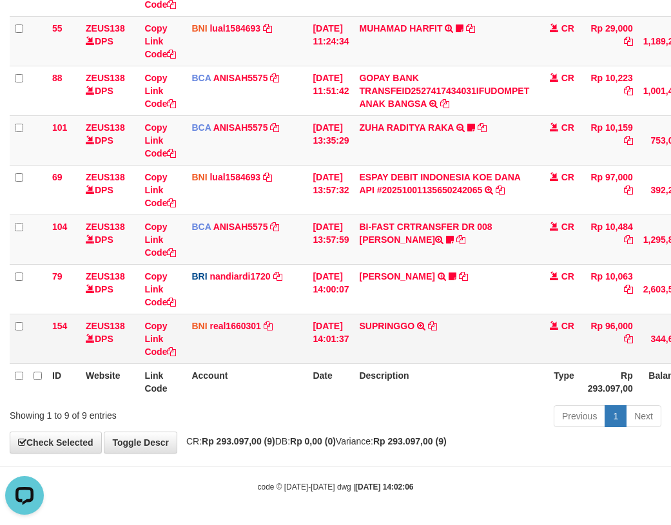
drag, startPoint x: 352, startPoint y: 234, endPoint x: 528, endPoint y: 339, distance: 204.5
click at [354, 235] on td "[DATE] 13:57:59" at bounding box center [330, 239] width 46 height 50
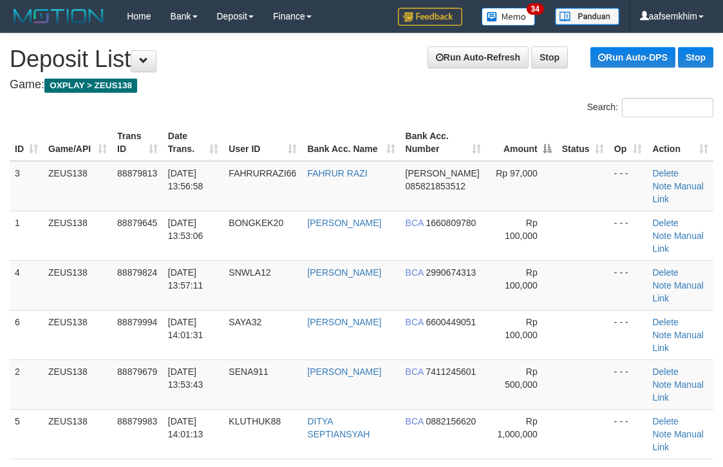
scroll to position [41, 7]
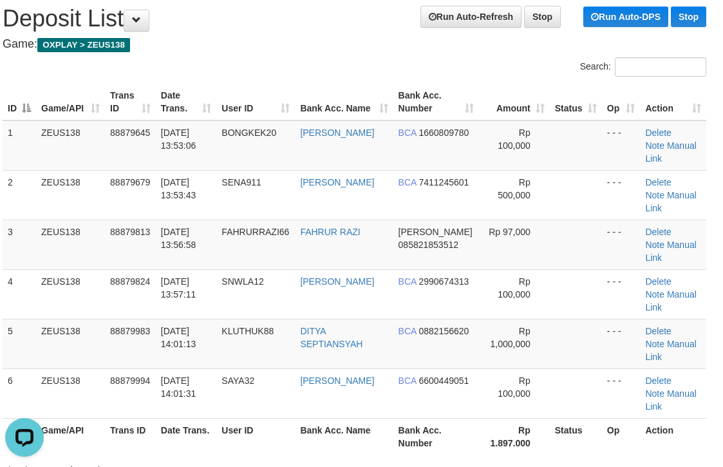
drag, startPoint x: 0, startPoint y: 0, endPoint x: 500, endPoint y: 85, distance: 507.0
click at [493, 70] on div "Search:" at bounding box center [536, 68] width 343 height 23
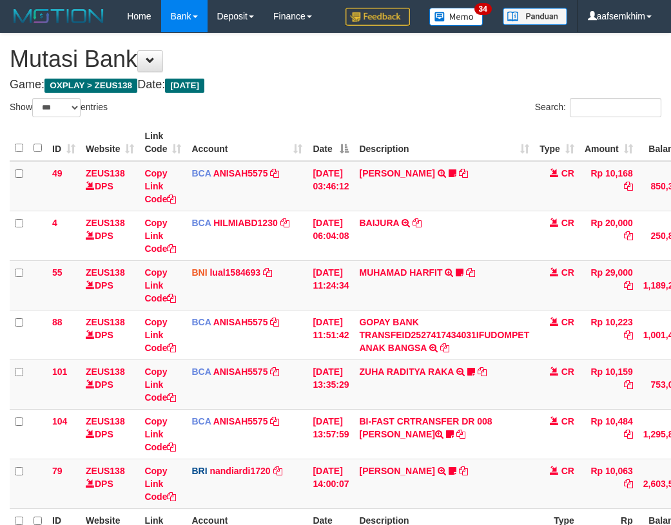
select select "***"
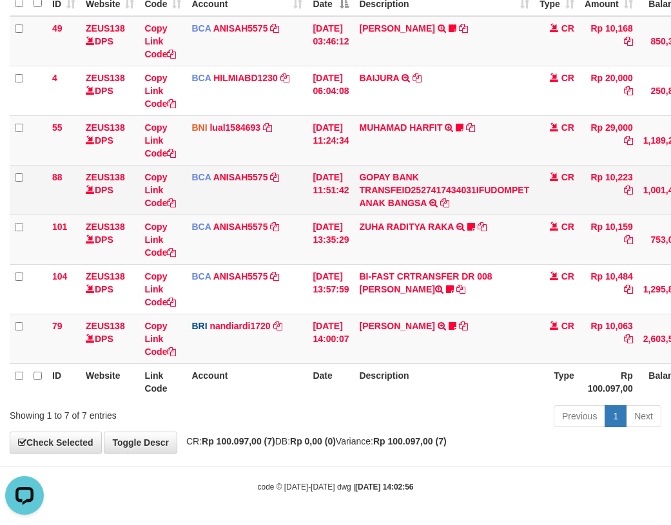
click at [80, 193] on td "88" at bounding box center [63, 190] width 33 height 50
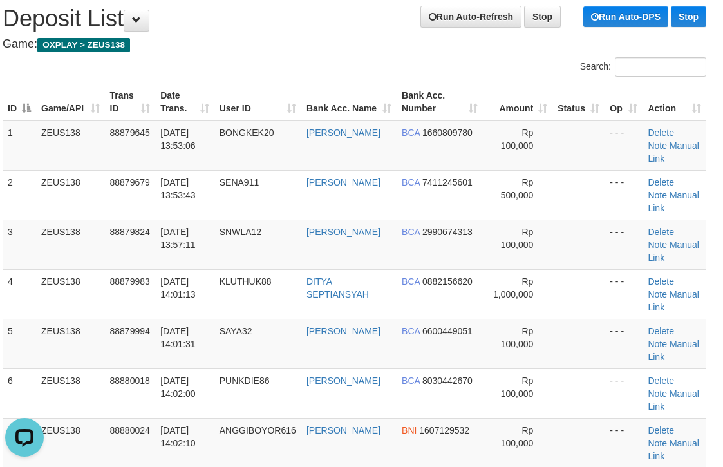
drag, startPoint x: 479, startPoint y: 178, endPoint x: 732, endPoint y: 198, distance: 254.6
click at [483, 178] on td "Rp 500,000" at bounding box center [518, 195] width 70 height 50
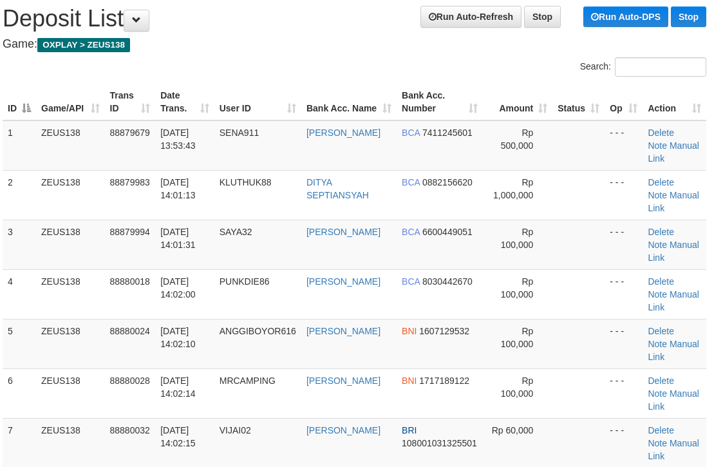
scroll to position [41, 7]
click at [399, 59] on div "Search:" at bounding box center [536, 68] width 343 height 23
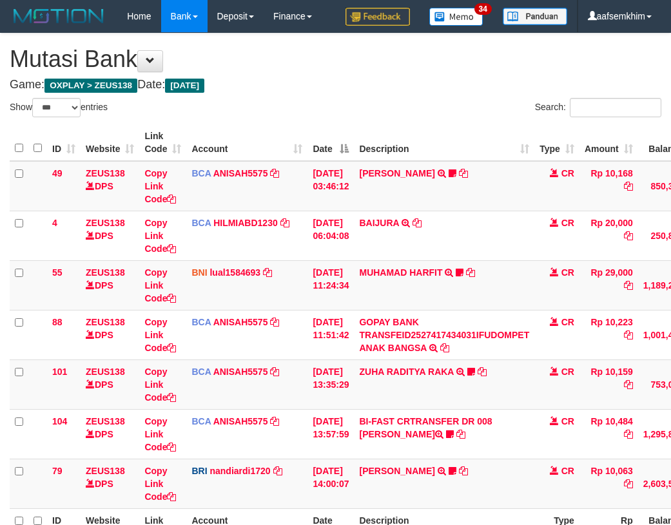
select select "***"
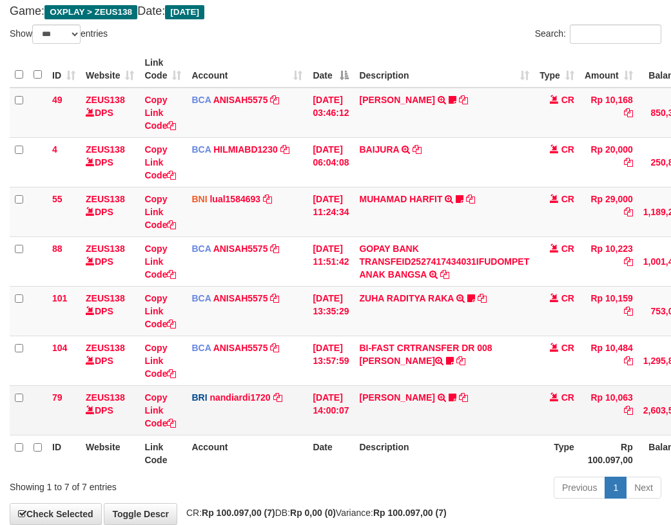
scroll to position [145, 0]
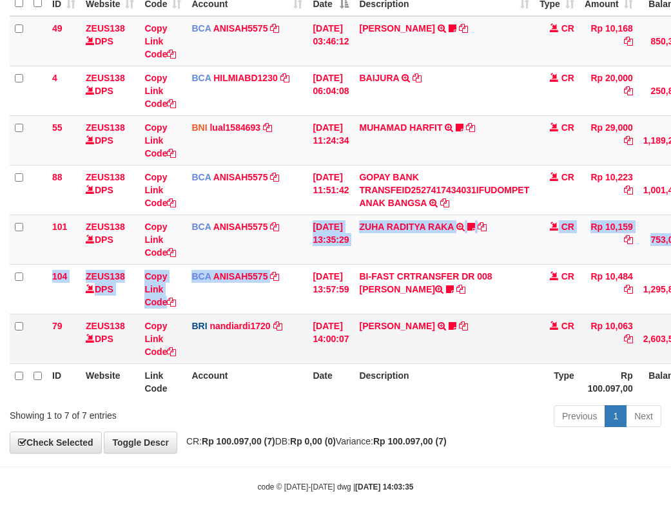
drag, startPoint x: 300, startPoint y: 293, endPoint x: 357, endPoint y: 327, distance: 66.7
click at [301, 293] on tbody "49 ZEUS138 DPS Copy Link Code BCA ANISAH5575 DPS ANISAH mutasi_20251001_3827 | …" at bounding box center [394, 190] width 768 height 348
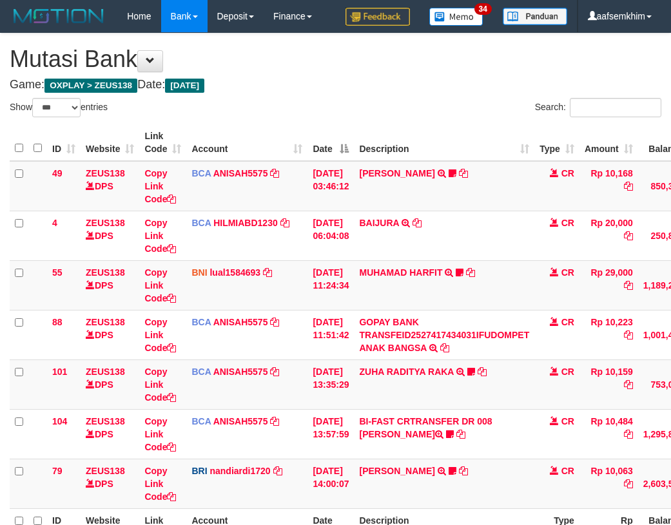
select select "***"
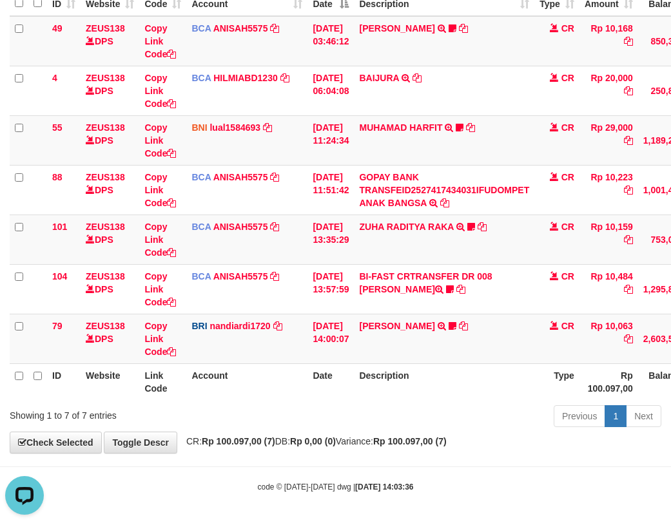
click at [0, 355] on div "ID Website Link Code Account Date Description Type Amount Balance Status Action…" at bounding box center [335, 190] width 671 height 428
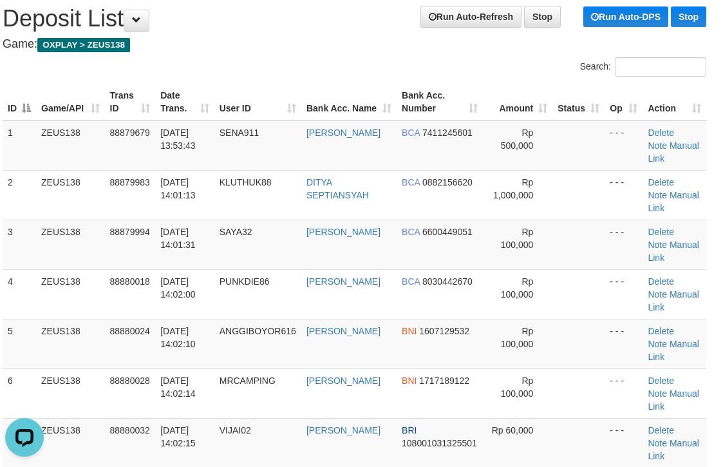
drag, startPoint x: 265, startPoint y: 225, endPoint x: 732, endPoint y: 261, distance: 468.4
click at [293, 216] on tbody "1 ZEUS138 88879679 [DATE] 13:53:43 SENA911 AZKA AVICENNA BCA 7411245601 Rp 500,…" at bounding box center [355, 343] width 704 height 447
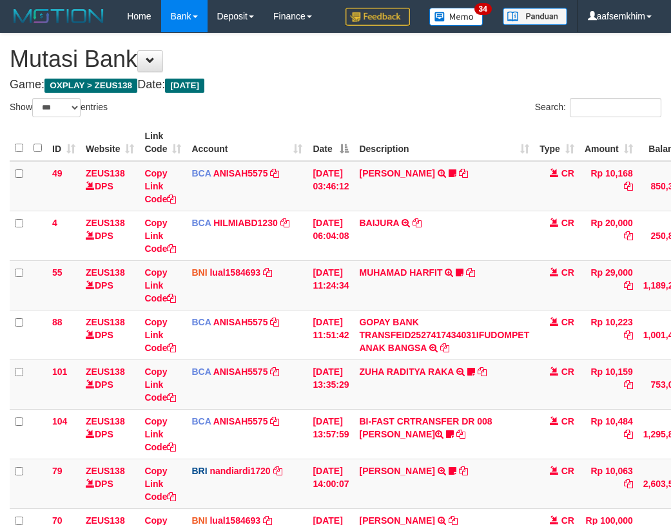
select select "***"
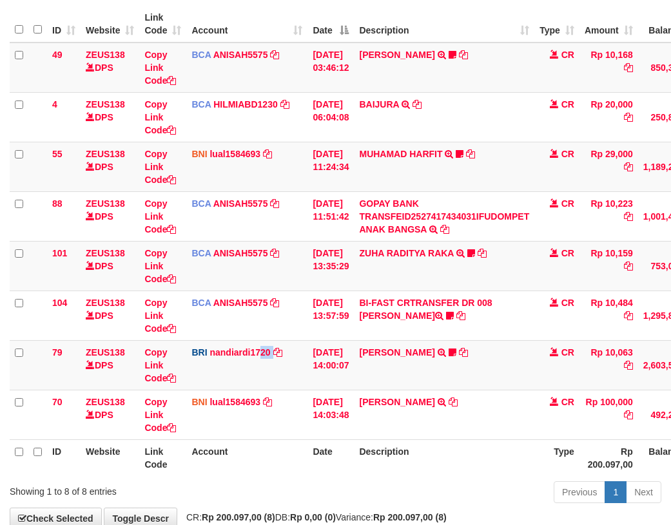
click at [283, 368] on td "BRI nandiardi1720 DPS NANDI ARDIANSYAH mutasi_20251001_3776 | 79 mutasi_2025100…" at bounding box center [246, 365] width 121 height 50
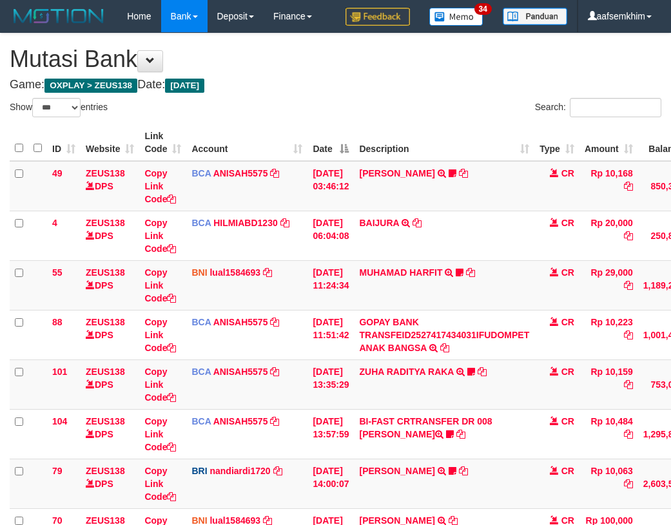
select select "***"
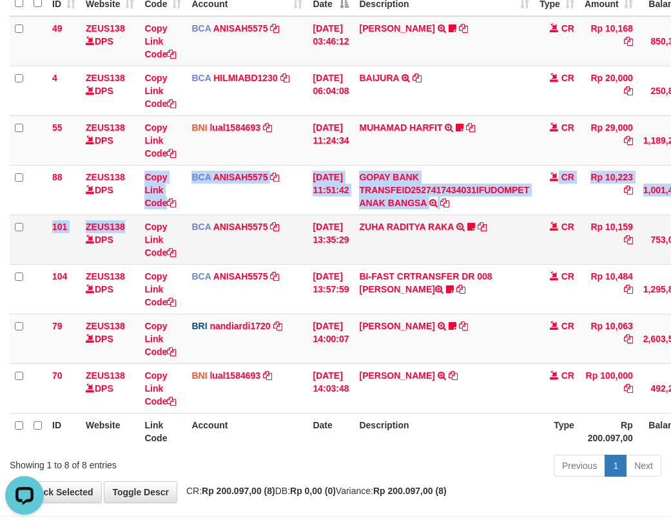
drag, startPoint x: 124, startPoint y: 215, endPoint x: 144, endPoint y: 238, distance: 29.7
click at [129, 220] on tbody "49 ZEUS138 DPS Copy Link Code BCA ANISAH5575 DPS ANISAH mutasi_20251001_3827 | …" at bounding box center [394, 214] width 768 height 397
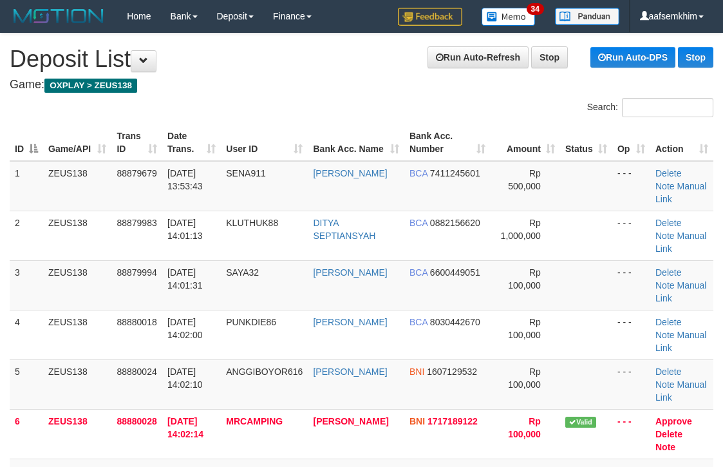
scroll to position [41, 7]
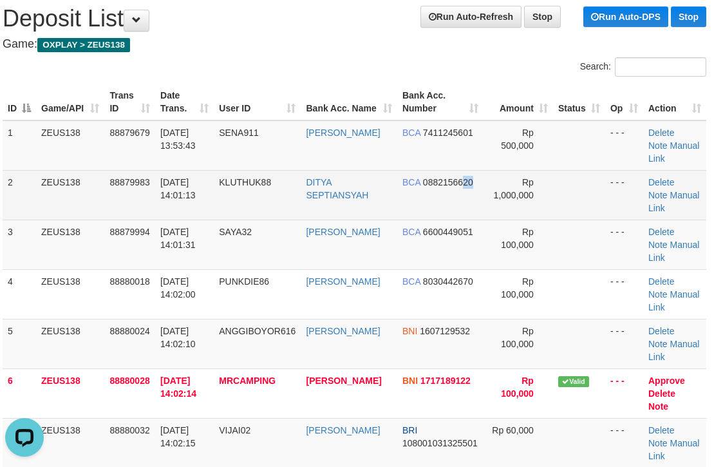
drag, startPoint x: 457, startPoint y: 173, endPoint x: 622, endPoint y: 199, distance: 166.9
click at [527, 177] on tr "2 ZEUS138 88879983 [DATE] 14:01:13 KLUTHUK88 DITYA SEPTIANSYAH BCA 0882156620 R…" at bounding box center [355, 195] width 704 height 50
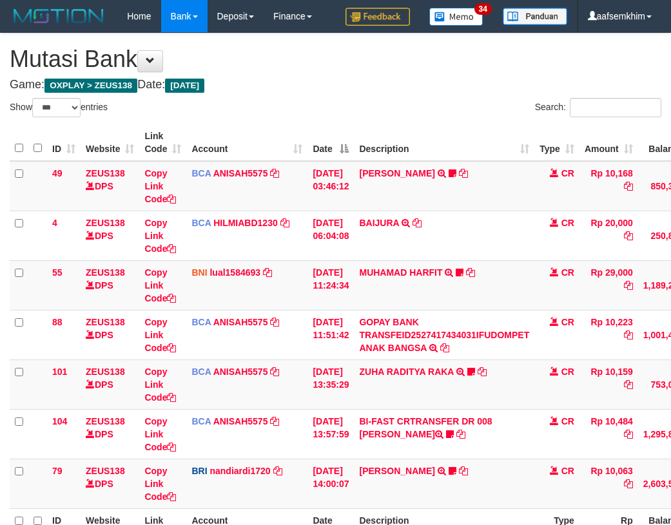
select select "***"
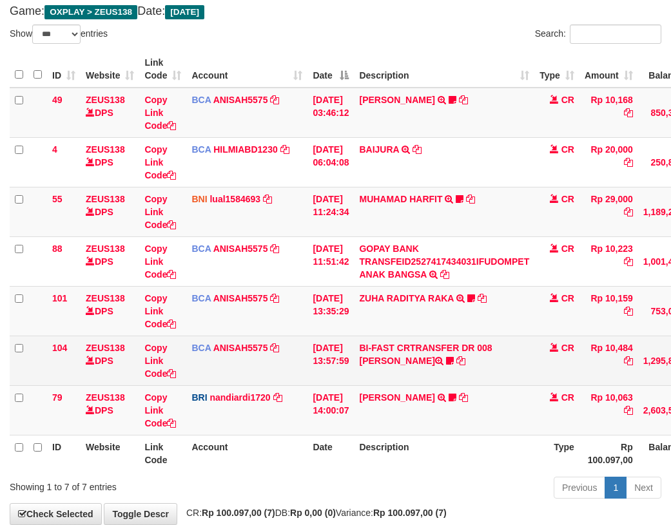
drag, startPoint x: 300, startPoint y: 329, endPoint x: 340, endPoint y: 352, distance: 46.7
click at [326, 343] on tbody "49 ZEUS138 DPS Copy Link Code BCA ANISAH5575 DPS ANISAH mutasi_20251001_3827 | …" at bounding box center [394, 262] width 768 height 348
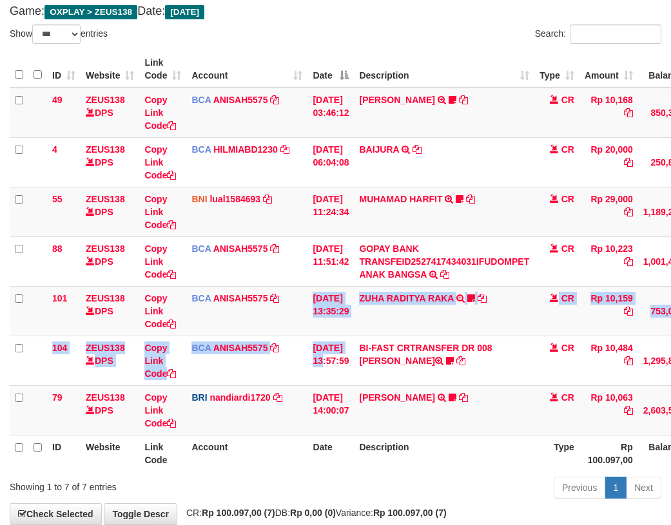
scroll to position [145, 0]
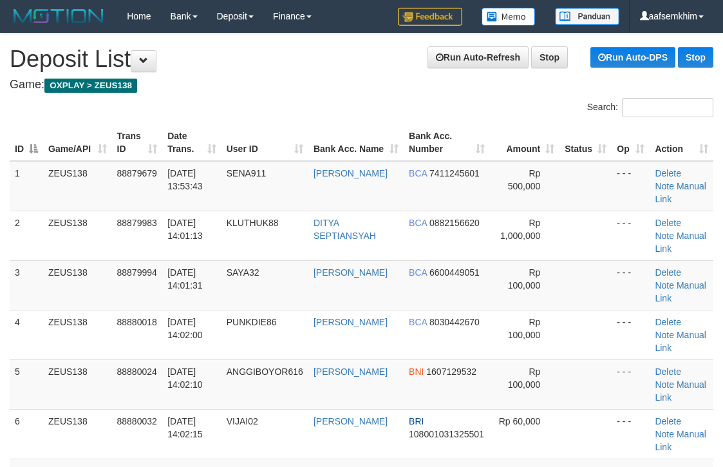
scroll to position [41, 7]
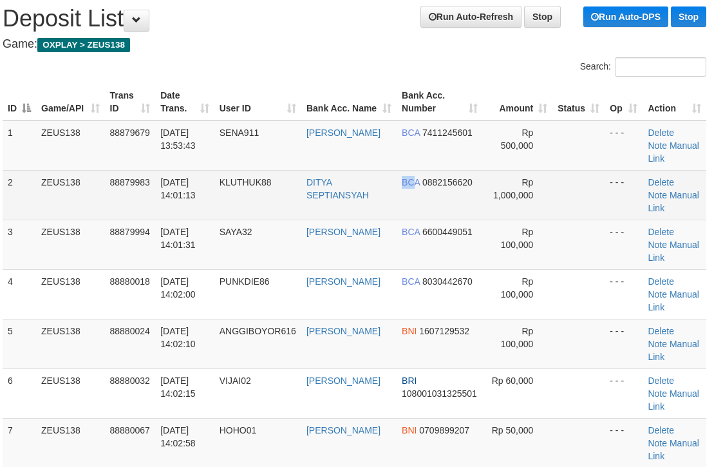
drag, startPoint x: 395, startPoint y: 218, endPoint x: 502, endPoint y: 214, distance: 107.6
click at [421, 216] on td "BCA 0882156620" at bounding box center [440, 195] width 86 height 50
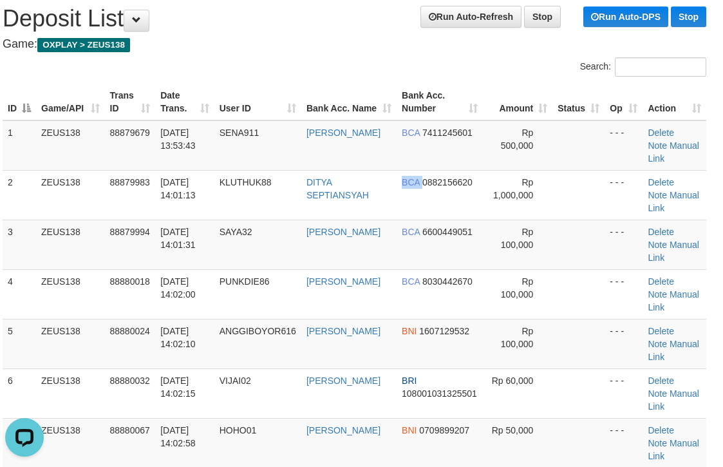
scroll to position [0, 0]
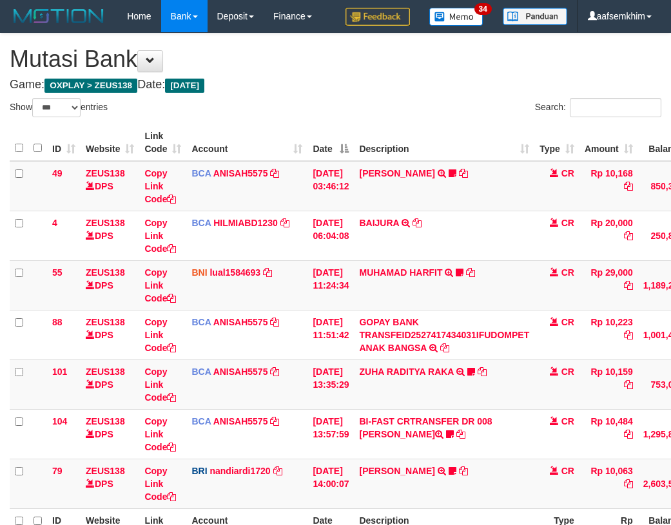
select select "***"
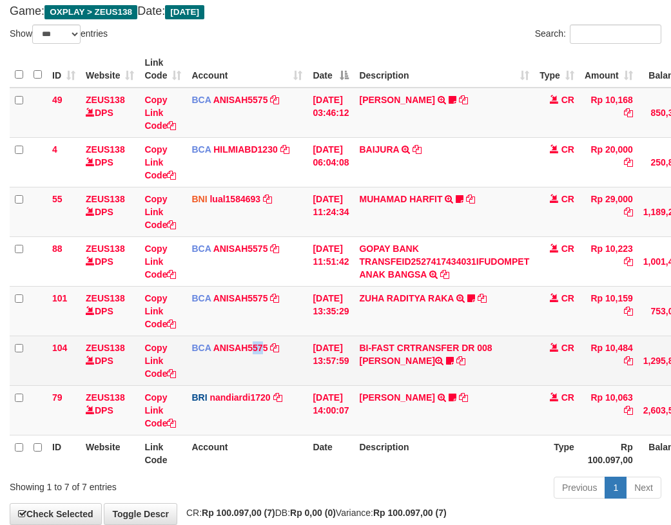
click at [260, 360] on td "BCA ANISAH5575 DPS ANISAH mutasi_20251001_3827 | 104 mutasi_20251001_3827 | 104" at bounding box center [246, 361] width 121 height 50
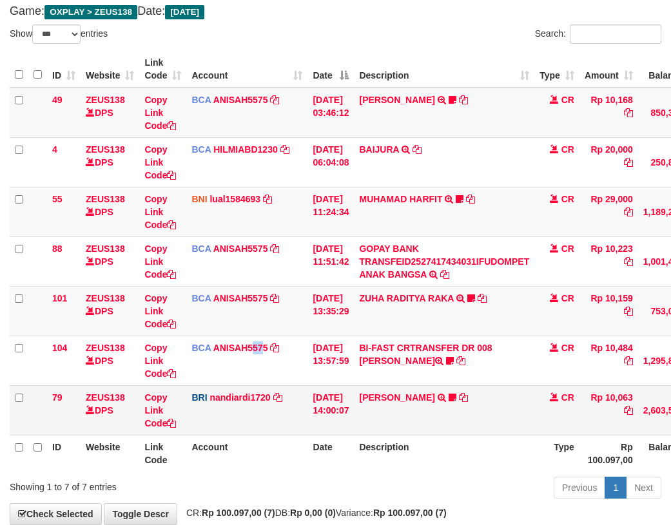
scroll to position [145, 0]
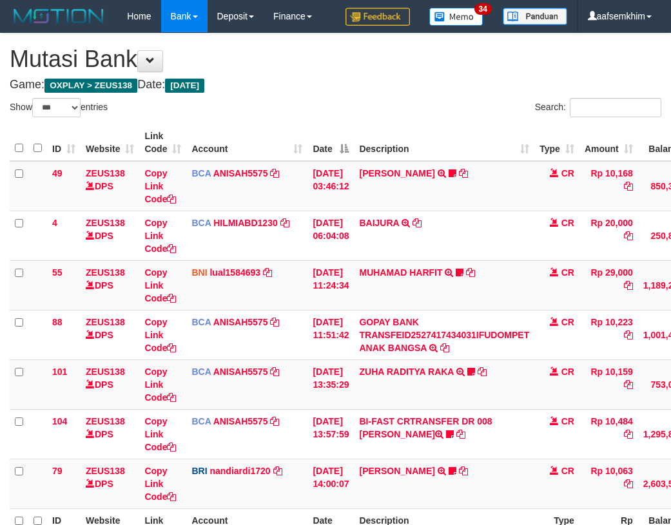
select select "***"
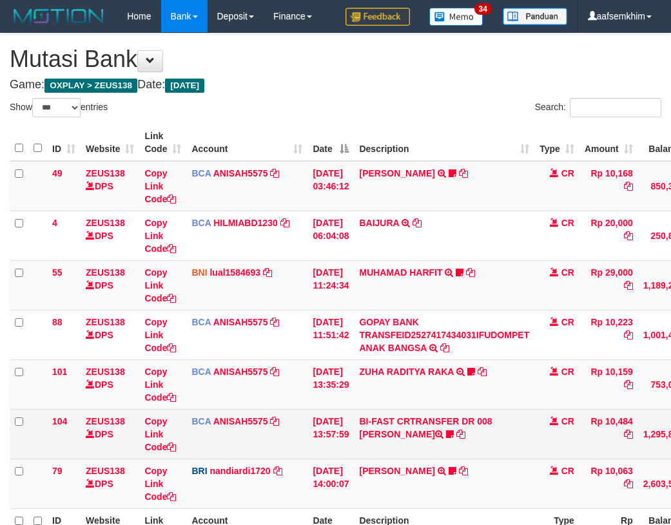
scroll to position [73, 0]
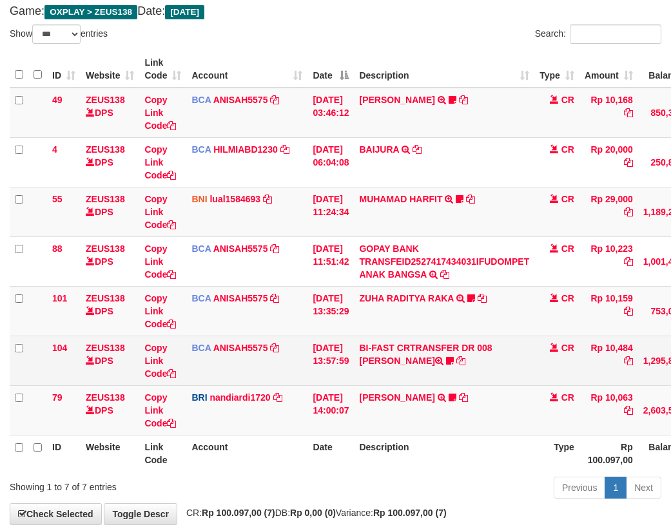
drag, startPoint x: 355, startPoint y: 361, endPoint x: 294, endPoint y: 365, distance: 61.3
click at [352, 363] on td "[DATE] 13:57:59" at bounding box center [330, 361] width 46 height 50
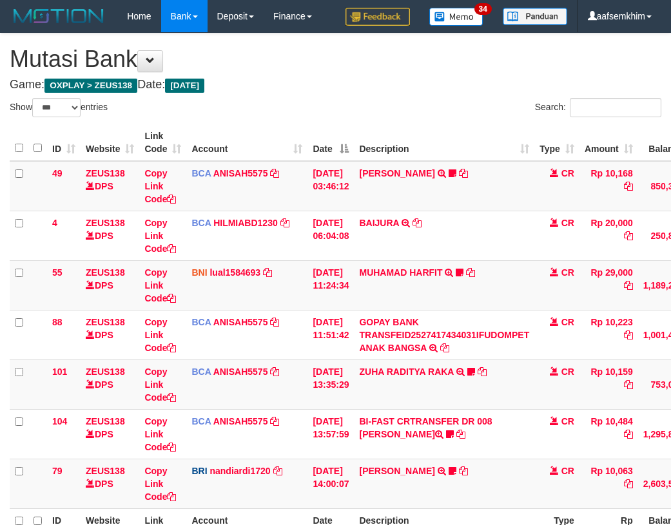
select select "***"
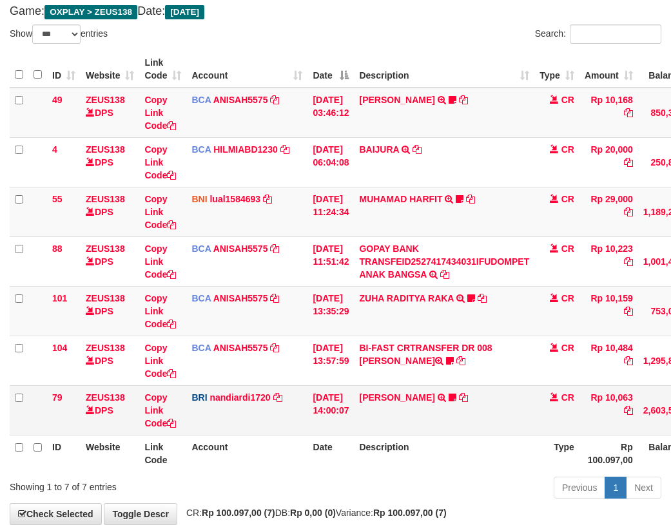
click at [368, 424] on td "[PERSON_NAME] TRANSFER NBMB [PERSON_NAME] TO NANDI ARDIANSYAH Dangunwo" at bounding box center [444, 410] width 180 height 50
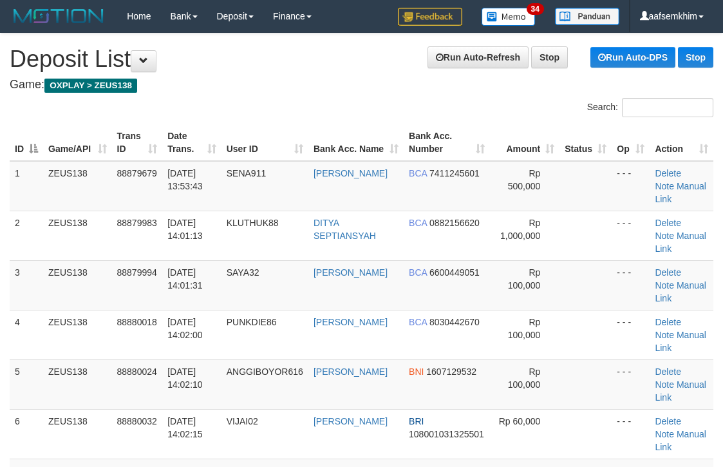
scroll to position [41, 7]
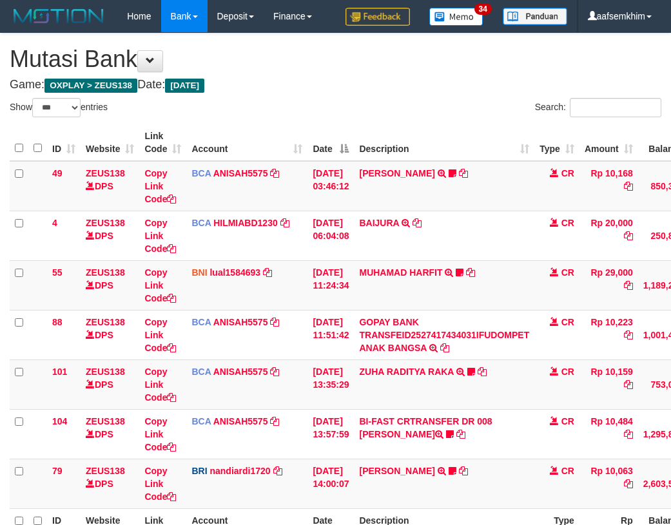
select select "***"
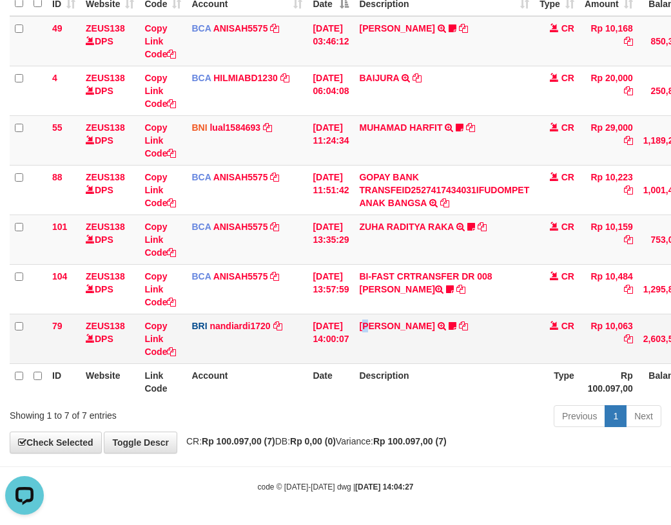
drag, startPoint x: 383, startPoint y: 343, endPoint x: 376, endPoint y: 348, distance: 8.8
click at [376, 348] on td "[PERSON_NAME] TRANSFER NBMB [PERSON_NAME] TO NANDI ARDIANSYAH Dangunwo" at bounding box center [444, 339] width 180 height 50
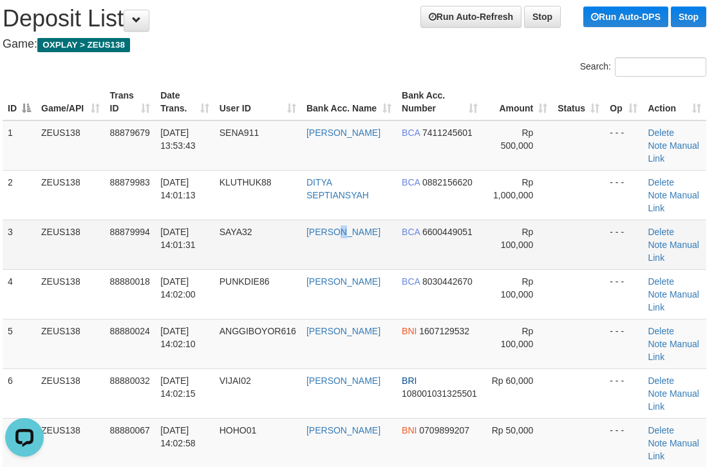
click at [316, 263] on td "BAGAS SETIAWAN" at bounding box center [348, 245] width 95 height 50
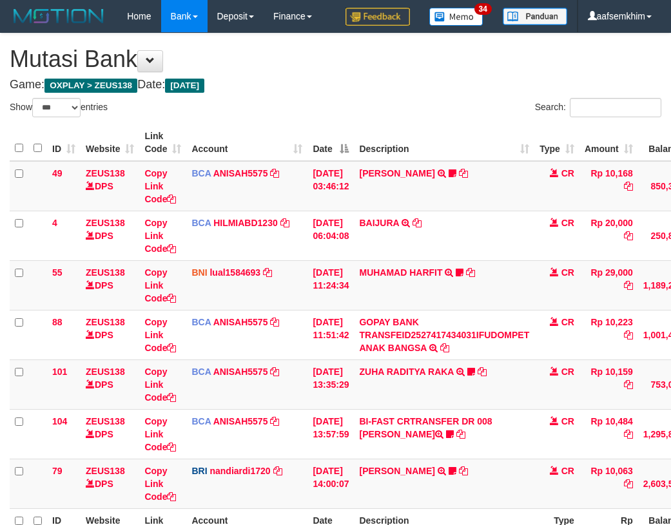
select select "***"
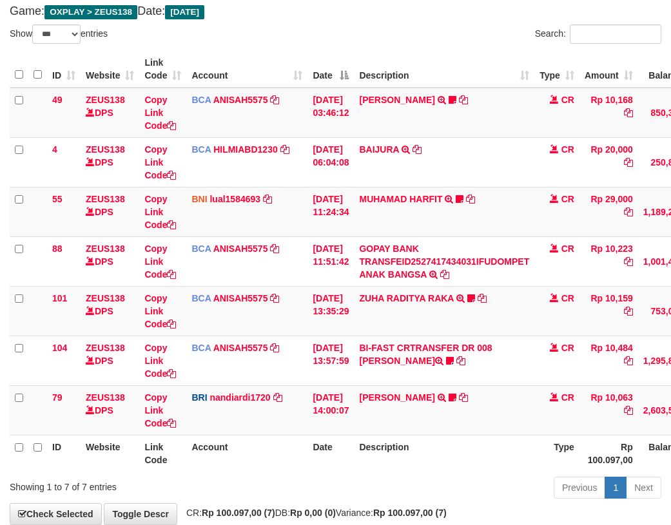
click at [421, 321] on td "ZUHA RADITYA RAKA TRSF E-BANKING CR 0110/FTSCY/WS95031 10159.00ZUHA RADITYA RAK…" at bounding box center [444, 311] width 180 height 50
click at [434, 390] on td "DANA ABIYANROFIFS TRANSFER NBMB DANA ABIYANROFIFS TO NANDI ARDIANSYAH Dangunwo" at bounding box center [444, 410] width 180 height 50
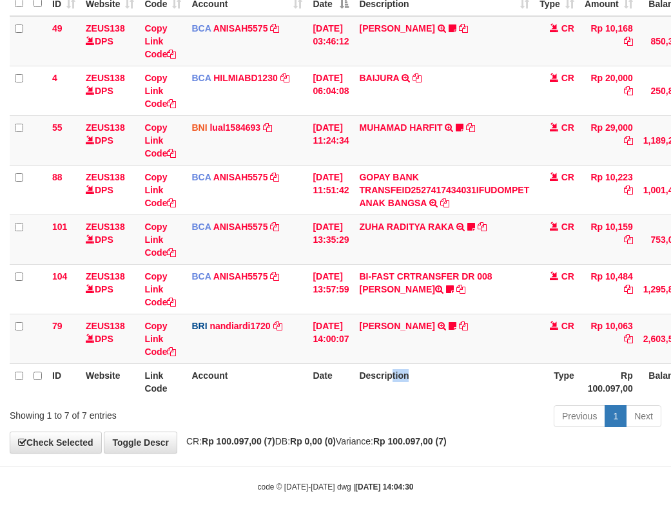
drag, startPoint x: 396, startPoint y: 398, endPoint x: 358, endPoint y: 398, distance: 38.0
click at [383, 399] on th "Description" at bounding box center [444, 381] width 180 height 37
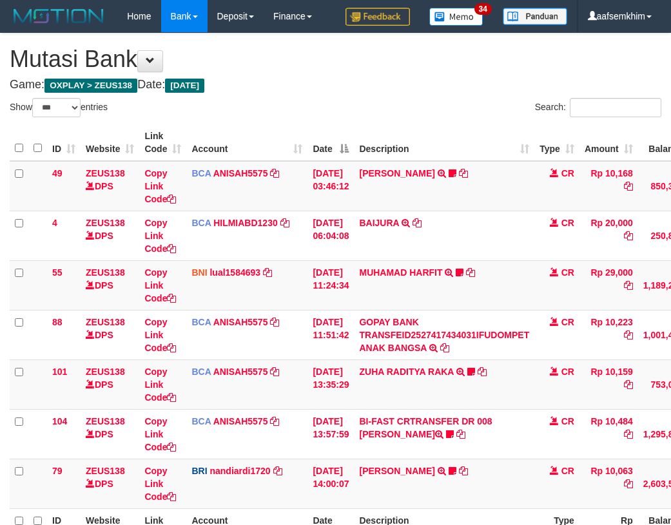
select select "***"
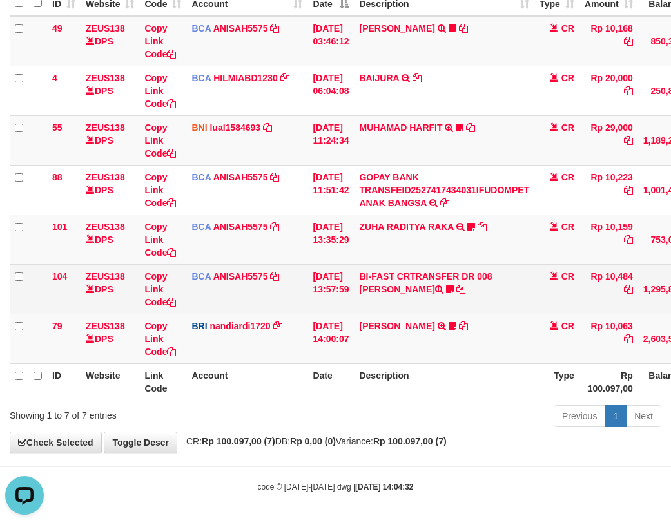
drag, startPoint x: 401, startPoint y: 272, endPoint x: 392, endPoint y: 282, distance: 13.2
click at [395, 282] on td "BI-FAST CRTRANSFER DR 008 BAYU DARMAWAN DARMAWAN0107" at bounding box center [444, 289] width 180 height 50
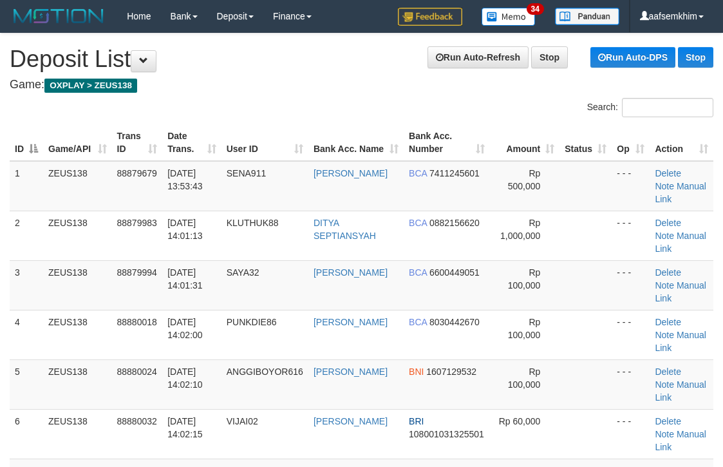
scroll to position [41, 7]
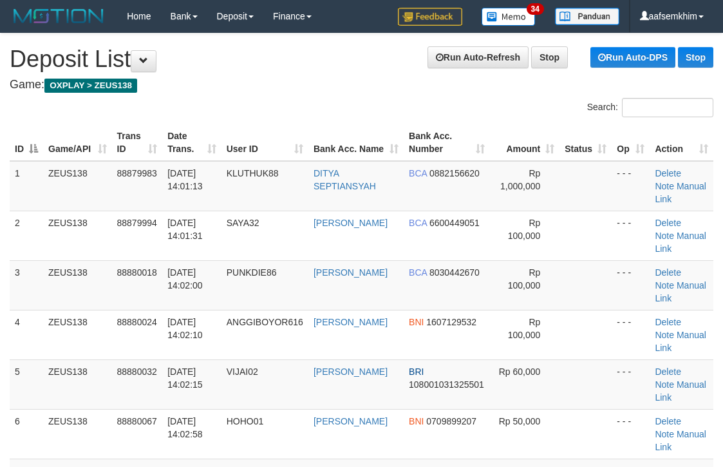
scroll to position [41, 7]
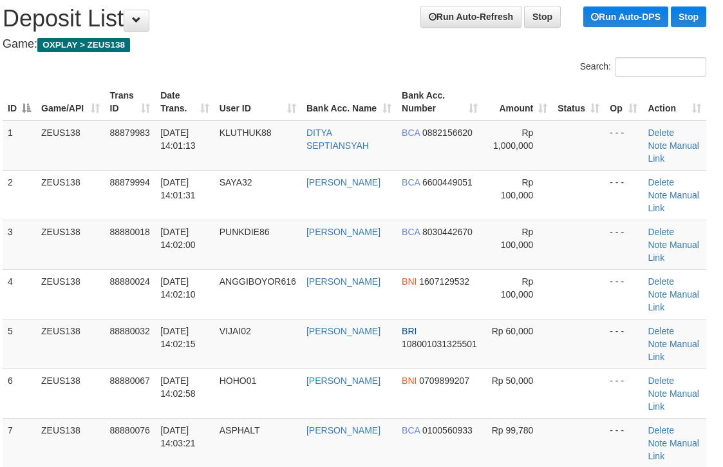
drag, startPoint x: 298, startPoint y: 29, endPoint x: 318, endPoint y: 30, distance: 19.4
click at [316, 30] on h1 "Run Auto-Refresh Stop Run Auto-DPS Stop Deposit List" at bounding box center [355, 19] width 704 height 26
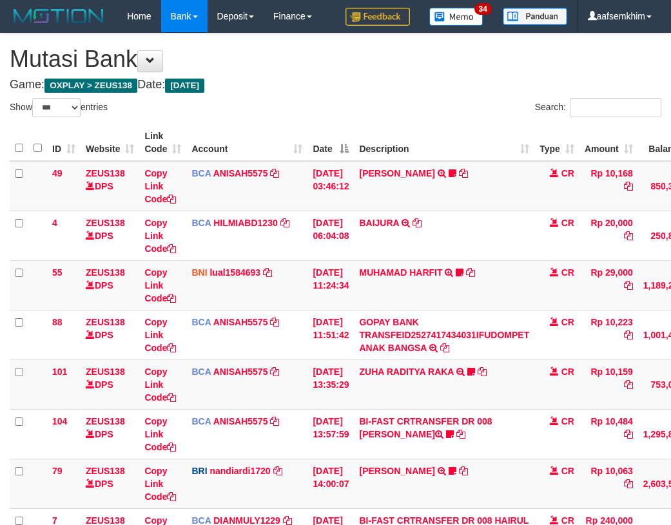
select select "***"
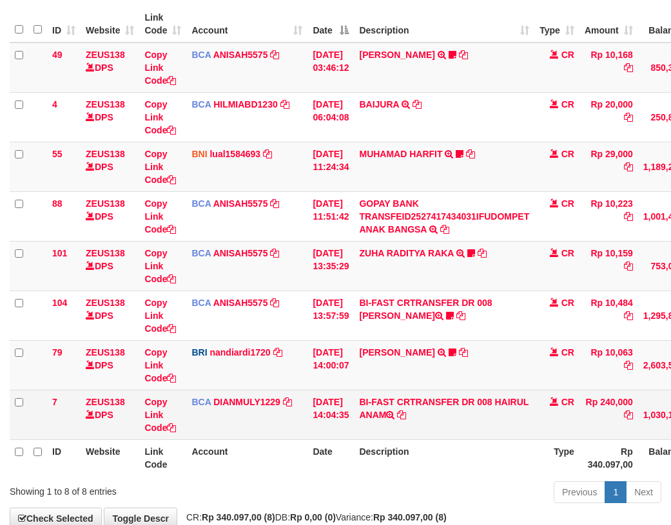
scroll to position [145, 0]
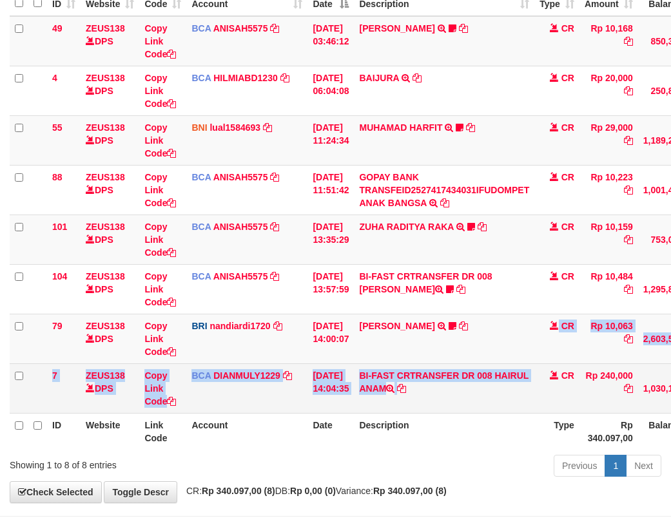
click at [509, 386] on tbody "49 ZEUS138 DPS Copy Link Code BCA ANISAH5575 DPS [PERSON_NAME] mutasi_20251001_…" at bounding box center [394, 214] width 768 height 397
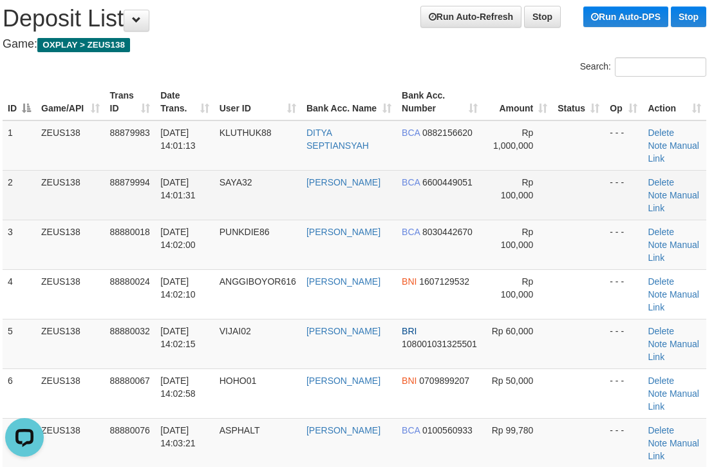
click at [536, 187] on td "Rp 100,000" at bounding box center [518, 195] width 70 height 50
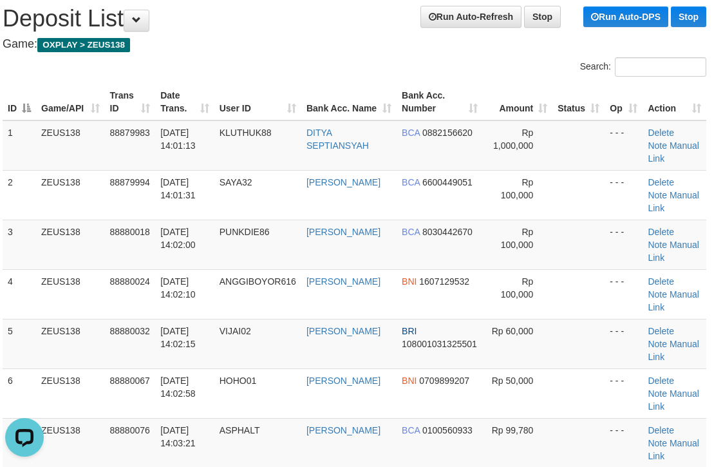
scroll to position [485, 7]
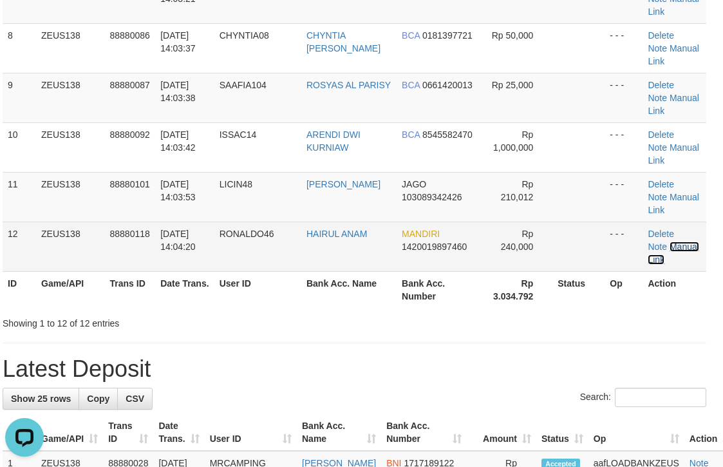
click at [671, 245] on link "Manual Link" at bounding box center [673, 253] width 51 height 23
click at [680, 246] on link "Manual Link" at bounding box center [673, 253] width 51 height 23
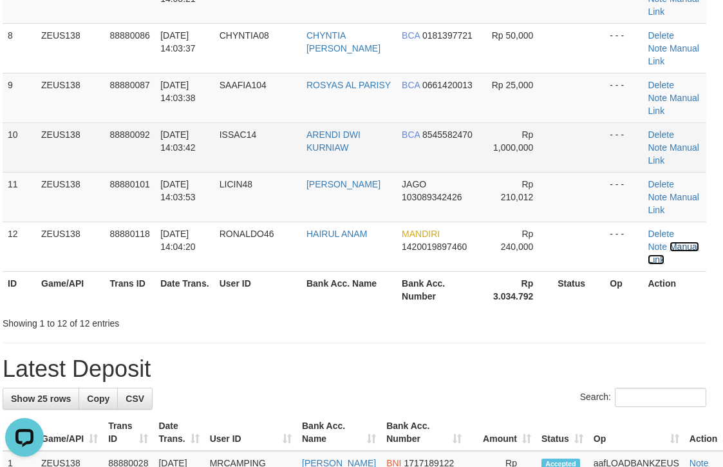
click at [648, 242] on link "Manual Link" at bounding box center [673, 253] width 51 height 23
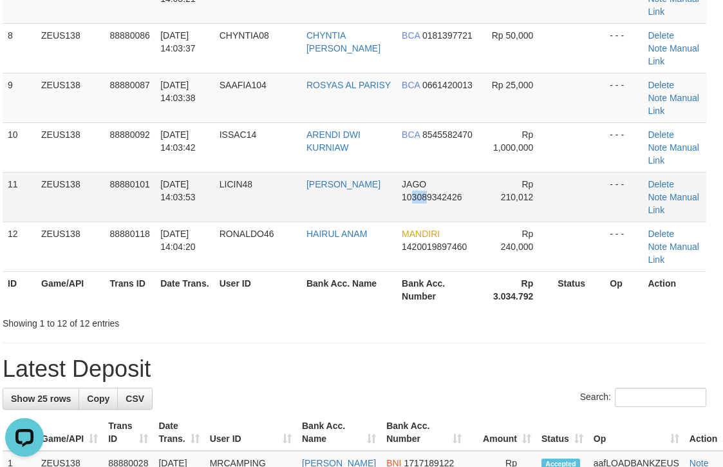
drag, startPoint x: 426, startPoint y: 216, endPoint x: 419, endPoint y: 198, distance: 19.4
click at [426, 215] on td "JAGO 103089342426" at bounding box center [440, 197] width 86 height 50
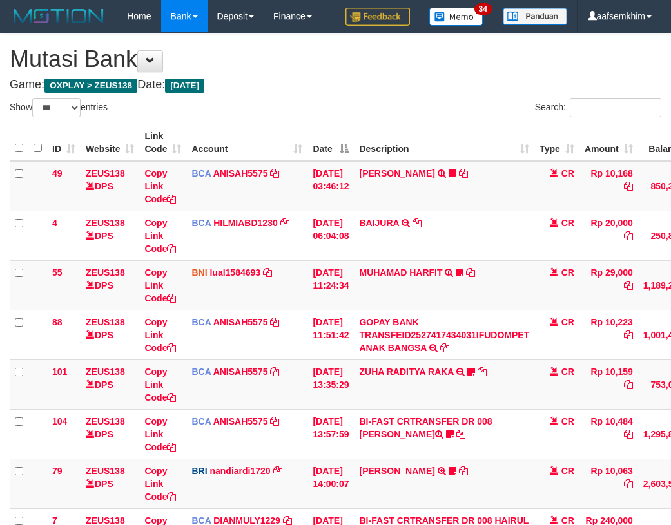
select select "***"
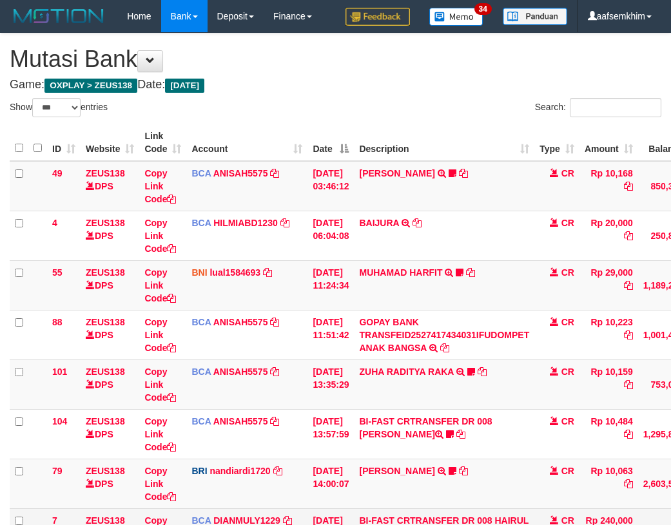
scroll to position [183, 0]
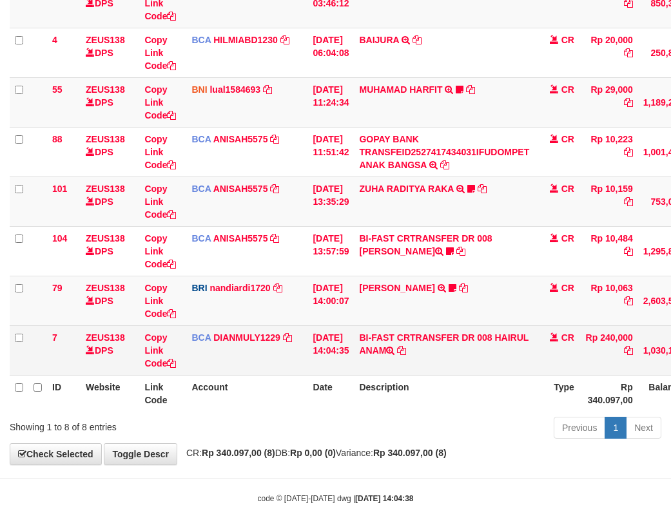
click at [509, 347] on td "BI-FAST CRTRANSFER DR 008 HAIRUL ANAM" at bounding box center [444, 350] width 180 height 50
drag, startPoint x: 506, startPoint y: 330, endPoint x: 516, endPoint y: 346, distance: 19.1
click at [516, 346] on td "BI-FAST CRTRANSFER DR 008 HAIRUL ANAM" at bounding box center [444, 350] width 180 height 50
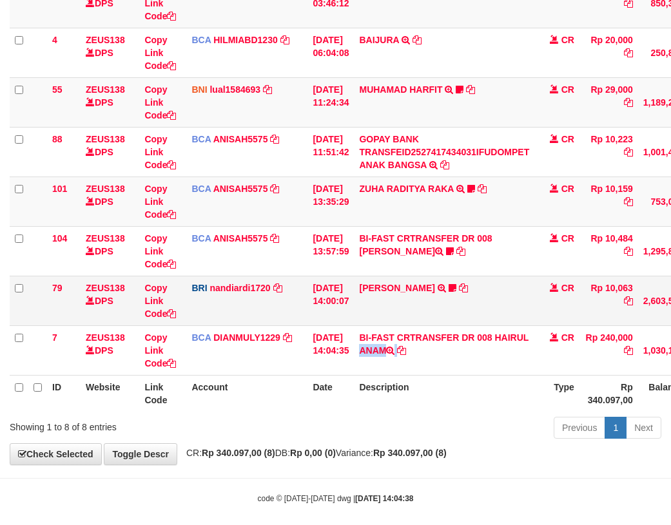
copy td "HAIRUL ANAM"
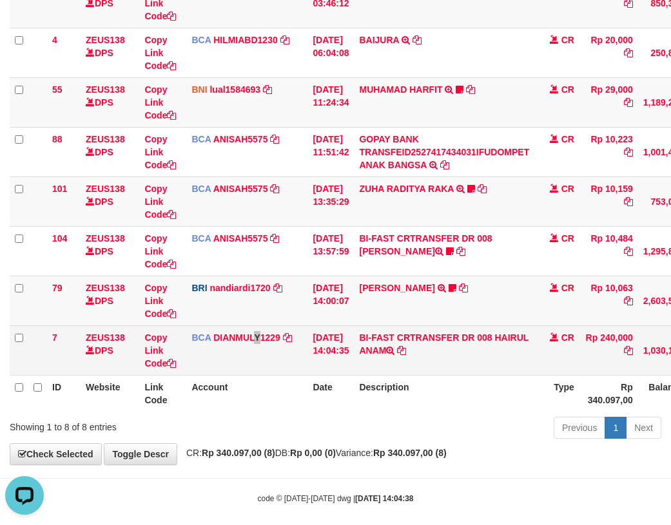
click at [259, 363] on td "BCA DIANMULY1229 DPS DIAN MULYADI mutasi_20251001_3826 | 7 mutasi_20251001_3826…" at bounding box center [246, 350] width 121 height 50
click at [156, 338] on link "Copy Link Code" at bounding box center [160, 350] width 32 height 36
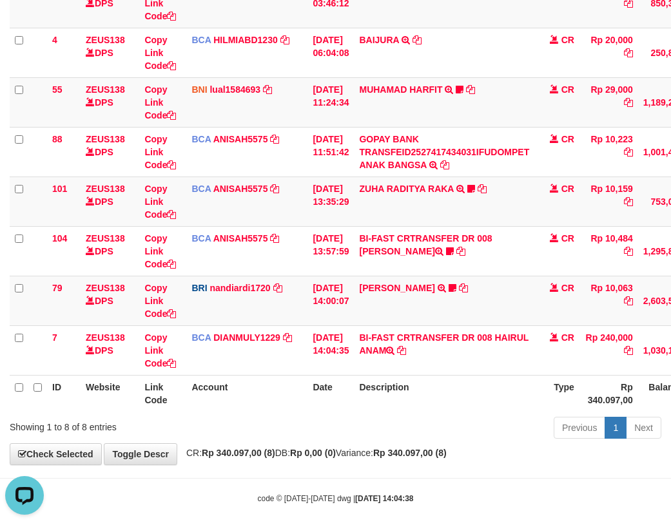
scroll to position [176, 0]
drag, startPoint x: 392, startPoint y: 269, endPoint x: 679, endPoint y: 302, distance: 288.5
click at [395, 269] on td "BI-FAST CRTRANSFER DR 008 BAYU DARMAWAN DARMAWAN0107" at bounding box center [444, 251] width 180 height 50
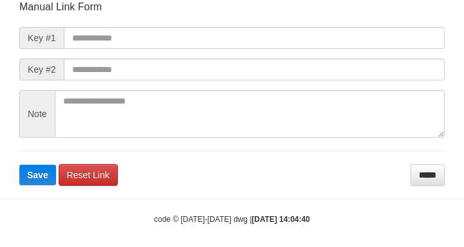
scroll to position [150, 0]
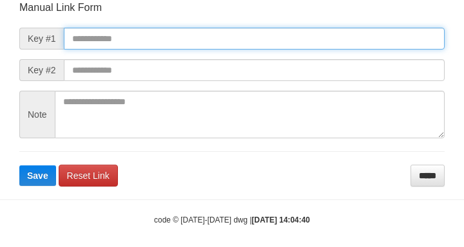
click at [360, 46] on input "text" at bounding box center [254, 39] width 381 height 22
paste input "**********"
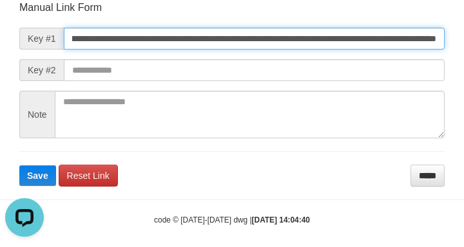
scroll to position [0, 0]
type input "**********"
click at [19, 166] on button "Save" at bounding box center [37, 176] width 37 height 21
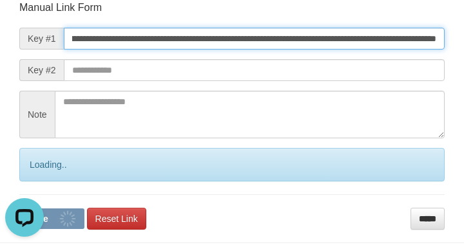
click at [19, 209] on button "Save" at bounding box center [51, 219] width 65 height 21
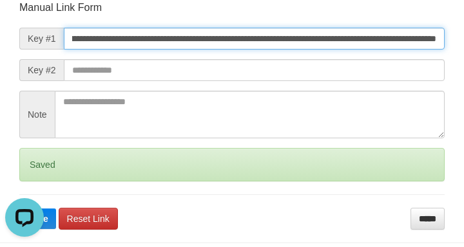
click at [19, 209] on button "Save" at bounding box center [37, 219] width 37 height 21
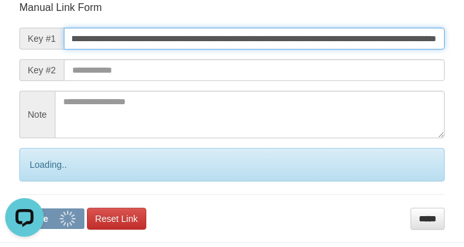
click at [19, 209] on button "Save" at bounding box center [51, 219] width 65 height 21
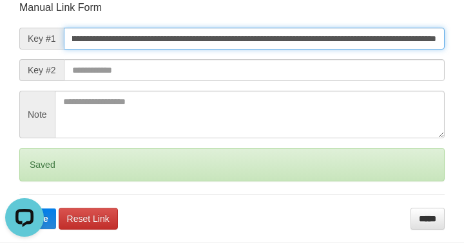
click at [19, 209] on button "Save" at bounding box center [37, 219] width 37 height 21
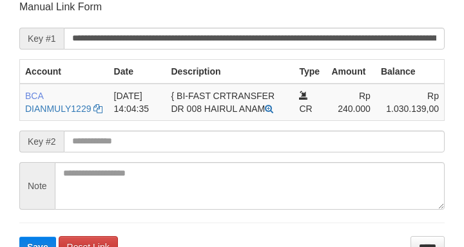
click at [320, 33] on input "**********" at bounding box center [254, 39] width 381 height 22
click at [19, 237] on button "Save" at bounding box center [37, 247] width 37 height 21
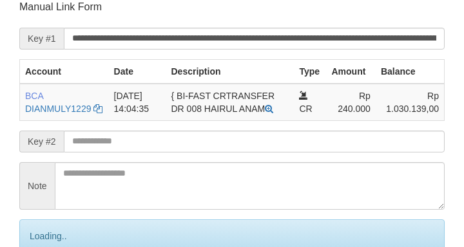
click at [324, 39] on input "**********" at bounding box center [254, 39] width 381 height 22
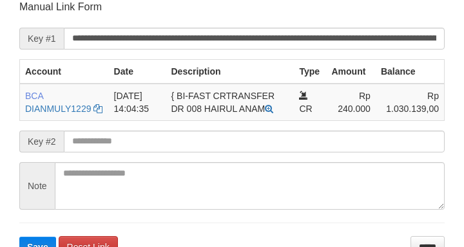
scroll to position [252, 0]
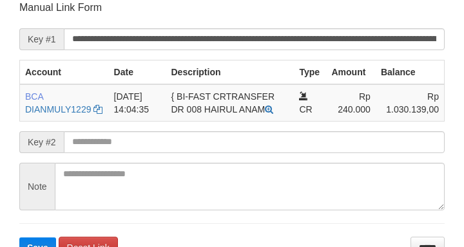
drag, startPoint x: 84, startPoint y: 12, endPoint x: 106, endPoint y: 9, distance: 22.1
click at [86, 11] on p "Manual Link Form" at bounding box center [231, 8] width 425 height 14
click at [97, 2] on p "Manual Link Form" at bounding box center [231, 8] width 425 height 14
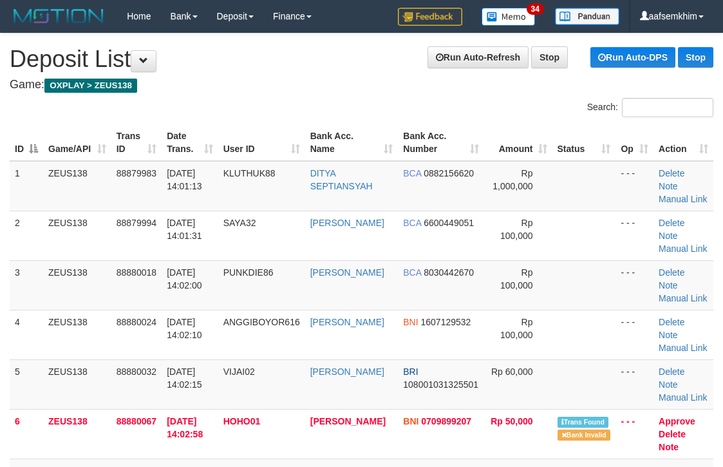
scroll to position [485, 7]
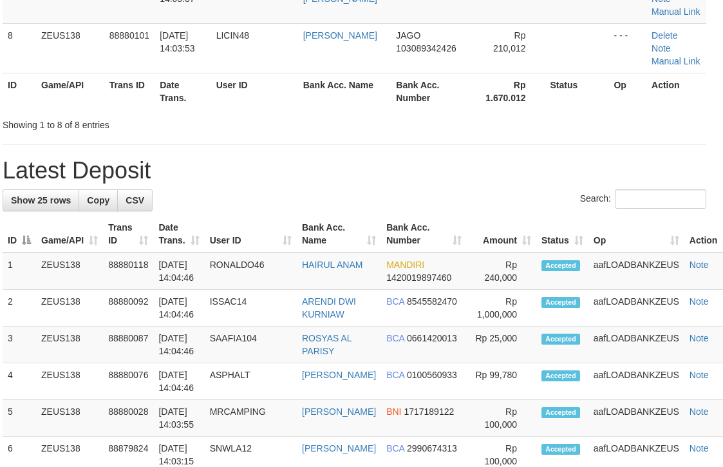
click at [0, 122] on div "Showing 1 to 8 of 8 entries" at bounding box center [143, 122] width 301 height 18
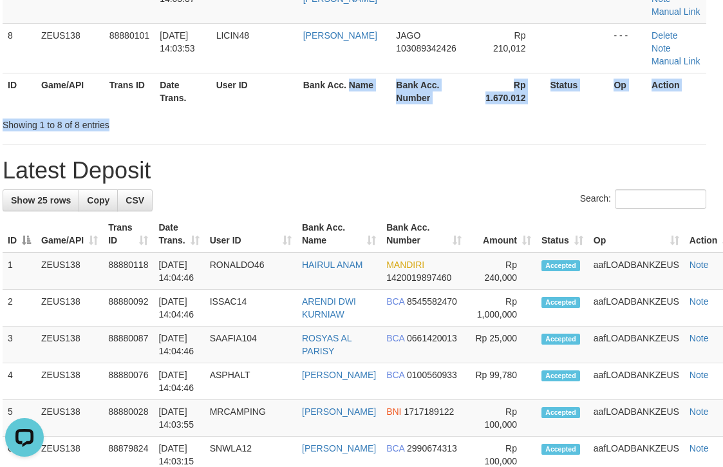
drag, startPoint x: 359, startPoint y: 111, endPoint x: 399, endPoint y: 122, distance: 40.8
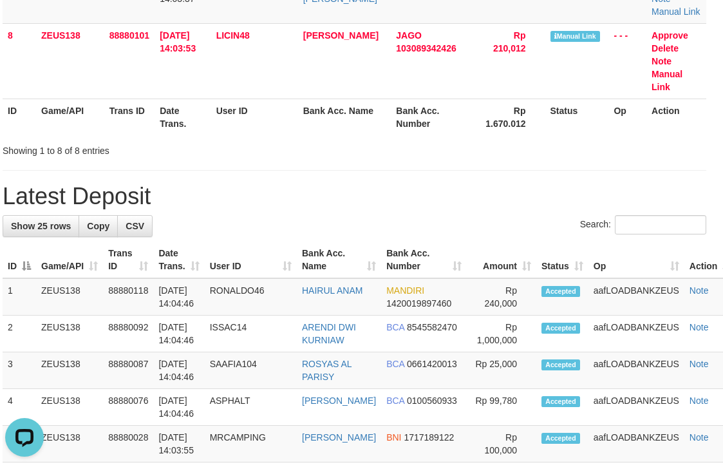
click at [615, 226] on input "Search:" at bounding box center [660, 224] width 91 height 19
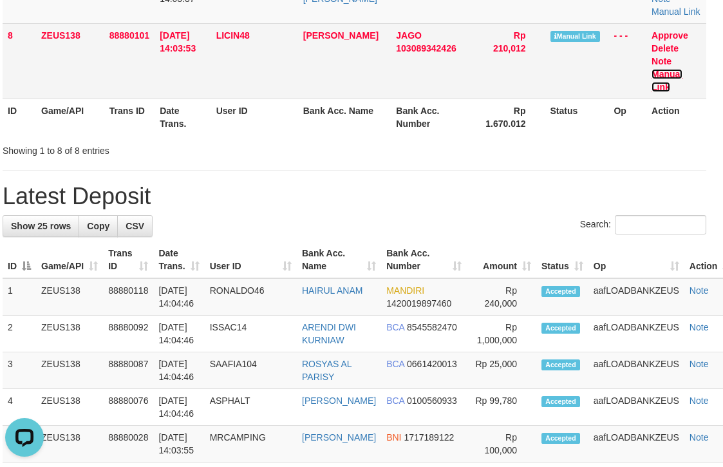
click at [652, 76] on link "Manual Link" at bounding box center [667, 80] width 31 height 23
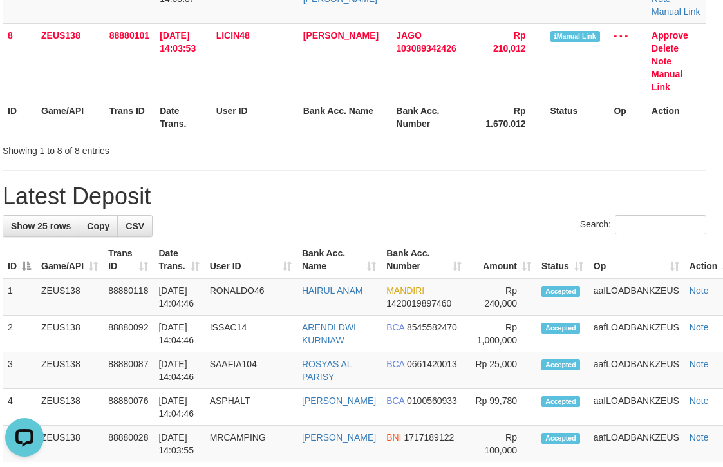
drag, startPoint x: 385, startPoint y: 124, endPoint x: 446, endPoint y: 129, distance: 62.1
click at [399, 124] on tr "ID Game/API Trans ID Date Trans. User ID Bank Acc. Name Bank Acc. Number Rp 1.6…" at bounding box center [355, 117] width 704 height 37
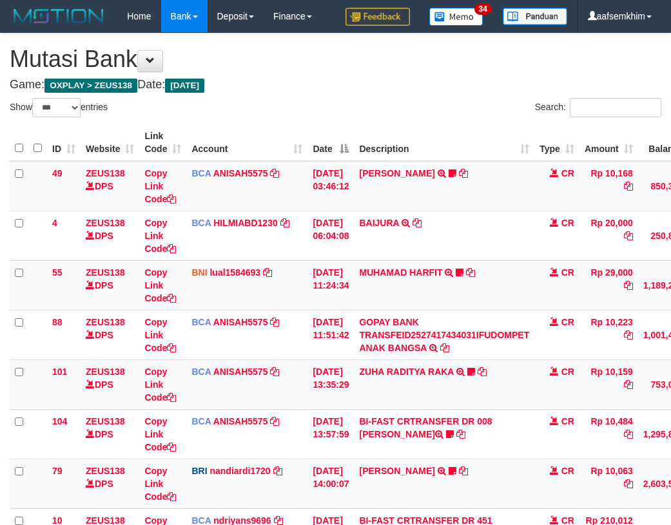
select select "***"
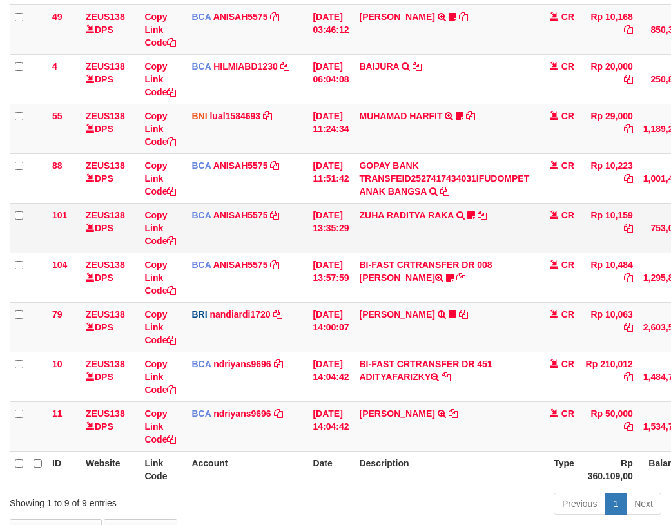
scroll to position [183, 0]
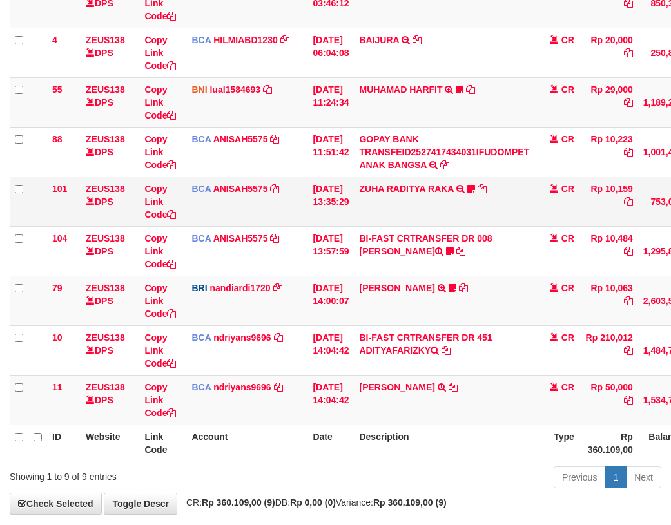
click at [157, 178] on td "Copy Link Code" at bounding box center [162, 201] width 47 height 50
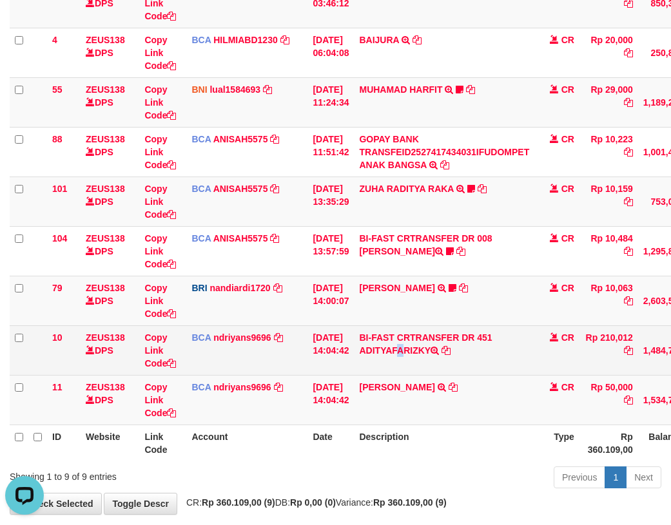
scroll to position [0, 0]
drag, startPoint x: 374, startPoint y: 351, endPoint x: 426, endPoint y: 357, distance: 52.6
click at [426, 357] on td "BI-FAST CRTRANSFER DR 451 ADITYAFARIZKY" at bounding box center [444, 350] width 180 height 50
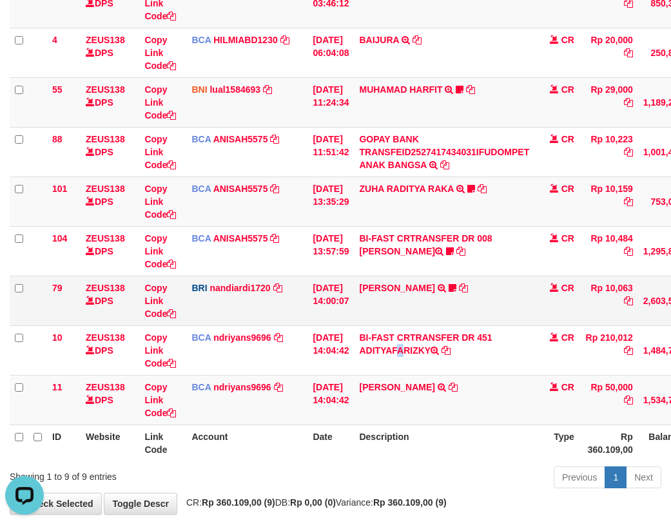
copy td "DITYAFARIZ"
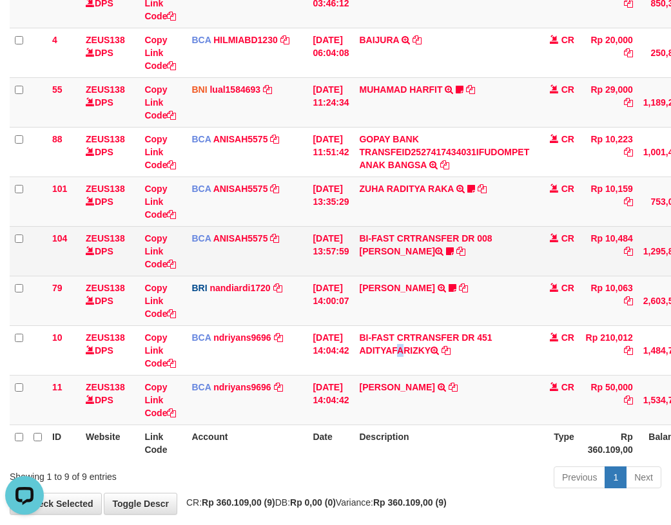
drag, startPoint x: 479, startPoint y: 268, endPoint x: 453, endPoint y: 265, distance: 26.0
click at [476, 269] on td "BI-FAST CRTRANSFER DR 008 BAYU DARMAWAN DARMAWAN0107" at bounding box center [444, 251] width 180 height 50
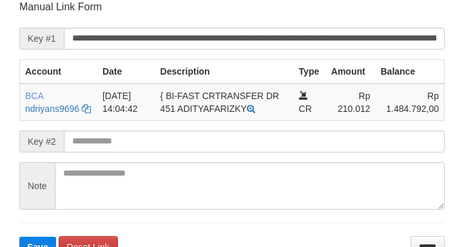
click at [404, 43] on input "**********" at bounding box center [254, 39] width 381 height 22
click at [19, 237] on button "Save" at bounding box center [37, 247] width 37 height 21
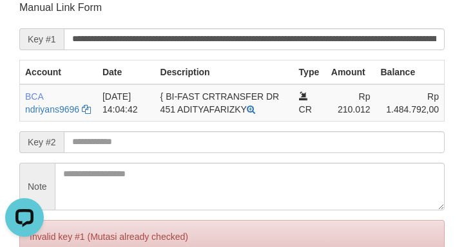
scroll to position [0, 0]
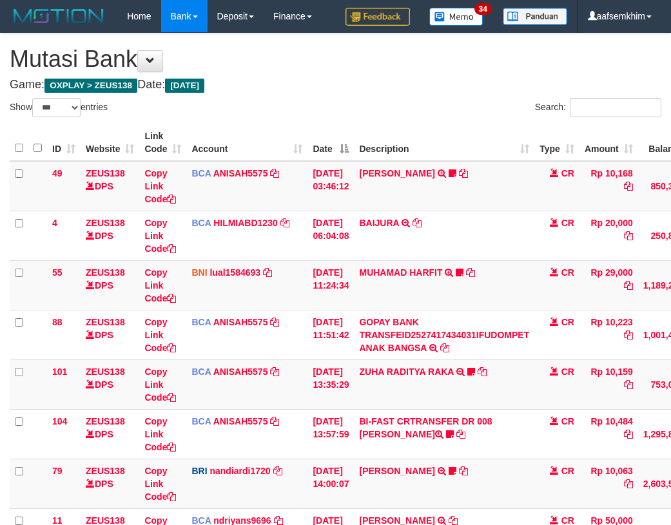
select select "***"
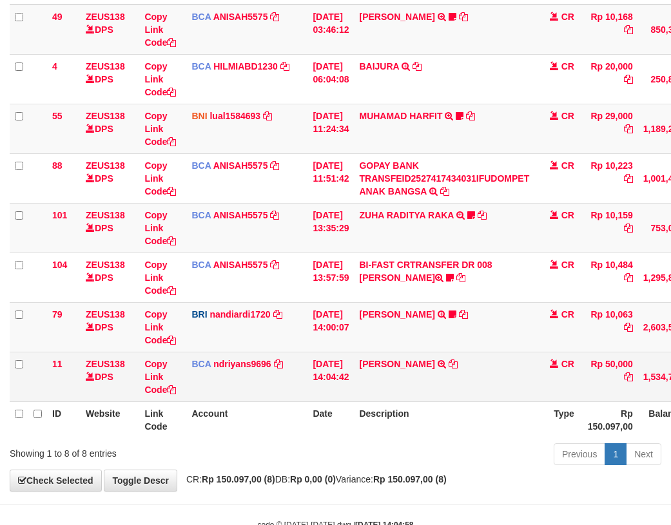
scroll to position [183, 0]
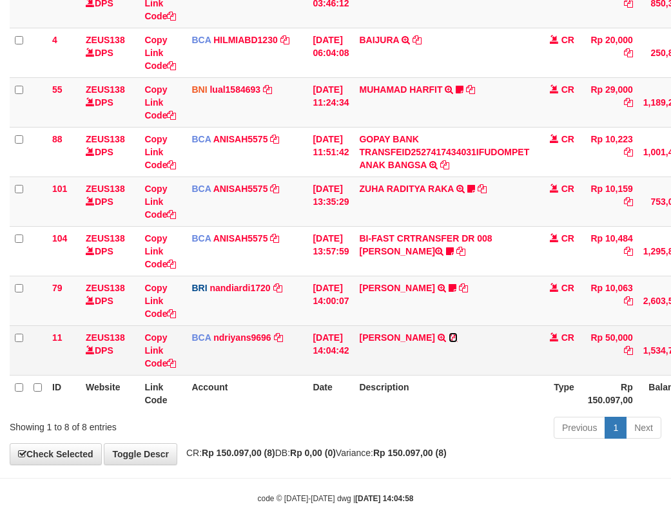
click at [456, 339] on icon at bounding box center [452, 337] width 9 height 9
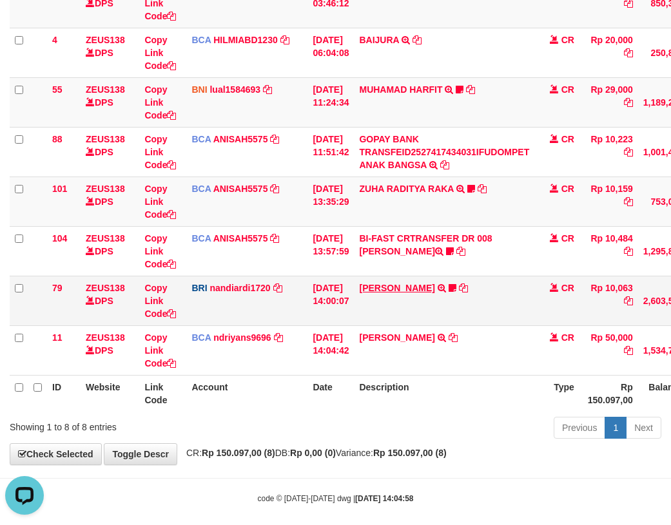
scroll to position [0, 0]
drag, startPoint x: 317, startPoint y: 159, endPoint x: 361, endPoint y: 178, distance: 48.2
click at [348, 171] on td "01/10/2025 11:51:42" at bounding box center [330, 152] width 46 height 50
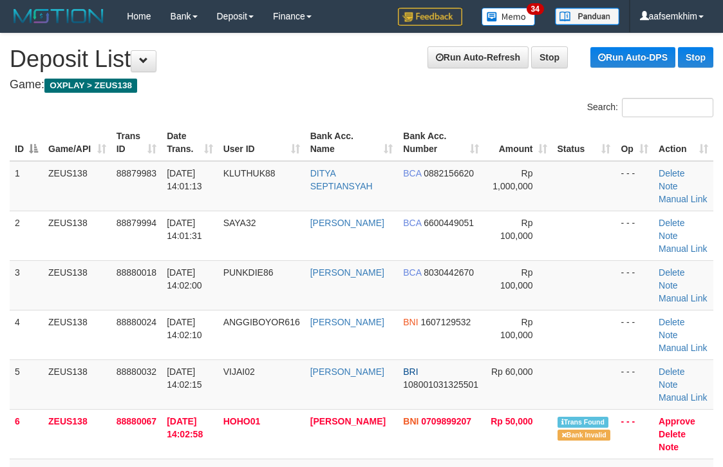
scroll to position [485, 7]
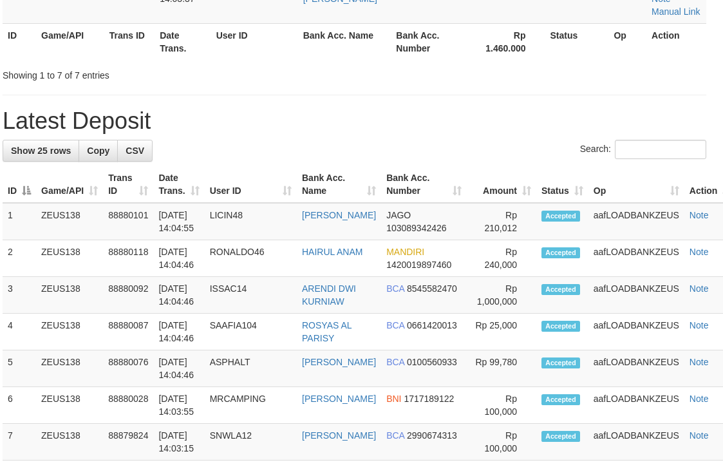
drag, startPoint x: 479, startPoint y: 110, endPoint x: 732, endPoint y: 169, distance: 260.0
click at [589, 138] on div "**********" at bounding box center [354, 390] width 723 height 1684
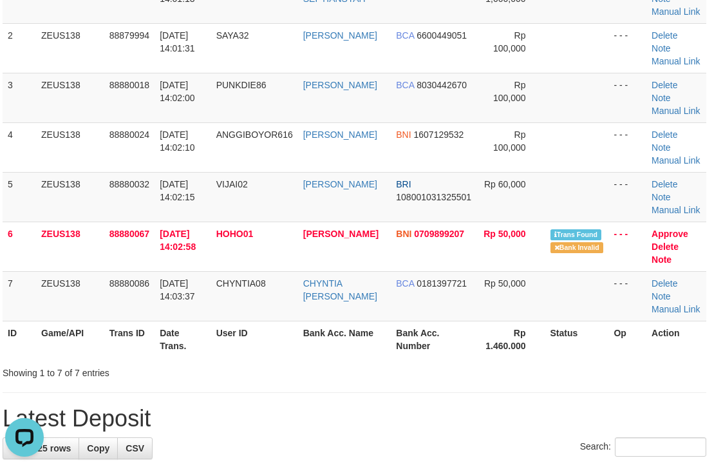
scroll to position [0, 0]
drag, startPoint x: 270, startPoint y: 128, endPoint x: 517, endPoint y: 105, distance: 248.4
click at [326, 123] on tr "4 ZEUS138 88880024 01/10/2025 14:02:10 ANGGIBOYOR616 ANGGI ACHMAD BNI 160712953…" at bounding box center [355, 147] width 704 height 50
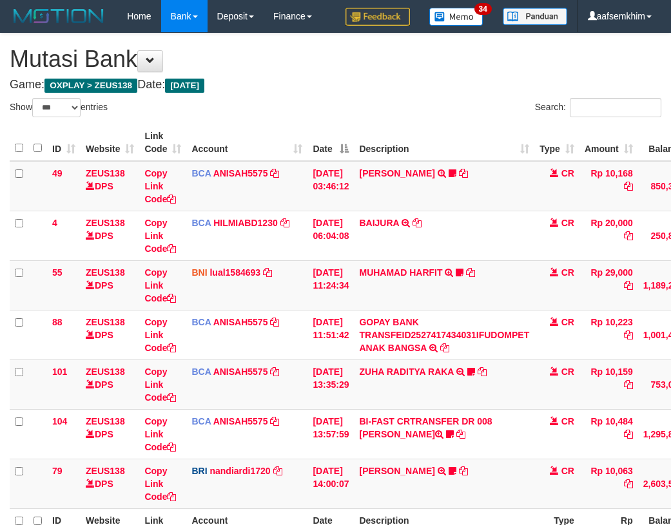
select select "***"
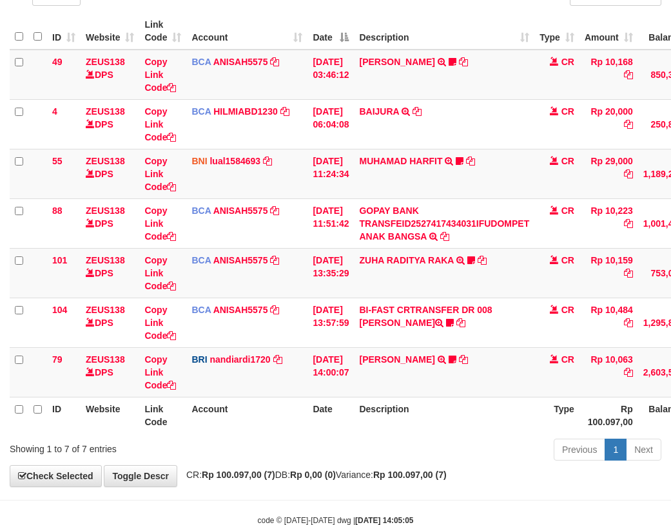
drag, startPoint x: 531, startPoint y: 483, endPoint x: 538, endPoint y: 486, distance: 7.5
click at [535, 485] on div "**********" at bounding box center [335, 204] width 671 height 564
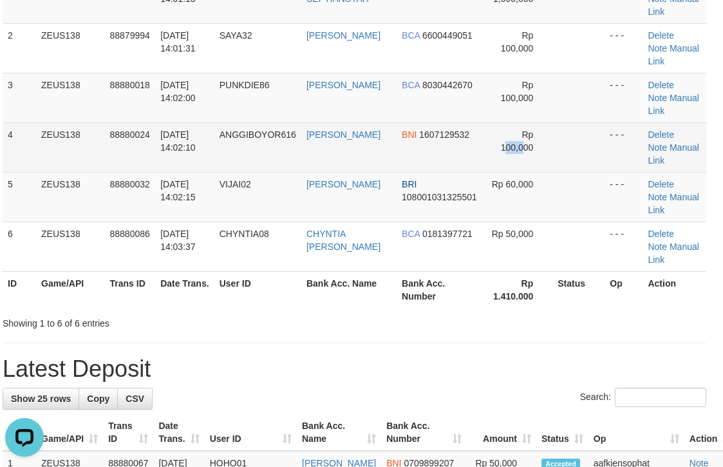
drag, startPoint x: 504, startPoint y: 141, endPoint x: 548, endPoint y: 140, distance: 43.8
click at [538, 140] on td "Rp 100,000" at bounding box center [518, 147] width 70 height 50
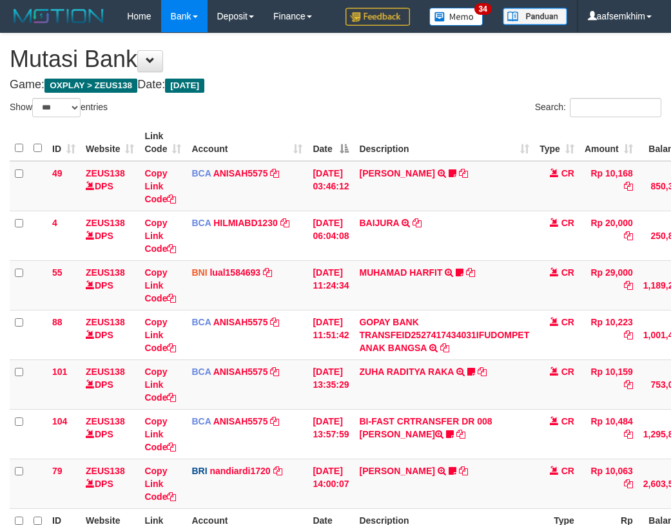
select select "***"
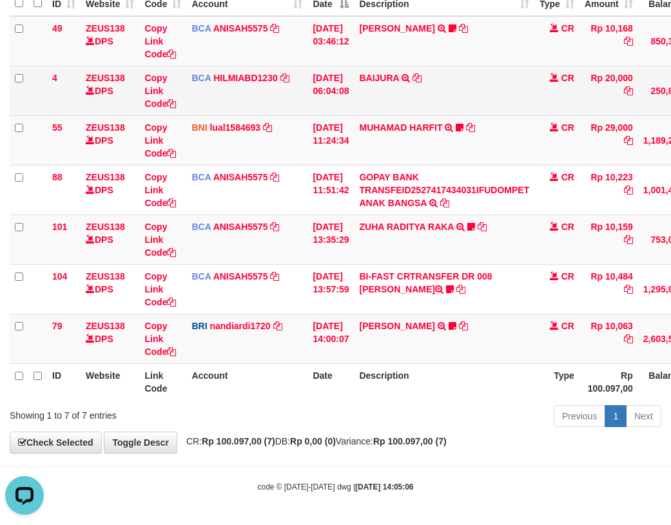
click at [174, 110] on td "Copy Link Code" at bounding box center [162, 91] width 47 height 50
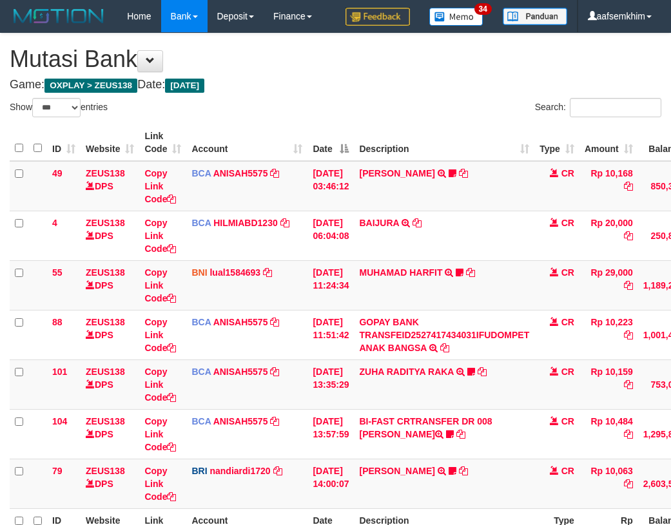
select select "***"
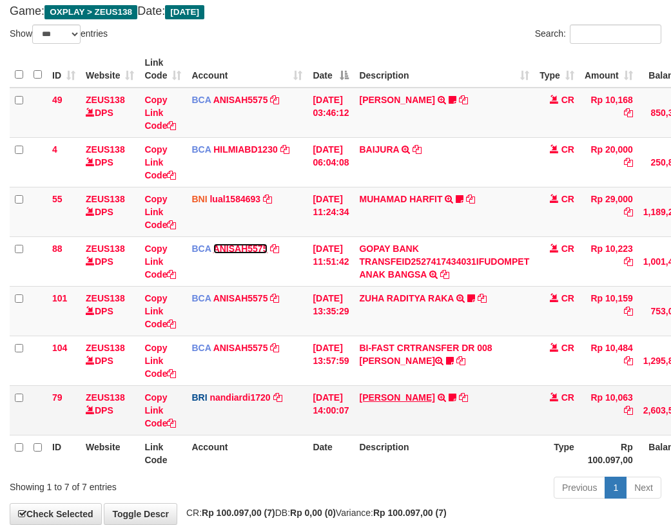
scroll to position [145, 0]
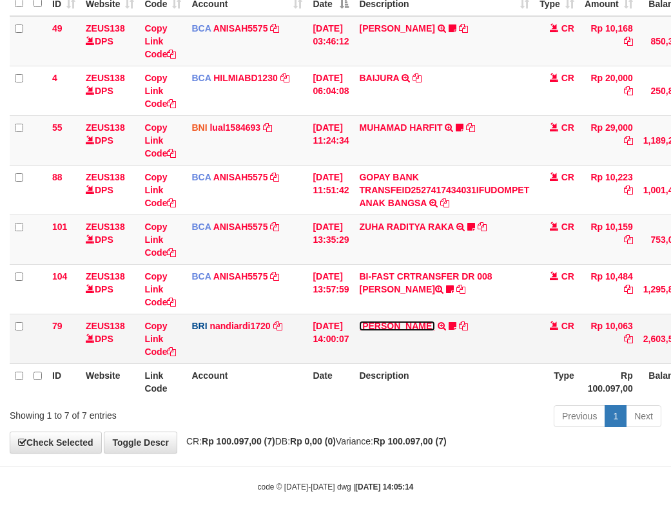
click at [432, 321] on link "[PERSON_NAME]" at bounding box center [396, 326] width 75 height 10
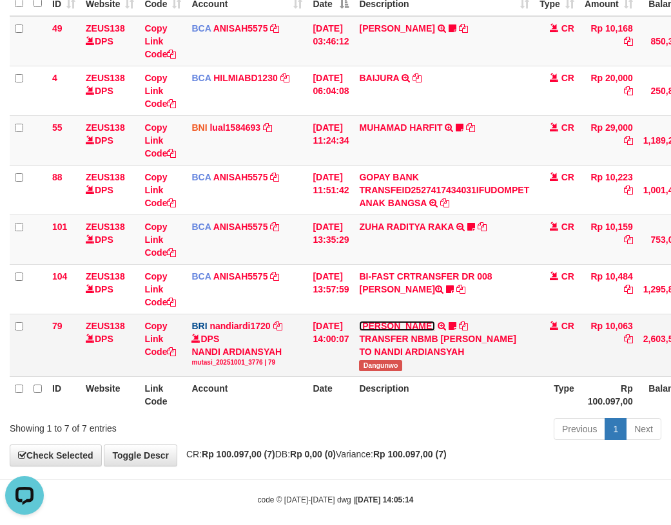
scroll to position [0, 0]
drag, startPoint x: 401, startPoint y: 374, endPoint x: 414, endPoint y: 374, distance: 12.9
click at [414, 374] on tr "79 ZEUS138 DPS Copy Link Code BRI nandiardi1720 DPS NANDI ARDIANSYAH mutasi_202…" at bounding box center [394, 345] width 768 height 62
click at [399, 371] on span "Dangunwo" at bounding box center [380, 365] width 43 height 11
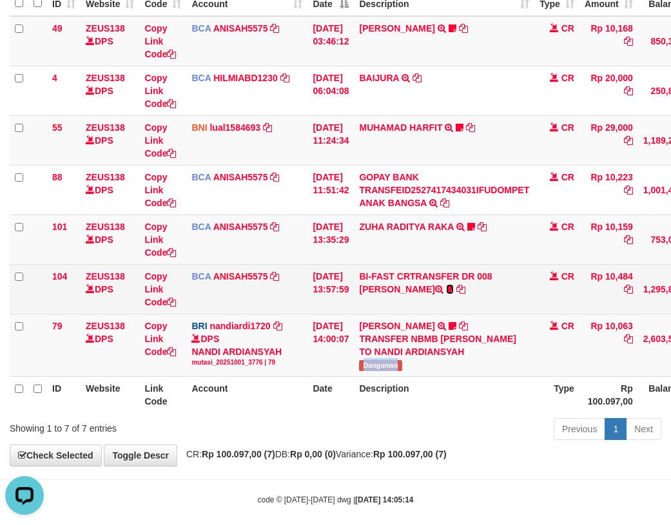
click at [446, 289] on icon at bounding box center [450, 289] width 8 height 9
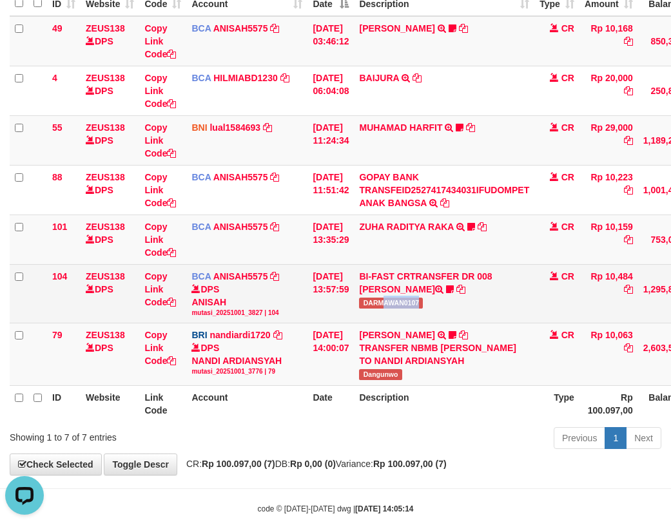
drag, startPoint x: 510, startPoint y: 304, endPoint x: 536, endPoint y: 305, distance: 25.8
click at [534, 305] on td "BI-FAST CRTRANSFER DR 008 BAYU DARMAWAN DARMAWAN0107" at bounding box center [444, 293] width 180 height 59
click at [481, 298] on td "BI-FAST CRTRANSFER DR 008 BAYU DARMAWAN DARMAWAN0107" at bounding box center [444, 293] width 180 height 59
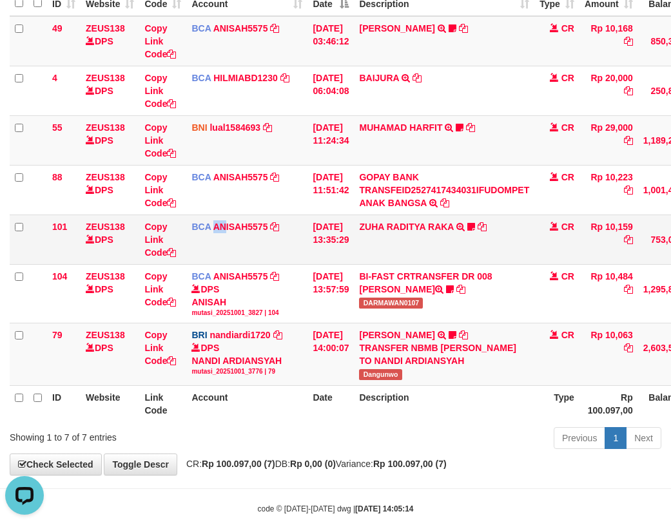
click at [224, 258] on td "BCA ANISAH5575 DPS ANISAH mutasi_20251001_3827 | 101 mutasi_20251001_3827 | 101" at bounding box center [246, 239] width 121 height 50
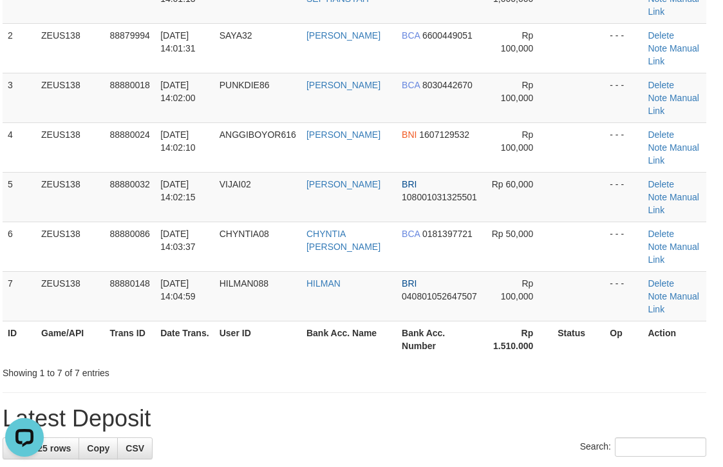
drag, startPoint x: 585, startPoint y: 222, endPoint x: 713, endPoint y: 242, distance: 129.6
click at [593, 221] on tbody "1 ZEUS138 88879983 01/10/2025 14:01:13 KLUTHUK88 DITYA SEPTIANSYAH BCA 08821566…" at bounding box center [355, 148] width 704 height 348
click at [548, 202] on tr "5 ZEUS138 88880032 01/10/2025 14:02:15 VIJAI02 VIJAI KAIHATU BRI 10800103132550…" at bounding box center [355, 197] width 704 height 50
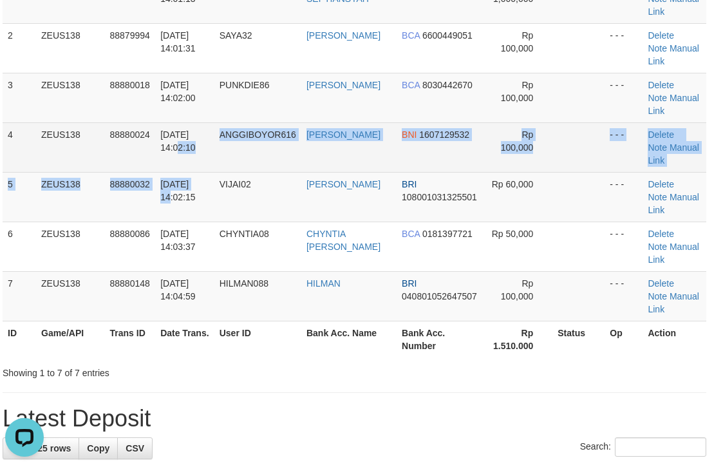
click at [157, 167] on tbody "1 ZEUS138 88879983 01/10/2025 14:01:13 KLUTHUK88 DITYA SEPTIANSYAH BCA 08821566…" at bounding box center [355, 148] width 704 height 348
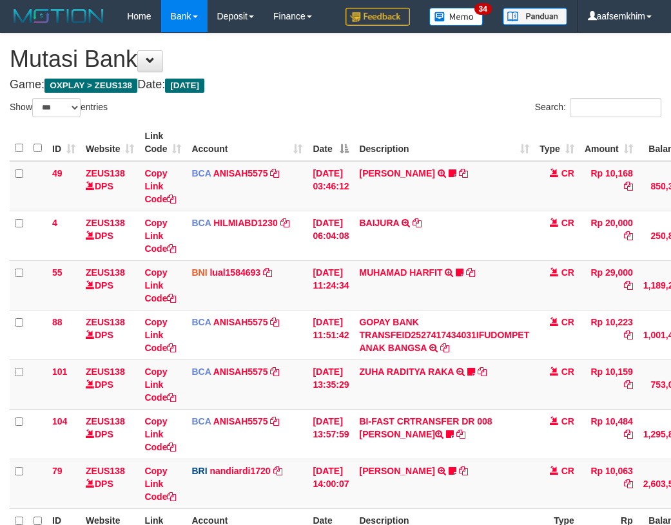
select select "***"
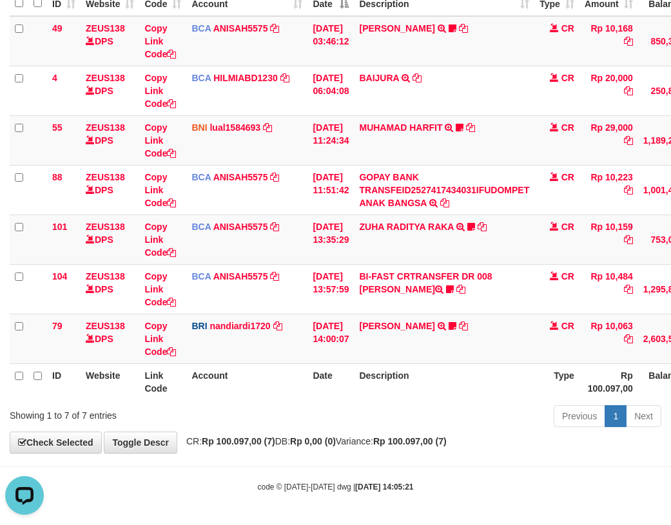
drag, startPoint x: 82, startPoint y: 274, endPoint x: 0, endPoint y: 243, distance: 87.2
click at [81, 272] on td "ZEUS138 DPS" at bounding box center [110, 289] width 59 height 50
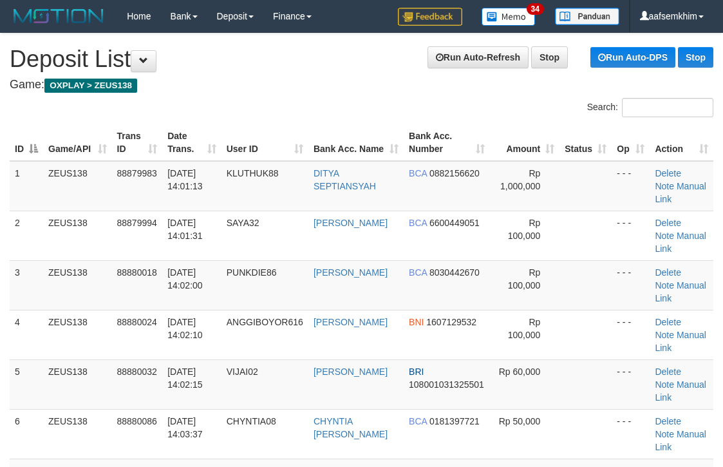
scroll to position [187, 7]
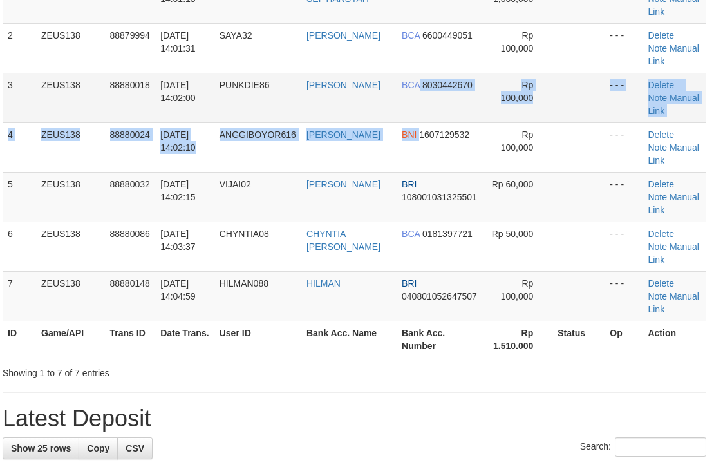
drag, startPoint x: 418, startPoint y: 122, endPoint x: 359, endPoint y: 108, distance: 60.5
click at [418, 121] on tbody "1 ZEUS138 88879983 01/10/2025 14:01:13 KLUTHUK88 DITYA SEPTIANSYAH BCA 08821566…" at bounding box center [355, 148] width 704 height 348
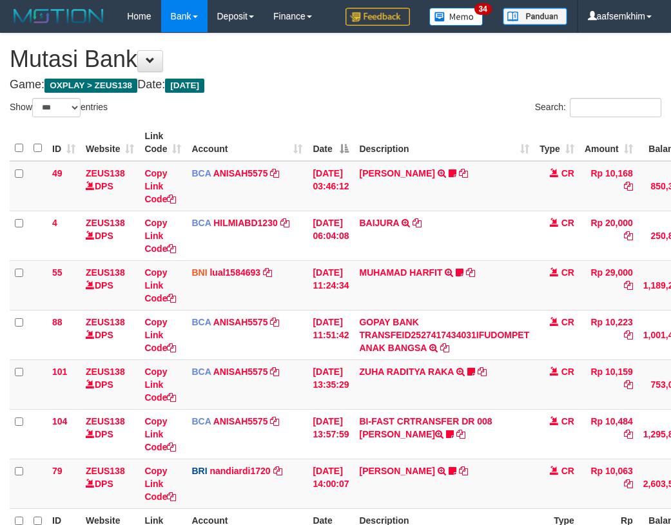
select select "***"
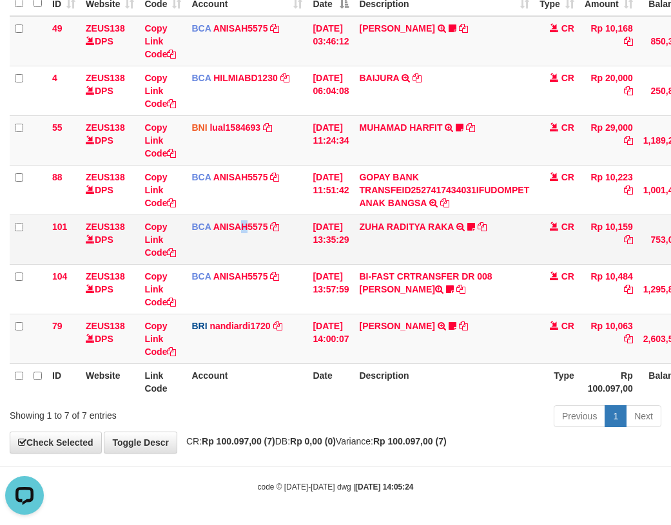
click at [247, 245] on td "BCA ANISAH5575 DPS [PERSON_NAME] mutasi_20251001_3827 | 101 mutasi_20251001_382…" at bounding box center [246, 239] width 121 height 50
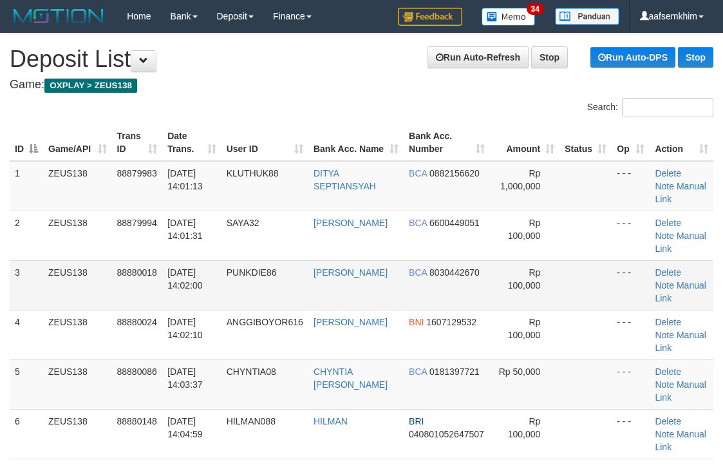
scroll to position [187, 7]
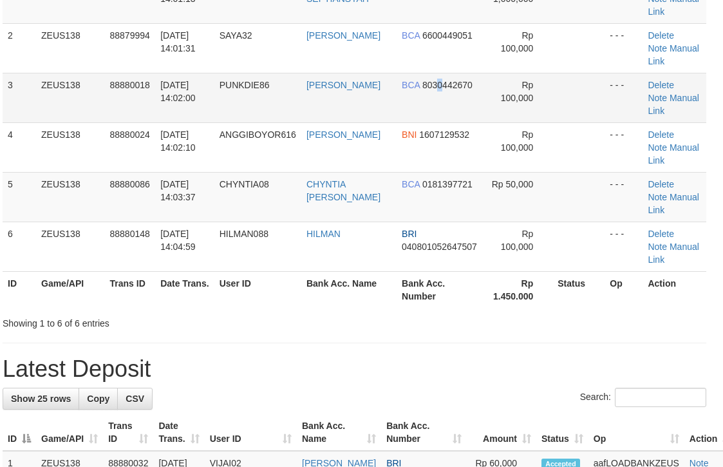
click at [442, 100] on td "BCA 8030442670" at bounding box center [440, 98] width 86 height 50
click at [409, 84] on span "BCA" at bounding box center [411, 85] width 18 height 10
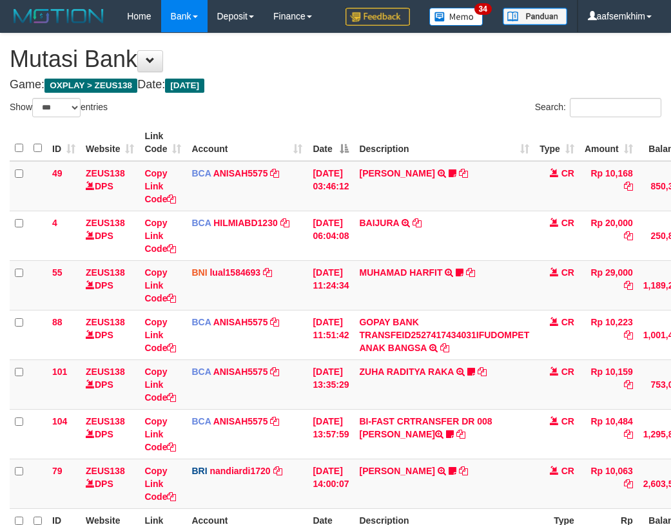
select select "***"
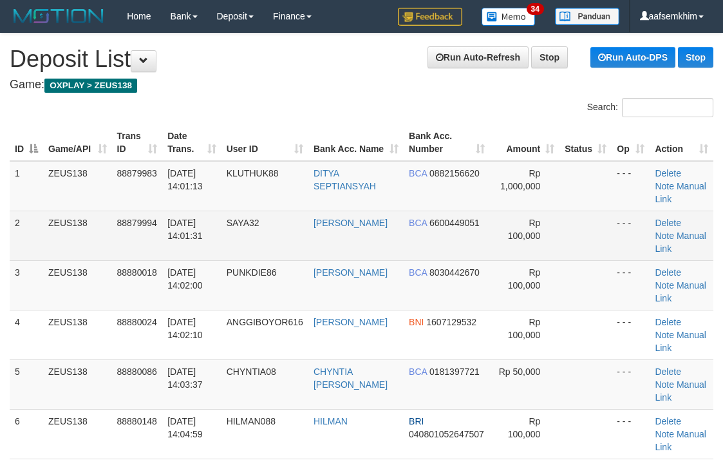
scroll to position [187, 7]
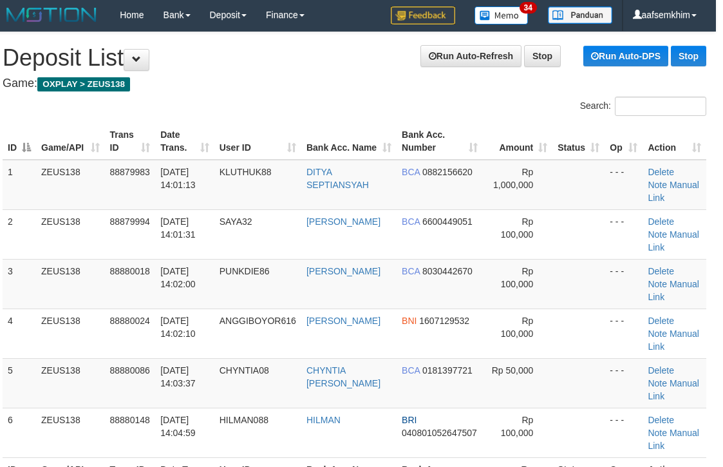
scroll to position [0, 7]
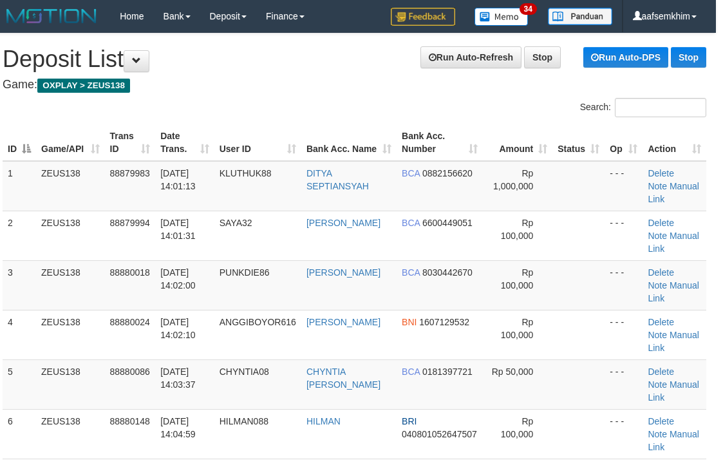
click at [420, 90] on h4 "Game: OXPLAY > ZEUS138" at bounding box center [355, 85] width 704 height 13
click at [419, 89] on h4 "Game: OXPLAY > ZEUS138" at bounding box center [355, 85] width 704 height 13
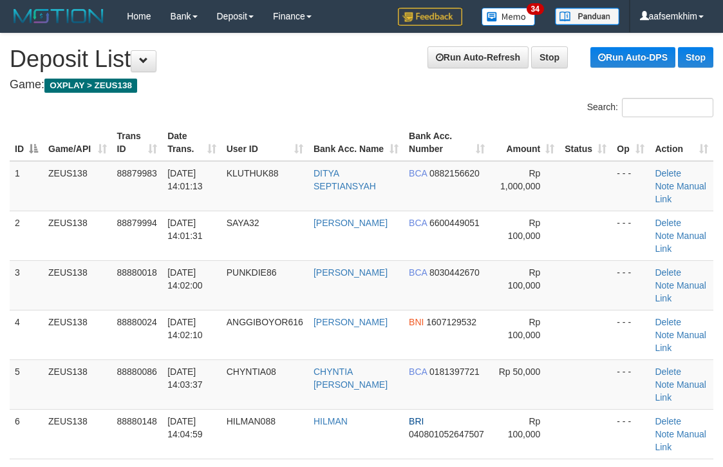
scroll to position [0, 7]
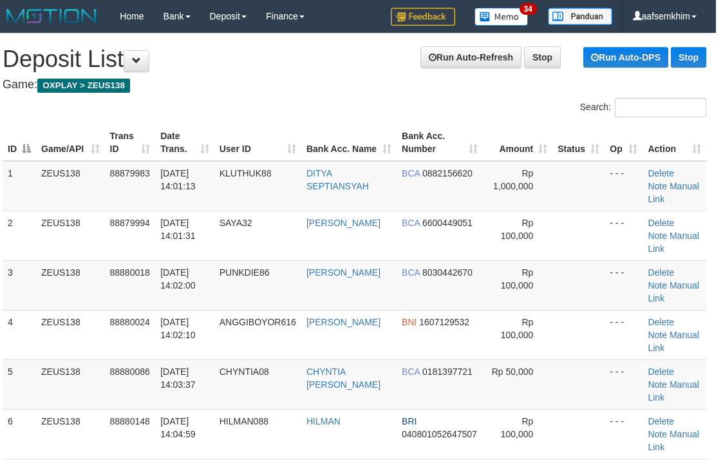
click at [410, 84] on h4 "Game: OXPLAY > ZEUS138" at bounding box center [355, 85] width 704 height 13
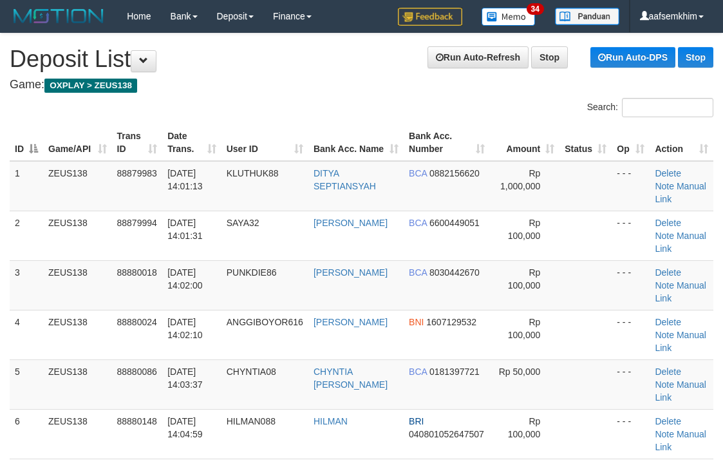
scroll to position [0, 7]
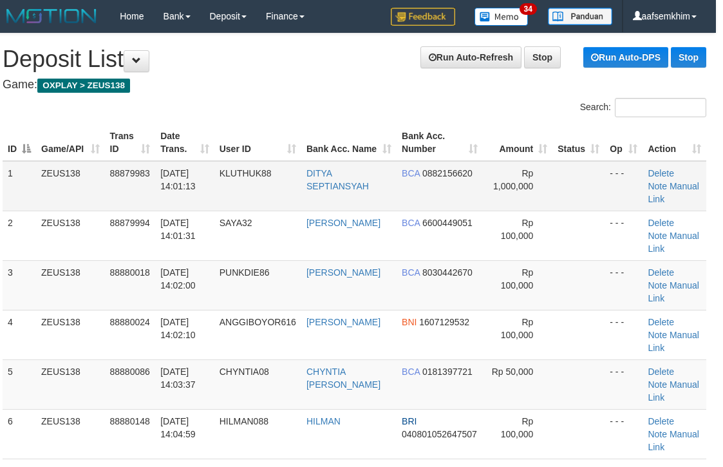
click at [424, 164] on table "ID Game/API Trans ID Date Trans. User ID Bank Acc. Name Bank Acc. Number Amount…" at bounding box center [355, 309] width 704 height 371
drag, startPoint x: 424, startPoint y: 93, endPoint x: 543, endPoint y: 102, distance: 118.9
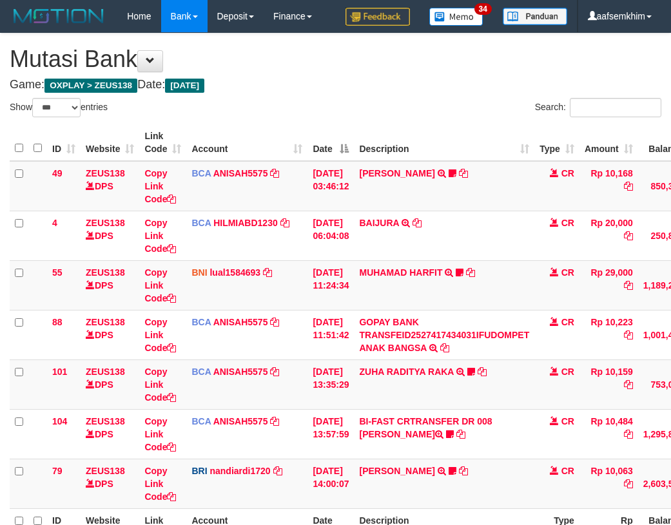
select select "***"
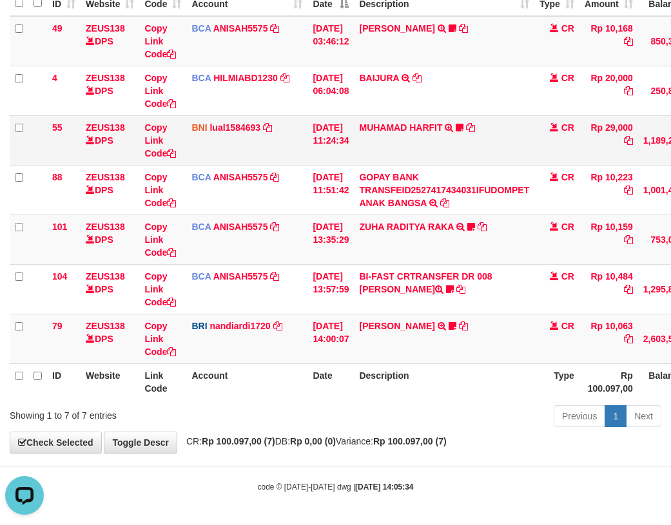
click at [136, 147] on td "ZEUS138 DPS" at bounding box center [110, 140] width 59 height 50
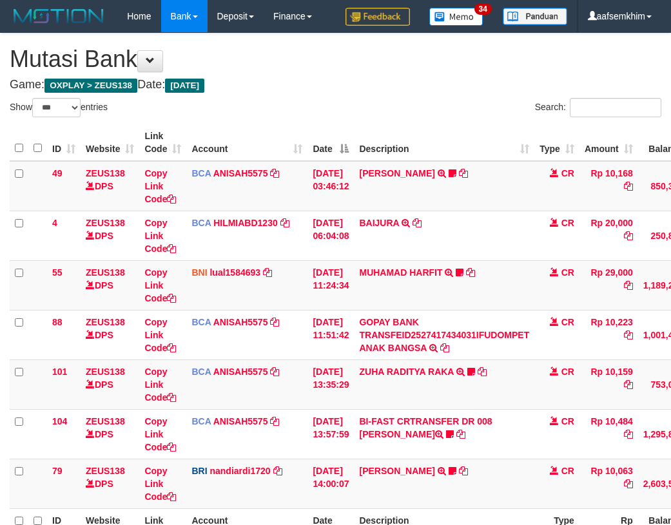
select select "***"
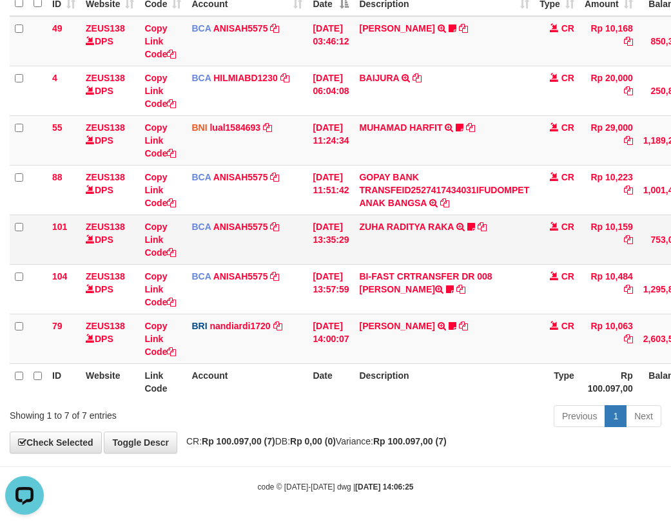
click at [371, 243] on td "ZUHA RADITYA RAKA TRSF E-BANKING CR 0110/FTSCY/WS95031 10159.00ZUHA RADITYA RAK…" at bounding box center [444, 239] width 180 height 50
click at [354, 240] on td "[DATE] 13:35:29" at bounding box center [330, 239] width 46 height 50
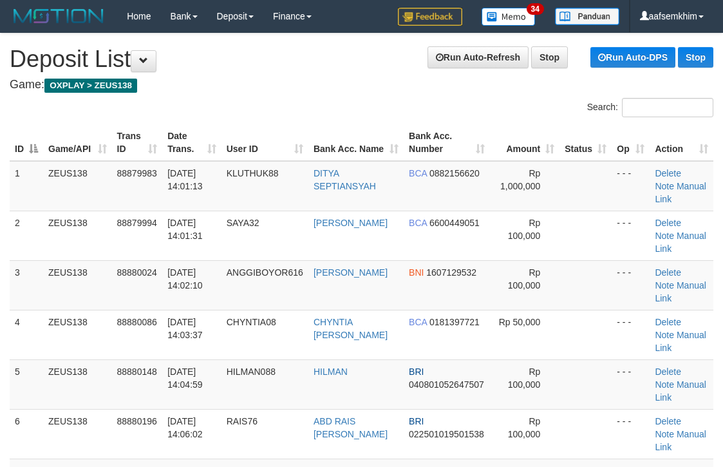
scroll to position [0, 7]
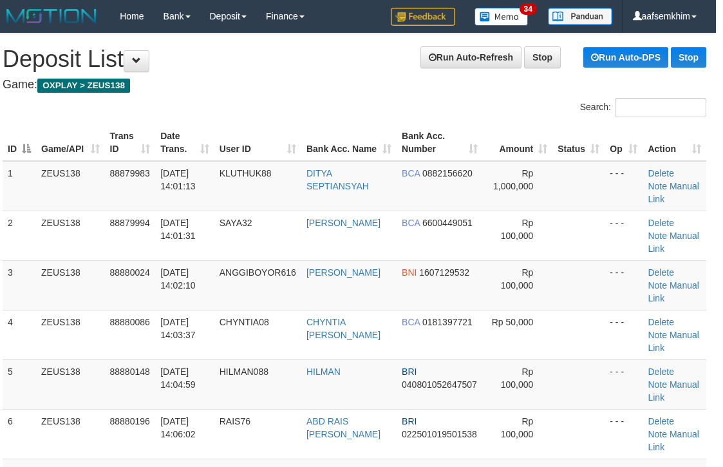
click at [410, 118] on div "Search:" at bounding box center [536, 109] width 343 height 23
click at [363, 120] on div "ID Game/API Trans ID Date Trans. User ID Bank Acc. Name Bank Acc. Number Amount…" at bounding box center [354, 334] width 723 height 428
click at [373, 121] on div "ID Game/API Trans ID Date Trans. User ID Bank Acc. Name Bank Acc. Number Amount…" at bounding box center [354, 334] width 723 height 428
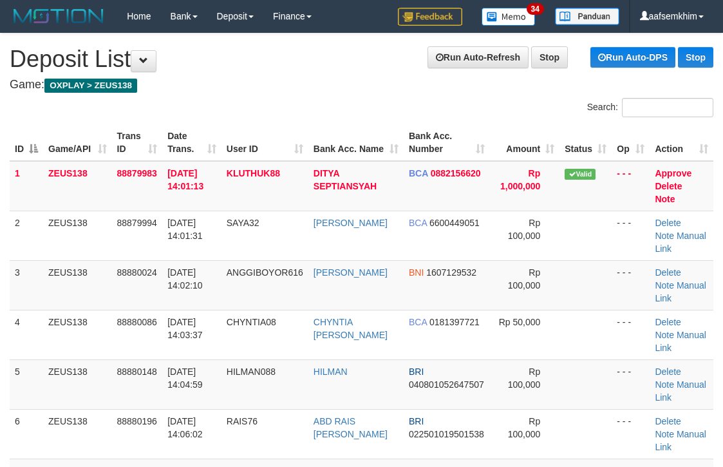
scroll to position [0, 7]
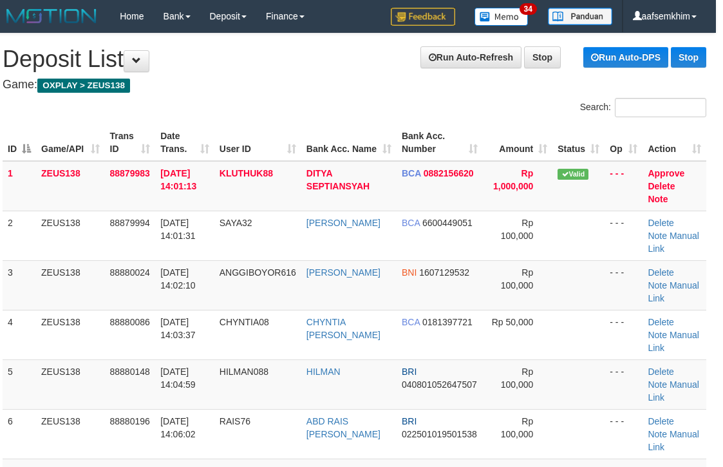
click at [375, 120] on div "ID Game/API Trans ID Date Trans. User ID Bank Acc. Name Bank Acc. Number Amount…" at bounding box center [354, 334] width 723 height 428
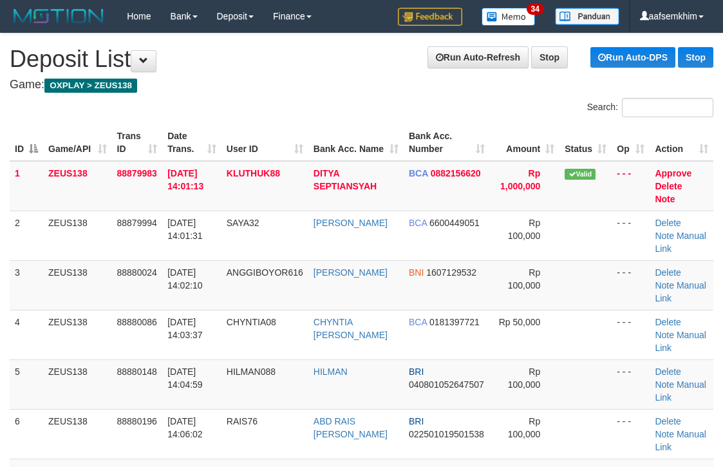
scroll to position [0, 7]
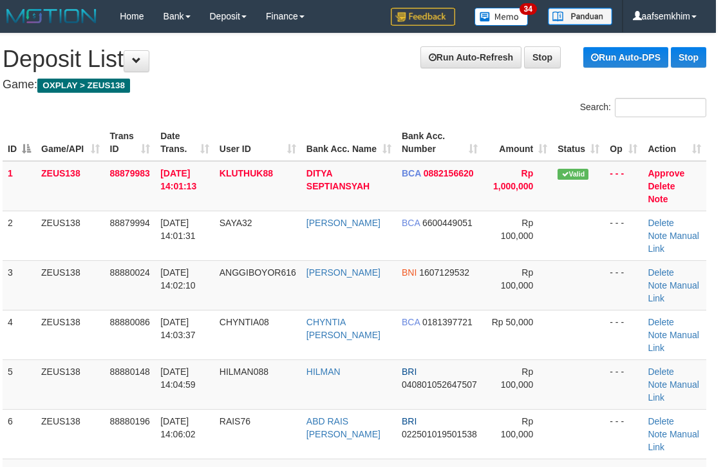
drag, startPoint x: 427, startPoint y: 135, endPoint x: 450, endPoint y: 131, distance: 23.5
click at [435, 132] on th "Bank Acc. Number" at bounding box center [440, 142] width 86 height 37
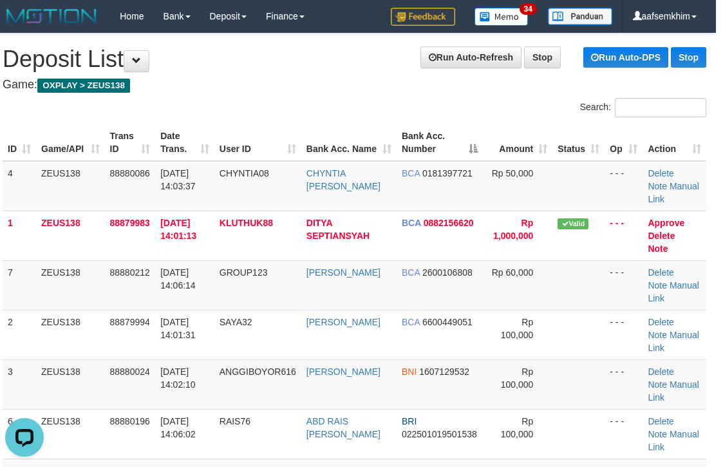
scroll to position [0, 0]
click at [408, 142] on th "Bank Acc. Number" at bounding box center [440, 142] width 86 height 37
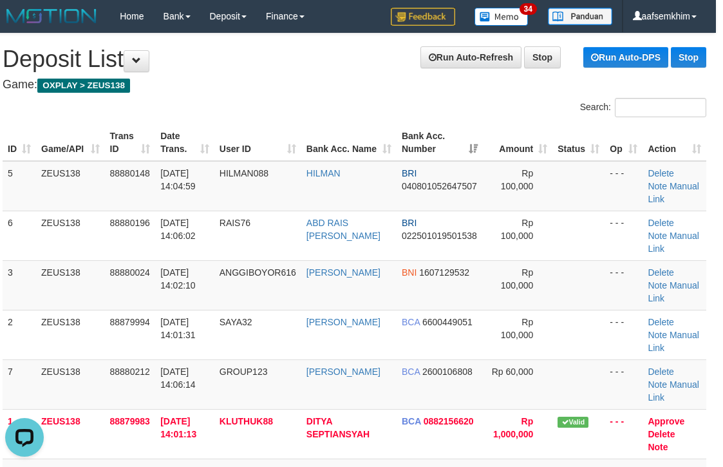
click at [403, 108] on div "Search:" at bounding box center [536, 109] width 343 height 23
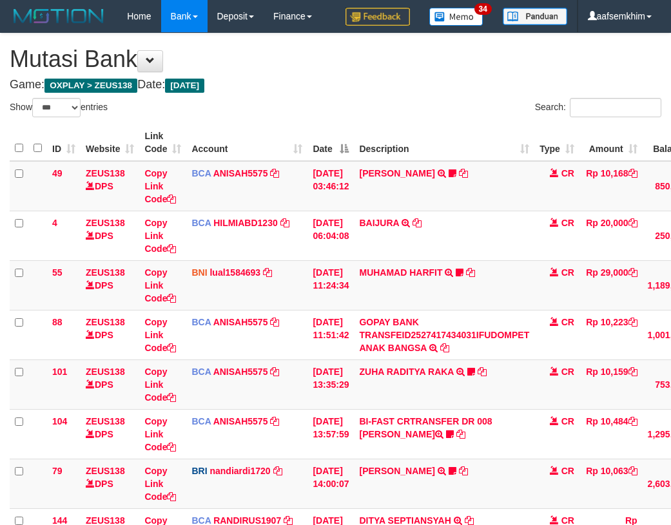
select select "***"
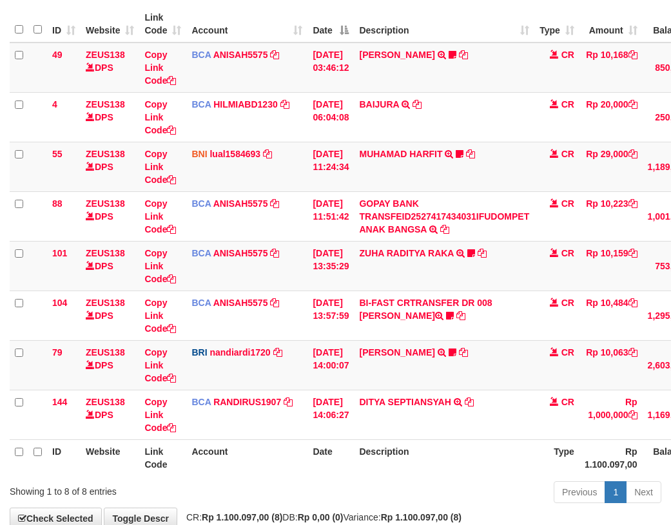
click at [354, 240] on td "[DATE] 11:51:42" at bounding box center [330, 216] width 46 height 50
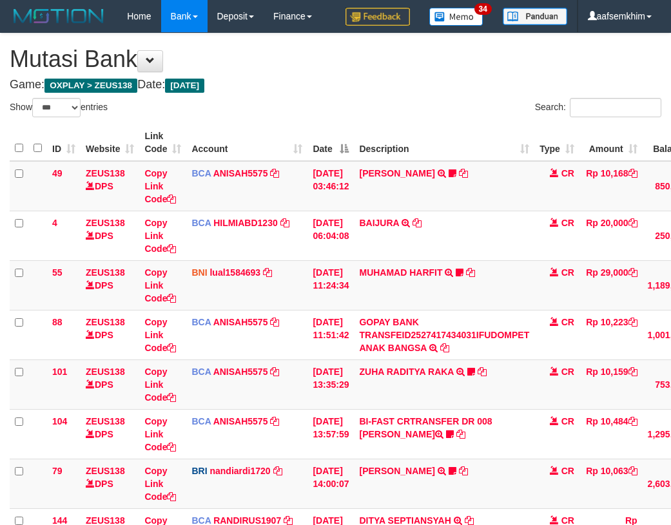
select select "***"
